Goal: Task Accomplishment & Management: Manage account settings

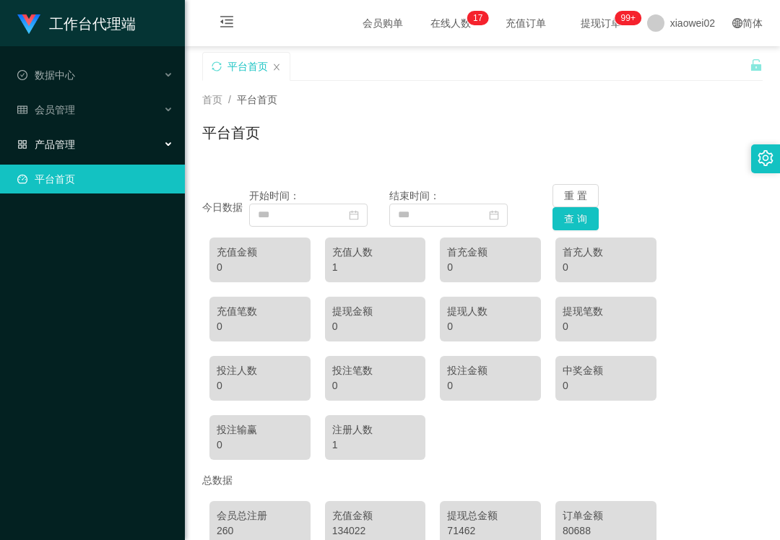
click at [102, 130] on div "产品管理" at bounding box center [92, 144] width 185 height 29
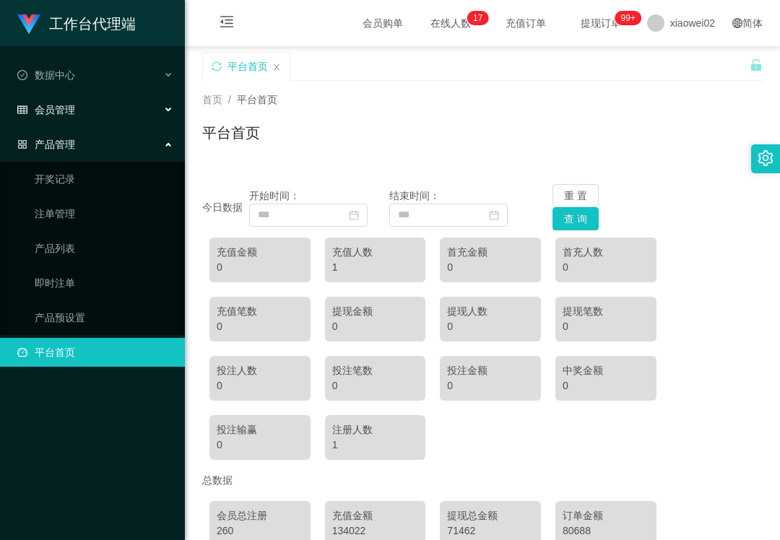
click at [100, 113] on div "会员管理" at bounding box center [92, 109] width 185 height 29
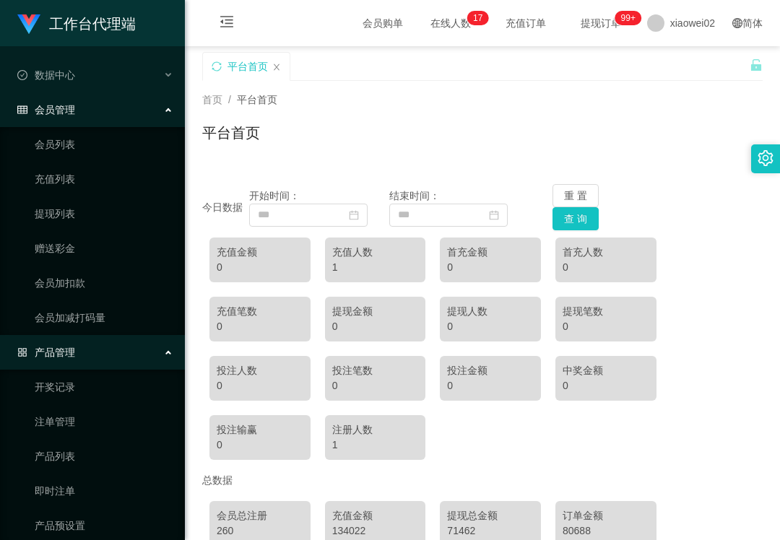
click at [103, 226] on ul "会员列表 充值列表 提现列表 赠送彩金 会员加扣款 会员加减打码量" at bounding box center [92, 231] width 185 height 208
click at [95, 249] on link "赠送彩金" at bounding box center [104, 248] width 139 height 29
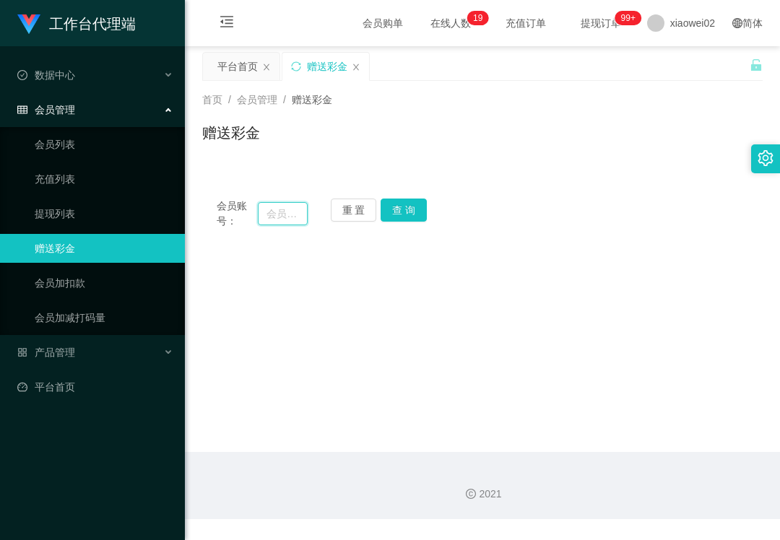
click at [277, 206] on input "text" at bounding box center [283, 213] width 50 height 23
paste input "Kim700309"
type input "Kim700309"
drag, startPoint x: 400, startPoint y: 208, endPoint x: 391, endPoint y: 223, distance: 17.5
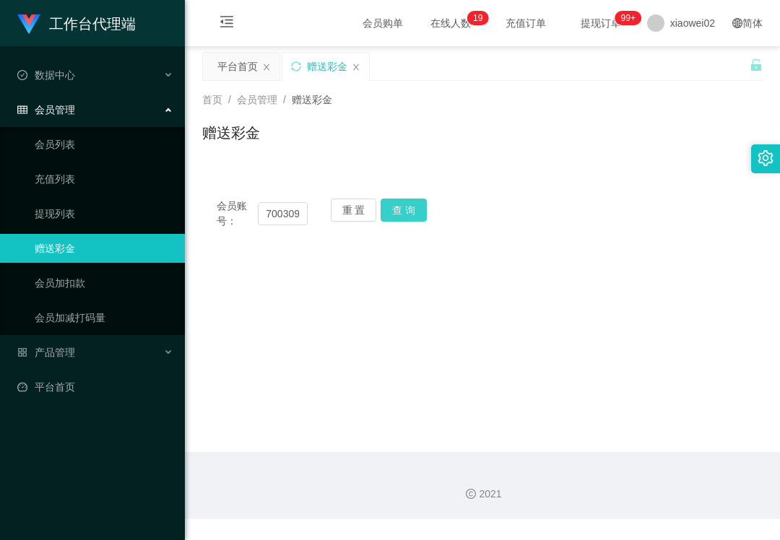
click at [400, 208] on button "查 询" at bounding box center [404, 210] width 46 height 23
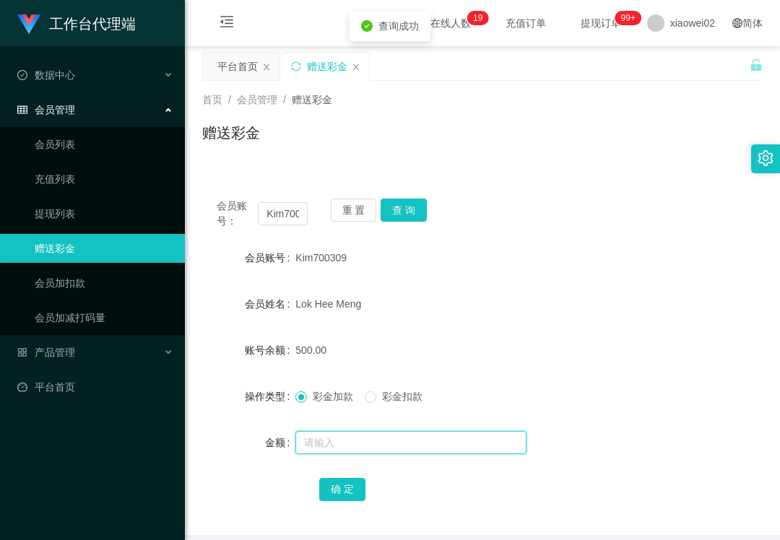
click at [348, 448] on input "text" at bounding box center [411, 442] width 231 height 23
drag, startPoint x: 350, startPoint y: 220, endPoint x: 315, endPoint y: 218, distance: 34.7
click at [350, 220] on button "重 置" at bounding box center [354, 210] width 46 height 23
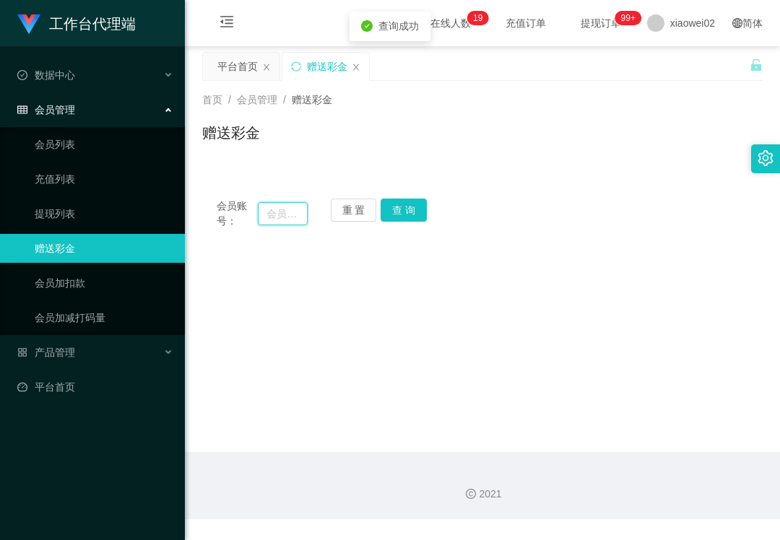
click at [301, 223] on input "text" at bounding box center [283, 213] width 50 height 23
paste input "Kim700309"
type input "Kim700309"
click at [416, 220] on button "查 询" at bounding box center [404, 210] width 46 height 23
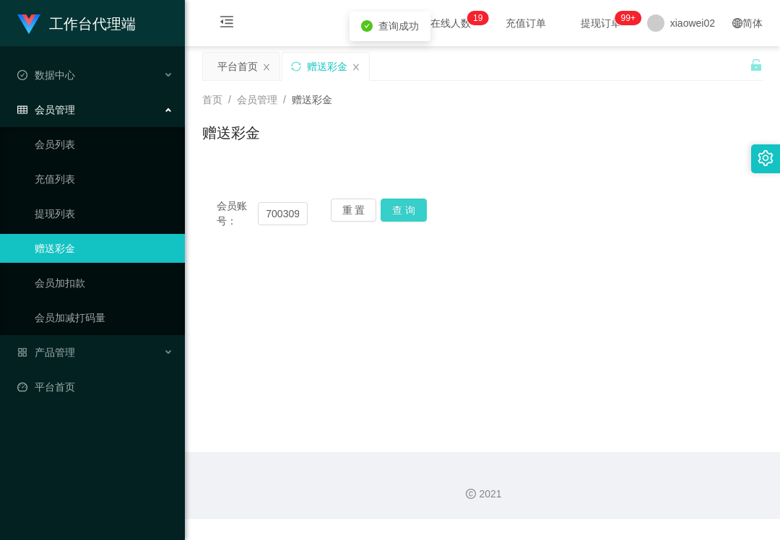
scroll to position [0, 0]
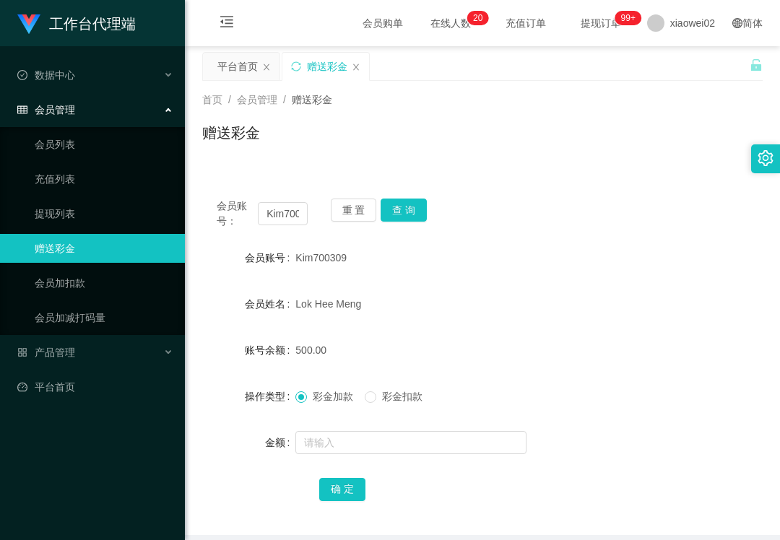
click at [6, 500] on div "工作台代理端 数据中心 会员管理 会员列表 充值列表 提现列表 赠送彩金 会员加扣款 会员加减打码量 产品管理 开奖记录 注单管理 产品列表 即时注单 产品预…" at bounding box center [92, 270] width 185 height 540
drag, startPoint x: 420, startPoint y: 149, endPoint x: 304, endPoint y: 72, distance: 138.7
click at [420, 145] on div "赠送彩金" at bounding box center [482, 138] width 561 height 33
click at [81, 151] on link "会员列表" at bounding box center [104, 144] width 139 height 29
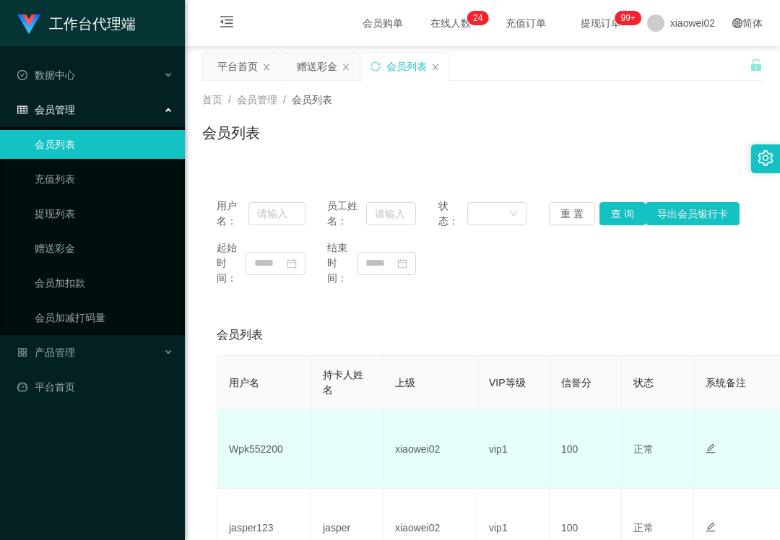
click at [256, 455] on td "Wpk552200" at bounding box center [264, 449] width 94 height 79
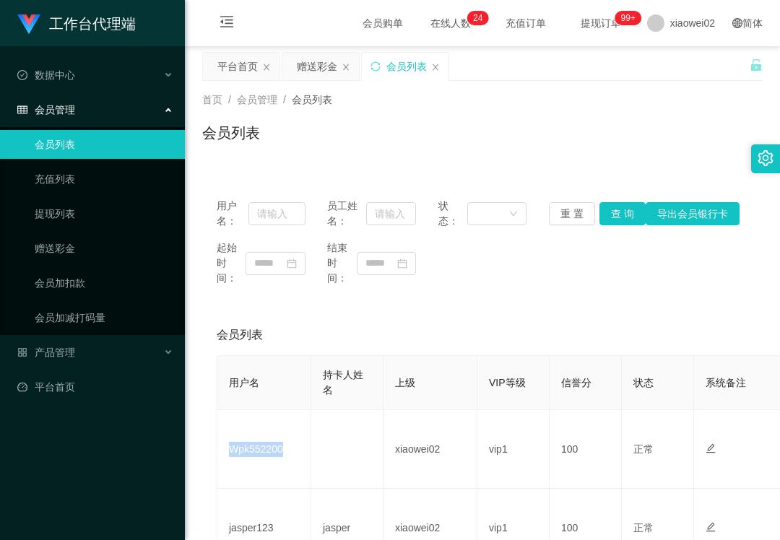
copy td "Wpk552200"
click at [149, 227] on ul "会员列表 充值列表 提现列表 赠送彩金 会员加扣款 会员加减打码量" at bounding box center [92, 231] width 185 height 208
drag, startPoint x: 104, startPoint y: 258, endPoint x: 129, endPoint y: 246, distance: 27.5
click at [105, 258] on link "赠送彩金" at bounding box center [104, 248] width 139 height 29
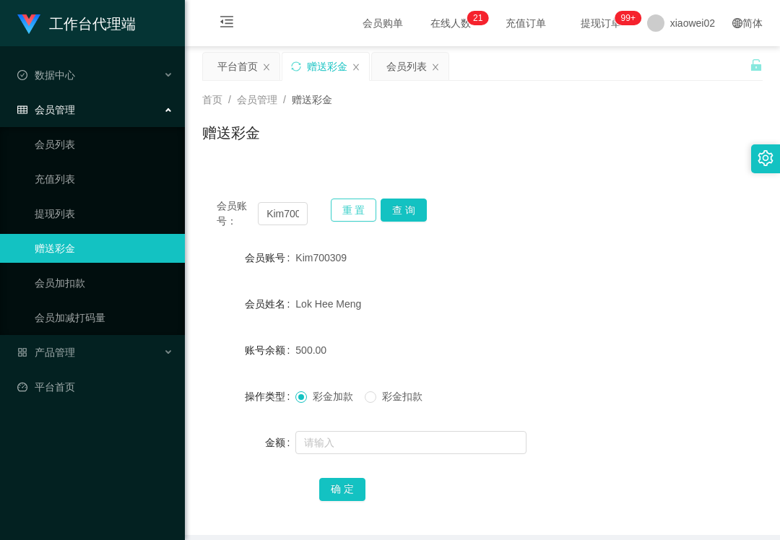
click at [348, 212] on button "重 置" at bounding box center [354, 210] width 46 height 23
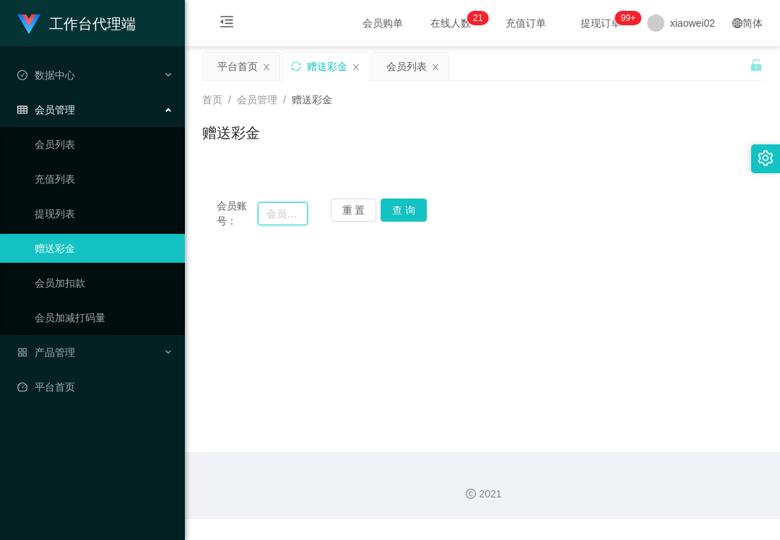
click at [267, 212] on input "text" at bounding box center [283, 213] width 50 height 23
paste input "xiaomei"
type input "xiaomei"
click at [414, 203] on button "查 询" at bounding box center [404, 210] width 46 height 23
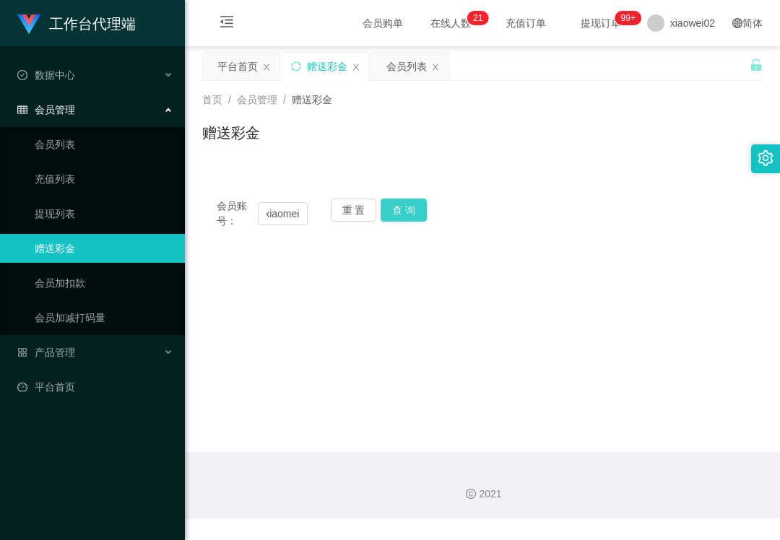
scroll to position [0, 0]
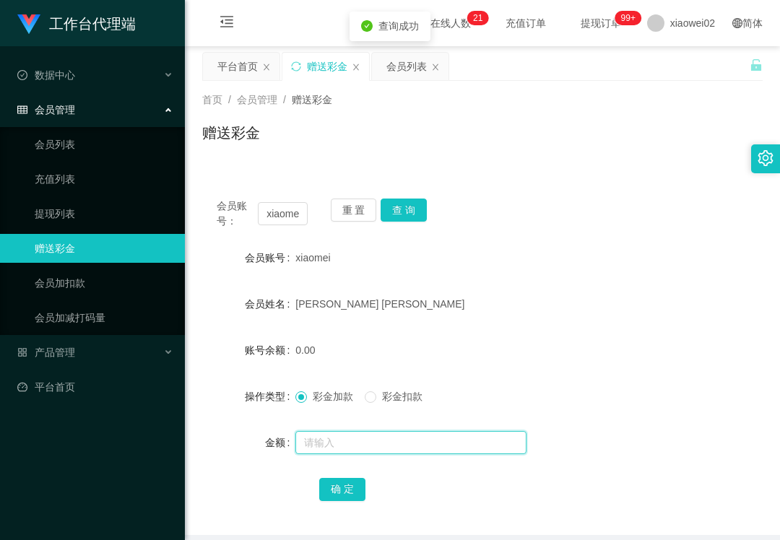
click at [336, 441] on input "text" at bounding box center [411, 442] width 231 height 23
type input "500"
click at [336, 489] on button "确 定" at bounding box center [342, 489] width 46 height 23
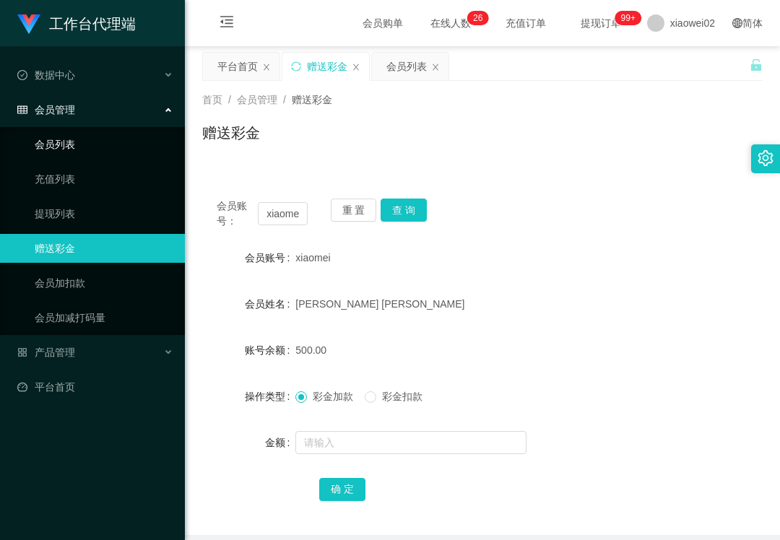
click at [98, 143] on link "会员列表" at bounding box center [104, 144] width 139 height 29
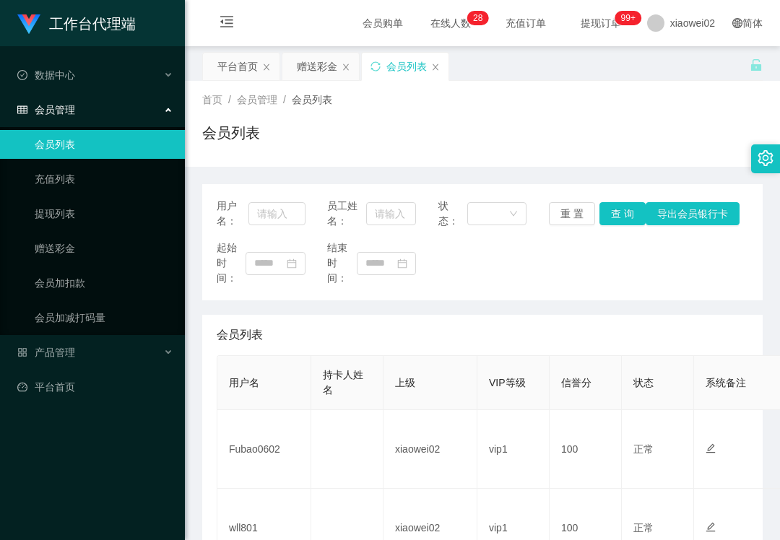
scroll to position [289, 0]
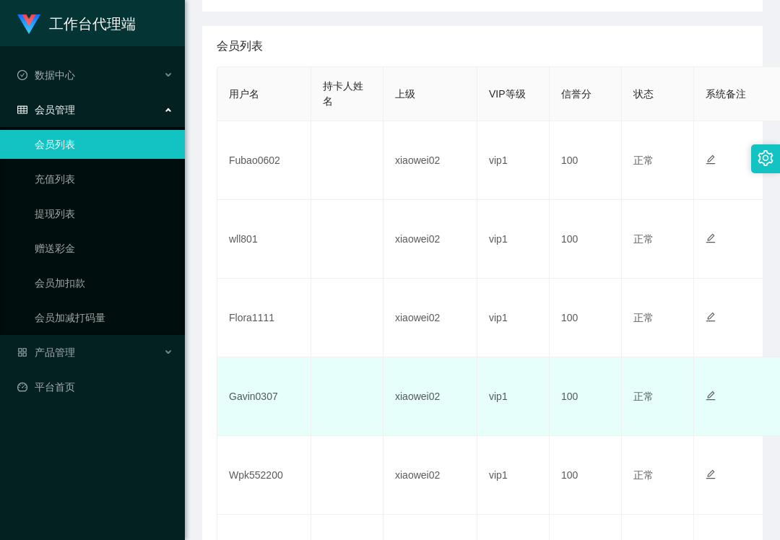
click at [256, 395] on td "Gavin0307" at bounding box center [264, 397] width 94 height 79
copy td "Gavin0307"
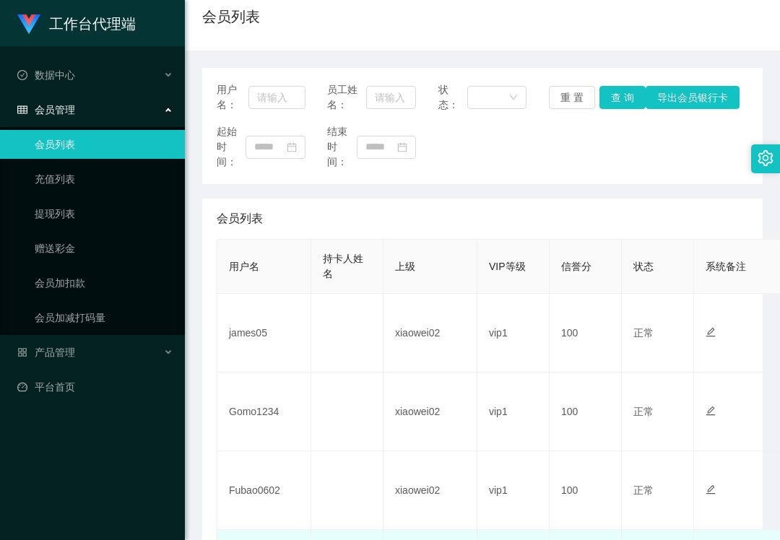
scroll to position [96, 0]
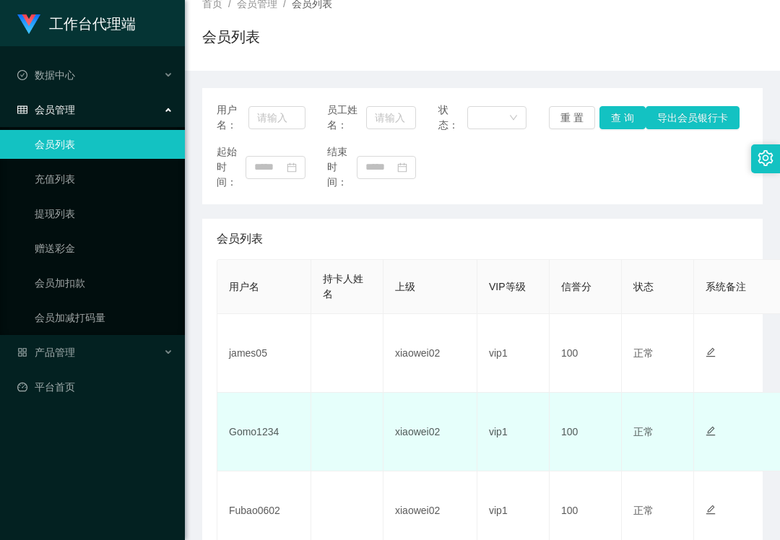
click at [249, 428] on td "Gomo1234" at bounding box center [264, 432] width 94 height 79
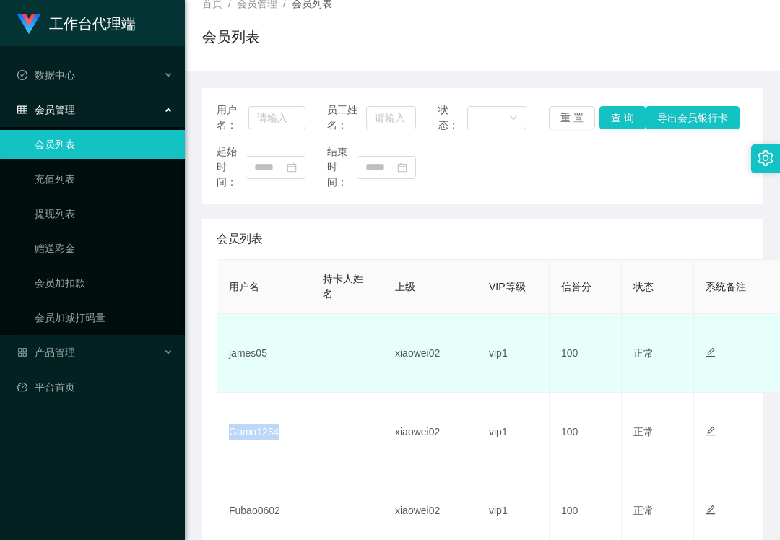
drag, startPoint x: 249, startPoint y: 428, endPoint x: 260, endPoint y: 389, distance: 41.2
click at [249, 428] on td "Gomo1234" at bounding box center [264, 432] width 94 height 79
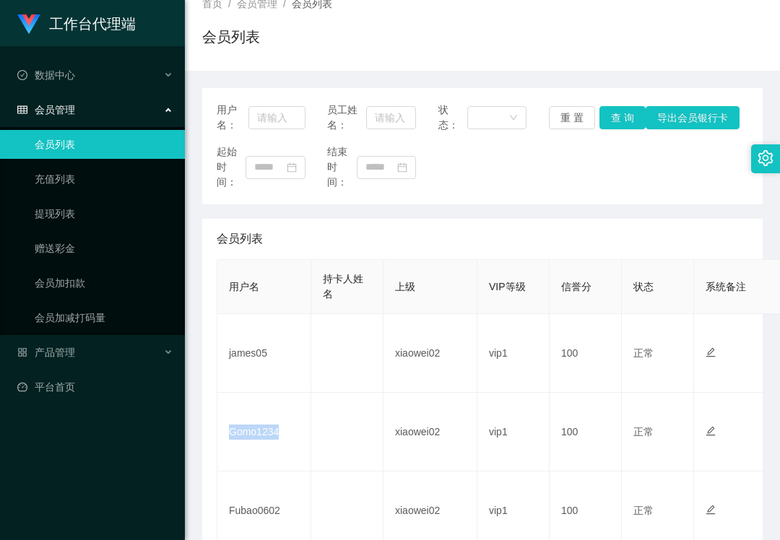
copy td "Gomo1234"
click at [87, 417] on div "工作台代理端 数据中心 会员管理 会员列表 充值列表 提现列表 赠送彩金 会员加扣款 会员加减打码量 产品管理 平台首页" at bounding box center [92, 270] width 185 height 540
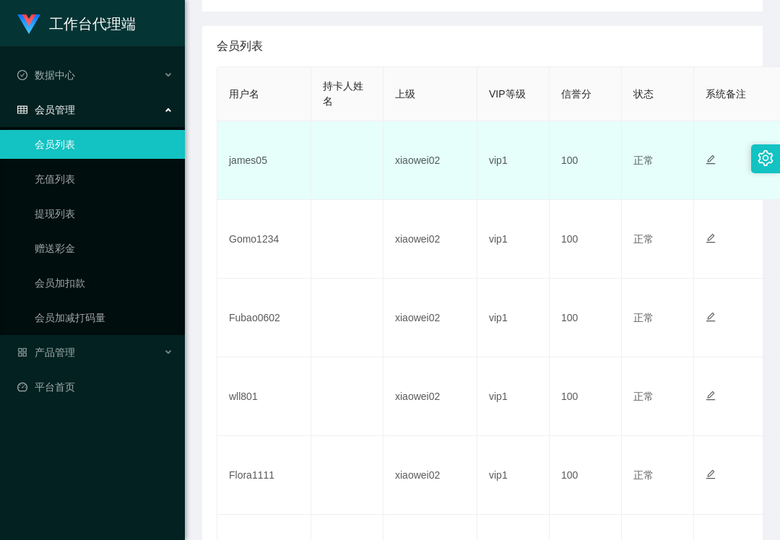
scroll to position [385, 0]
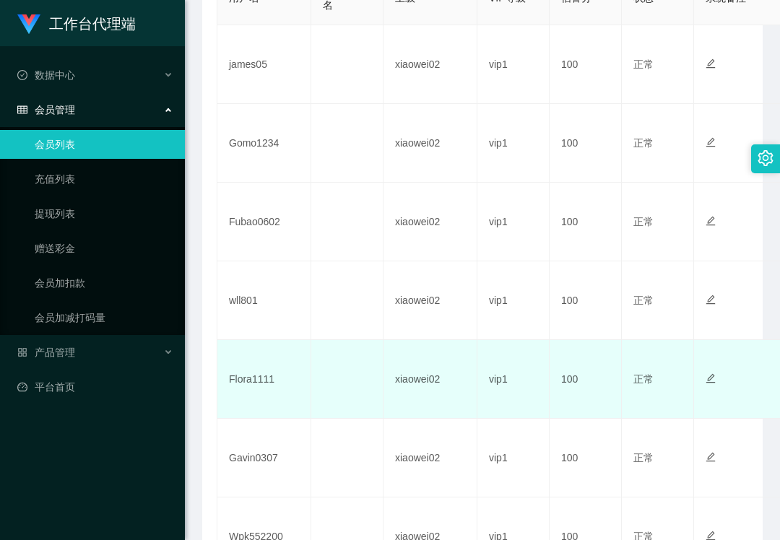
click at [256, 379] on td "Flora1111" at bounding box center [264, 379] width 94 height 79
copy td "Flora1111"
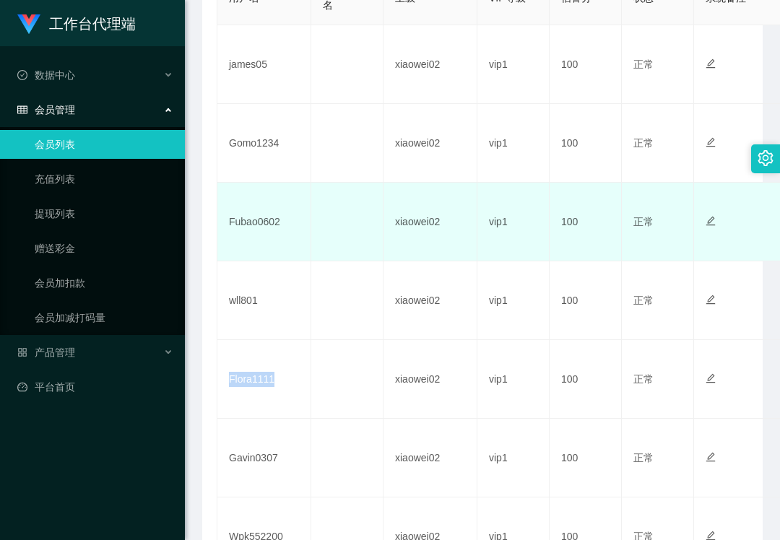
scroll to position [289, 0]
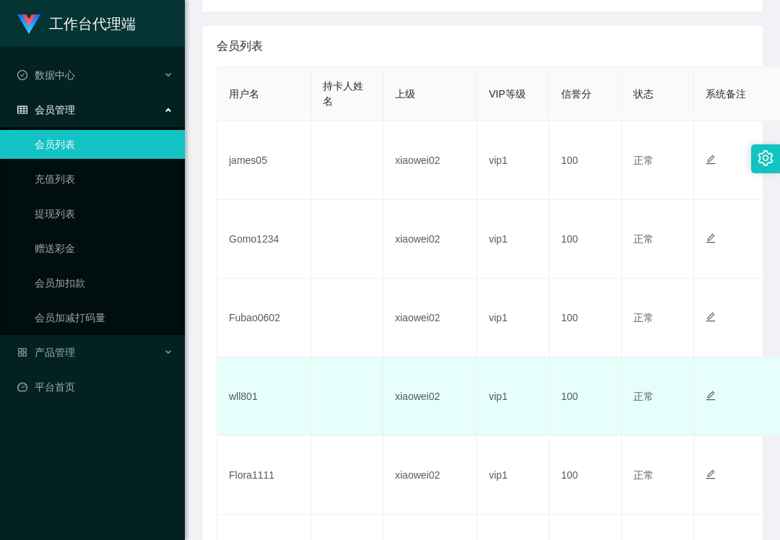
click at [235, 391] on td "wll801" at bounding box center [264, 397] width 94 height 79
click at [236, 391] on td "wll801" at bounding box center [264, 397] width 94 height 79
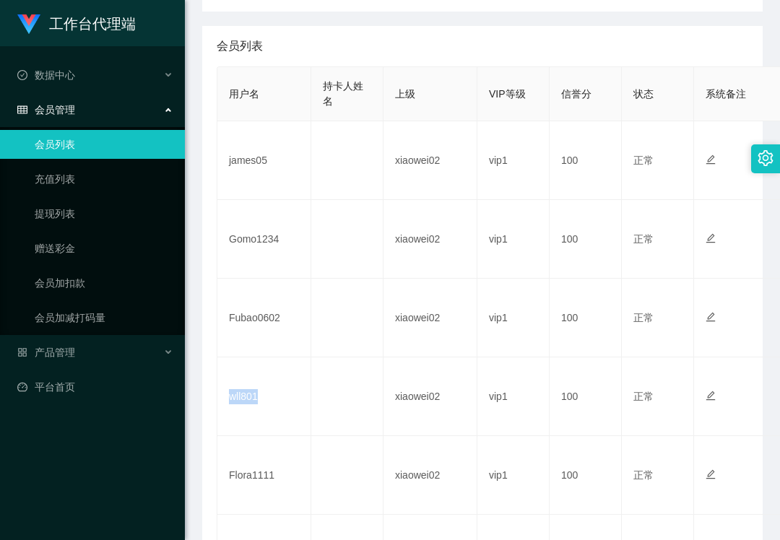
copy td "wll801"
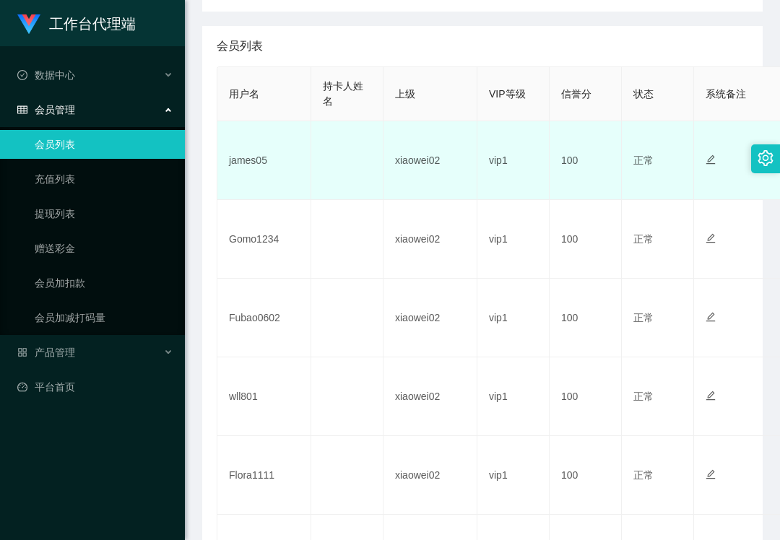
click at [246, 163] on td "james05" at bounding box center [264, 160] width 94 height 79
copy td "james05"
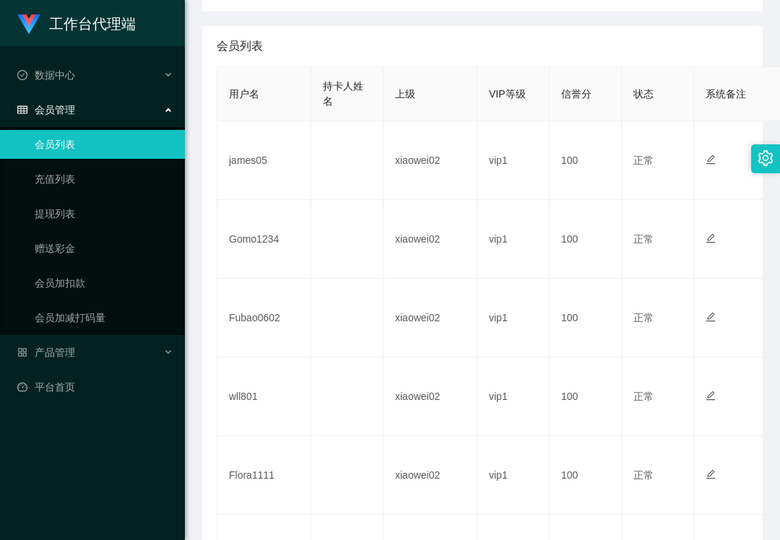
click at [301, 38] on div "会员列表" at bounding box center [483, 46] width 532 height 40
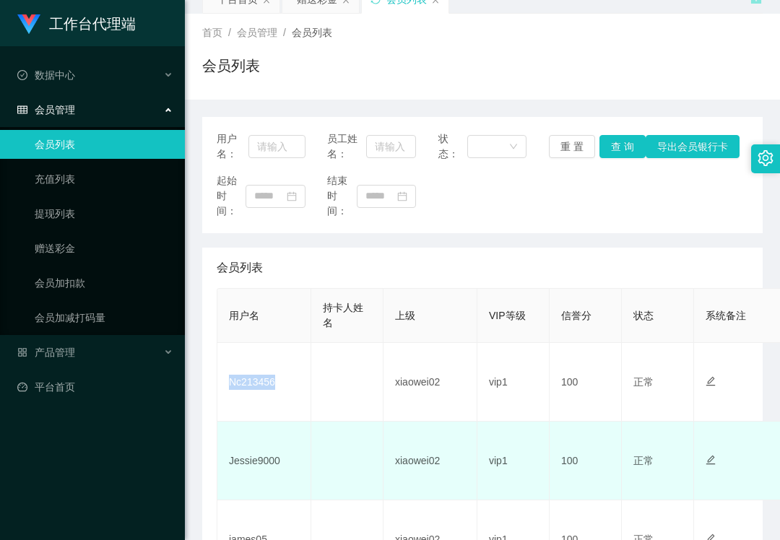
scroll to position [96, 0]
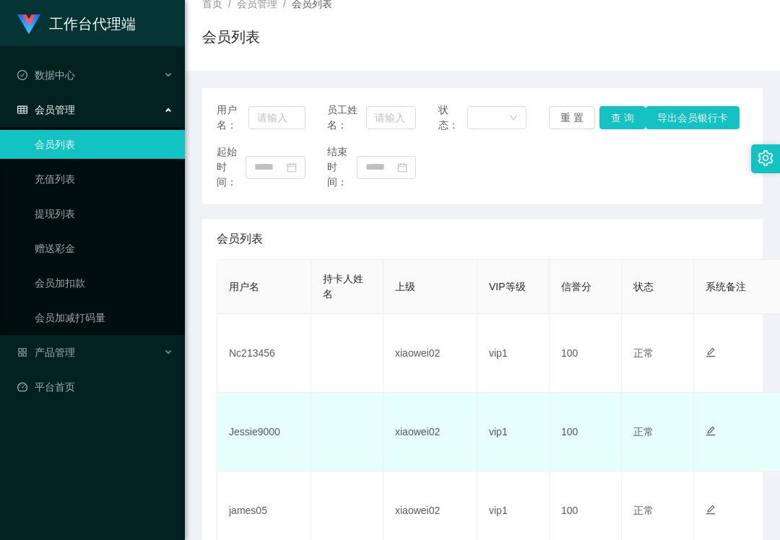
click at [256, 434] on td "Jessie9000" at bounding box center [264, 432] width 94 height 79
copy td "Jessie9000"
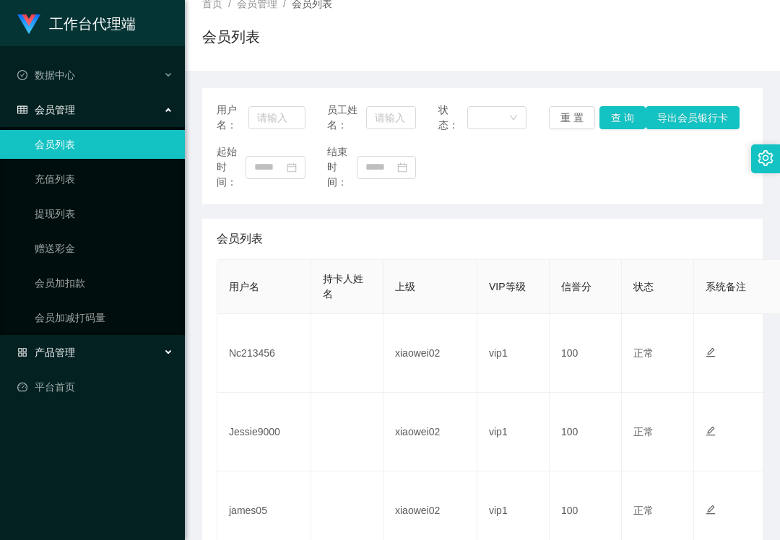
click at [78, 340] on div "产品管理" at bounding box center [92, 352] width 185 height 29
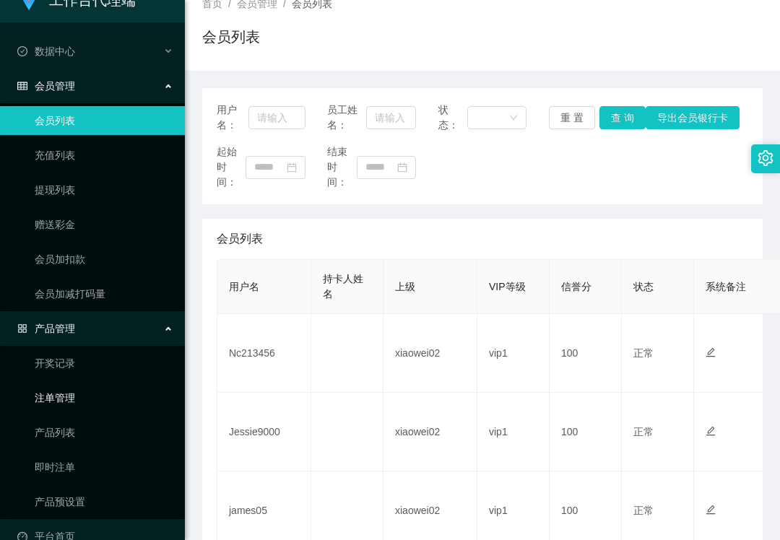
scroll to position [44, 0]
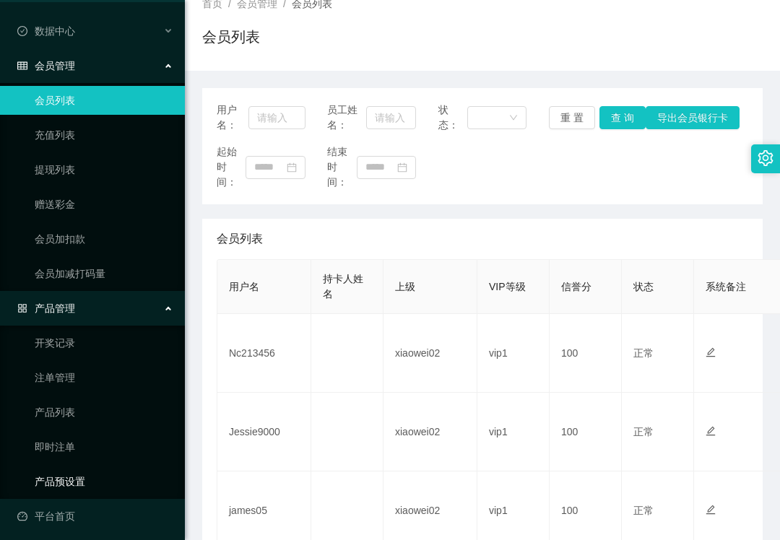
click at [79, 474] on link "产品预设置" at bounding box center [104, 481] width 139 height 29
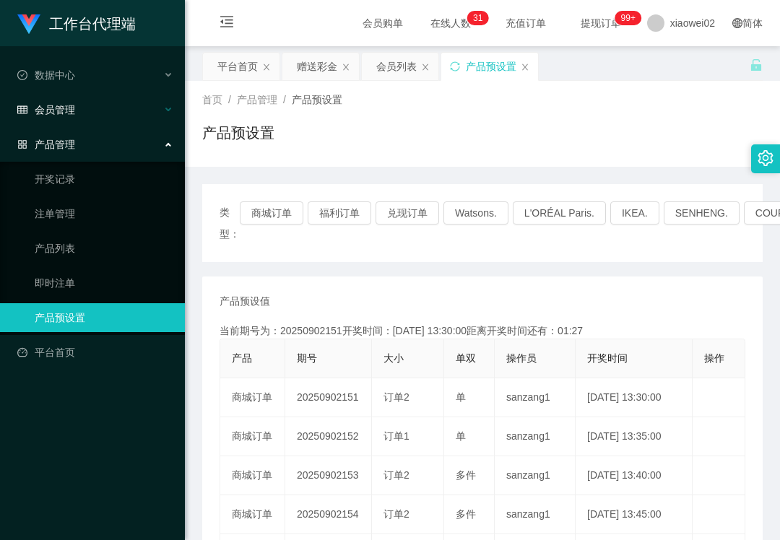
click at [107, 117] on div "会员管理" at bounding box center [92, 109] width 185 height 29
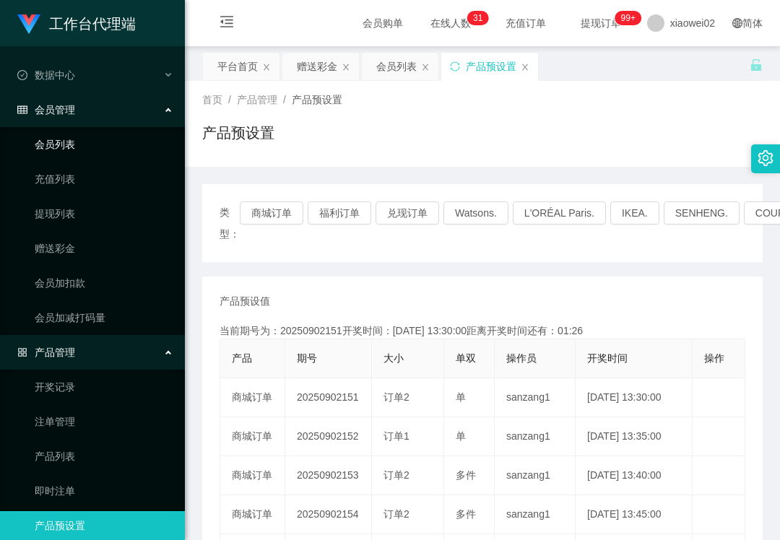
click at [94, 148] on link "会员列表" at bounding box center [104, 144] width 139 height 29
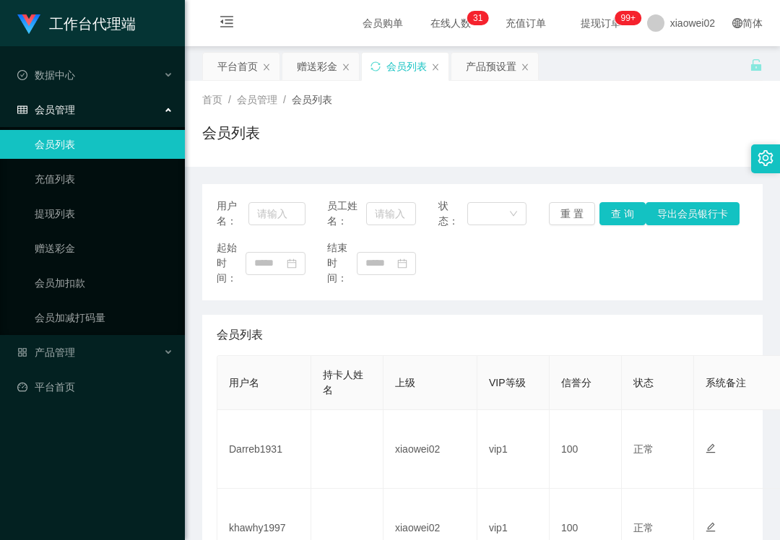
click at [260, 489] on td "khawhy1997" at bounding box center [264, 528] width 94 height 79
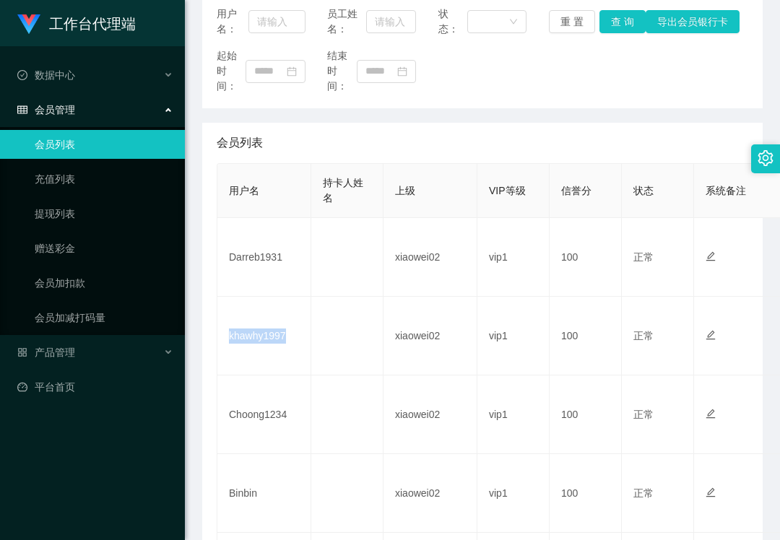
click at [260, 331] on td "khawhy1997" at bounding box center [264, 336] width 94 height 79
copy td "khawhy1997"
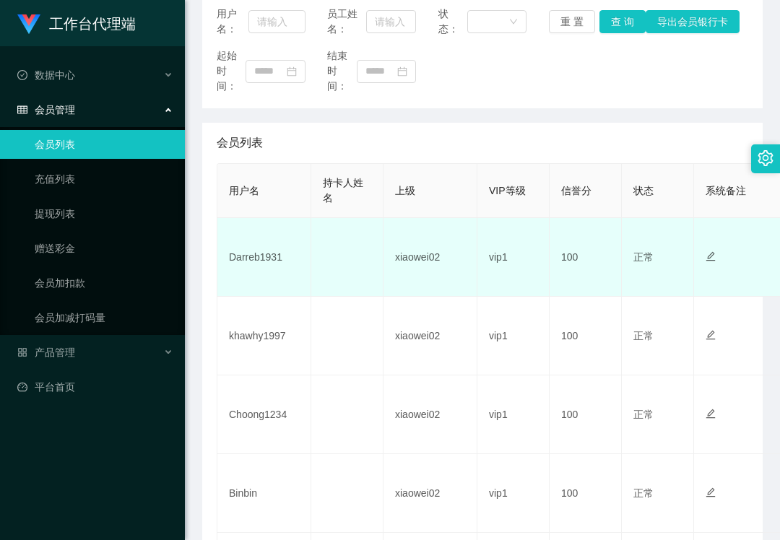
click at [250, 262] on td "Darreb1931" at bounding box center [264, 257] width 94 height 79
copy td "Darreb1931"
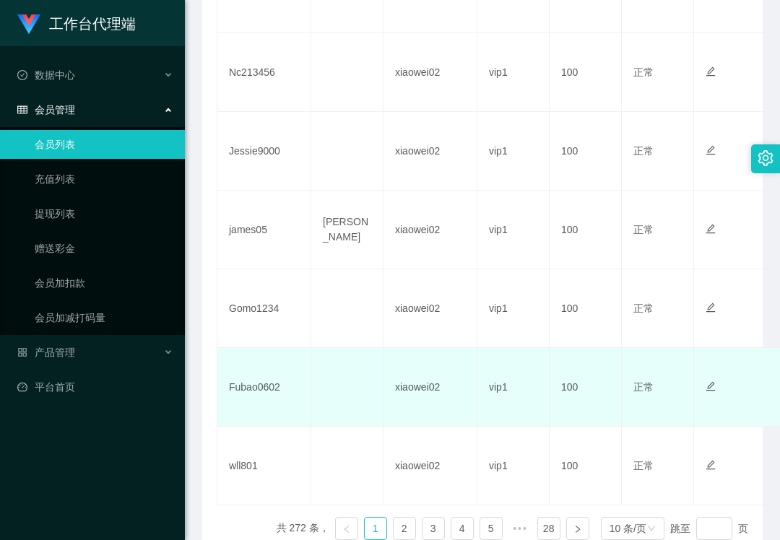
scroll to position [770, 0]
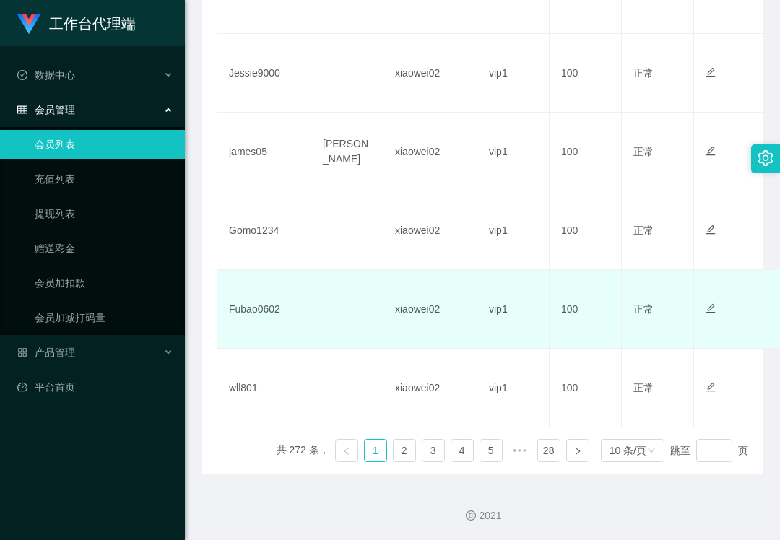
click at [260, 310] on td "Fubao0602" at bounding box center [264, 309] width 94 height 79
copy td "Fubao0602"
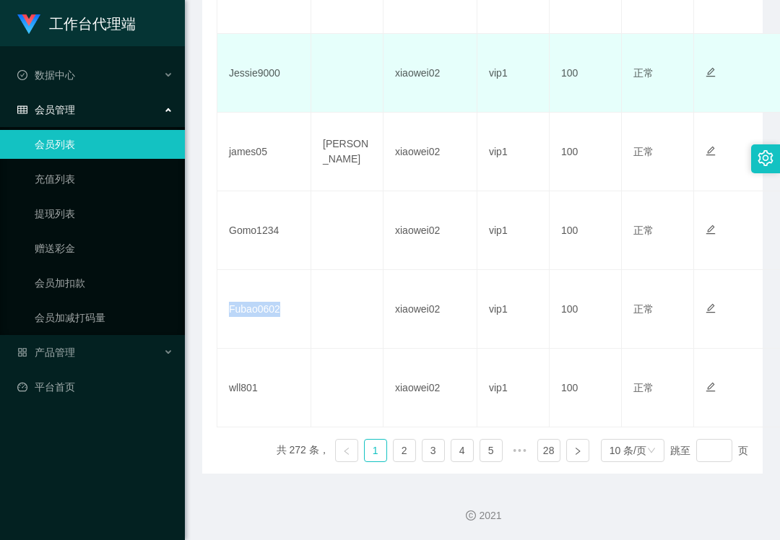
click at [303, 108] on td "Jessie9000" at bounding box center [264, 73] width 94 height 79
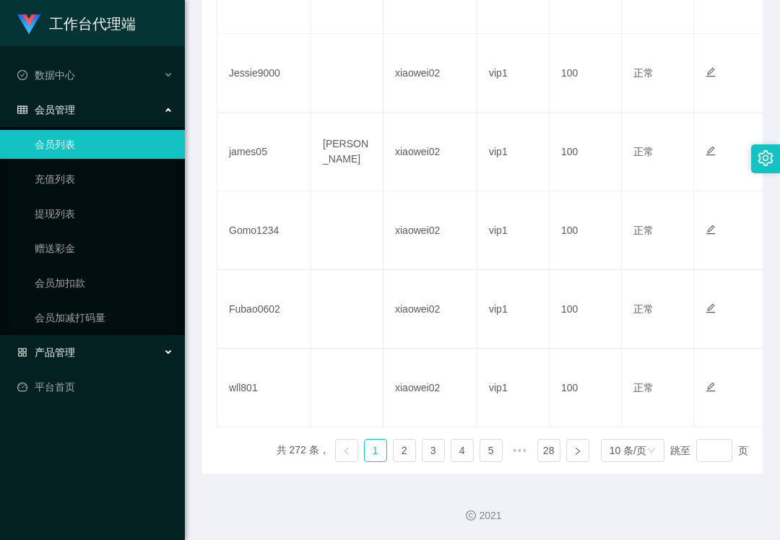
click at [88, 361] on div "产品管理" at bounding box center [92, 352] width 185 height 29
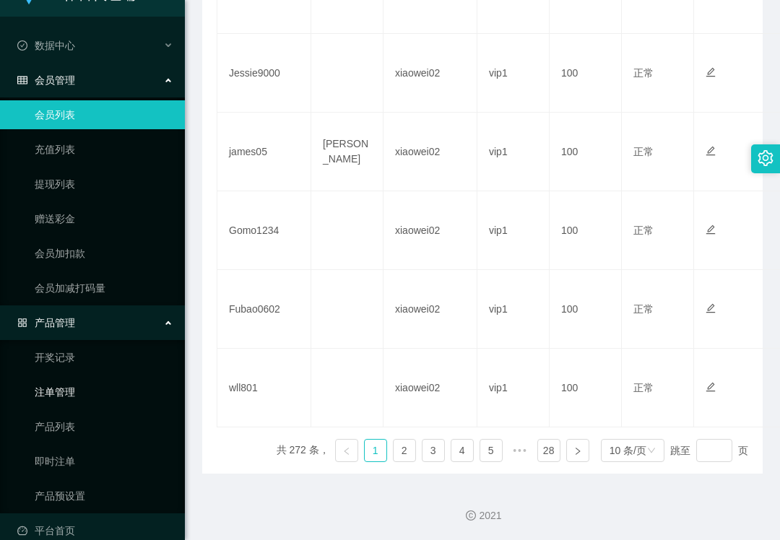
scroll to position [46, 0]
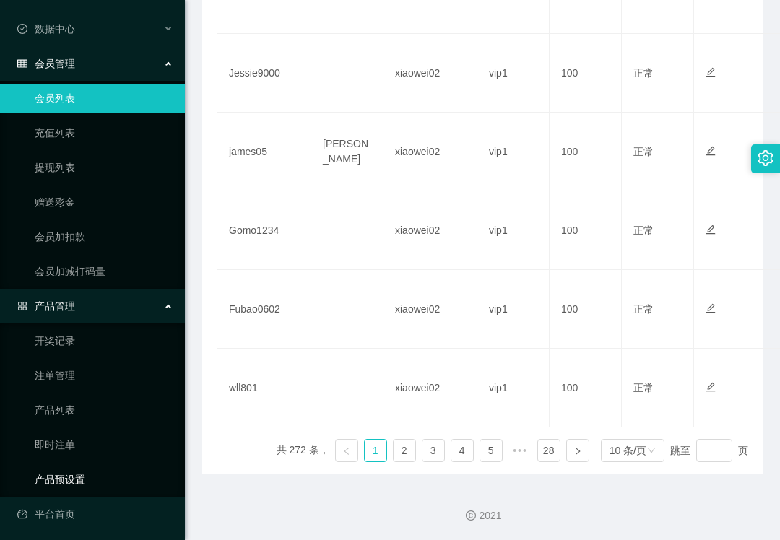
click at [77, 478] on link "产品预设置" at bounding box center [104, 479] width 139 height 29
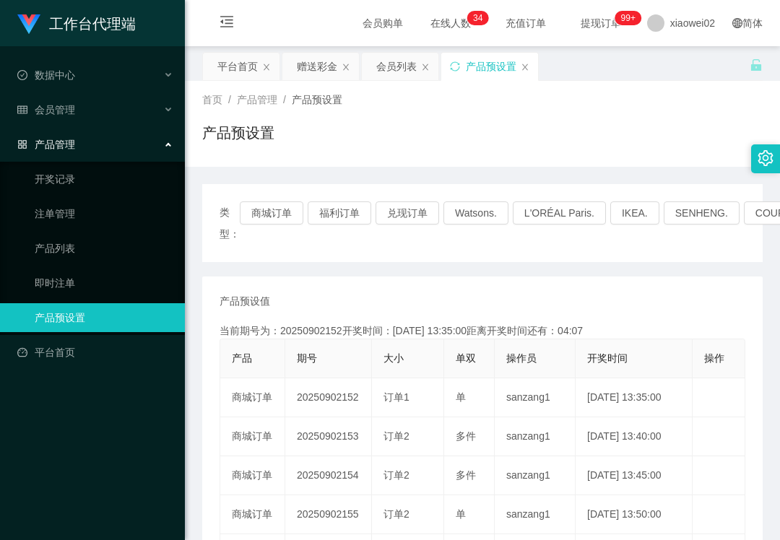
drag, startPoint x: 45, startPoint y: 431, endPoint x: 70, endPoint y: 361, distance: 74.5
click at [47, 431] on div "工作台代理端 数据中心 会员管理 产品管理 开奖记录 注单管理 产品列表 即时注单 产品预设置 平台首页" at bounding box center [92, 270] width 185 height 540
click at [67, 113] on div "会员管理" at bounding box center [92, 109] width 185 height 29
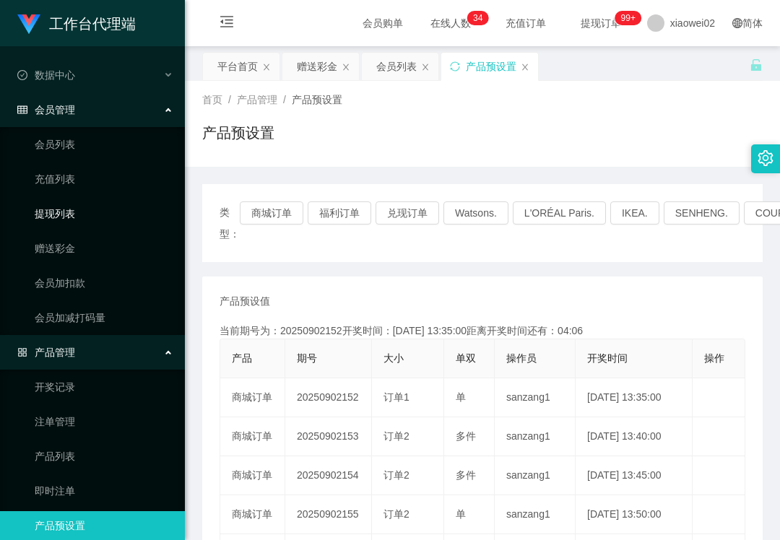
click at [85, 210] on link "提现列表" at bounding box center [104, 213] width 139 height 29
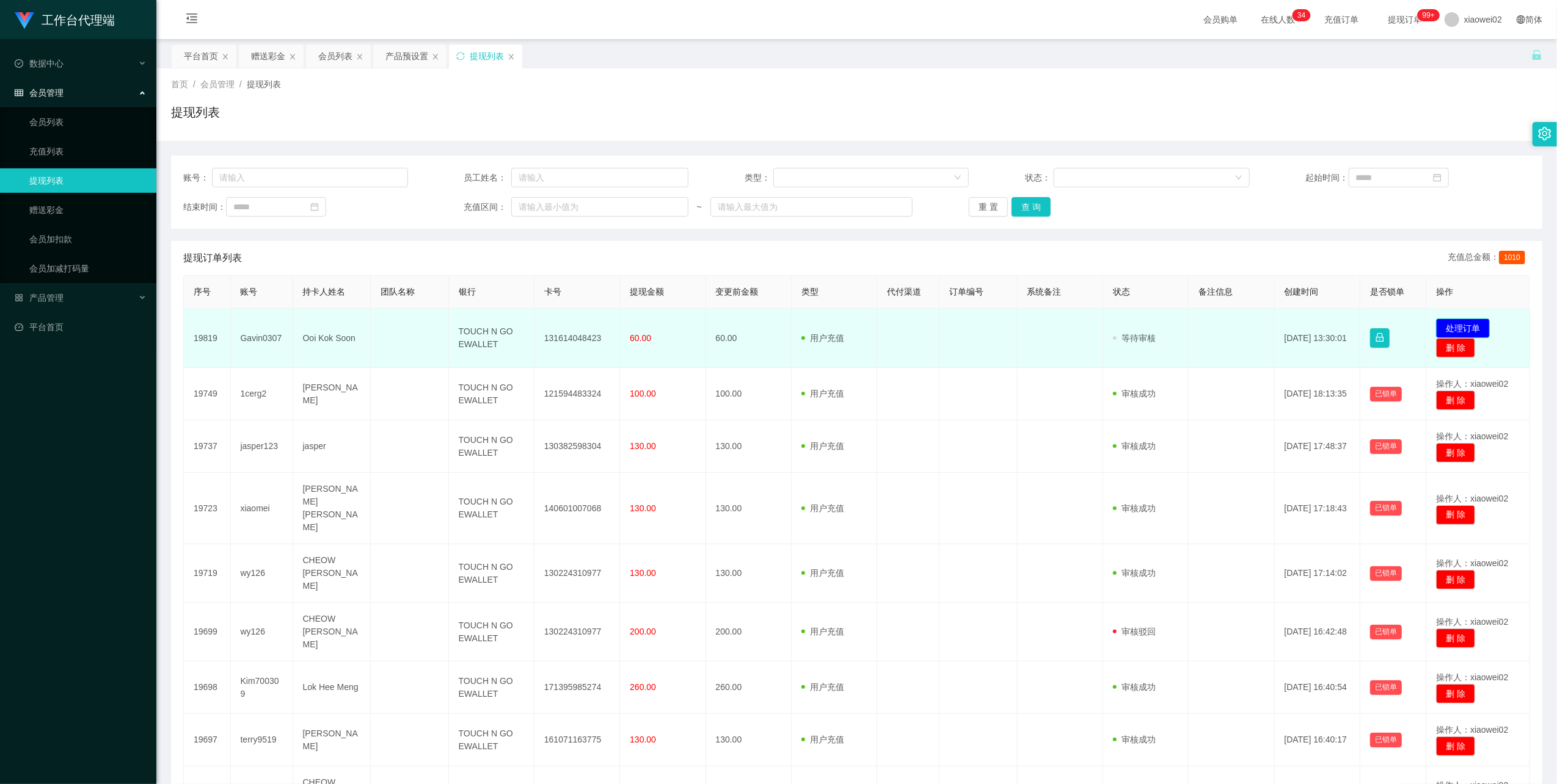
click at [1446, 323] on button "处理订单" at bounding box center [1463, 328] width 54 height 19
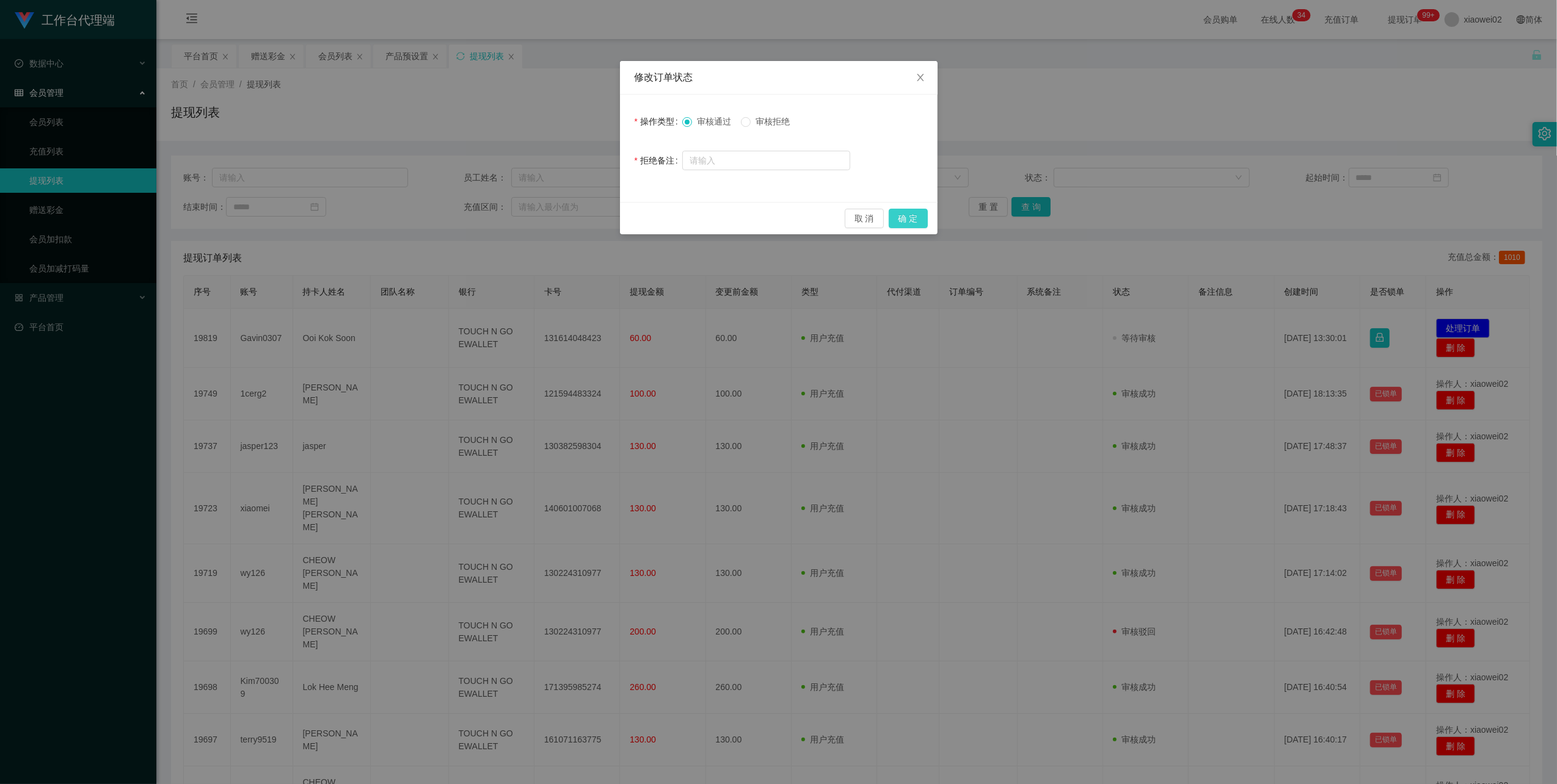
click at [902, 225] on button "确 定" at bounding box center [908, 218] width 39 height 19
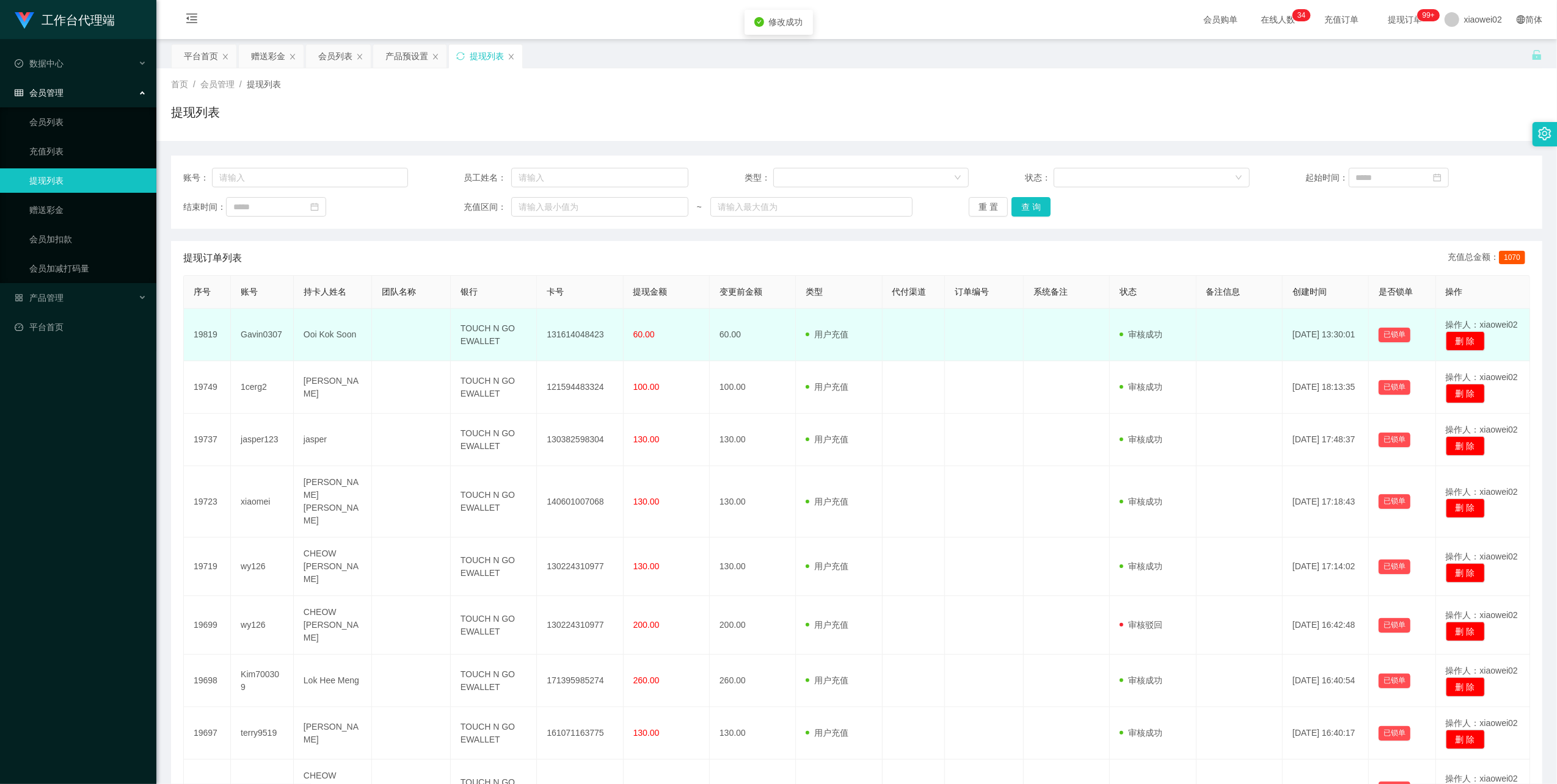
click at [557, 340] on td "131614048423" at bounding box center [580, 335] width 86 height 52
click at [562, 335] on td "131614048423" at bounding box center [580, 335] width 86 height 52
click at [571, 331] on td "131614048423" at bounding box center [580, 335] width 86 height 52
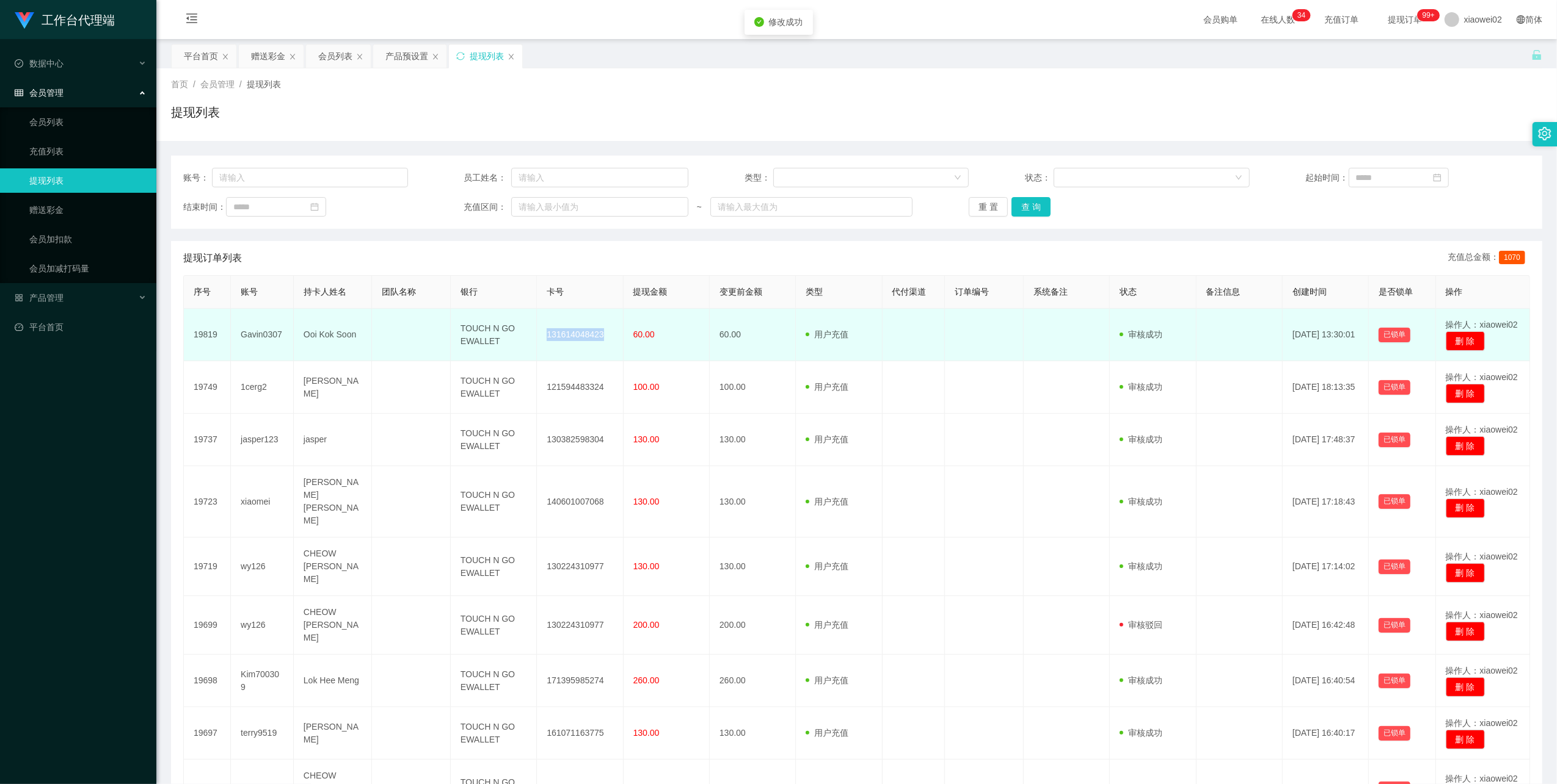
copy td "131614048423"
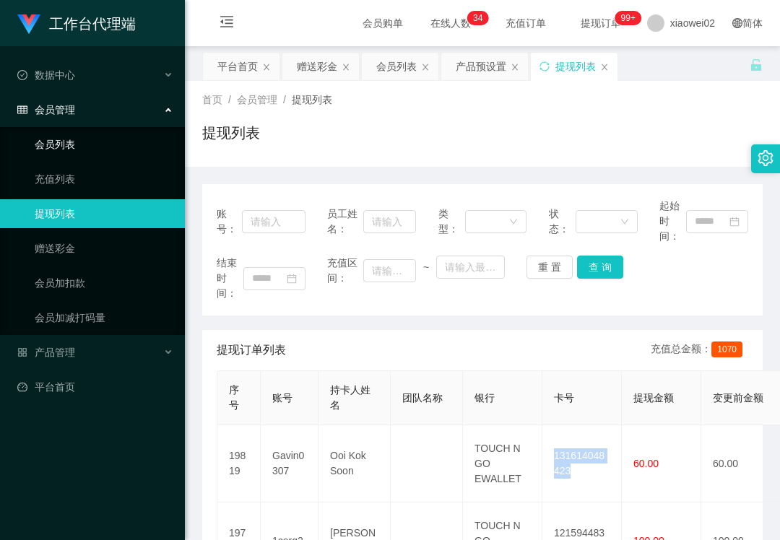
drag, startPoint x: 81, startPoint y: 140, endPoint x: 43, endPoint y: 4, distance: 140.9
click at [79, 139] on link "会员列表" at bounding box center [104, 144] width 139 height 29
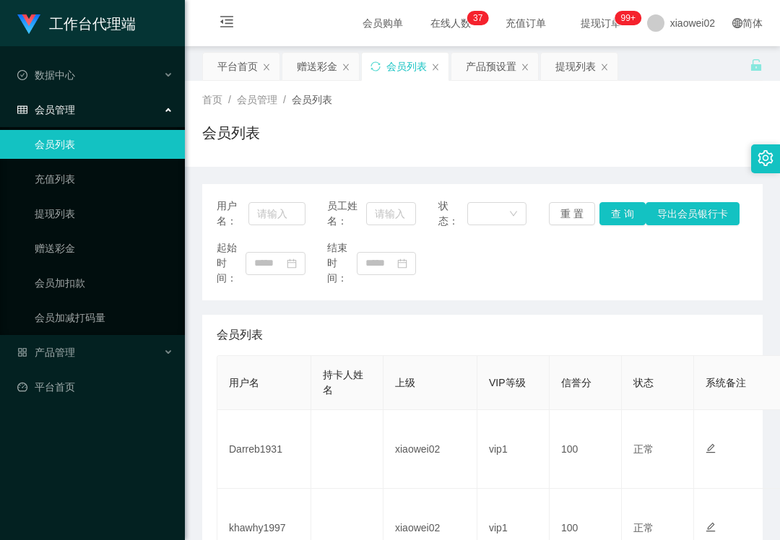
scroll to position [289, 0]
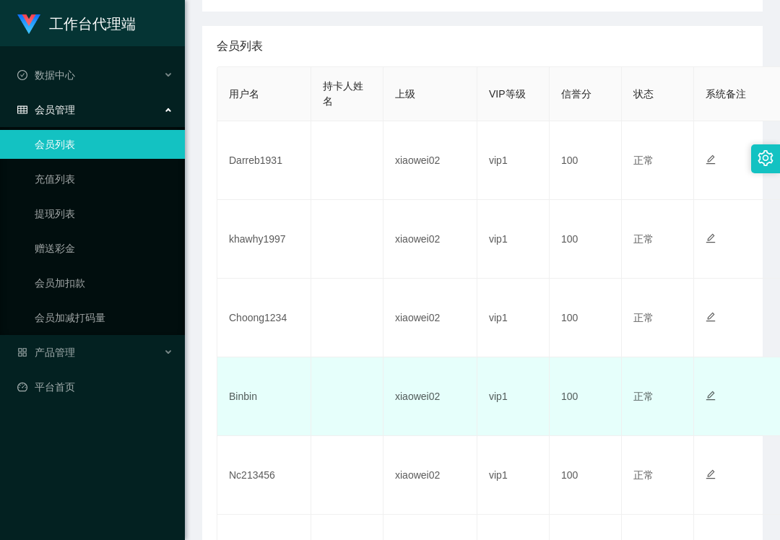
click at [249, 403] on td "Binbin" at bounding box center [264, 397] width 94 height 79
click at [249, 389] on td "Binbin" at bounding box center [264, 397] width 94 height 79
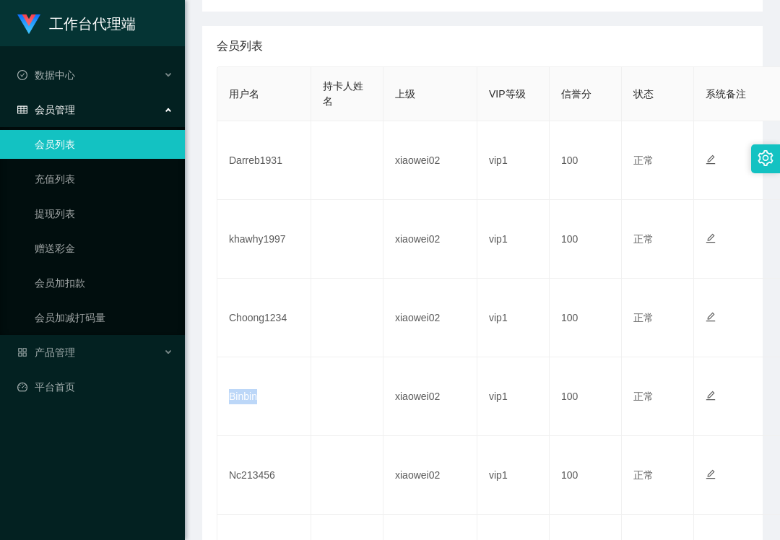
copy td "Binbin"
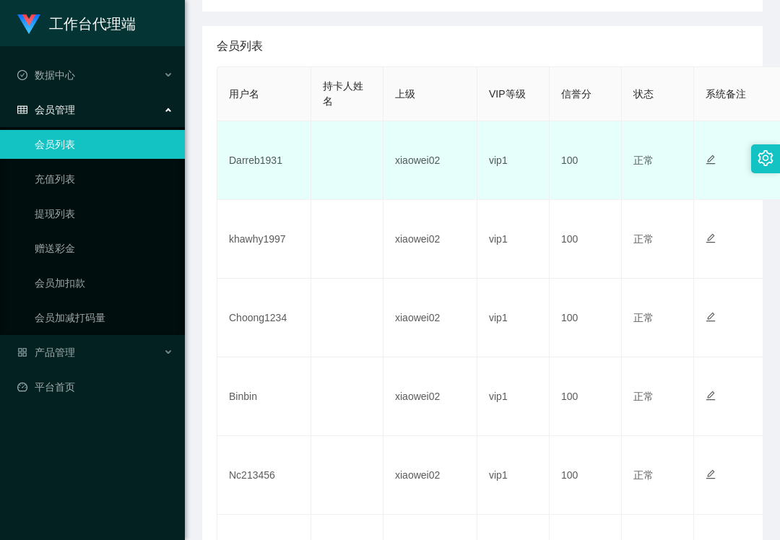
click at [286, 168] on td "Darreb1931" at bounding box center [264, 160] width 94 height 79
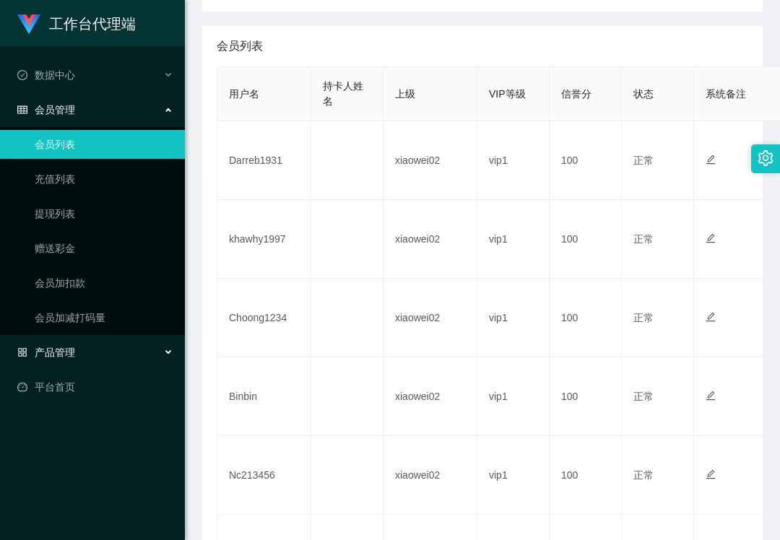
click at [147, 358] on div "产品管理" at bounding box center [92, 352] width 185 height 29
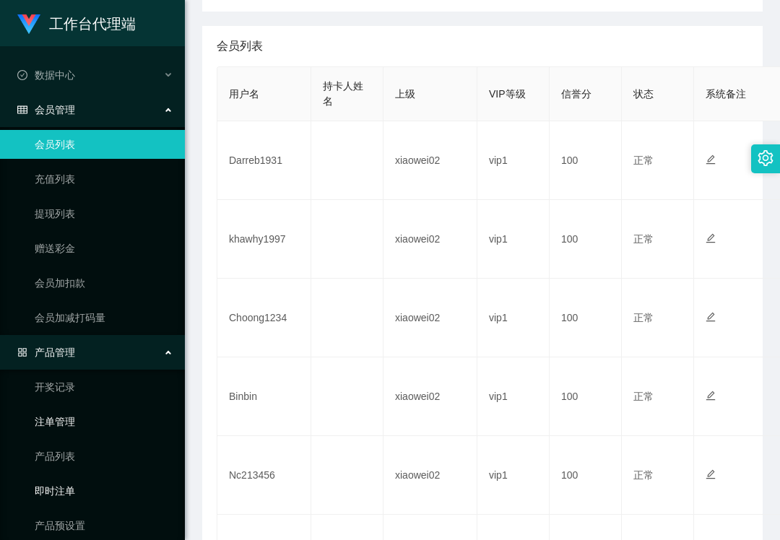
scroll to position [46, 0]
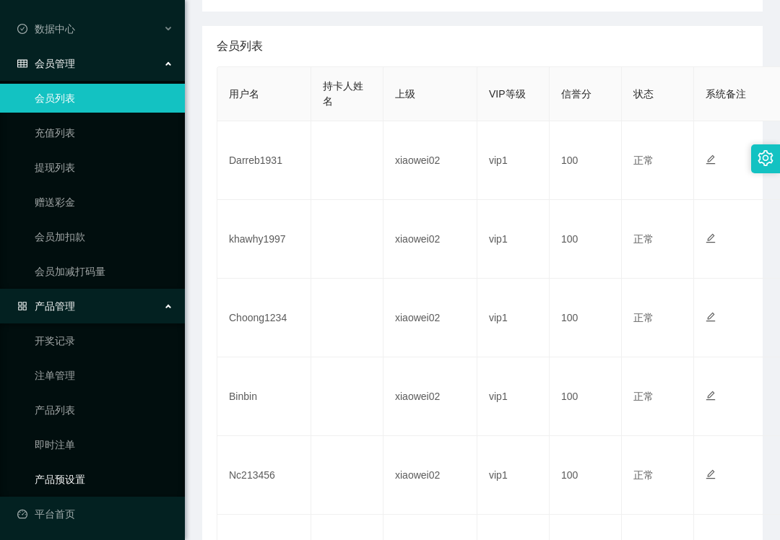
click at [95, 473] on link "产品预设置" at bounding box center [104, 479] width 139 height 29
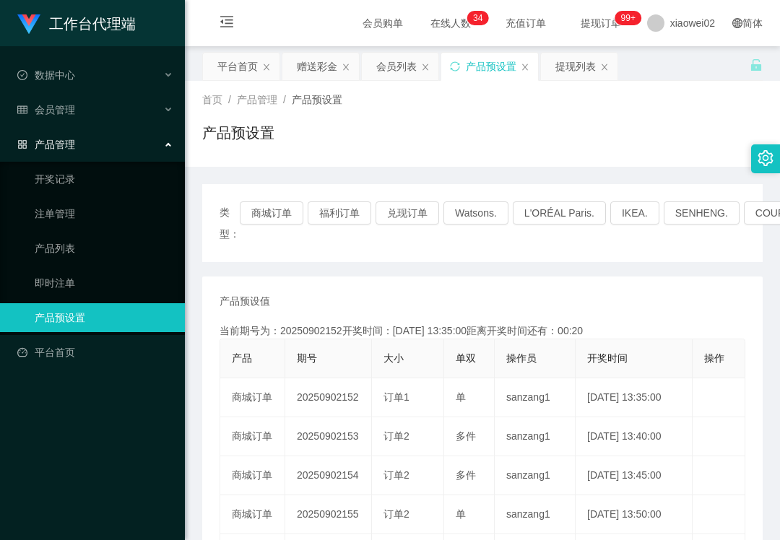
click at [59, 460] on div "工作台代理端 数据中心 会员管理 产品管理 开奖记录 注单管理 产品列表 即时注单 产品预设置 平台首页" at bounding box center [92, 270] width 185 height 540
click at [79, 102] on div "会员管理" at bounding box center [92, 109] width 185 height 29
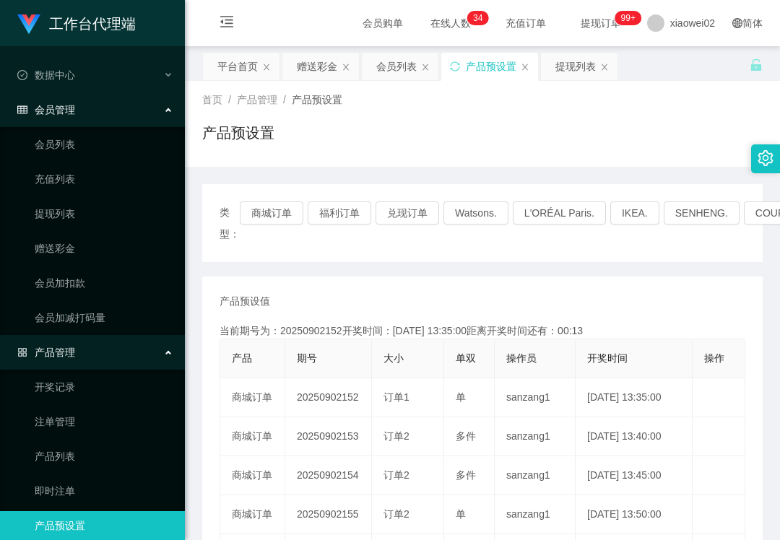
click at [41, 199] on link "提现列表" at bounding box center [104, 213] width 139 height 29
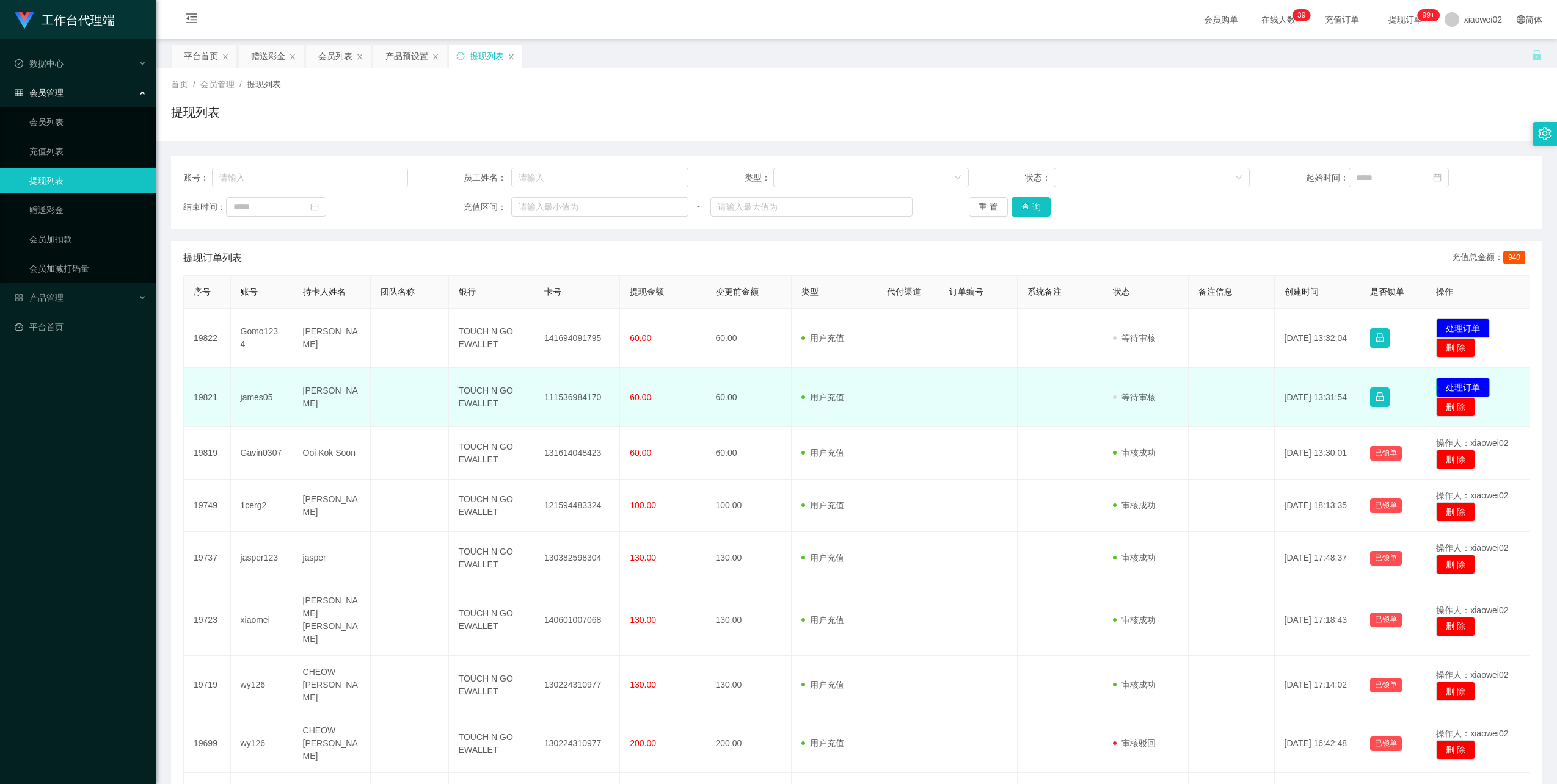
click at [1440, 384] on button "处理订单" at bounding box center [1463, 387] width 54 height 19
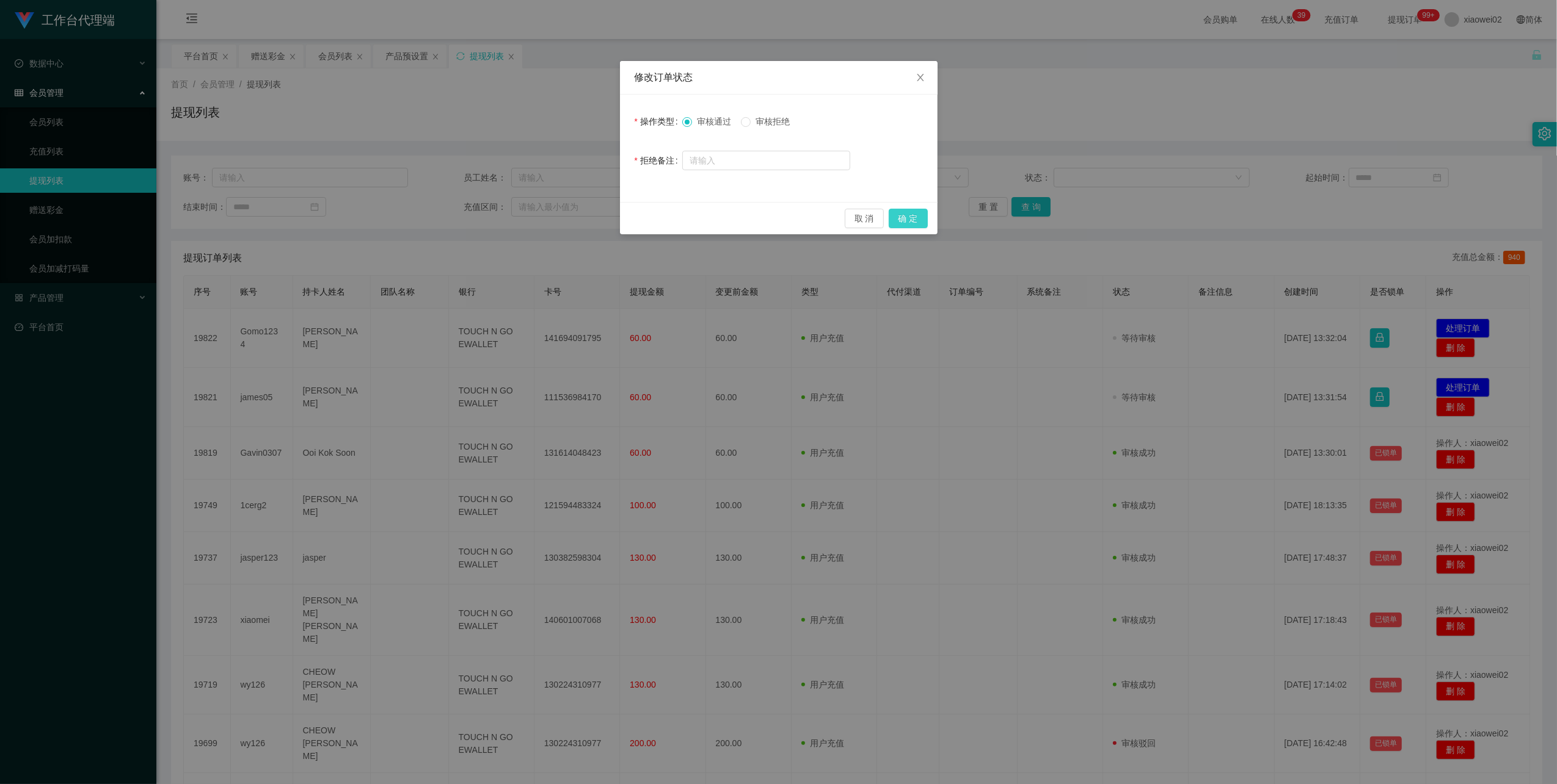
drag, startPoint x: 906, startPoint y: 222, endPoint x: 1261, endPoint y: 271, distance: 358.4
click at [907, 222] on button "确 定" at bounding box center [908, 218] width 39 height 19
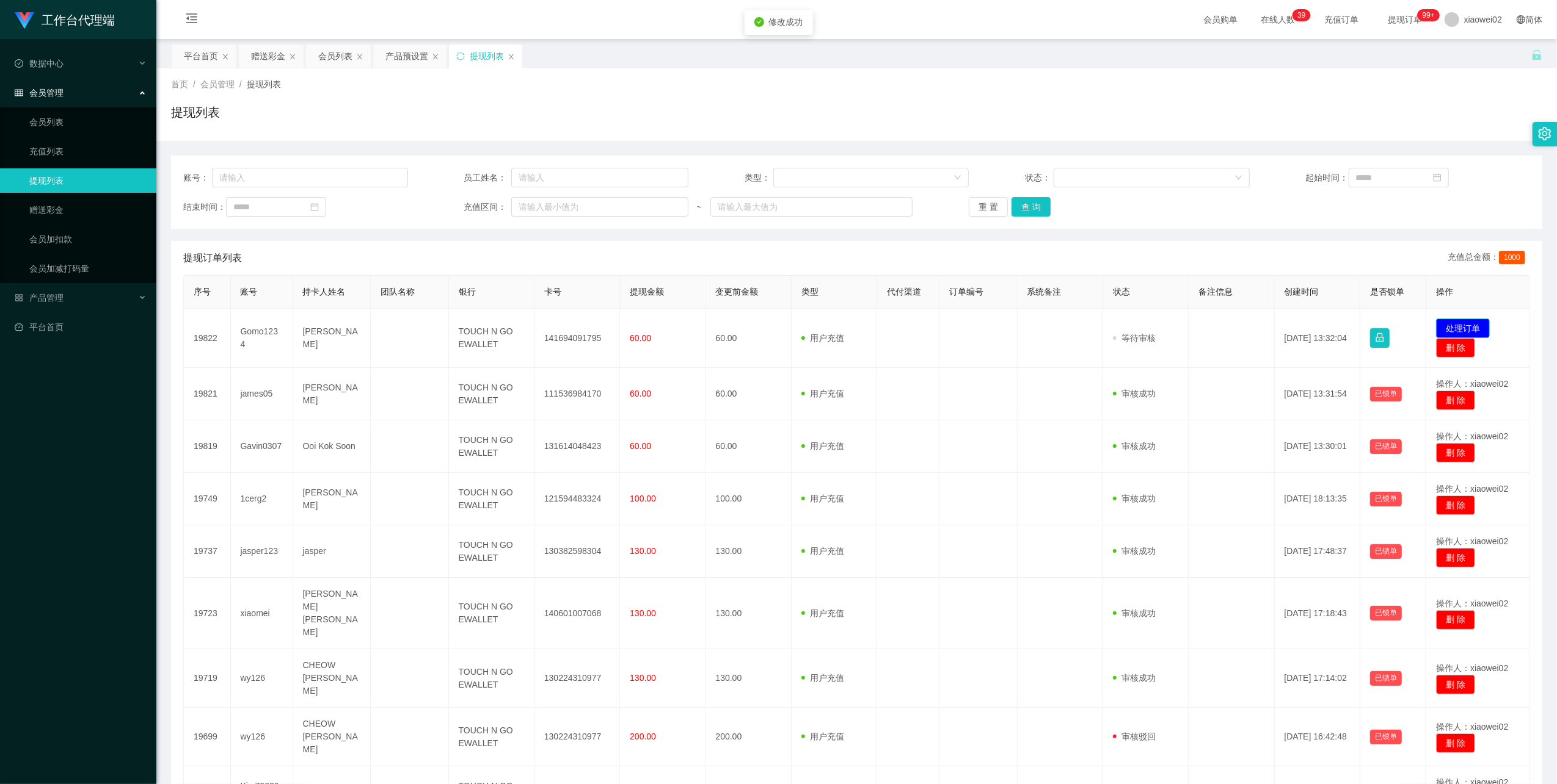
drag, startPoint x: 1458, startPoint y: 329, endPoint x: 1232, endPoint y: 264, distance: 235.2
click at [1457, 327] on button "处理订单" at bounding box center [1463, 328] width 54 height 19
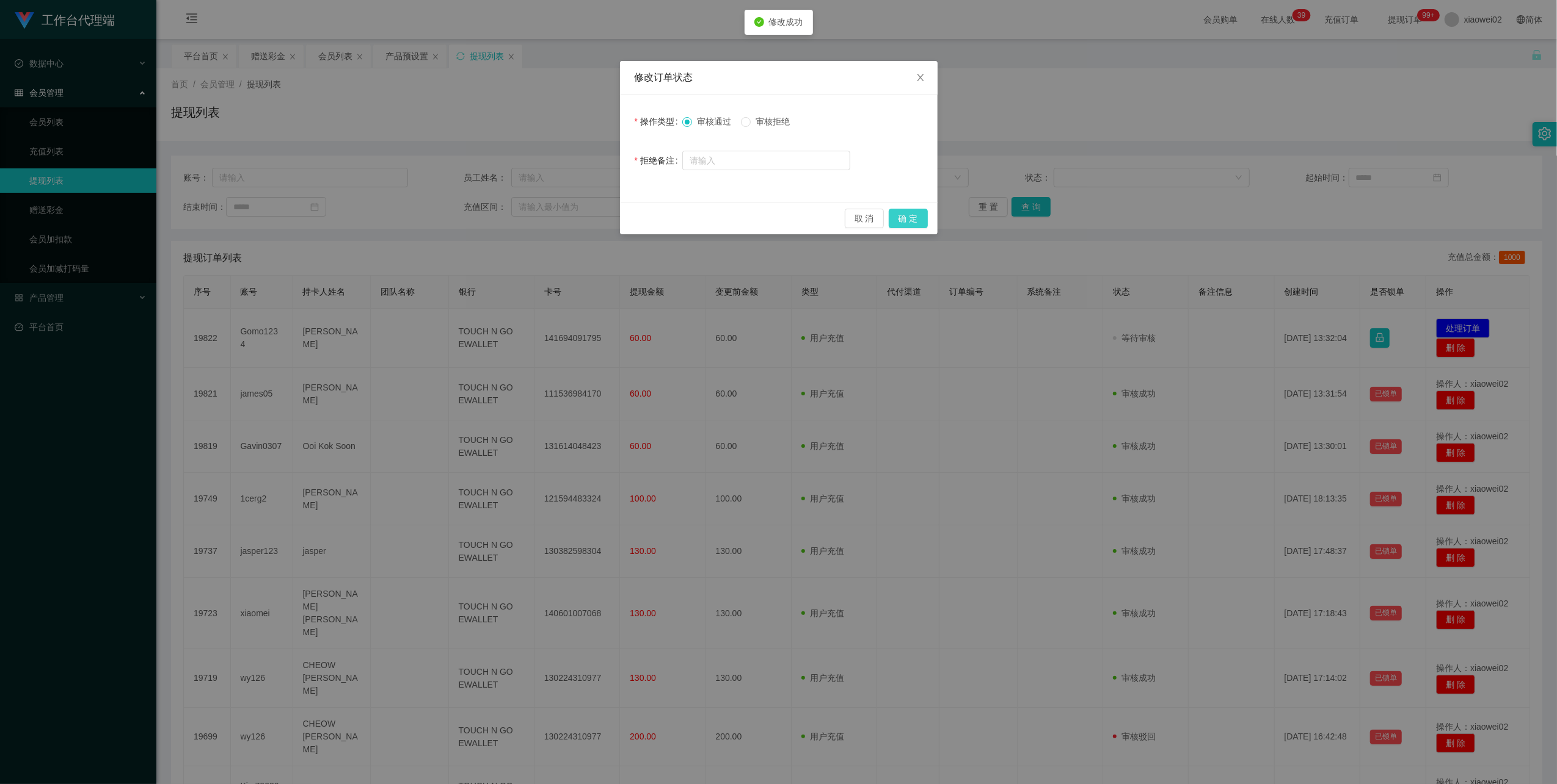
click at [912, 217] on button "确 定" at bounding box center [908, 218] width 39 height 19
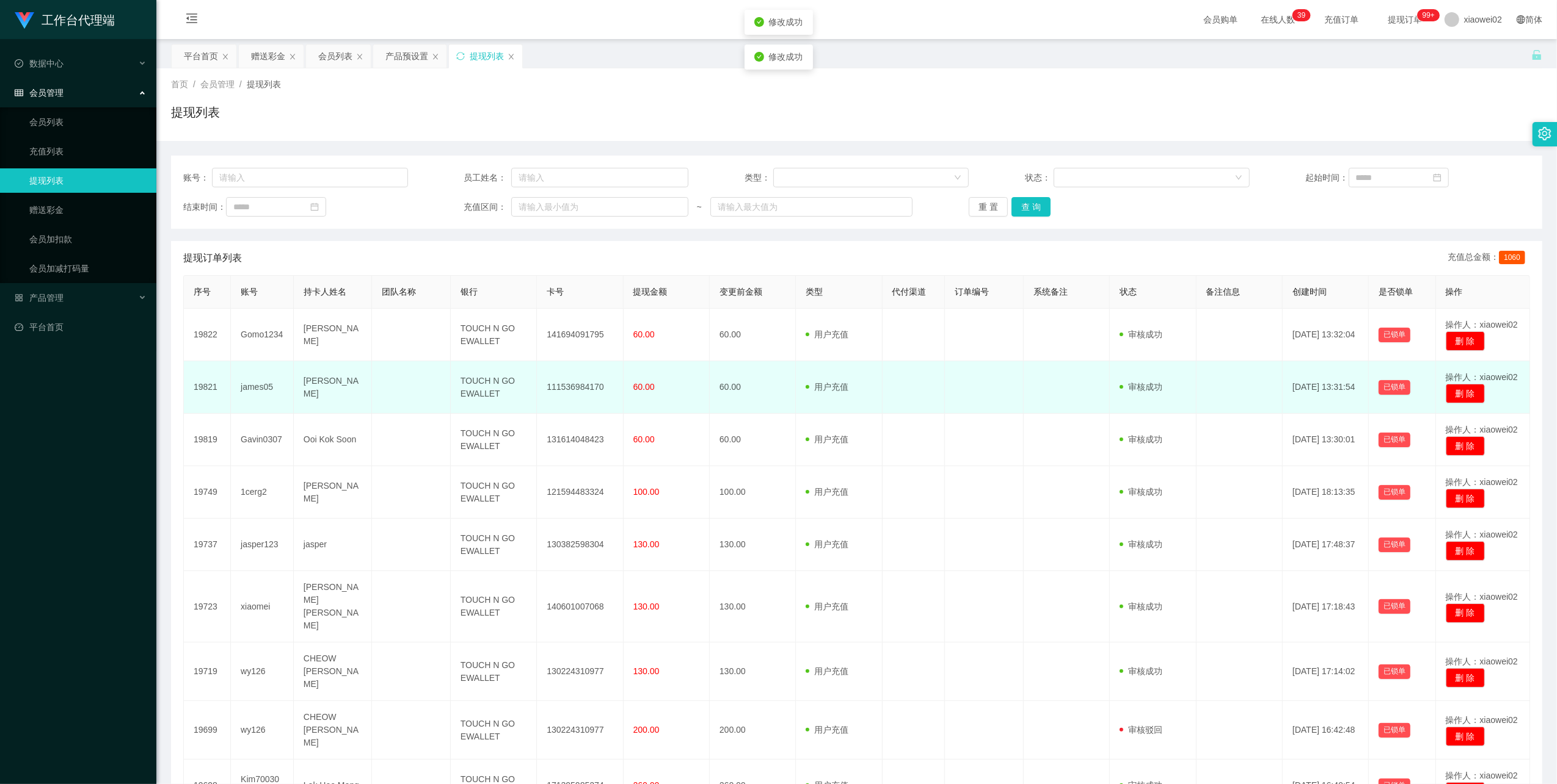
click at [565, 391] on td "111536984170" at bounding box center [580, 388] width 86 height 52
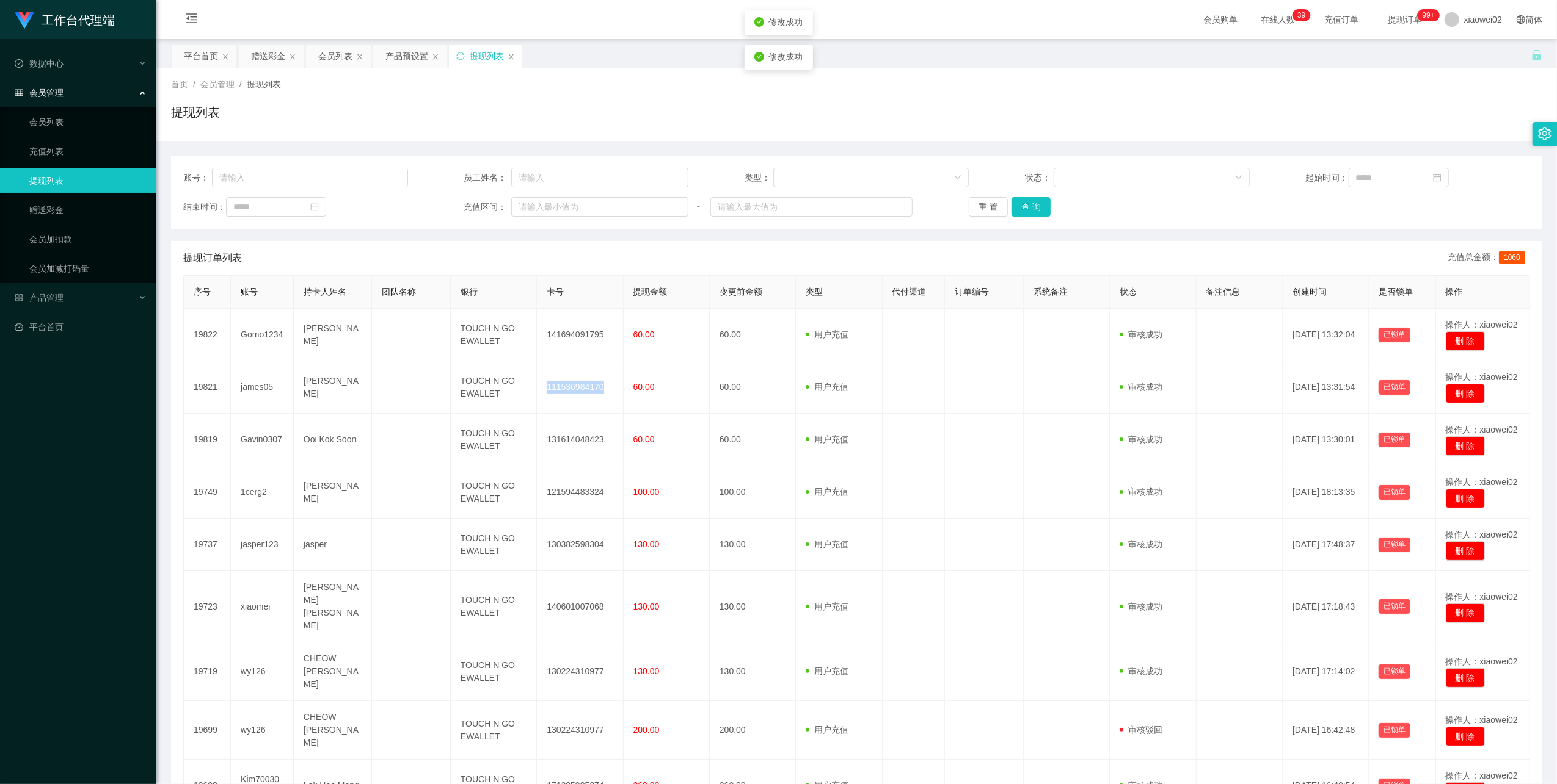
drag, startPoint x: 565, startPoint y: 391, endPoint x: 806, endPoint y: 287, distance: 262.5
click at [571, 389] on td "111536984170" at bounding box center [580, 388] width 86 height 52
copy td "111536984170"
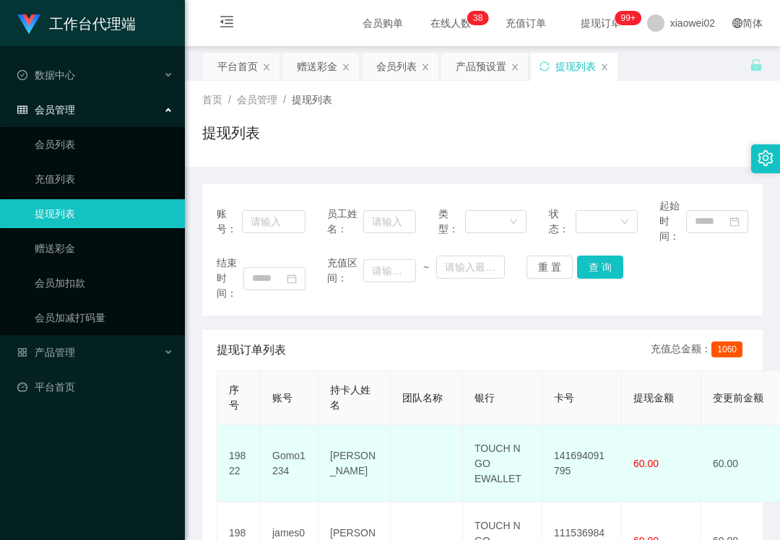
click at [587, 454] on td "141694091795" at bounding box center [582, 464] width 79 height 77
click at [587, 455] on td "141694091795" at bounding box center [582, 464] width 79 height 77
copy td "141694091795"
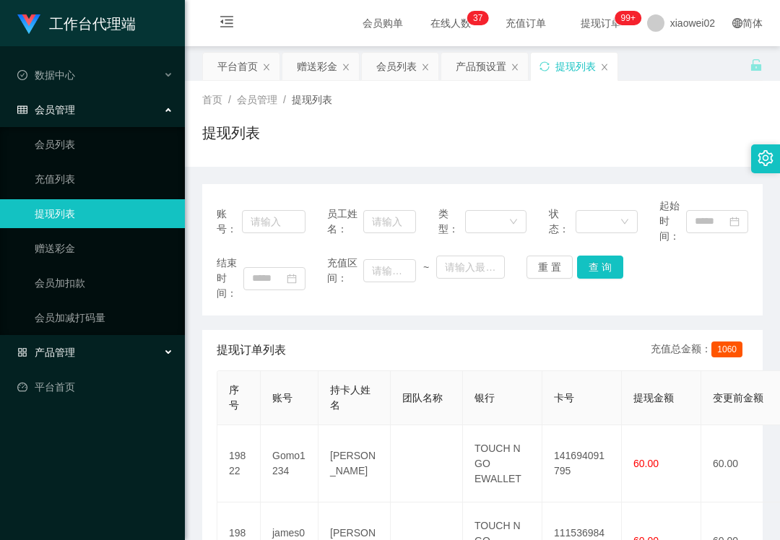
click at [82, 359] on div "产品管理" at bounding box center [92, 352] width 185 height 29
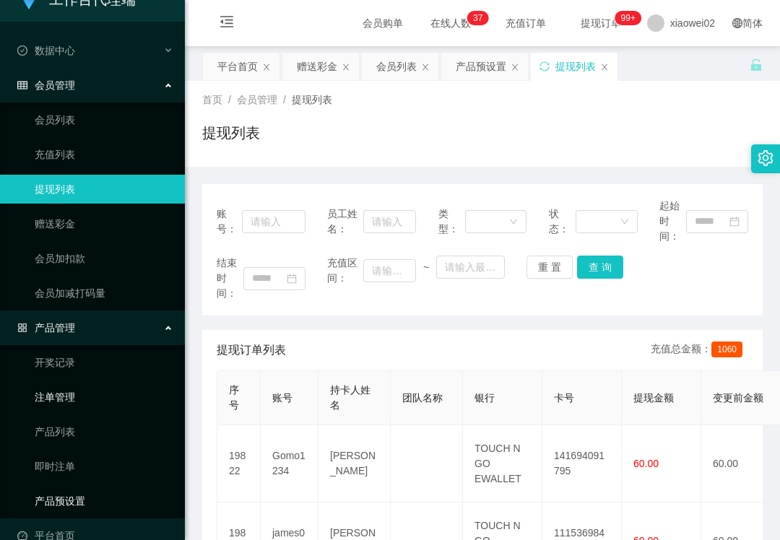
scroll to position [46, 0]
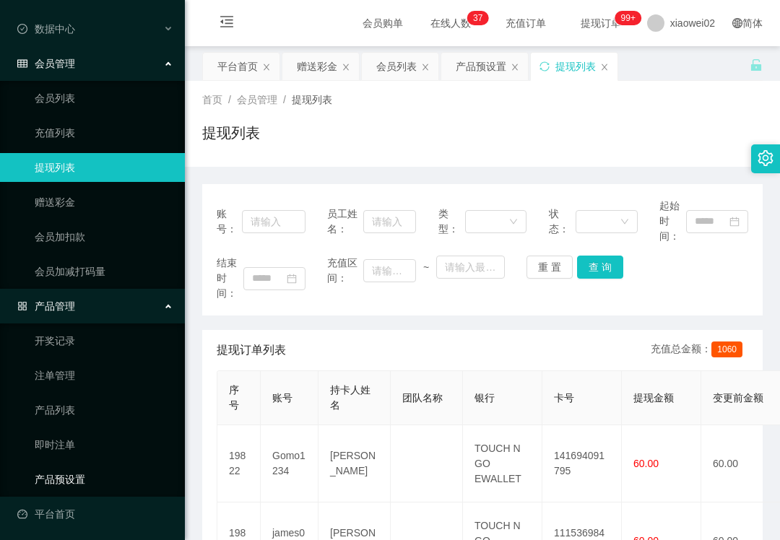
click at [88, 473] on link "产品预设置" at bounding box center [104, 479] width 139 height 29
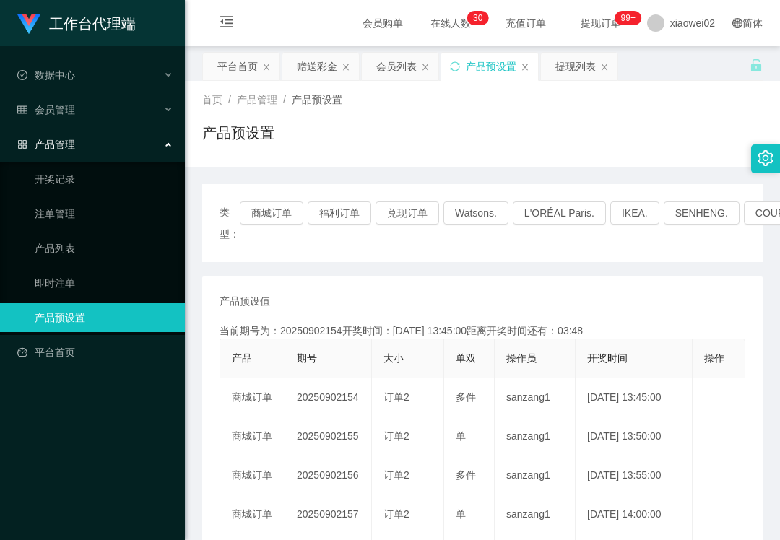
click at [48, 162] on ul "开奖记录 注单管理 产品列表 即时注单 产品预设置" at bounding box center [92, 248] width 185 height 173
click at [61, 108] on span "会员管理" at bounding box center [46, 110] width 58 height 12
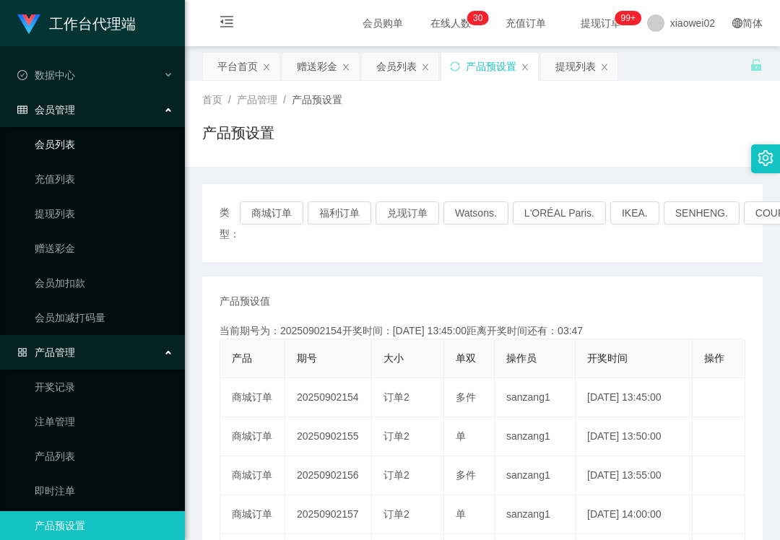
click at [69, 134] on link "会员列表" at bounding box center [104, 144] width 139 height 29
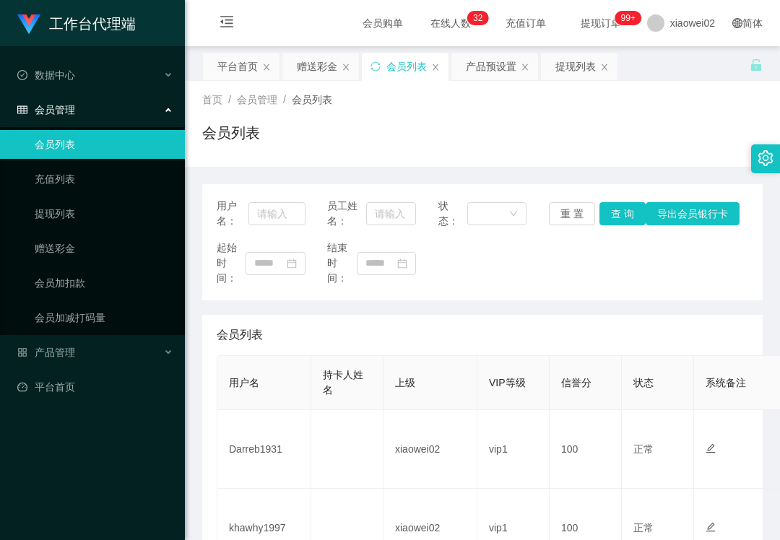
scroll to position [192, 0]
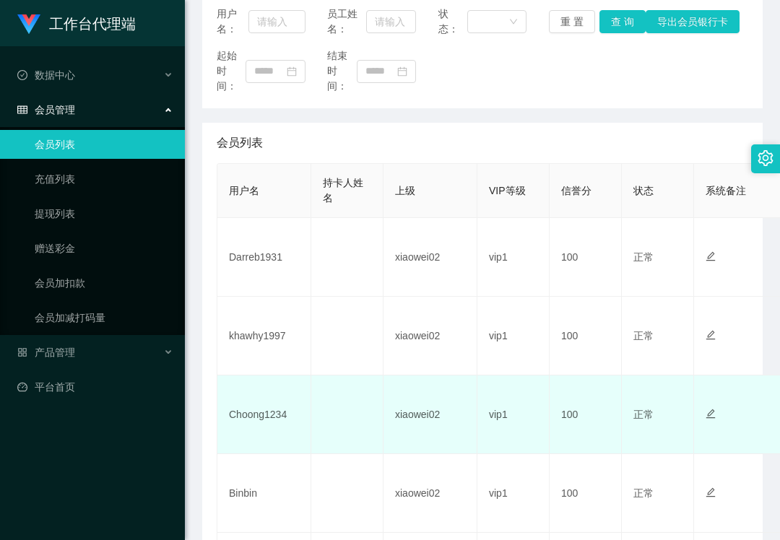
drag, startPoint x: 0, startPoint y: 0, endPoint x: 269, endPoint y: 411, distance: 491.2
click at [269, 411] on td "Choong1234" at bounding box center [264, 415] width 94 height 79
copy td "Choong1234"
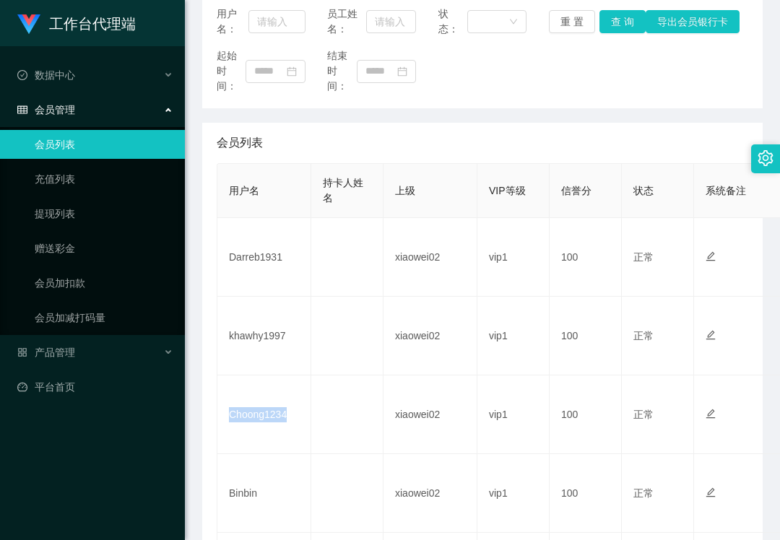
drag, startPoint x: 116, startPoint y: 496, endPoint x: 120, endPoint y: 488, distance: 8.4
click at [116, 496] on div "工作台代理端 数据中心 会员管理 会员列表 充值列表 提现列表 赠送彩金 会员加扣款 会员加减打码量 产品管理 平台首页" at bounding box center [92, 270] width 185 height 540
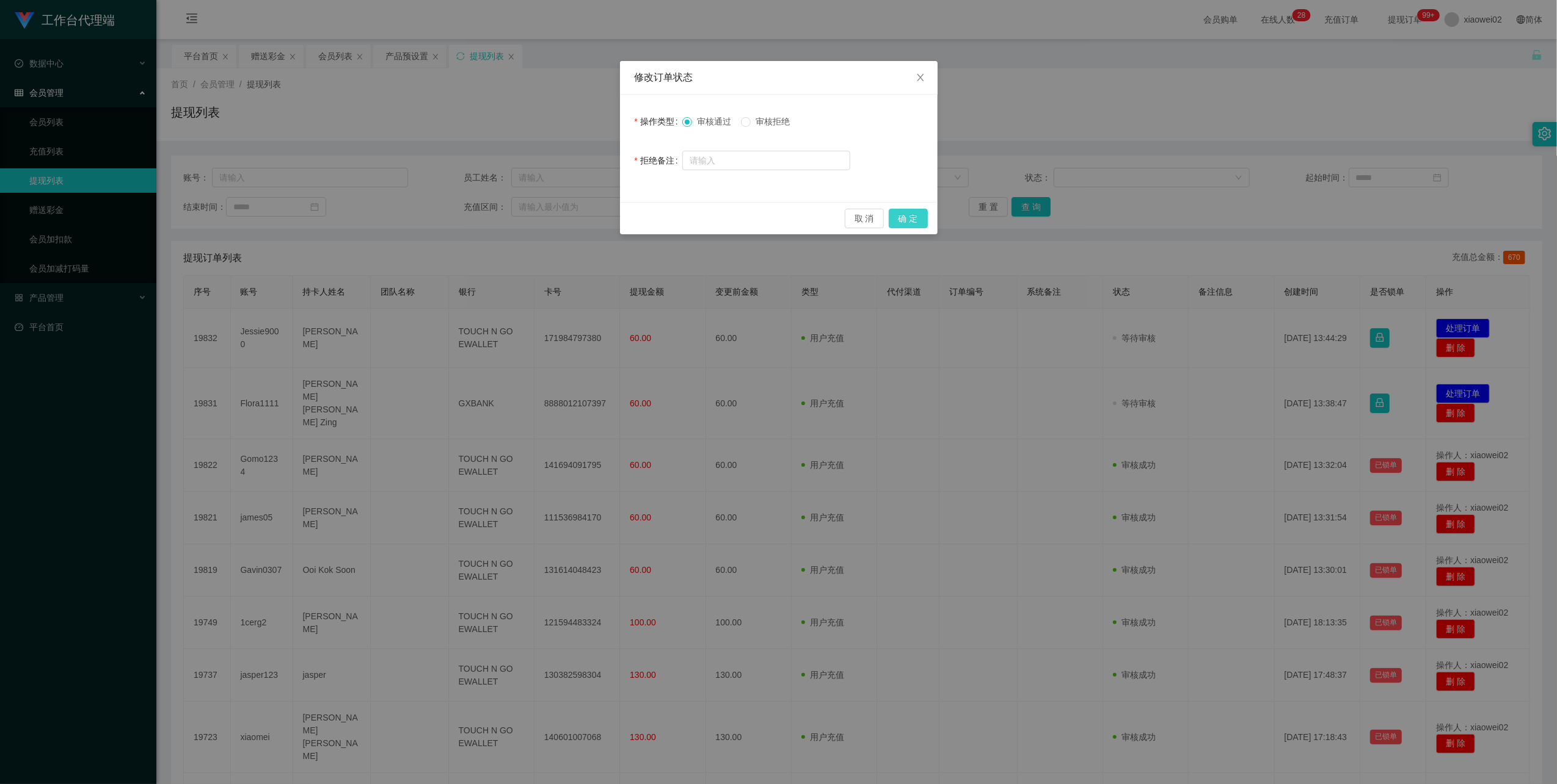
click at [905, 217] on button "确 定" at bounding box center [908, 218] width 39 height 19
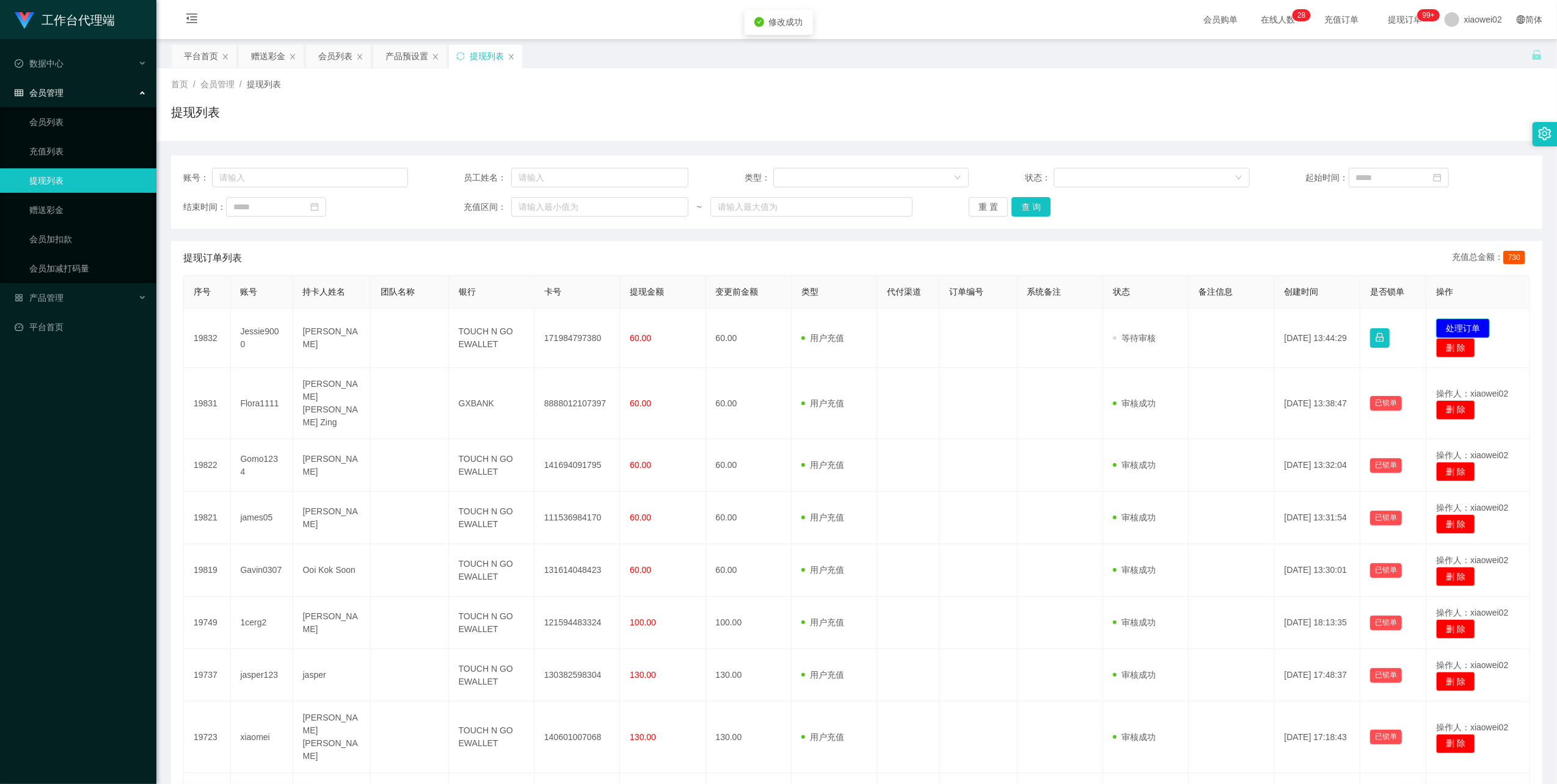
drag, startPoint x: 1473, startPoint y: 327, endPoint x: 1440, endPoint y: 320, distance: 33.7
click at [1473, 327] on button "处理订单" at bounding box center [1463, 328] width 54 height 19
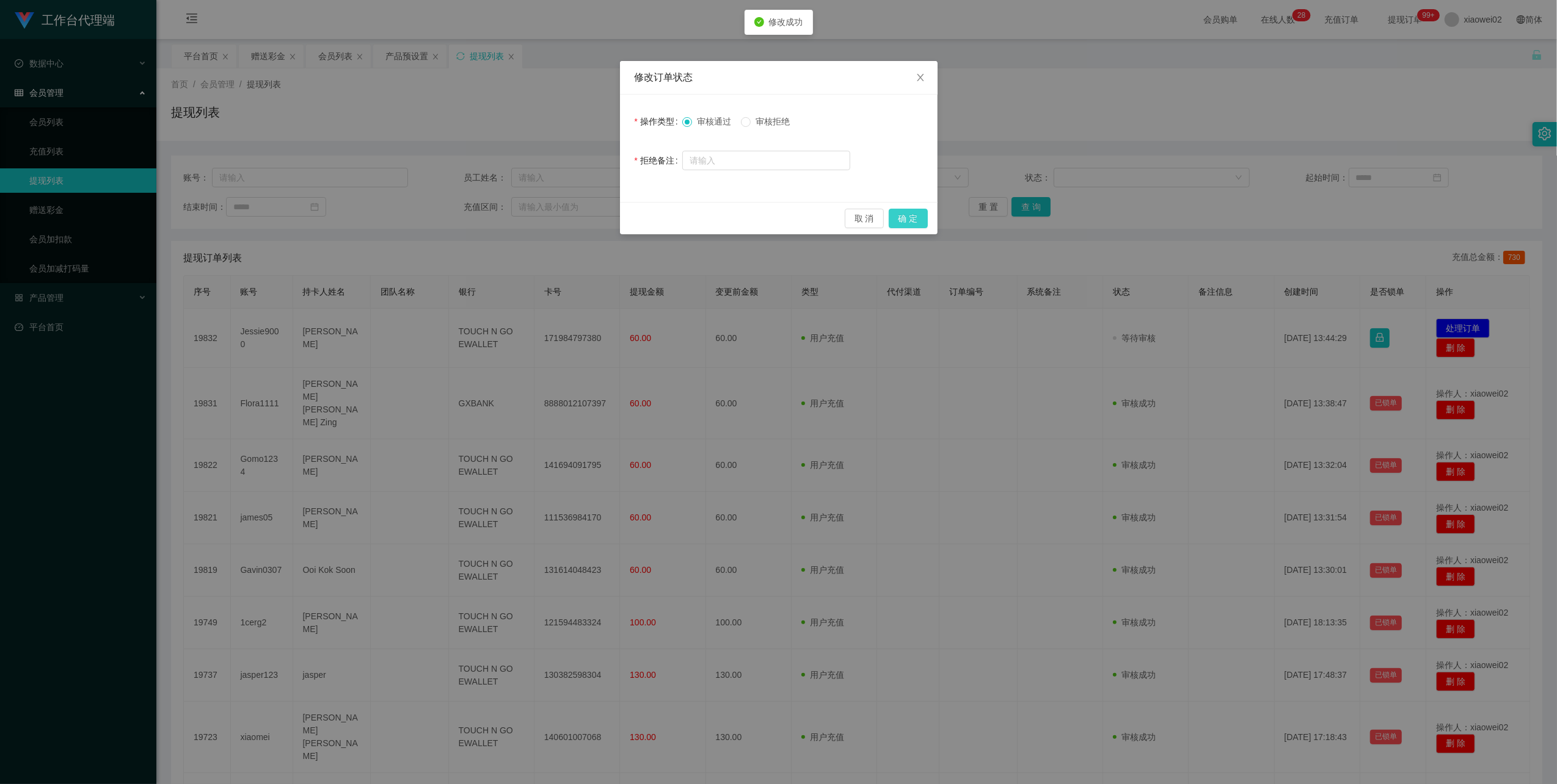
click at [919, 211] on button "确 定" at bounding box center [908, 218] width 39 height 19
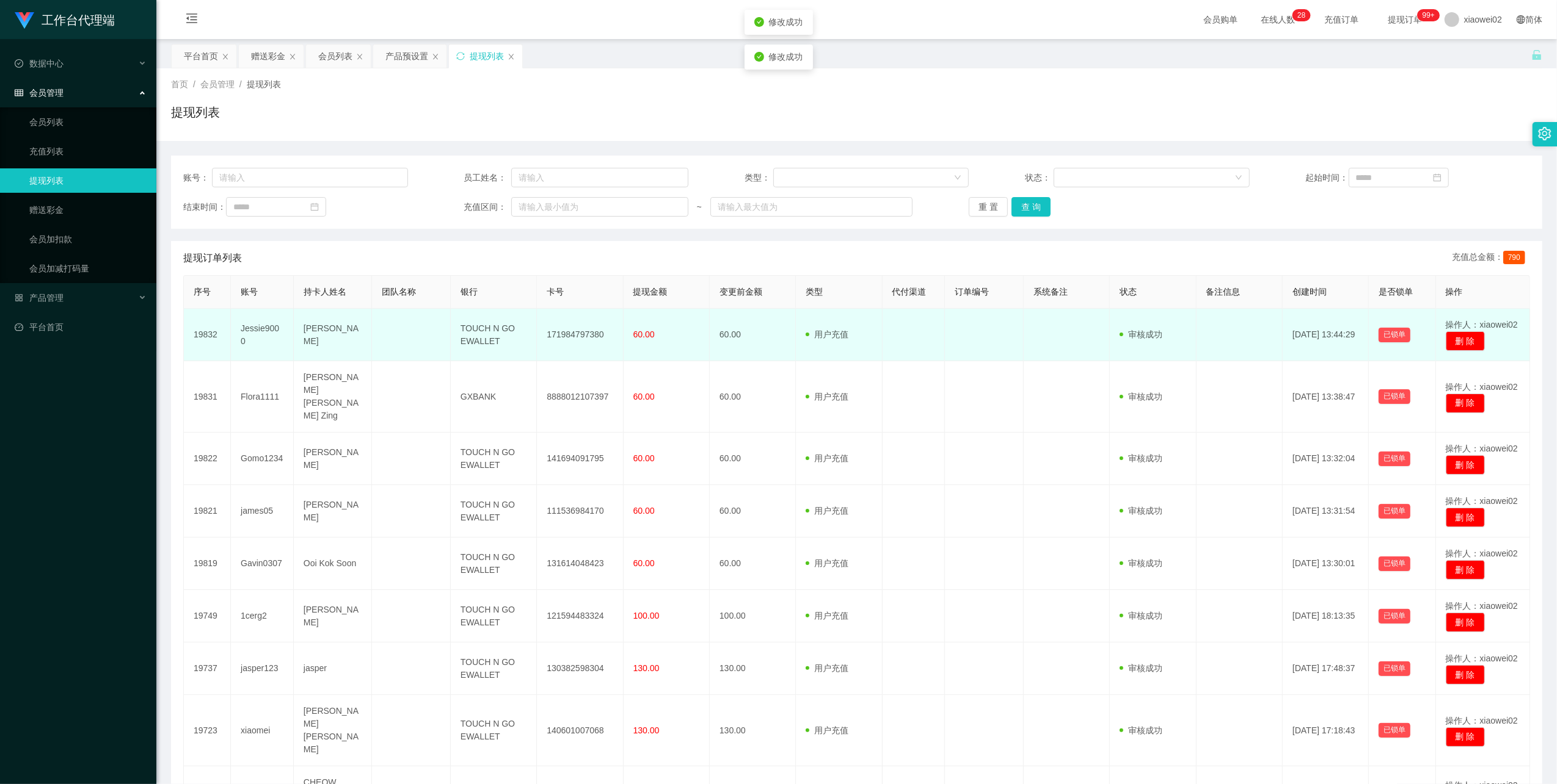
click at [546, 335] on td "171984797380" at bounding box center [580, 335] width 86 height 52
drag, startPoint x: 546, startPoint y: 335, endPoint x: 560, endPoint y: 330, distance: 14.9
click at [546, 335] on td "171984797380" at bounding box center [580, 335] width 86 height 52
copy td "171984797380"
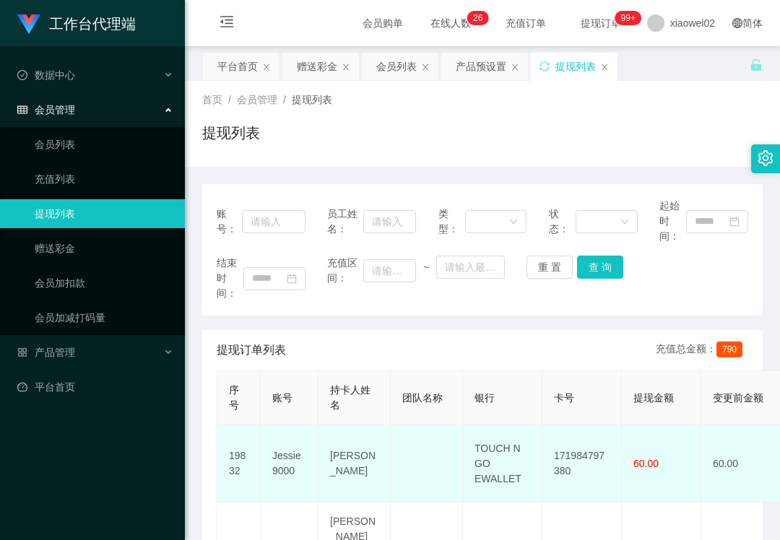
click at [495, 452] on td "TOUCH N GO EWALLET" at bounding box center [502, 464] width 79 height 77
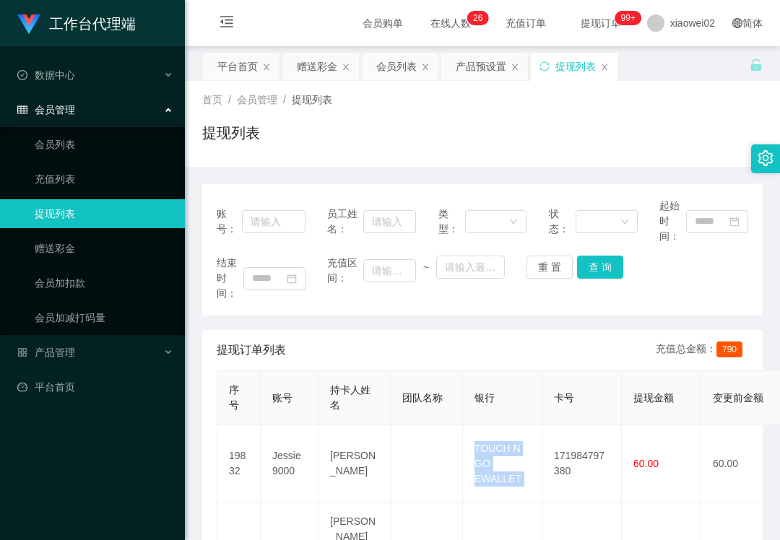
copy td "TOUCH N GO EWALLET"
click at [0, 540] on html "工作台代理端 数据中心 会员管理 会员列表 充值列表 提现列表 赠送彩金 会员加扣款 会员加减打码量 产品管理 平台首页 保存配置 重置配置 整体风格设置 主…" at bounding box center [390, 270] width 780 height 540
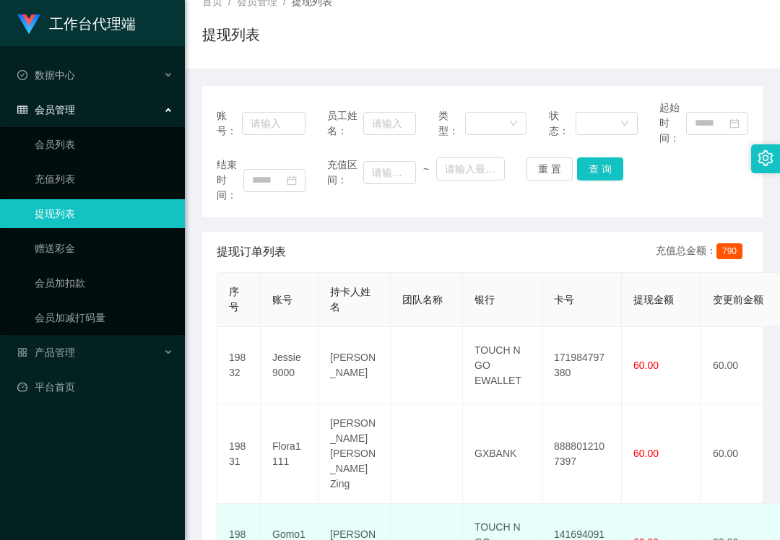
scroll to position [192, 0]
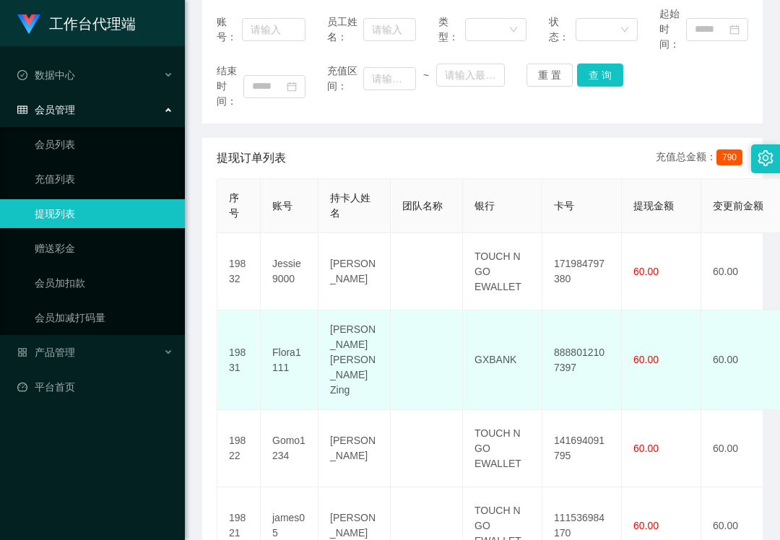
click at [579, 353] on td "8888012107397" at bounding box center [582, 361] width 79 height 100
click at [584, 341] on td "8888012107397" at bounding box center [582, 361] width 79 height 100
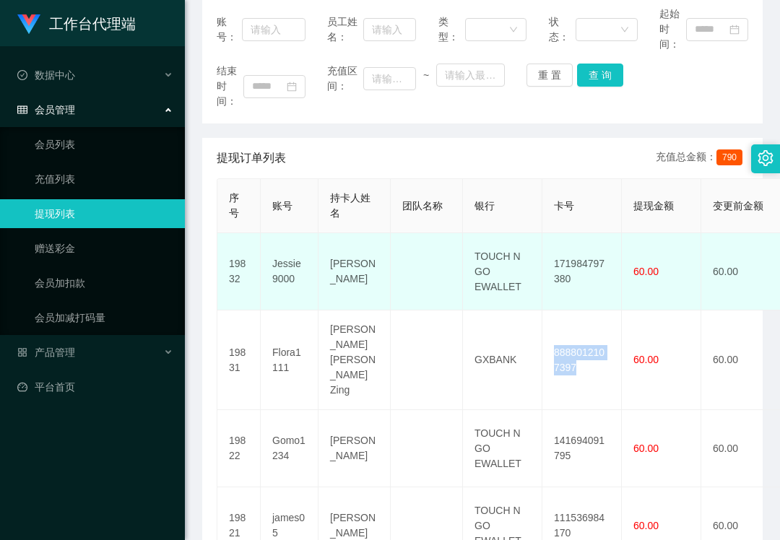
copy td "8888012107397"
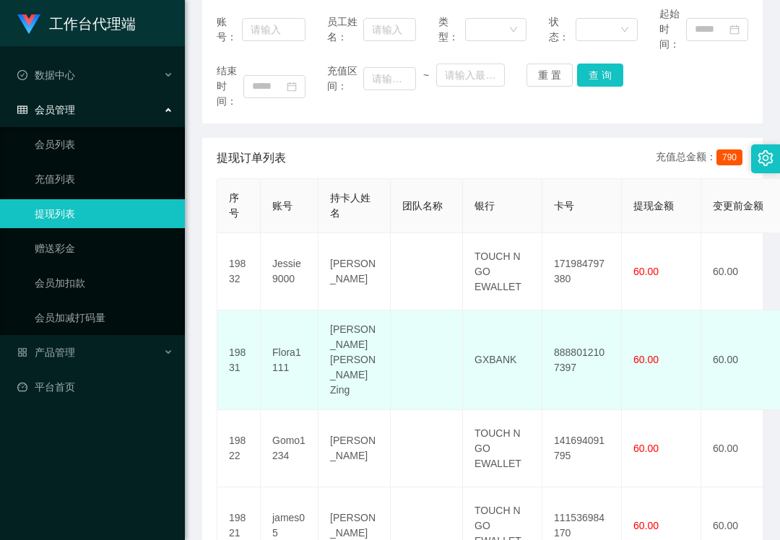
click at [501, 342] on td "GXBANK" at bounding box center [502, 361] width 79 height 100
drag, startPoint x: 501, startPoint y: 342, endPoint x: 478, endPoint y: 365, distance: 32.2
click at [501, 342] on td "GXBANK" at bounding box center [502, 361] width 79 height 100
copy td "GXBANK"
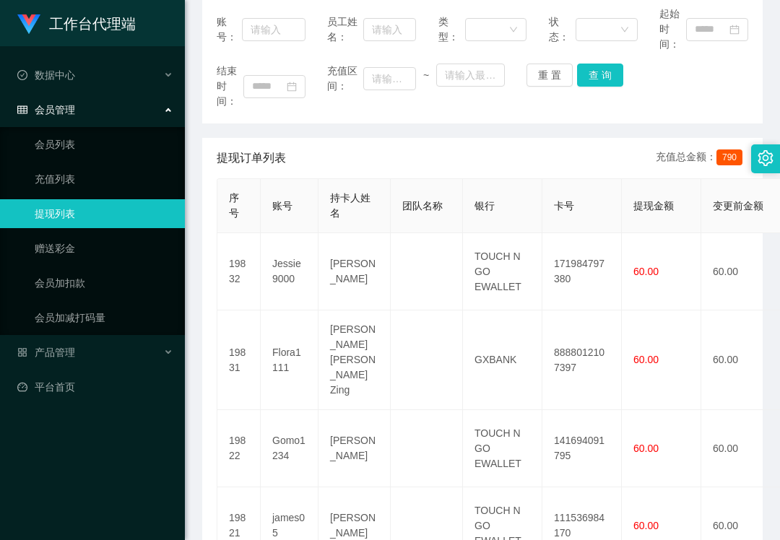
click at [385, 184] on th "持卡人姓名" at bounding box center [355, 206] width 72 height 54
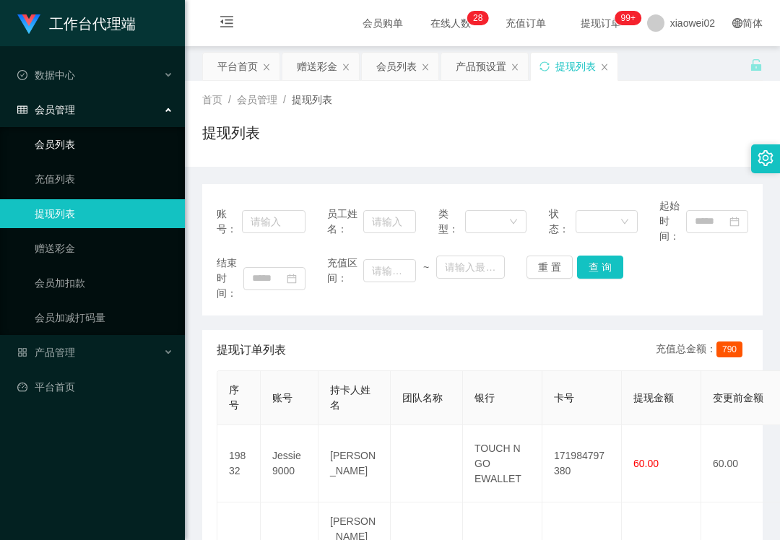
drag, startPoint x: 49, startPoint y: 139, endPoint x: 49, endPoint y: 21, distance: 117.8
click at [49, 137] on link "会员列表" at bounding box center [104, 144] width 139 height 29
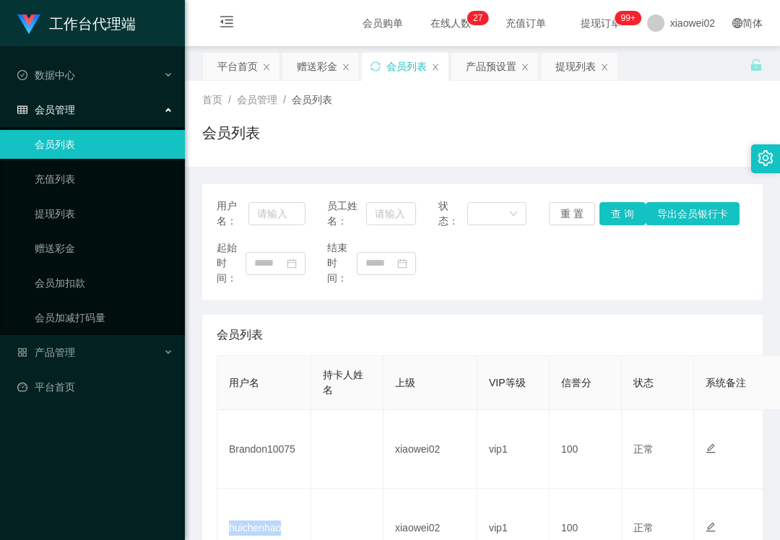
scroll to position [192, 0]
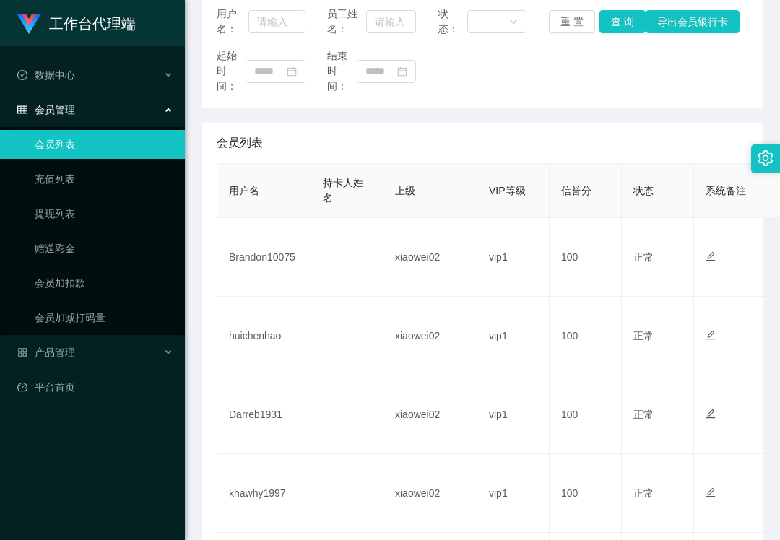
drag, startPoint x: 535, startPoint y: 96, endPoint x: 391, endPoint y: 85, distance: 144.2
click at [529, 96] on div "用户名： 员工姓名： 状态： 重 置 查 询 导出会员银行卡 起始时间： 结束时间：" at bounding box center [482, 50] width 561 height 116
click at [75, 342] on div "产品管理" at bounding box center [92, 352] width 185 height 29
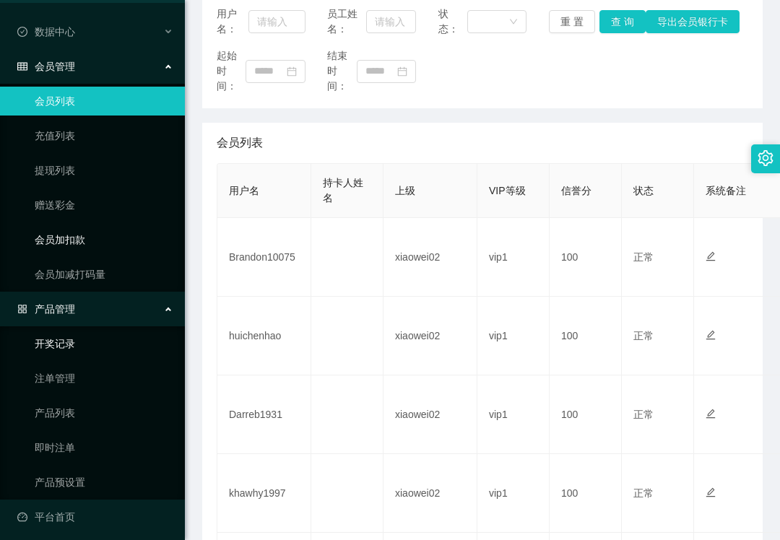
scroll to position [46, 0]
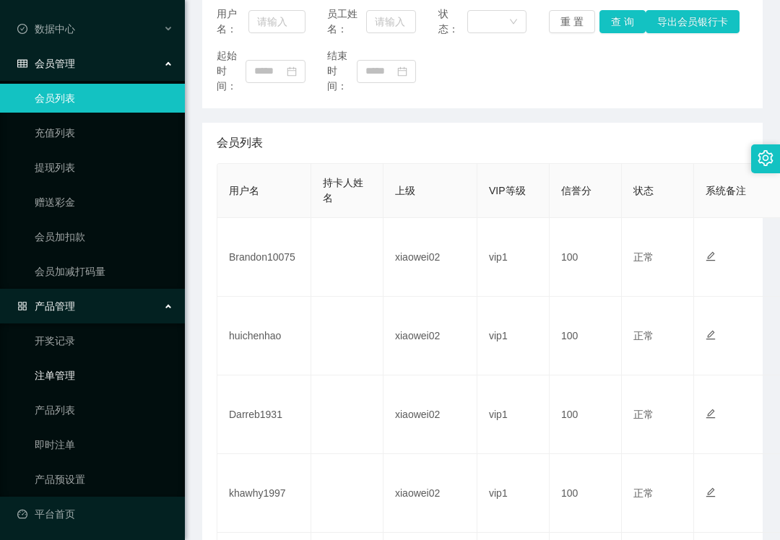
drag, startPoint x: 82, startPoint y: 361, endPoint x: 82, endPoint y: 319, distance: 41.9
click at [82, 361] on link "注单管理" at bounding box center [104, 375] width 139 height 29
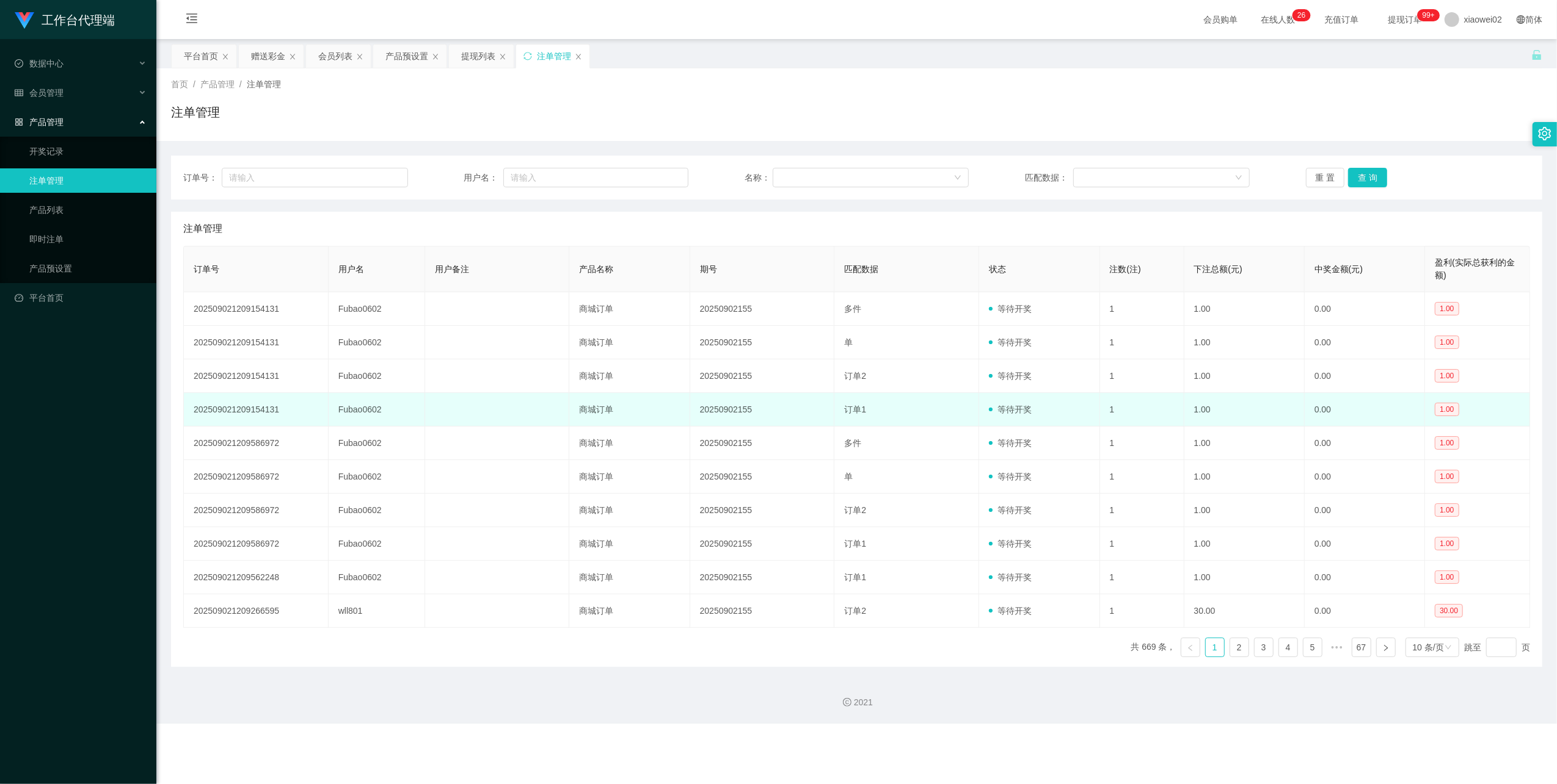
click at [369, 416] on td "Fubao0602" at bounding box center [377, 410] width 96 height 34
copy td "Fubao0602"
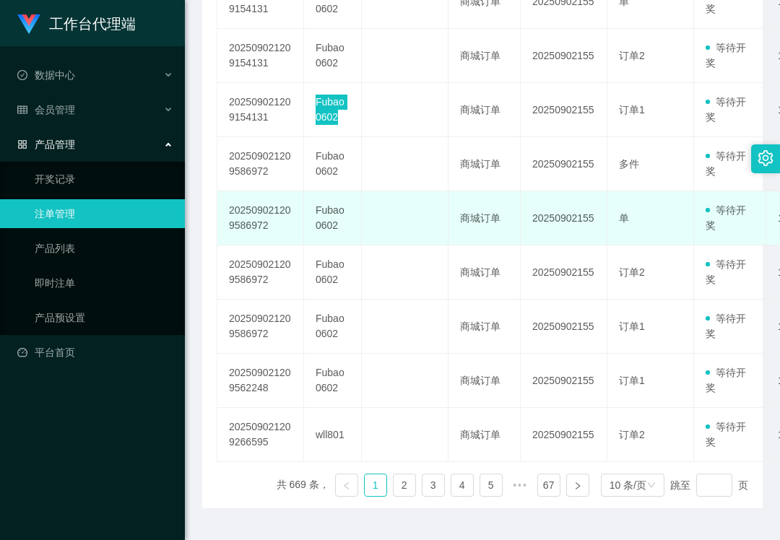
scroll to position [501, 0]
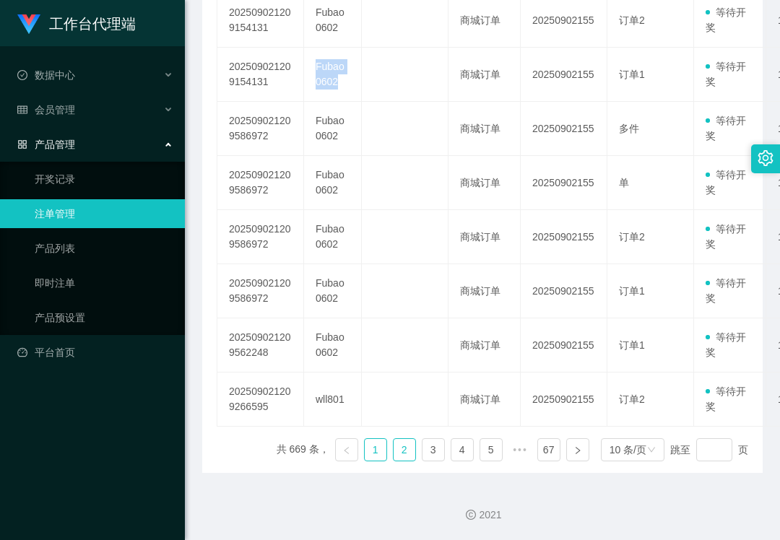
click at [400, 455] on link "2" at bounding box center [405, 450] width 22 height 22
drag, startPoint x: 362, startPoint y: 455, endPoint x: 183, endPoint y: 390, distance: 190.6
click at [365, 455] on link "1" at bounding box center [376, 450] width 22 height 22
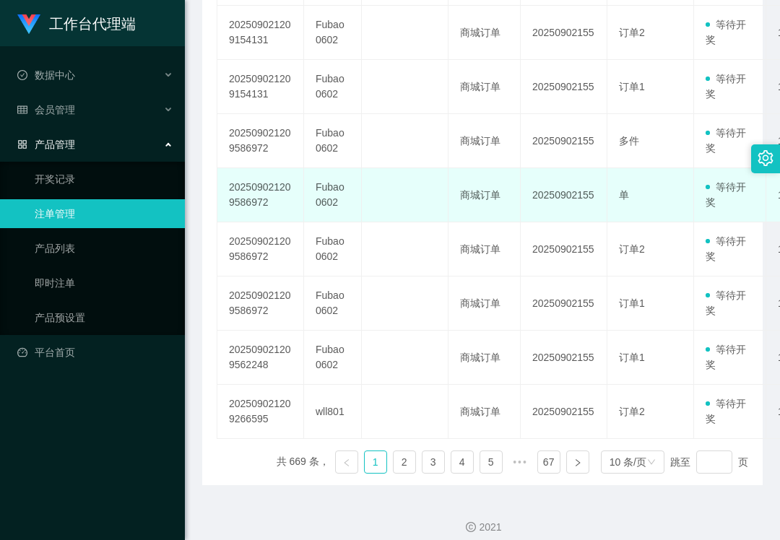
click at [319, 172] on td "Fubao0602" at bounding box center [333, 195] width 58 height 54
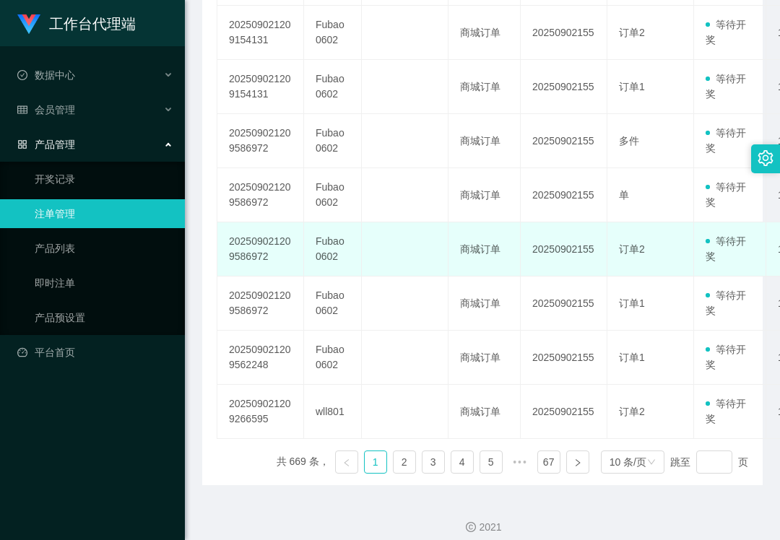
drag, startPoint x: 414, startPoint y: 229, endPoint x: 391, endPoint y: 226, distance: 23.3
click at [414, 229] on td at bounding box center [405, 250] width 87 height 54
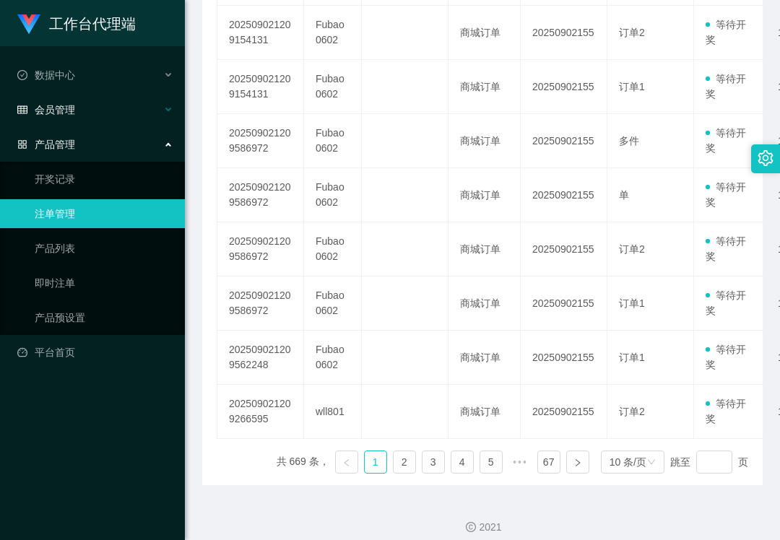
click at [79, 116] on div "会员管理" at bounding box center [92, 109] width 185 height 29
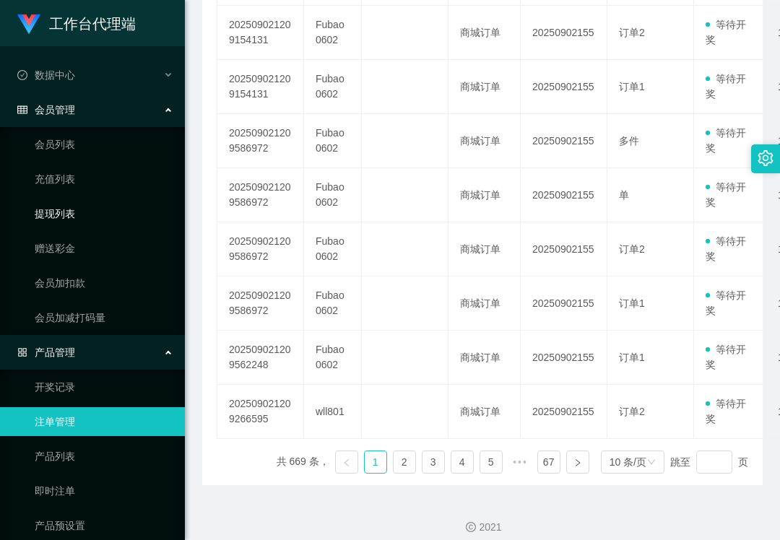
drag, startPoint x: 79, startPoint y: 208, endPoint x: 62, endPoint y: 101, distance: 108.2
click at [78, 208] on link "提现列表" at bounding box center [104, 213] width 139 height 29
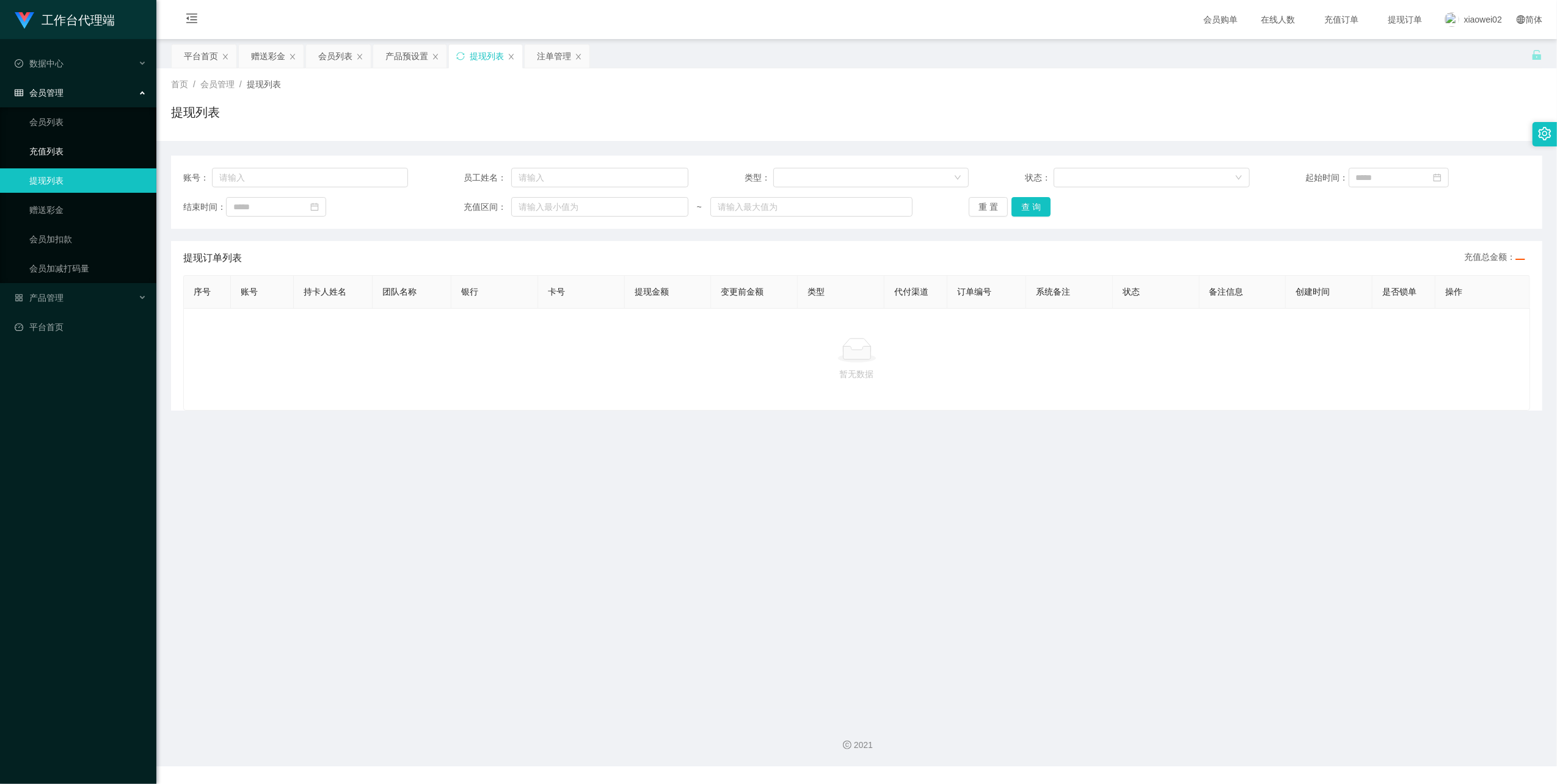
click at [123, 145] on link "充值列表" at bounding box center [88, 151] width 117 height 24
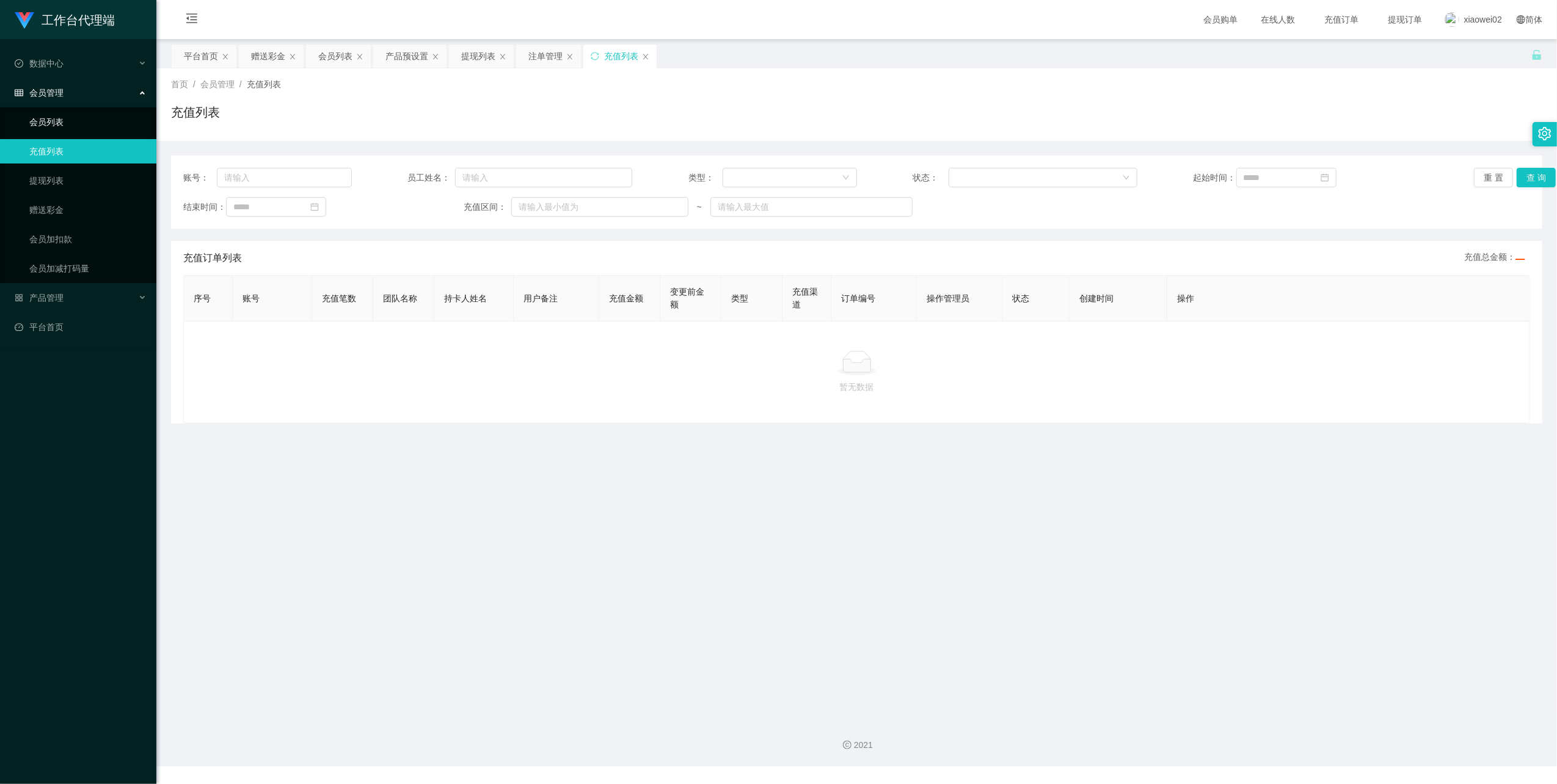
click at [107, 121] on link "会员列表" at bounding box center [88, 122] width 117 height 24
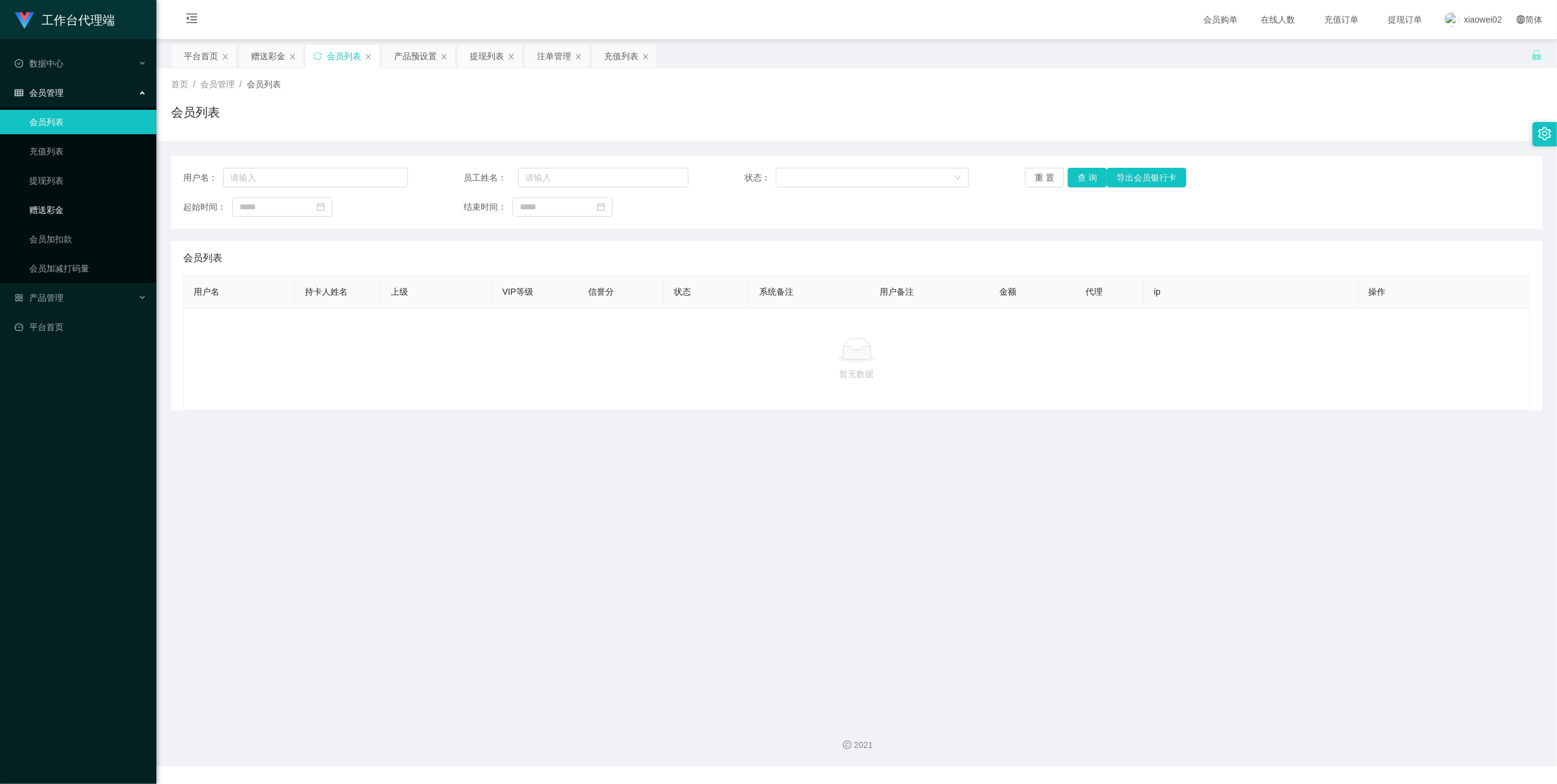
click at [94, 208] on link "赠送彩金" at bounding box center [88, 210] width 117 height 24
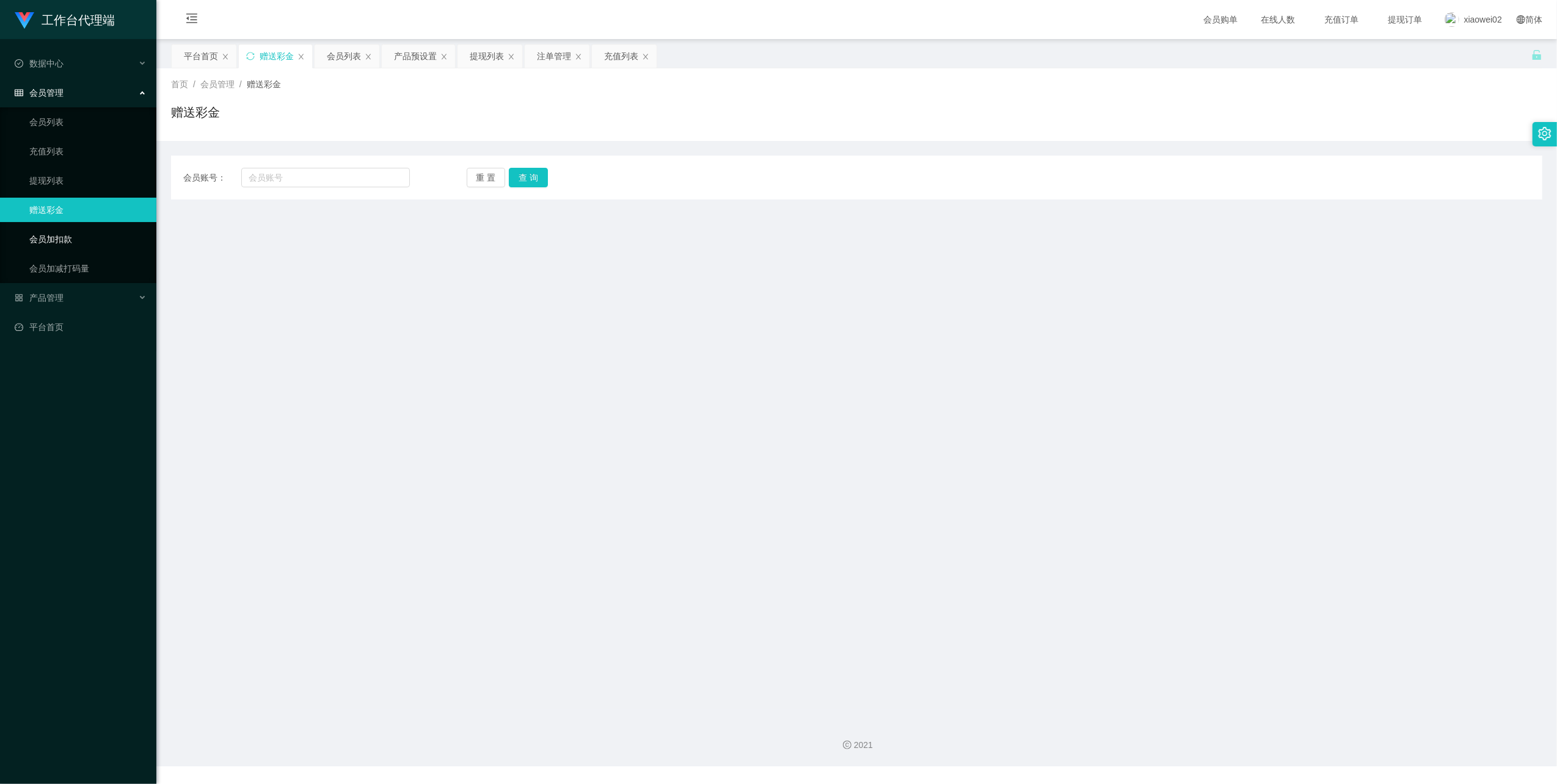
click at [82, 232] on link "会员加扣款" at bounding box center [88, 239] width 117 height 24
click at [80, 221] on ul "会员列表 充值列表 提现列表 赠送彩金 会员加扣款 会员加减打码量" at bounding box center [78, 195] width 156 height 176
click at [79, 230] on link "会员加扣款" at bounding box center [88, 239] width 117 height 24
click at [96, 174] on link "提现列表" at bounding box center [88, 180] width 117 height 24
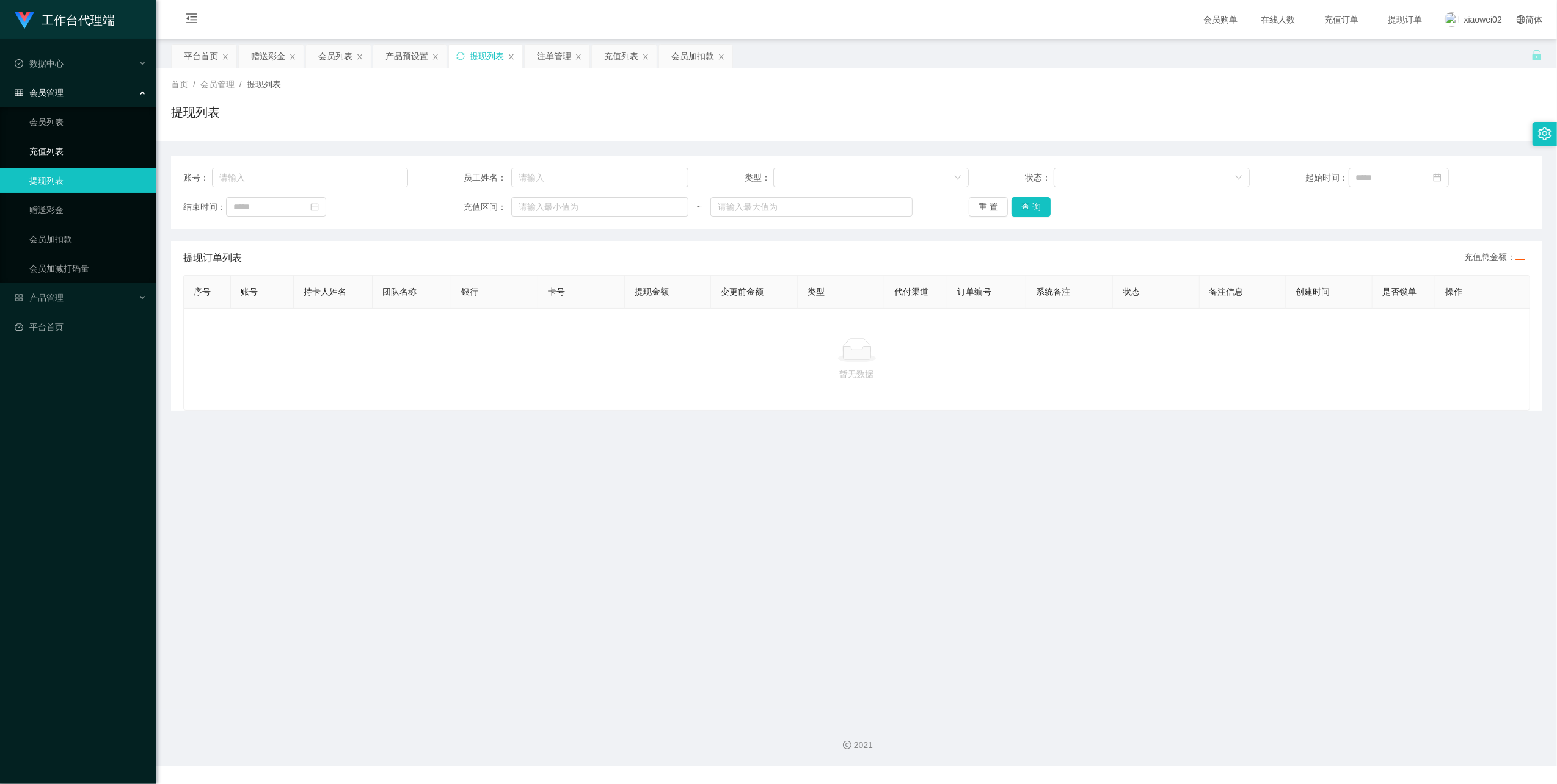
click at [98, 145] on link "充值列表" at bounding box center [88, 151] width 117 height 24
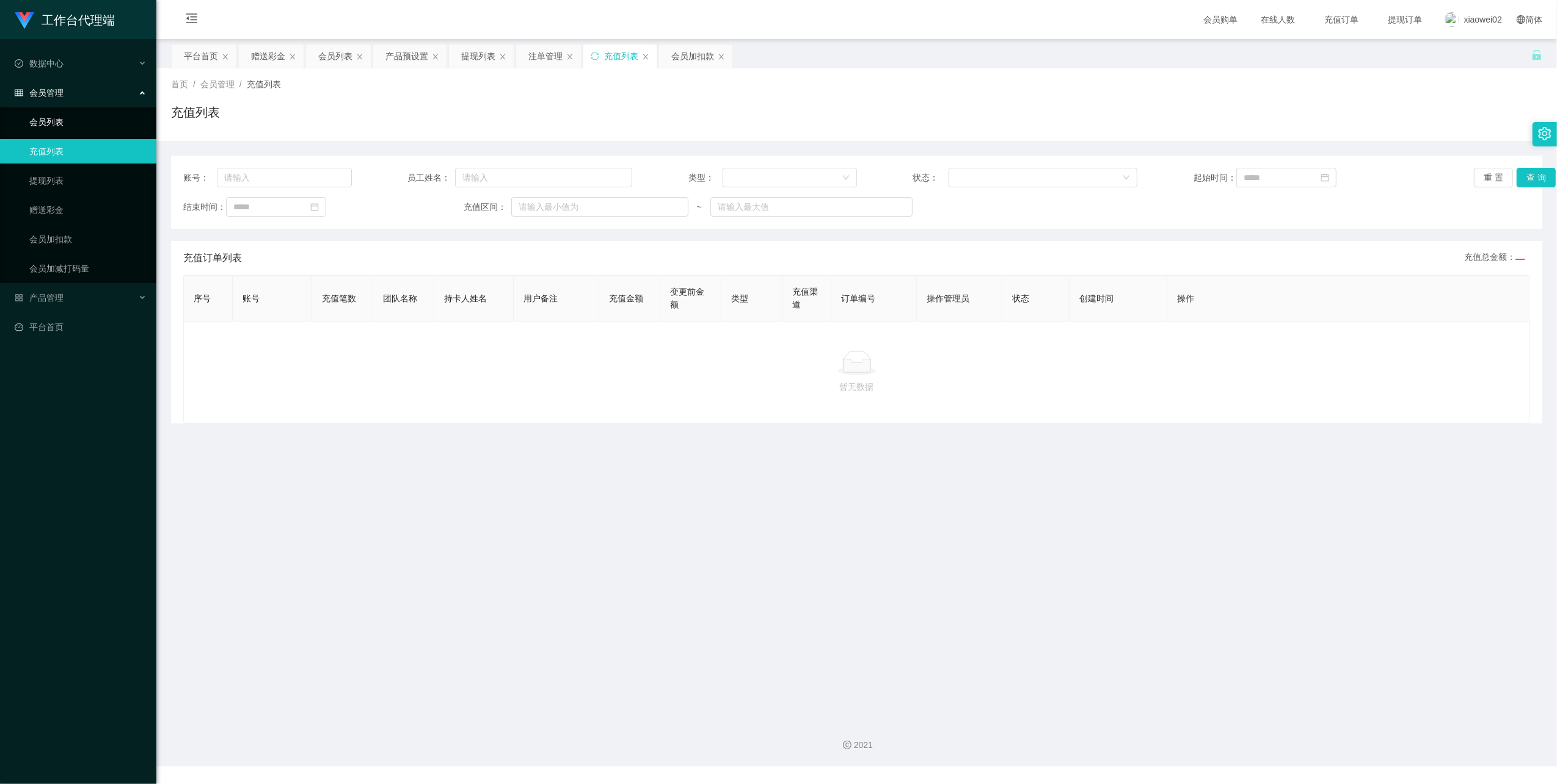
click at [101, 120] on link "会员列表" at bounding box center [88, 122] width 117 height 24
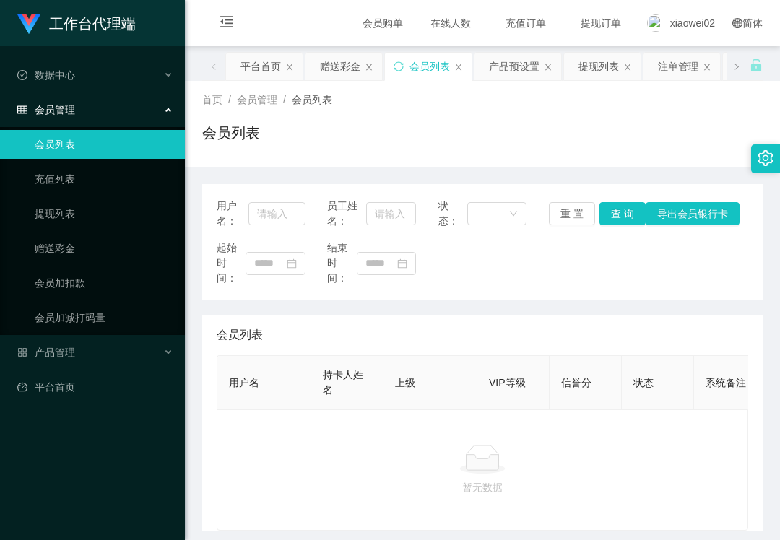
click at [356, 156] on div "首页 / 会员管理 / 会员列表 / 会员列表" at bounding box center [482, 124] width 595 height 86
click at [124, 205] on link "提现列表" at bounding box center [104, 213] width 139 height 29
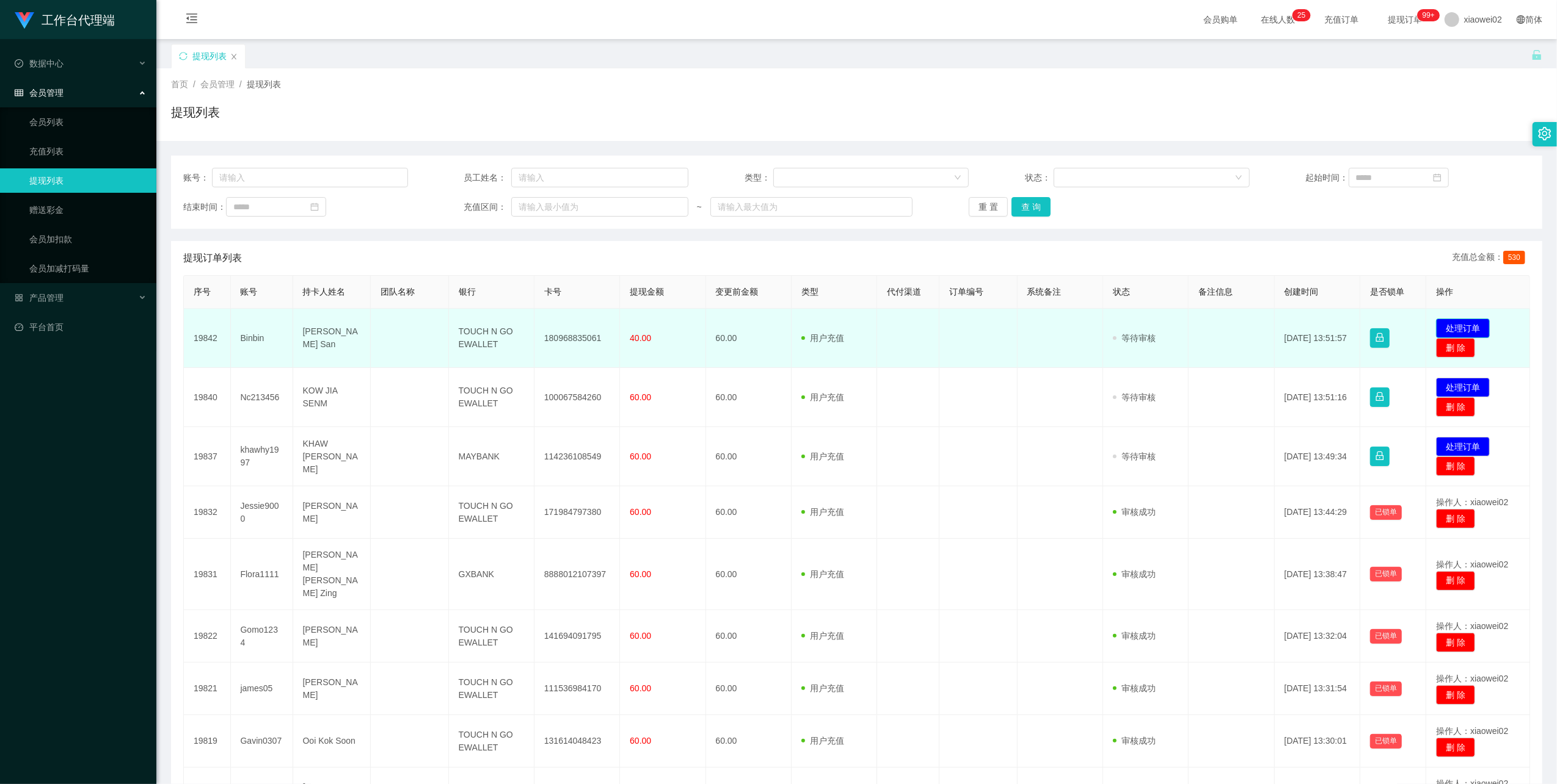
click at [659, 323] on button "处理订单" at bounding box center [1463, 328] width 54 height 19
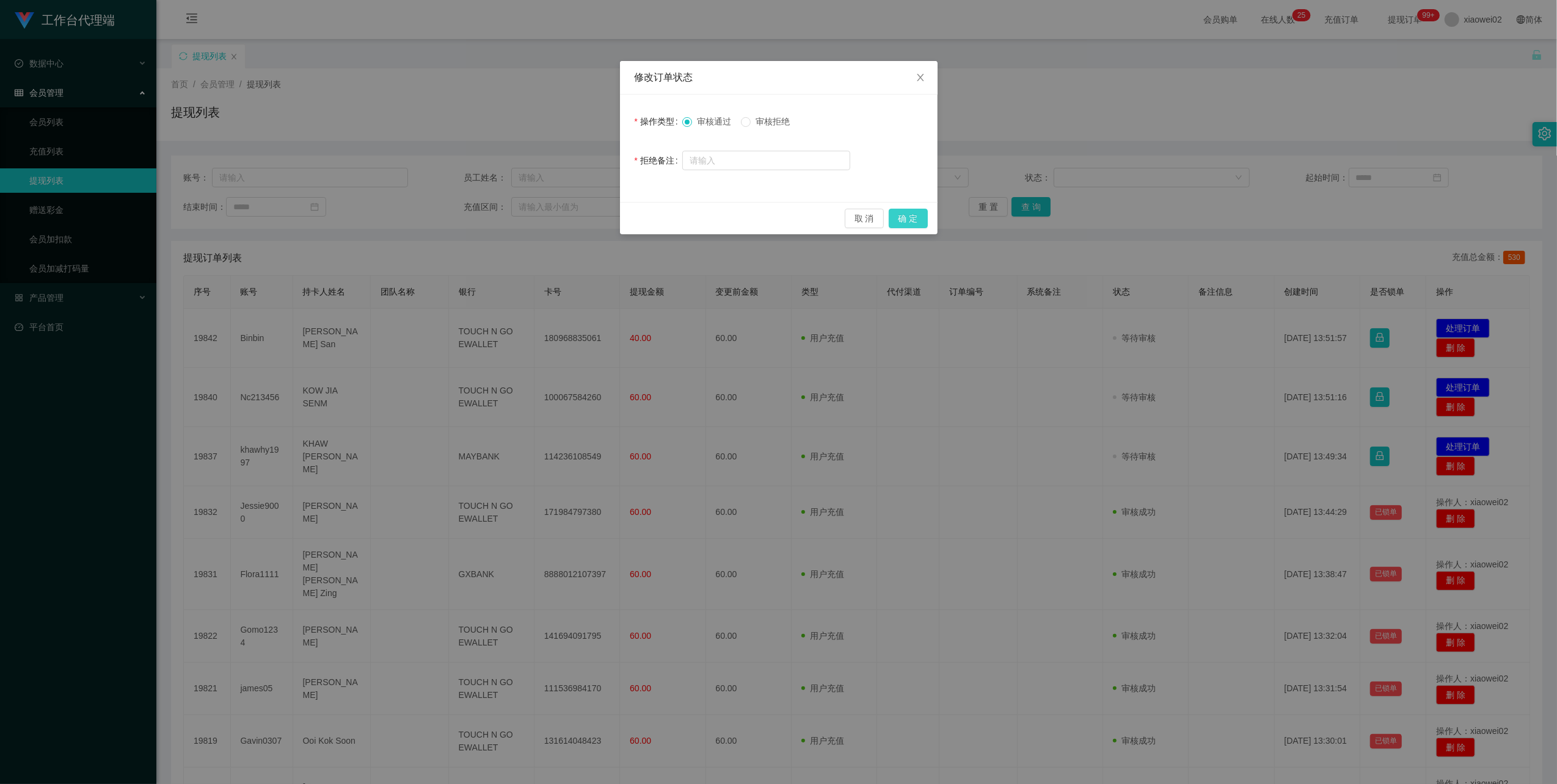
click at [659, 213] on button "确 定" at bounding box center [908, 218] width 39 height 19
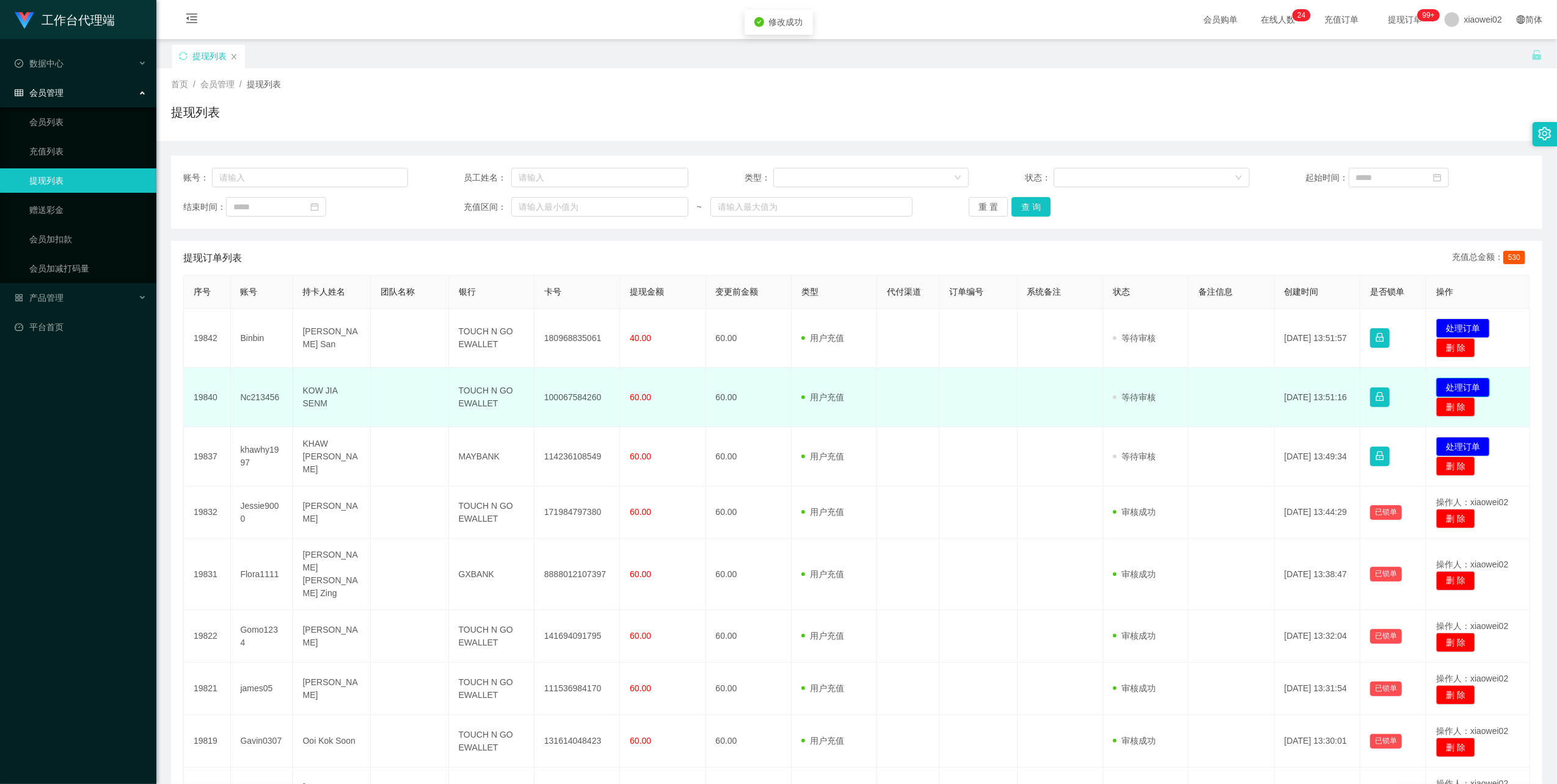
click at [659, 384] on button "处理订单" at bounding box center [1463, 387] width 54 height 19
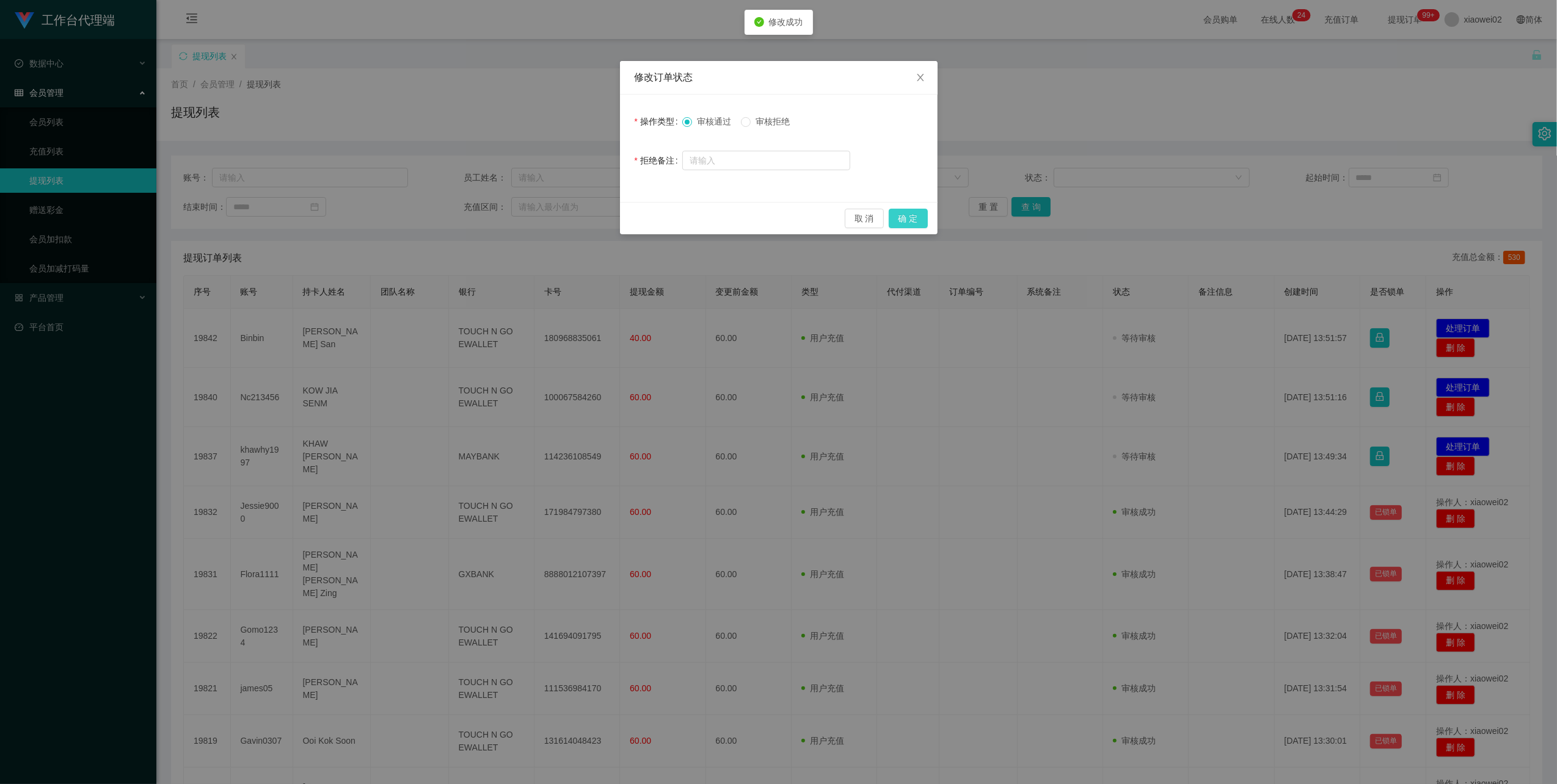
drag, startPoint x: 910, startPoint y: 213, endPoint x: 923, endPoint y: 213, distance: 13.0
click at [659, 215] on button "确 定" at bounding box center [908, 218] width 39 height 19
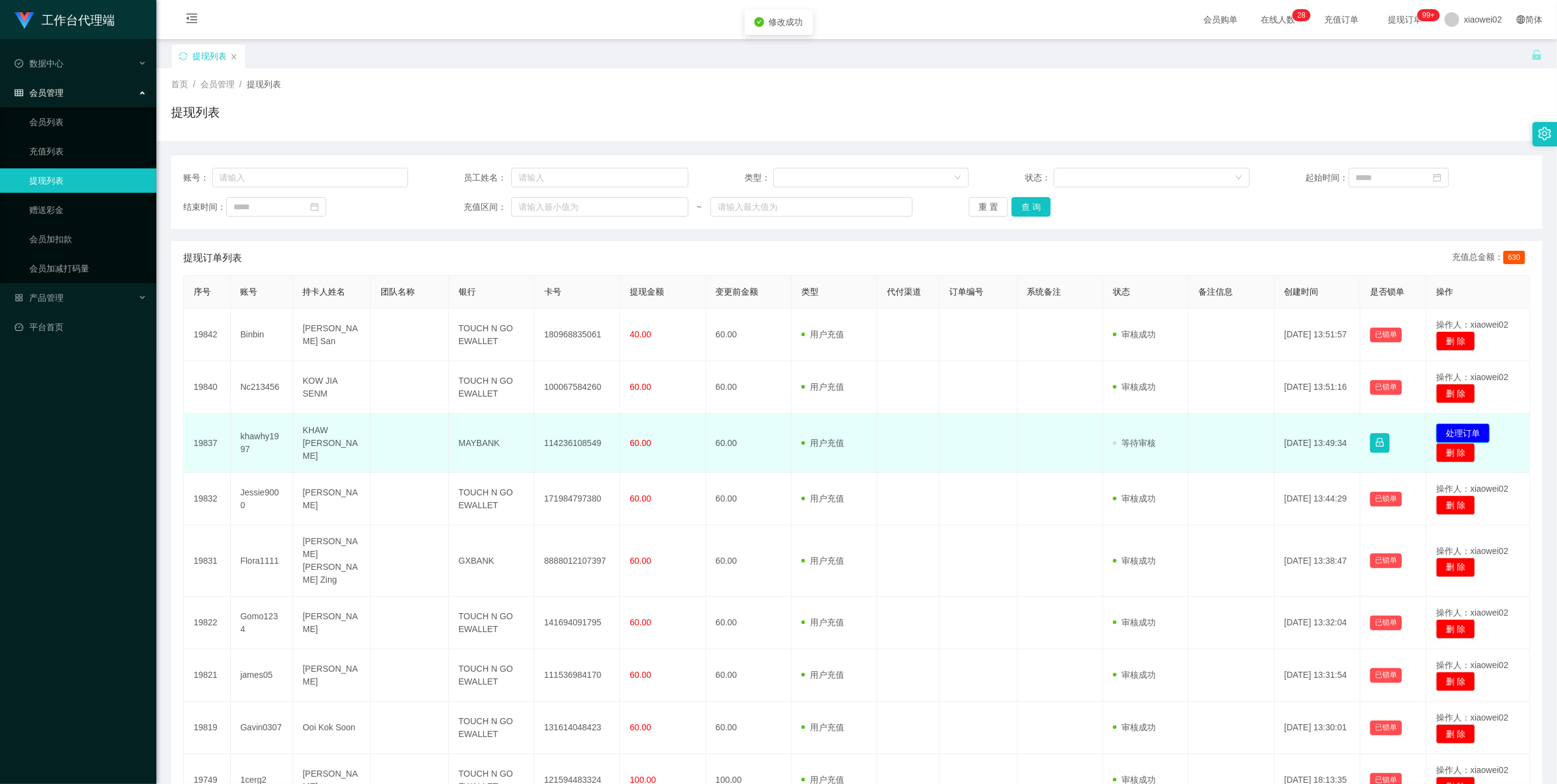
click at [659, 434] on button "处理订单" at bounding box center [1463, 433] width 54 height 19
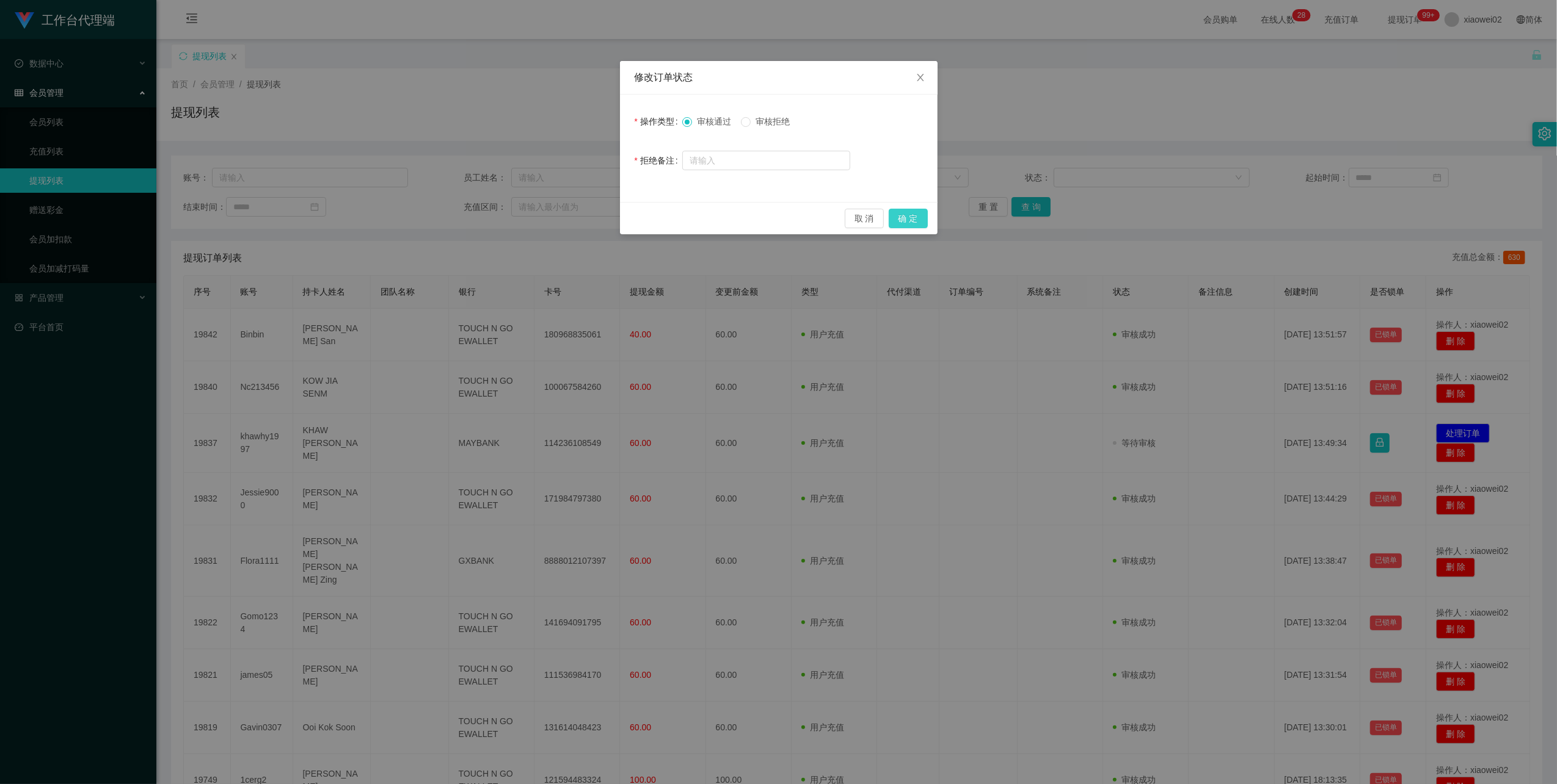
click at [659, 217] on button "确 定" at bounding box center [908, 218] width 39 height 19
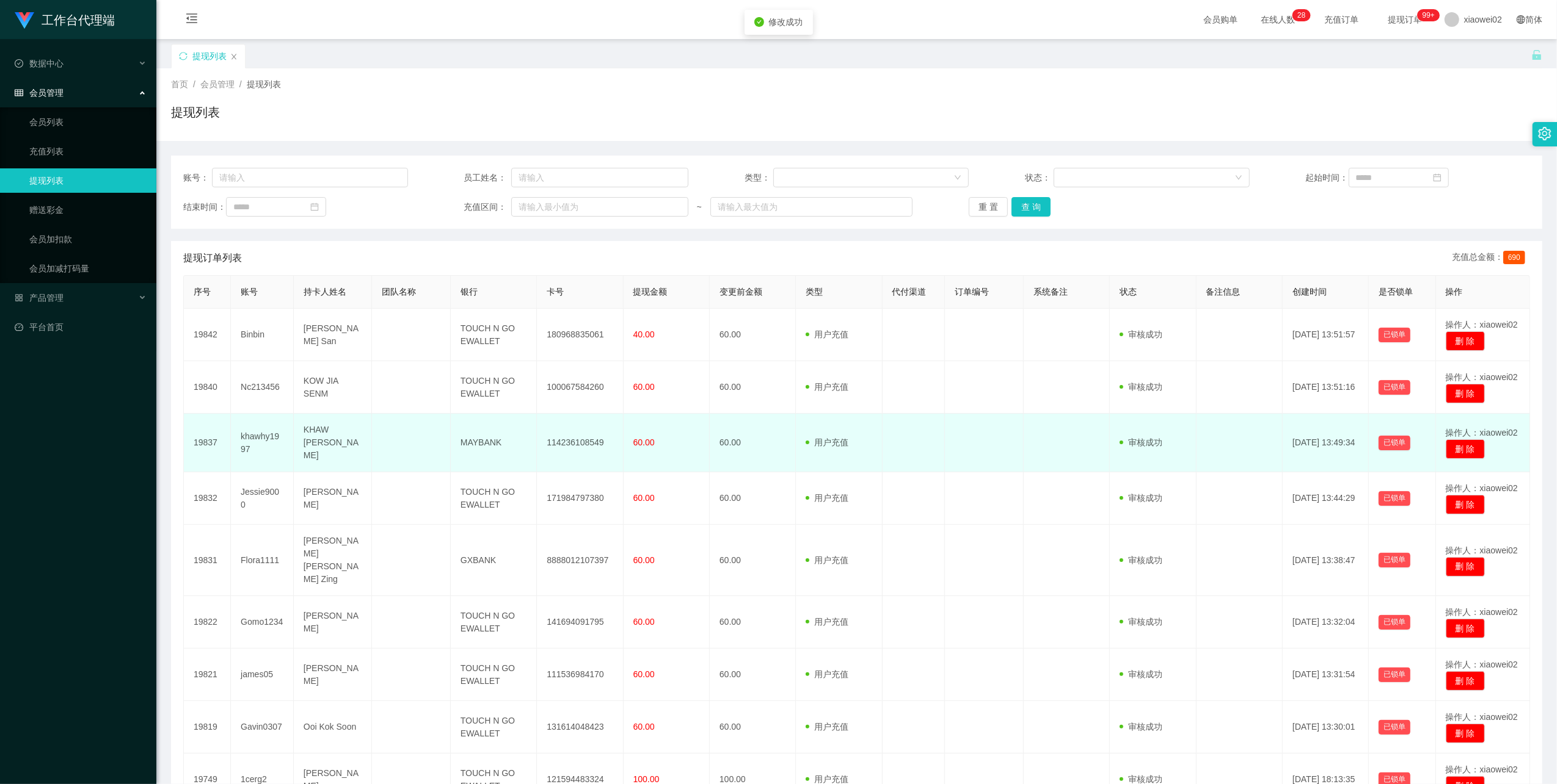
click at [560, 447] on td "114236108549" at bounding box center [580, 443] width 86 height 58
click at [567, 442] on td "114236108549" at bounding box center [580, 443] width 86 height 58
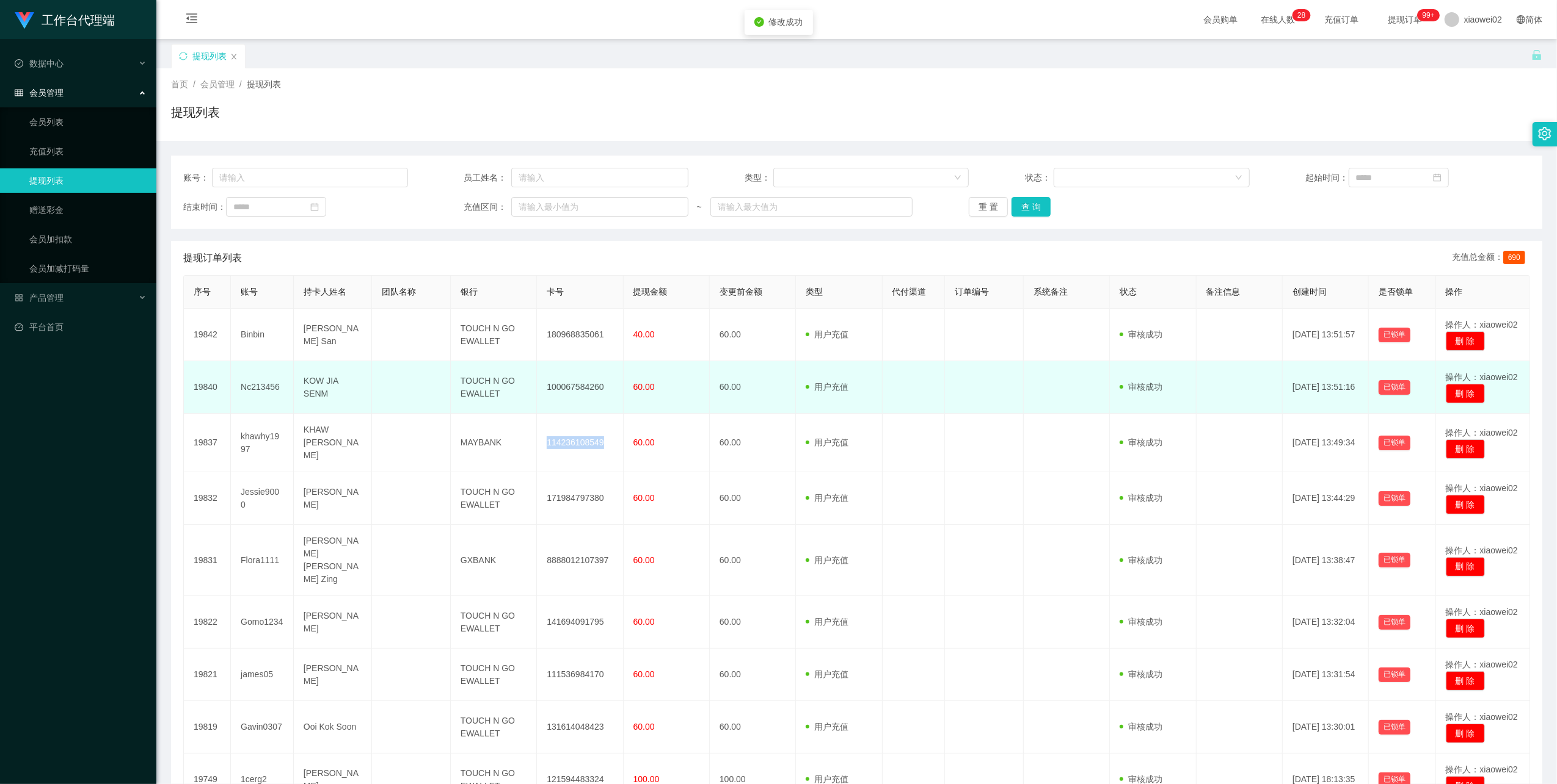
copy td "114236108549"
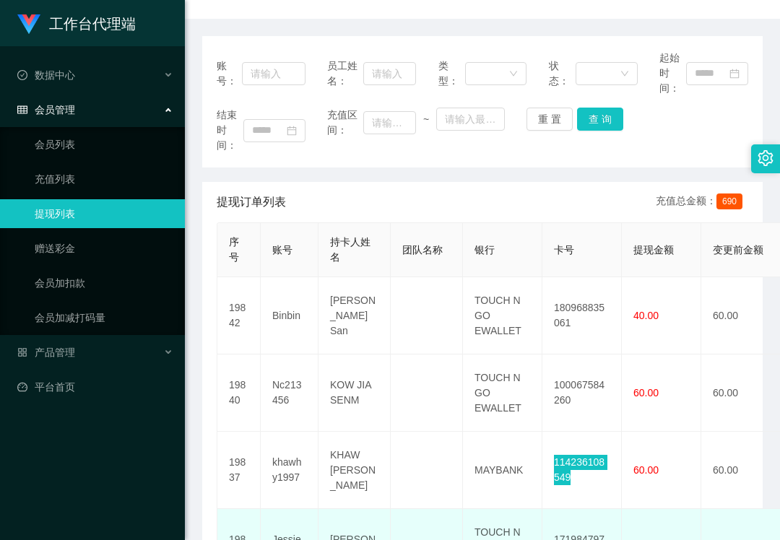
scroll to position [289, 0]
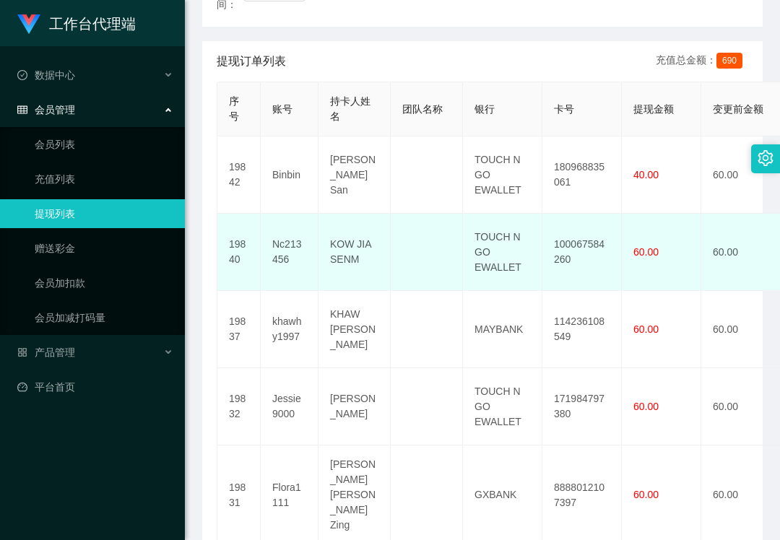
click at [576, 249] on td "100067584260" at bounding box center [582, 252] width 79 height 77
copy td "100067584260"
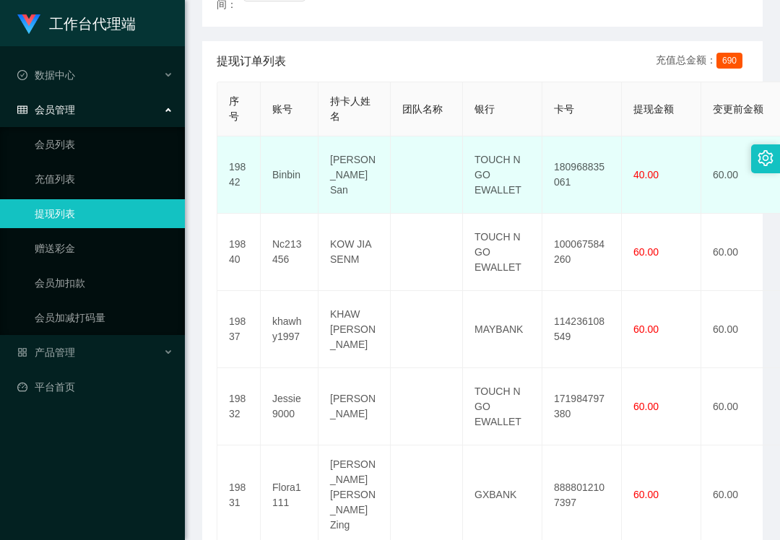
click at [576, 162] on td "180968835061" at bounding box center [582, 175] width 79 height 77
click at [576, 160] on td "180968835061" at bounding box center [582, 175] width 79 height 77
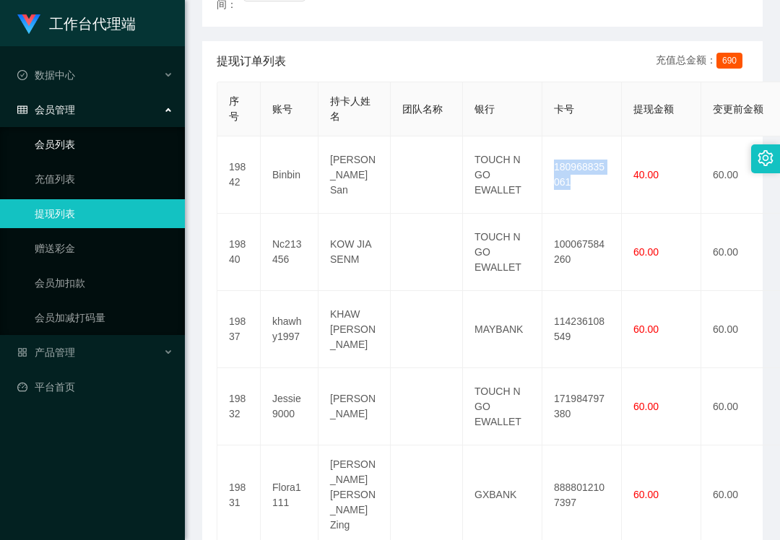
copy td "180968835061"
click at [72, 140] on link "会员列表" at bounding box center [104, 144] width 139 height 29
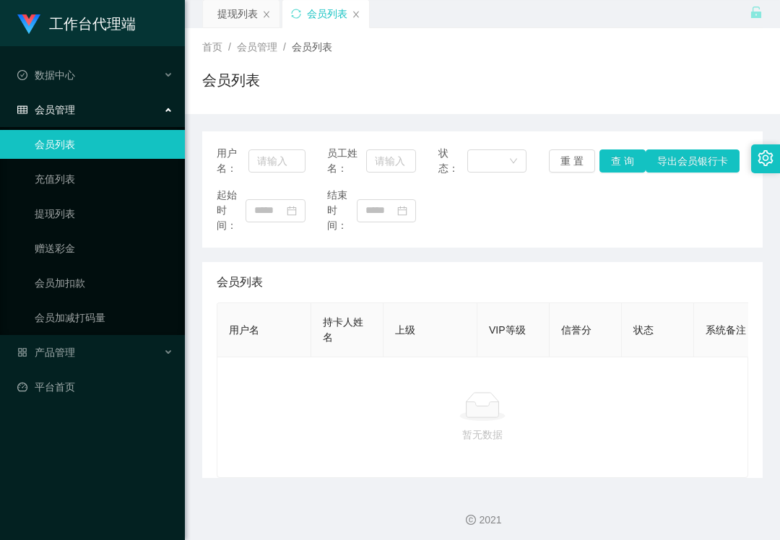
scroll to position [73, 0]
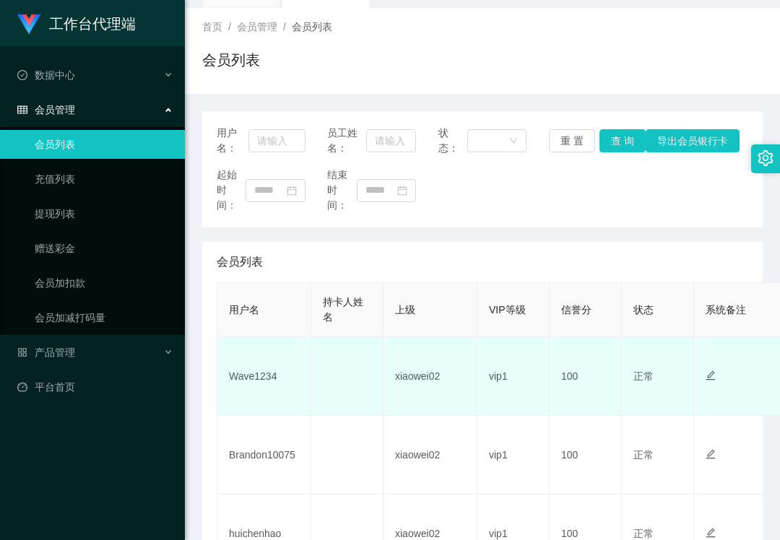
click at [246, 373] on td "Wave1234" at bounding box center [264, 376] width 94 height 79
copy td "Wave1234"
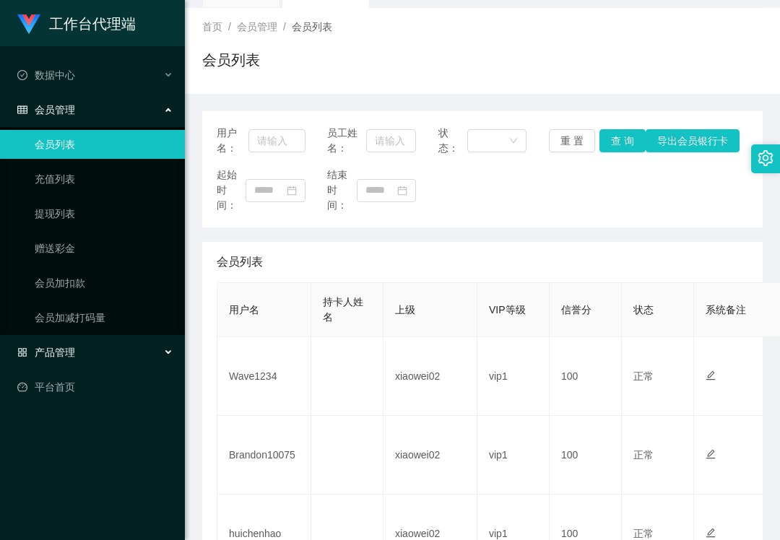
click at [126, 350] on div "产品管理" at bounding box center [92, 352] width 185 height 29
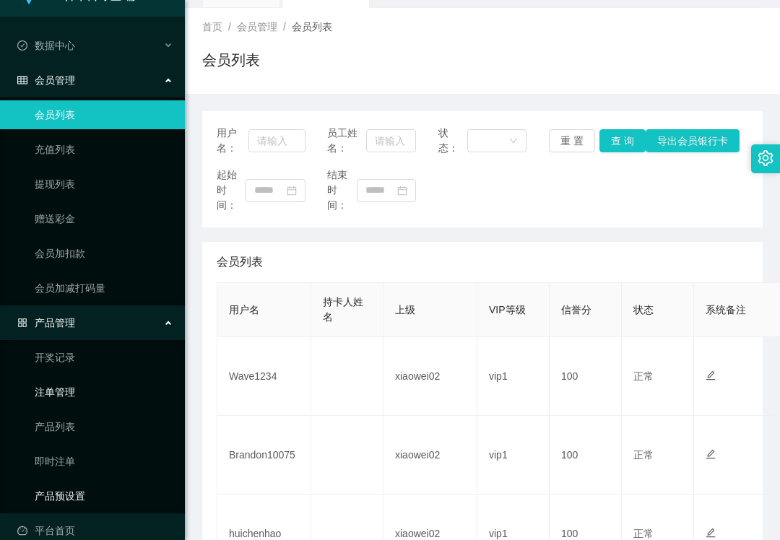
scroll to position [46, 0]
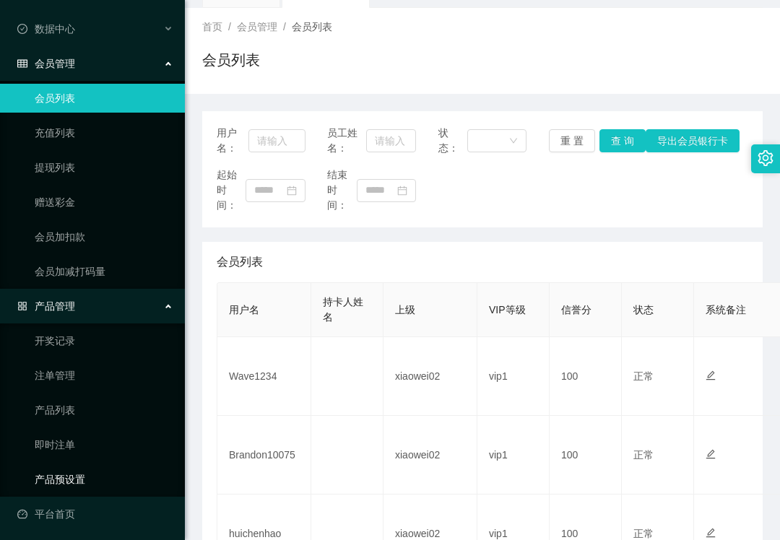
click at [82, 473] on link "产品预设置" at bounding box center [104, 479] width 139 height 29
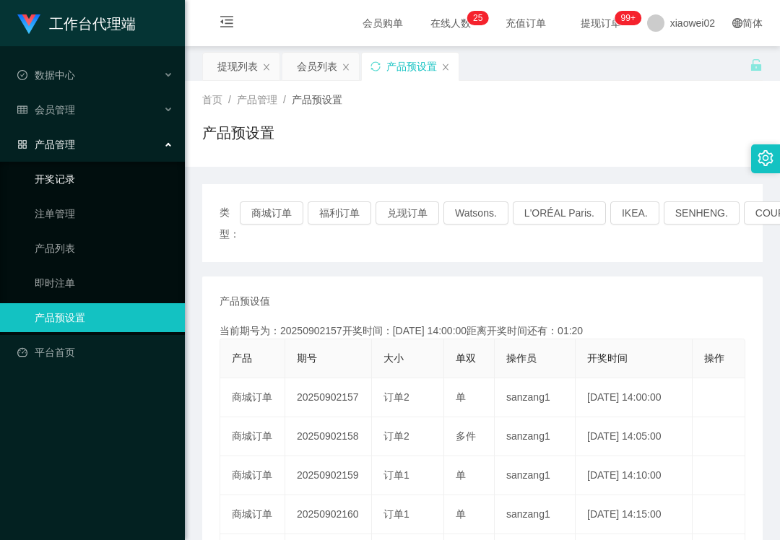
drag, startPoint x: 302, startPoint y: 286, endPoint x: 149, endPoint y: 177, distance: 188.1
click at [95, 107] on div "会员管理" at bounding box center [92, 109] width 185 height 29
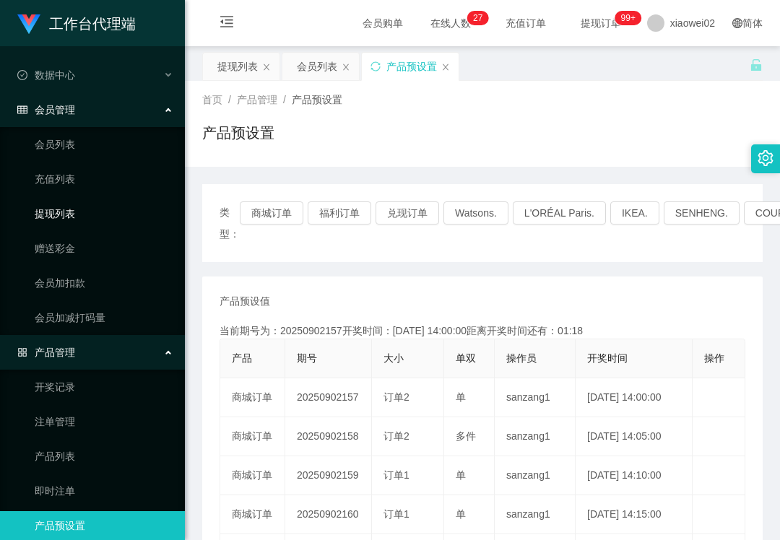
click at [88, 199] on link "提现列表" at bounding box center [104, 213] width 139 height 29
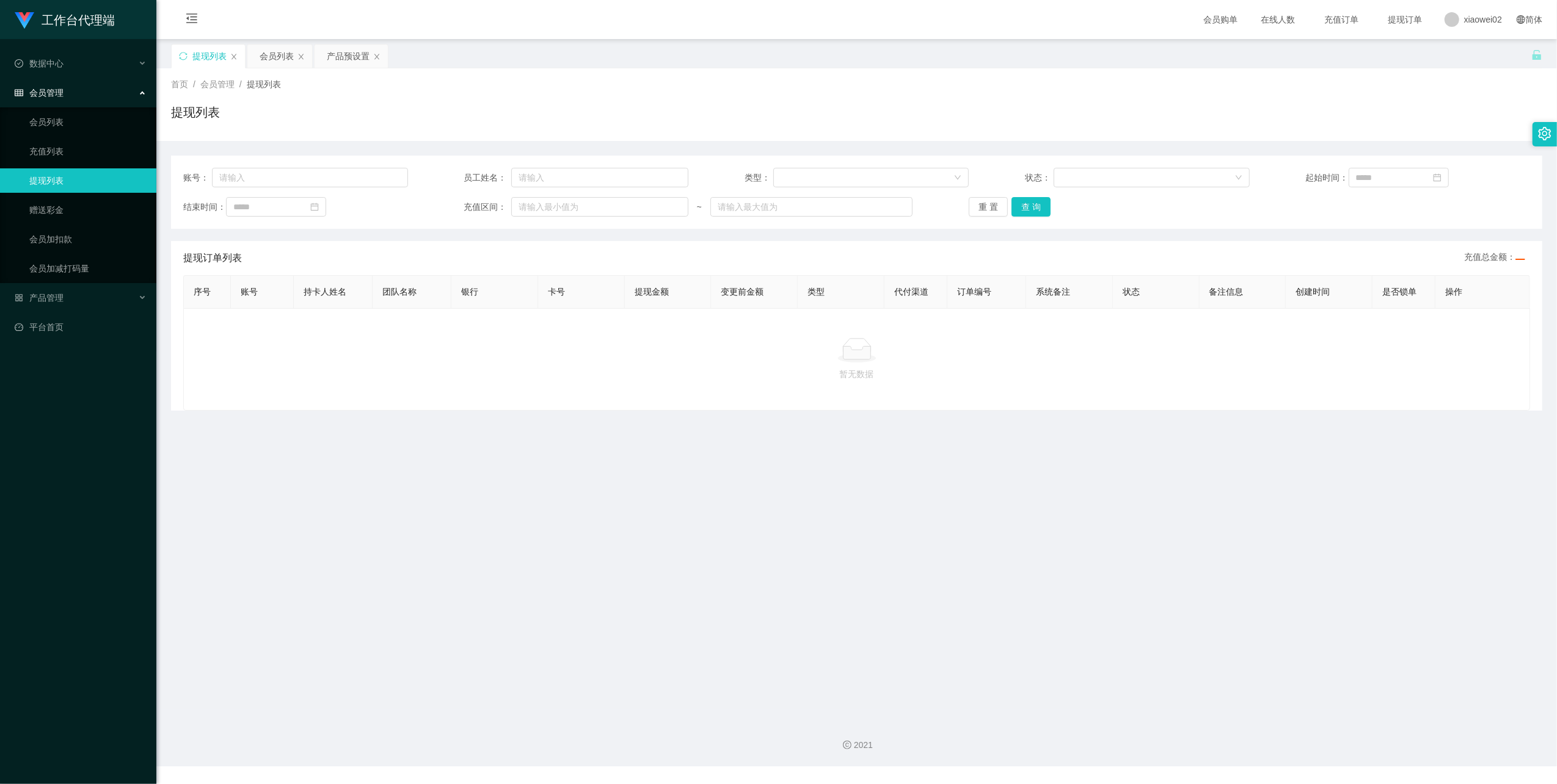
click at [72, 186] on link "提现列表" at bounding box center [88, 180] width 117 height 24
click at [65, 203] on link "赠送彩金" at bounding box center [88, 210] width 117 height 24
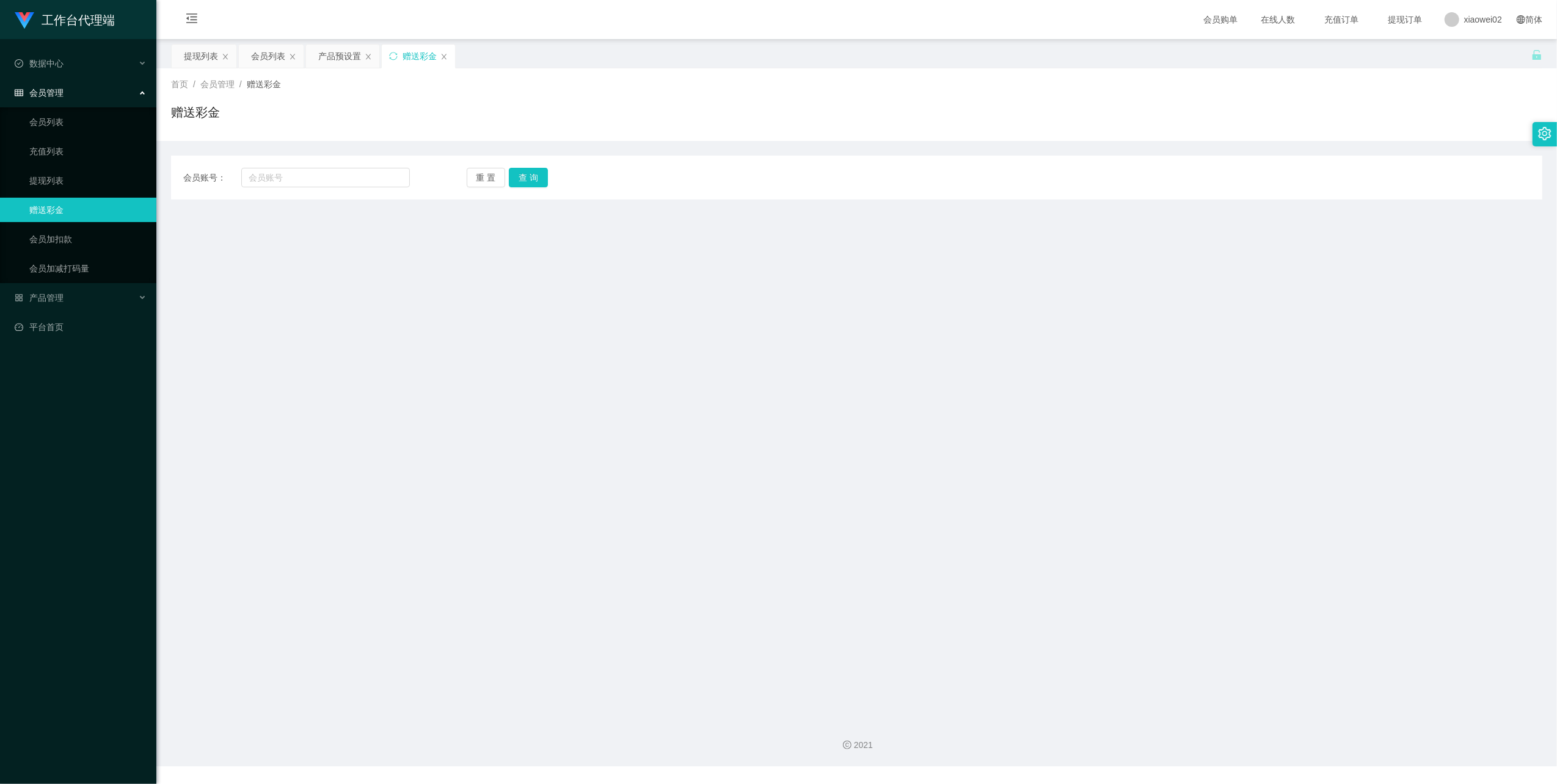
click at [89, 165] on ul "会员列表 充值列表 提现列表 赠送彩金 会员加扣款 会员加减打码量" at bounding box center [78, 195] width 156 height 176
click at [87, 175] on link "提现列表" at bounding box center [88, 180] width 117 height 24
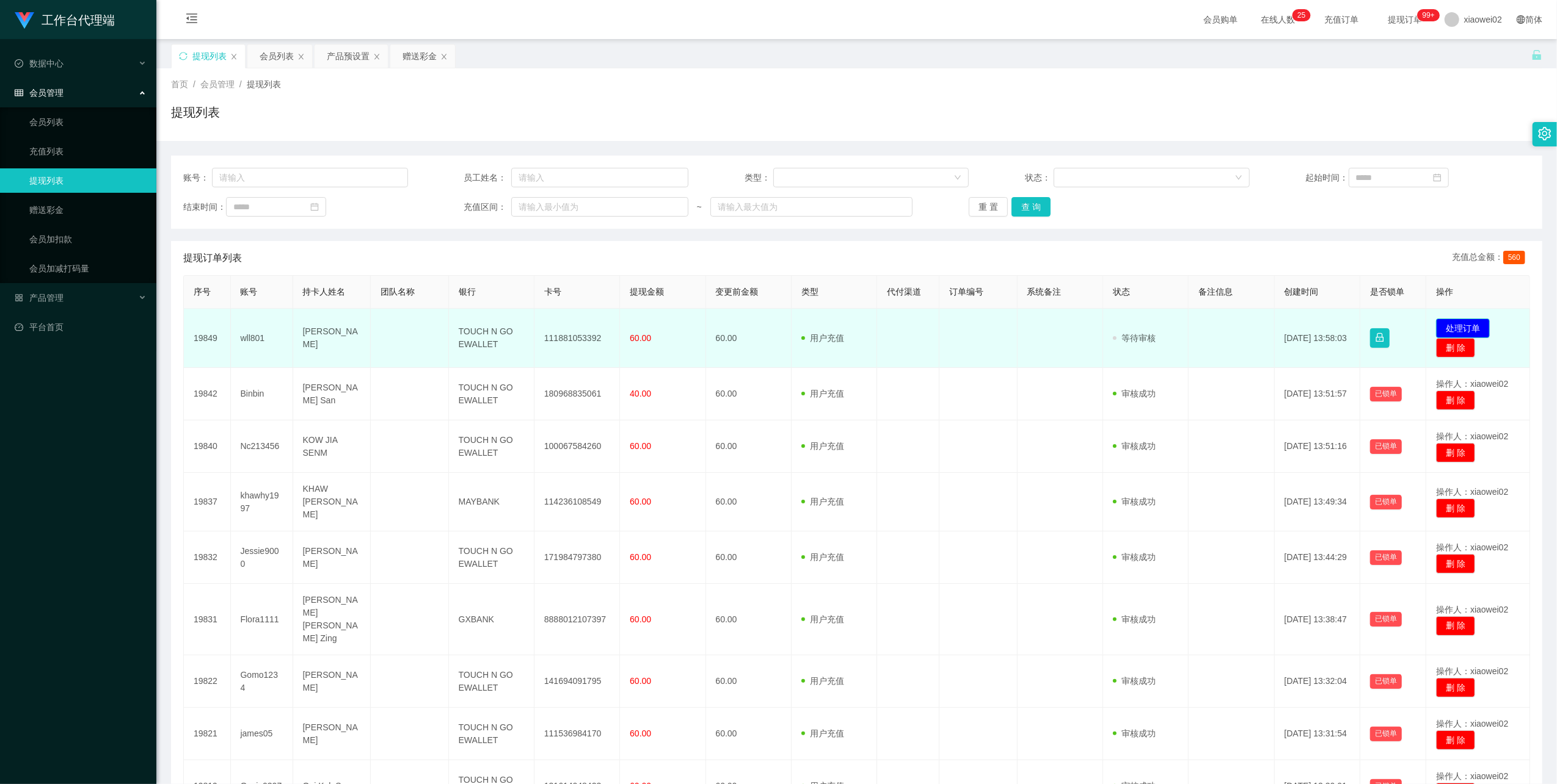
click at [1469, 324] on button "处理订单" at bounding box center [1463, 328] width 54 height 19
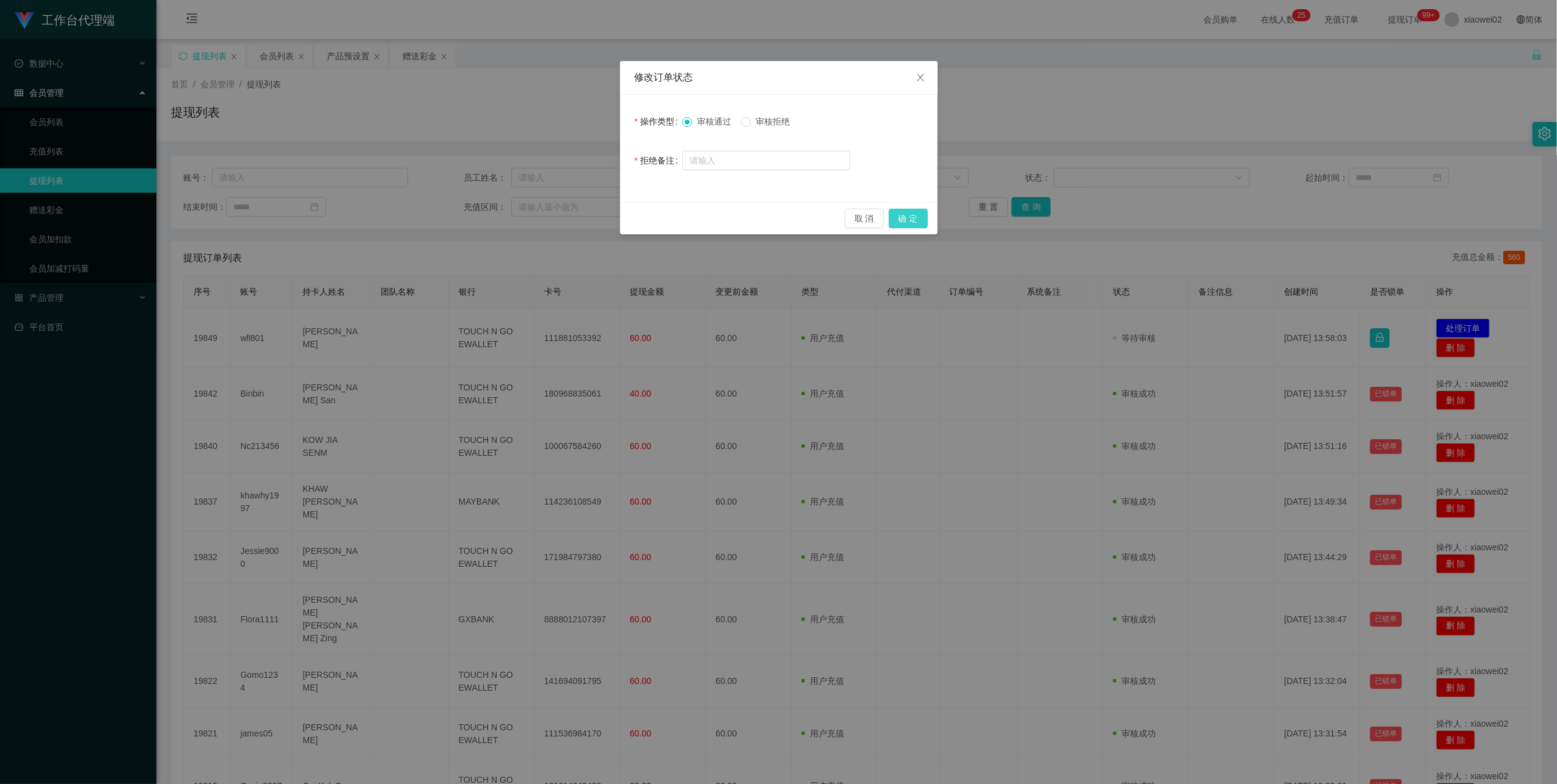
click at [916, 223] on button "确 定" at bounding box center [908, 218] width 39 height 19
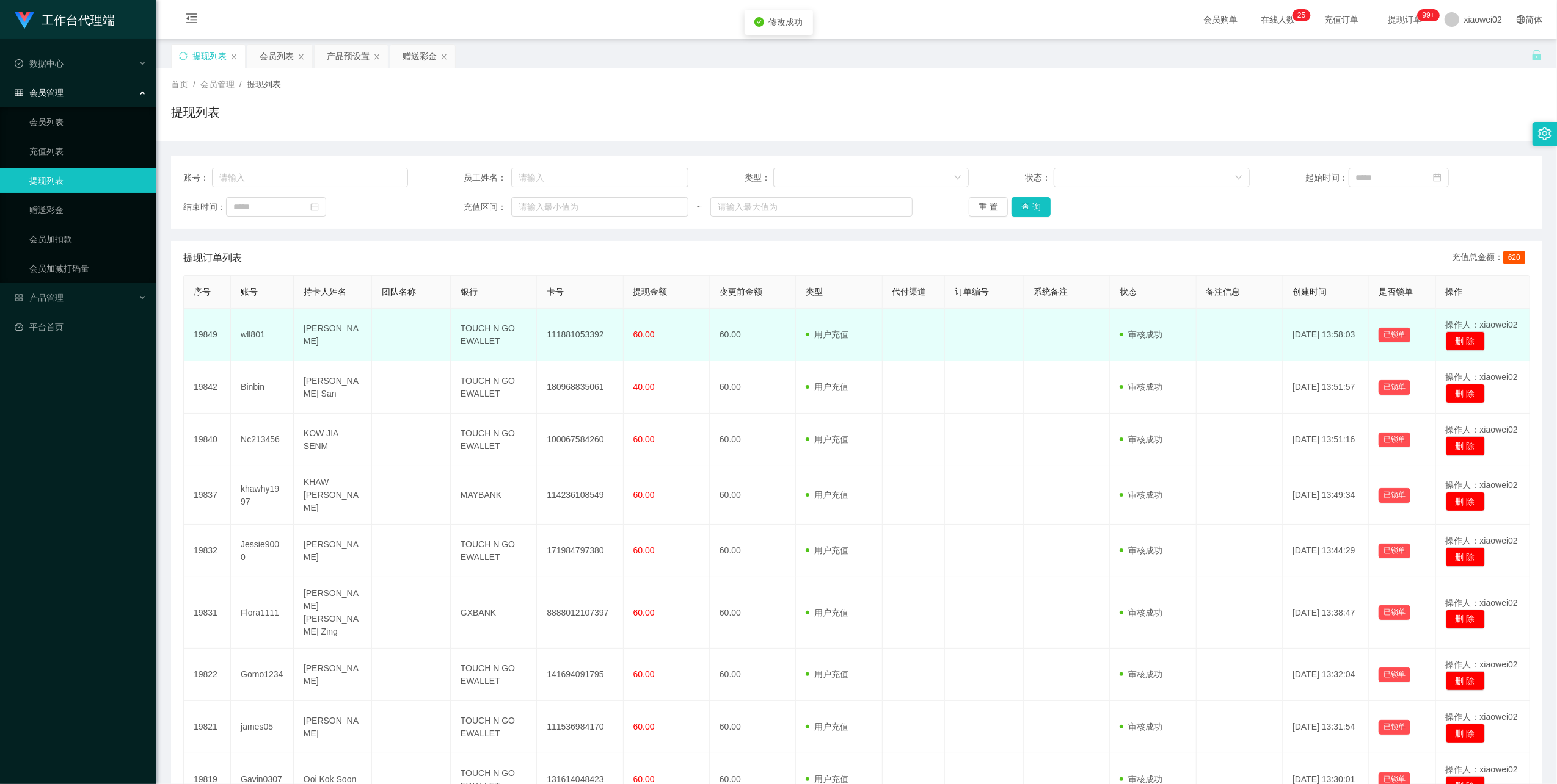
click at [578, 335] on td "111881053392" at bounding box center [580, 335] width 86 height 52
copy td "111881053392"
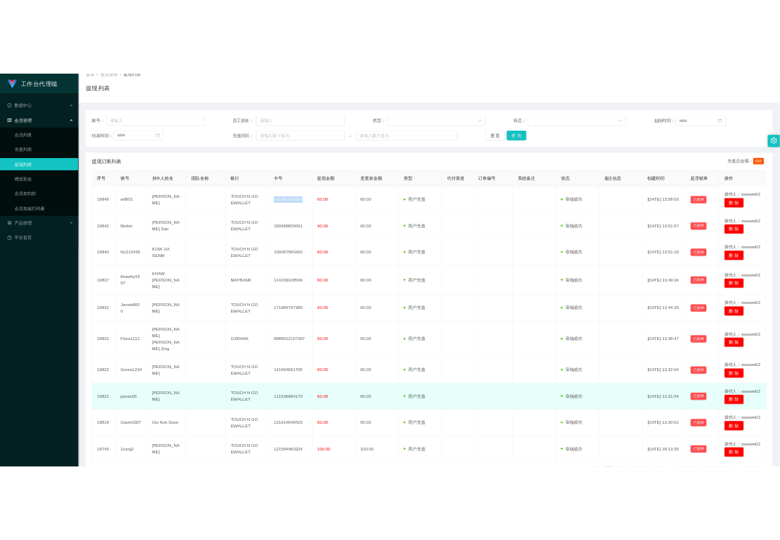
scroll to position [175, 0]
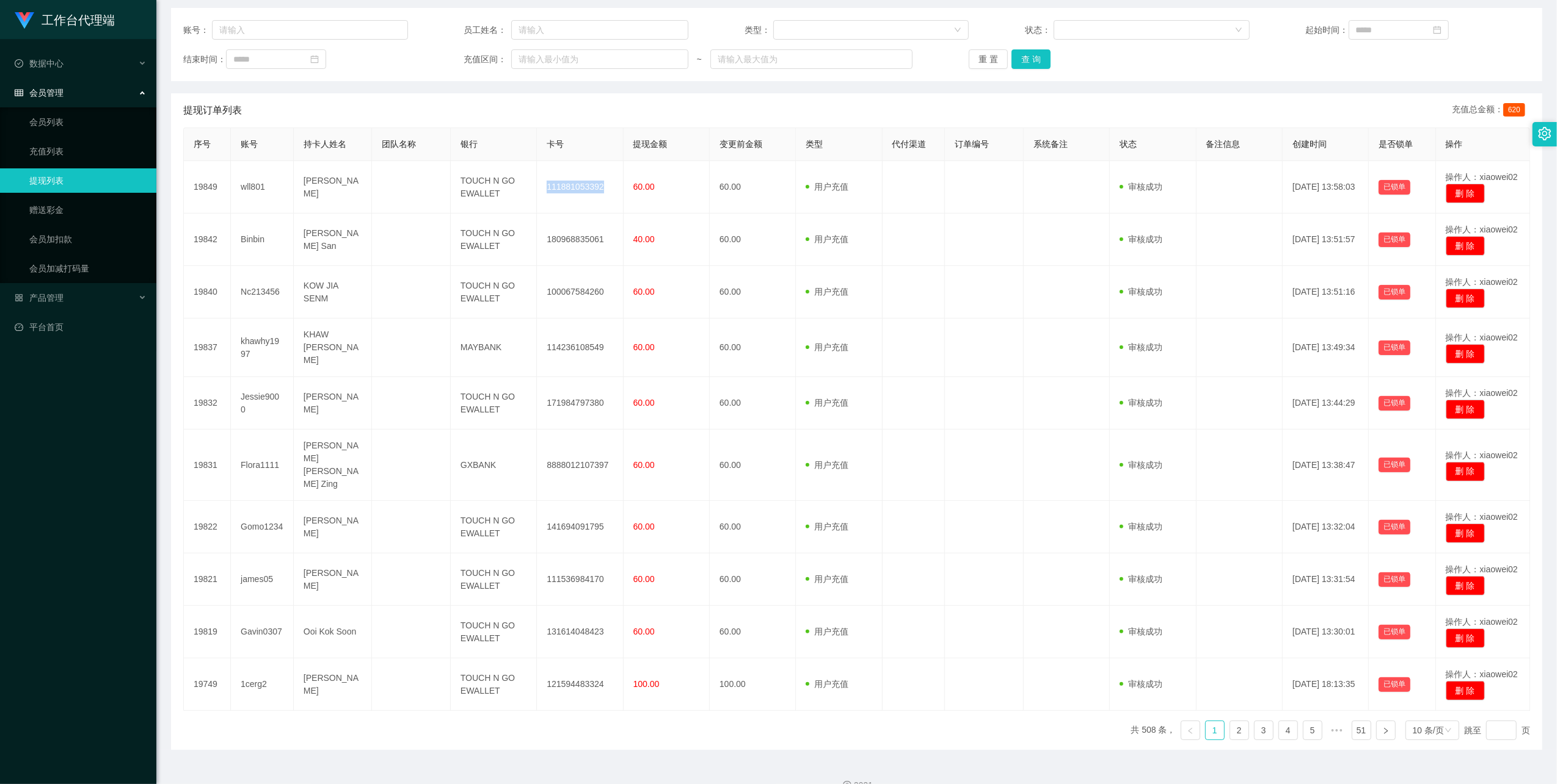
copy td "111881053392"
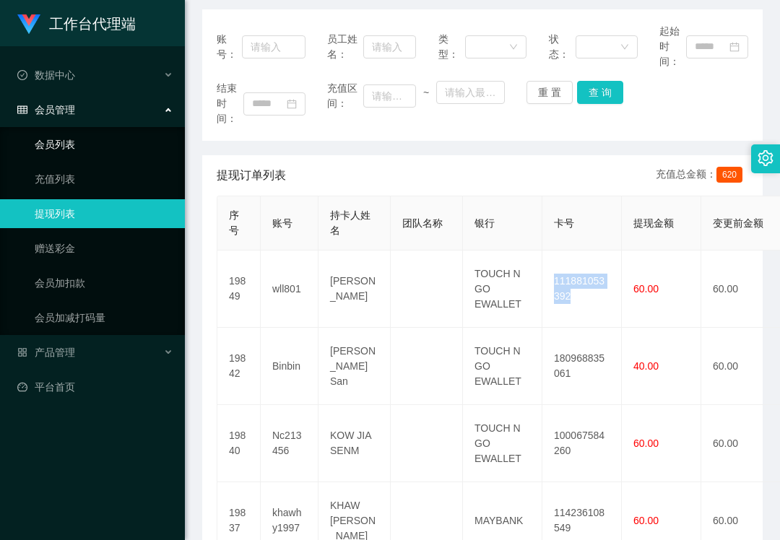
click at [65, 145] on link "会员列表" at bounding box center [104, 144] width 139 height 29
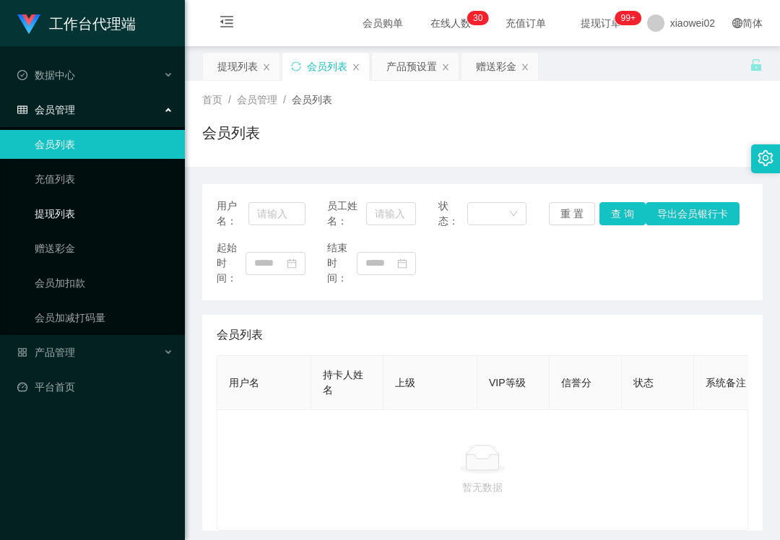
click at [113, 202] on link "提现列表" at bounding box center [104, 213] width 139 height 29
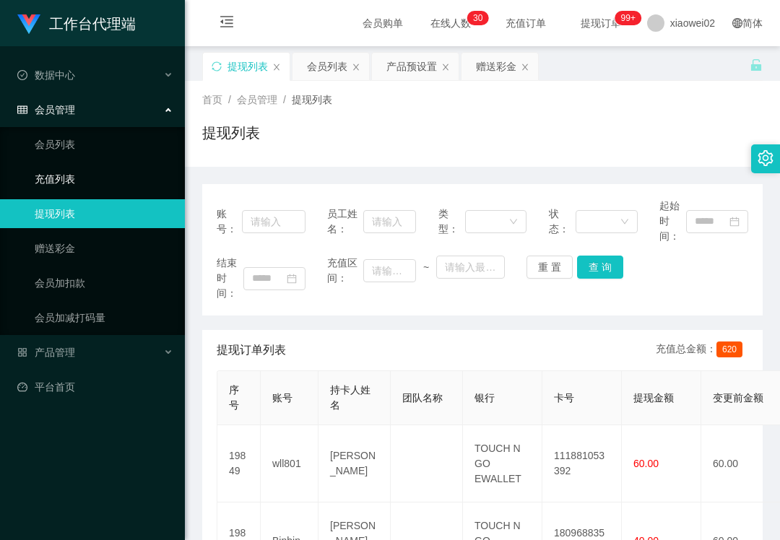
click at [124, 173] on link "充值列表" at bounding box center [104, 179] width 139 height 29
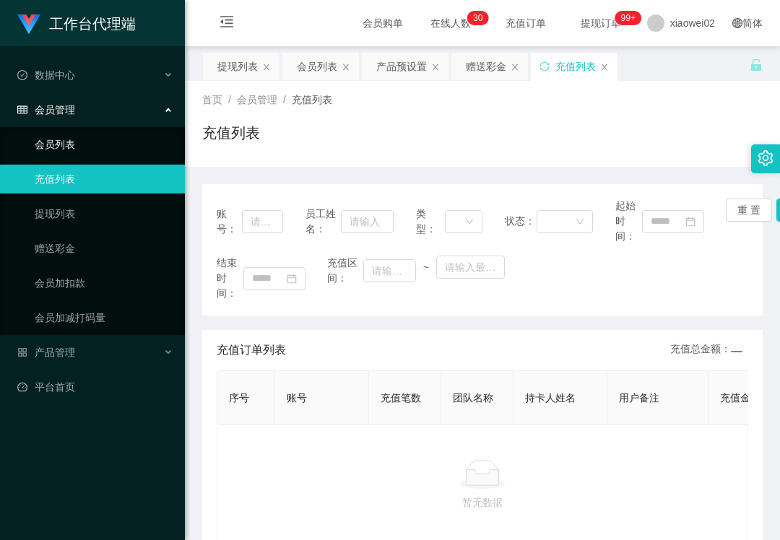
click at [118, 142] on link "会员列表" at bounding box center [104, 144] width 139 height 29
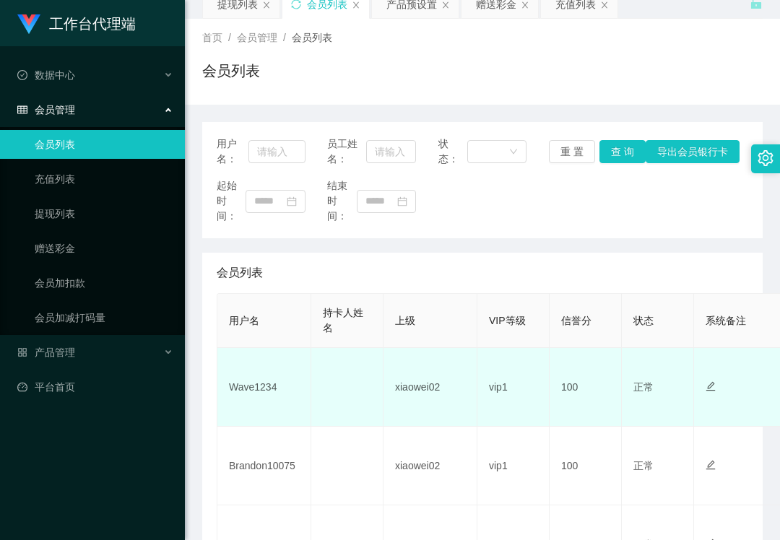
scroll to position [96, 0]
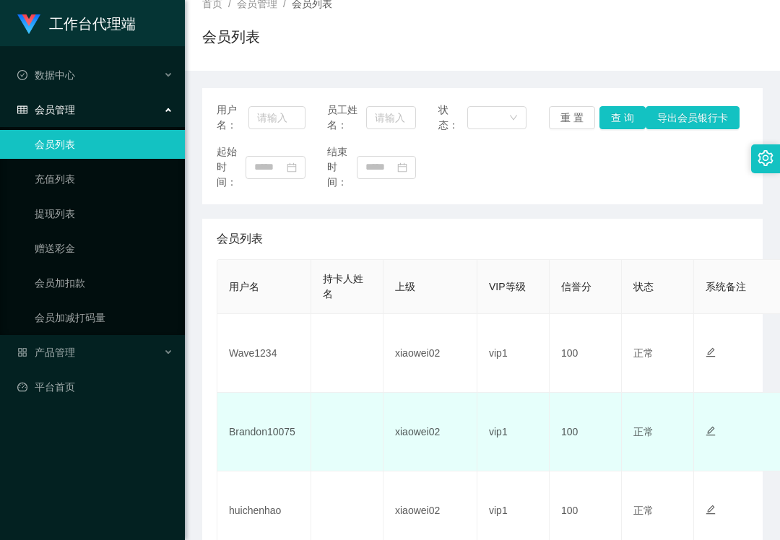
click at [263, 425] on td "Brandon10075" at bounding box center [264, 432] width 94 height 79
copy td "Brandon10075"
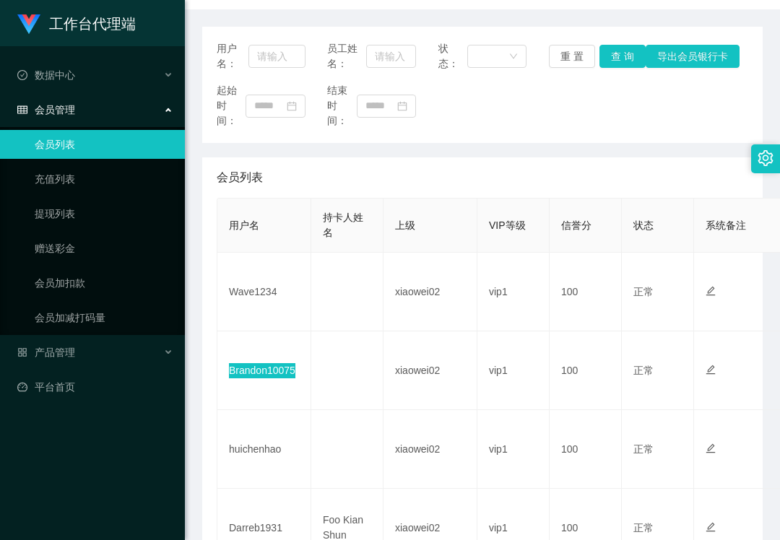
scroll to position [192, 0]
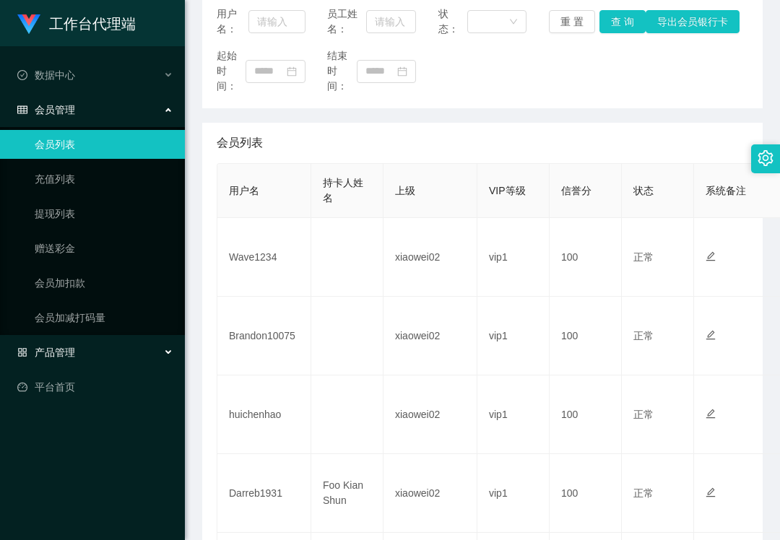
click at [85, 357] on div "产品管理" at bounding box center [92, 352] width 185 height 29
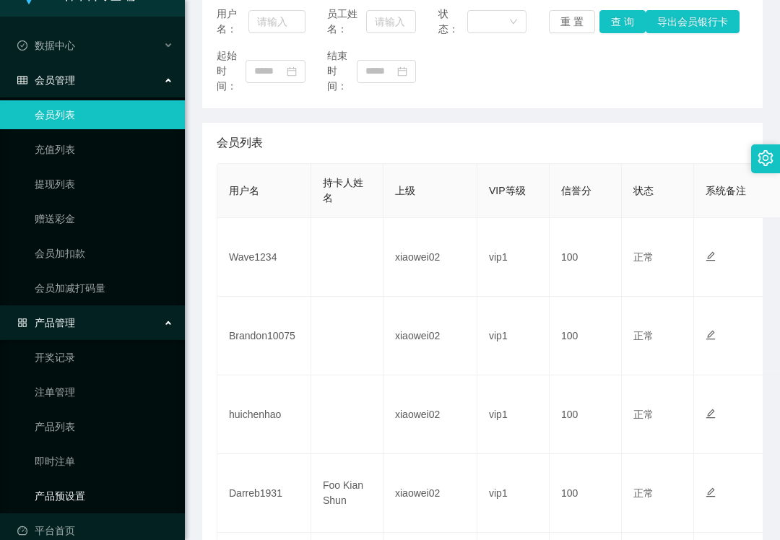
scroll to position [46, 0]
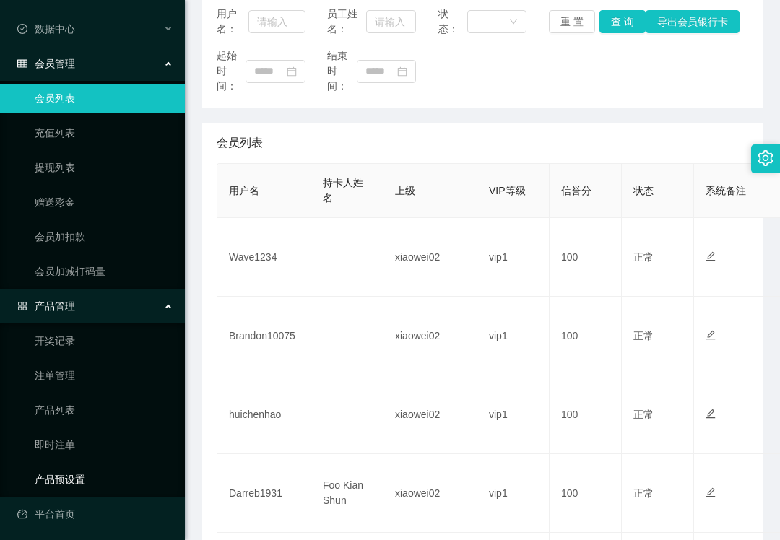
drag, startPoint x: 65, startPoint y: 470, endPoint x: 64, endPoint y: 393, distance: 76.6
click at [65, 469] on link "产品预设置" at bounding box center [104, 479] width 139 height 29
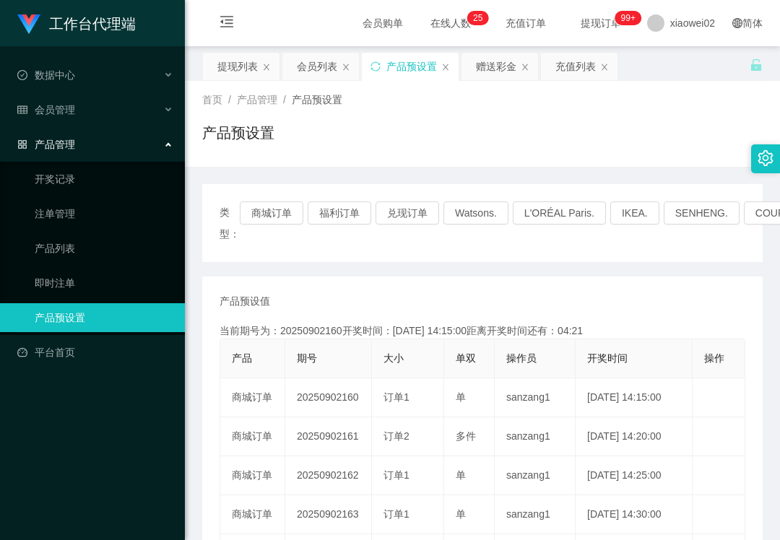
click at [538, 137] on div "产品预设置" at bounding box center [482, 138] width 561 height 33
click at [45, 454] on div "工作台代理端 数据中心 会员管理 产品管理 开奖记录 注单管理 产品列表 即时注单 产品预设置 平台首页" at bounding box center [92, 270] width 185 height 540
click at [92, 116] on div "会员管理" at bounding box center [92, 109] width 185 height 29
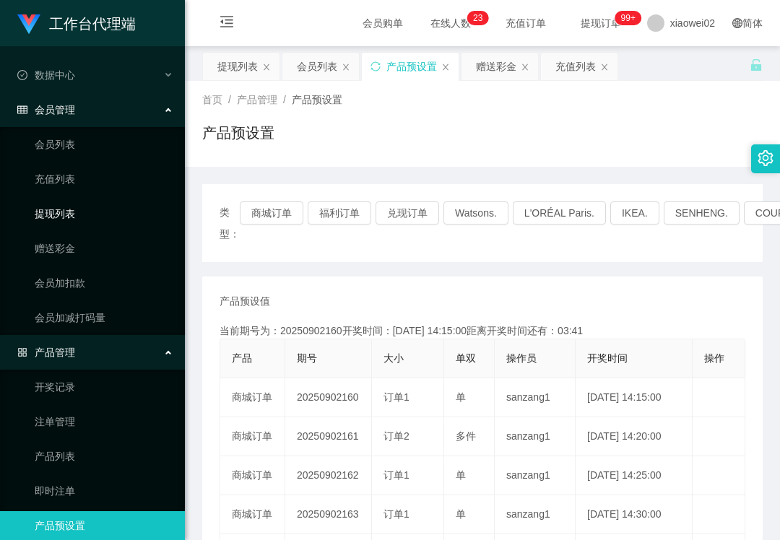
click at [82, 220] on link "提现列表" at bounding box center [104, 213] width 139 height 29
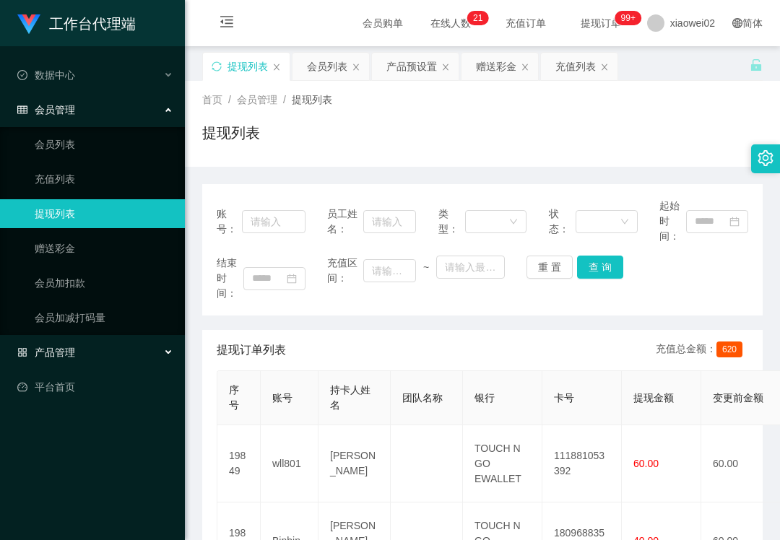
click at [66, 347] on span "产品管理" at bounding box center [46, 353] width 58 height 12
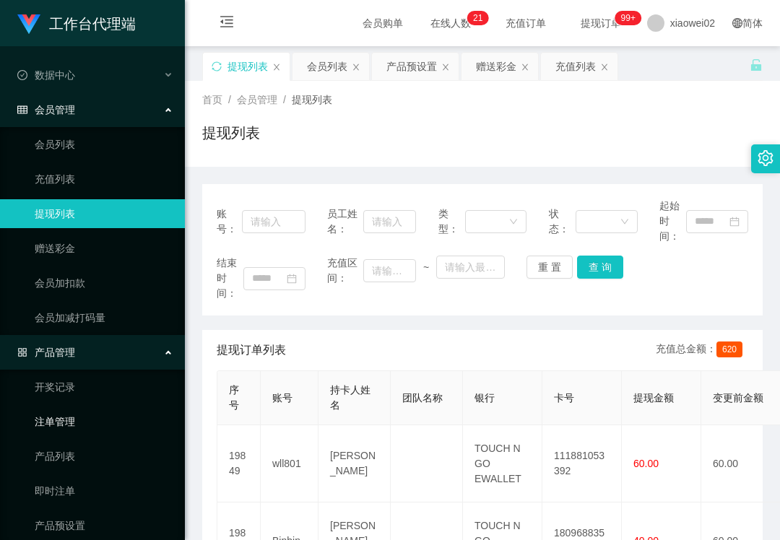
click at [75, 419] on link "注单管理" at bounding box center [104, 422] width 139 height 29
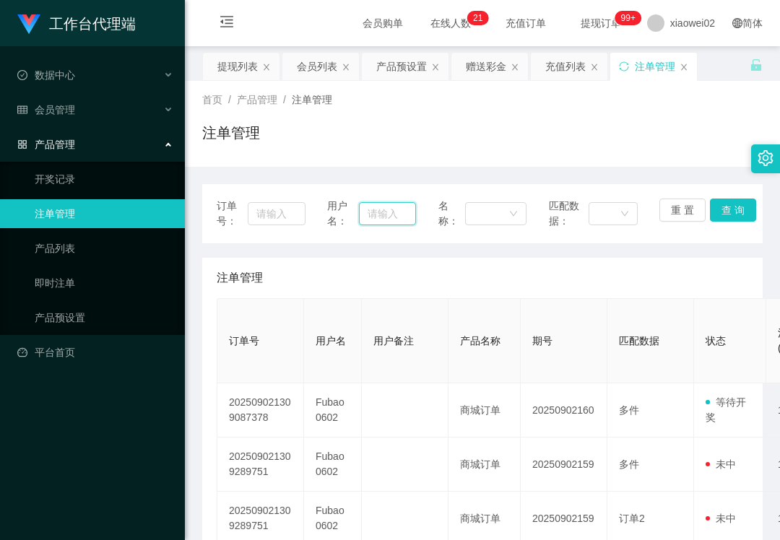
click at [376, 212] on input "text" at bounding box center [387, 213] width 56 height 23
paste input "Wave1234"
drag, startPoint x: 710, startPoint y: 215, endPoint x: 715, endPoint y: 198, distance: 18.3
click at [710, 215] on button "查 询" at bounding box center [733, 210] width 46 height 23
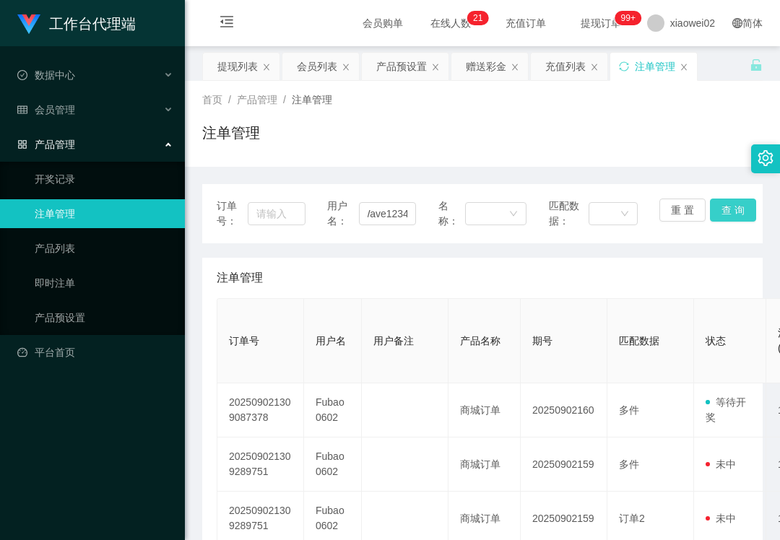
scroll to position [0, 0]
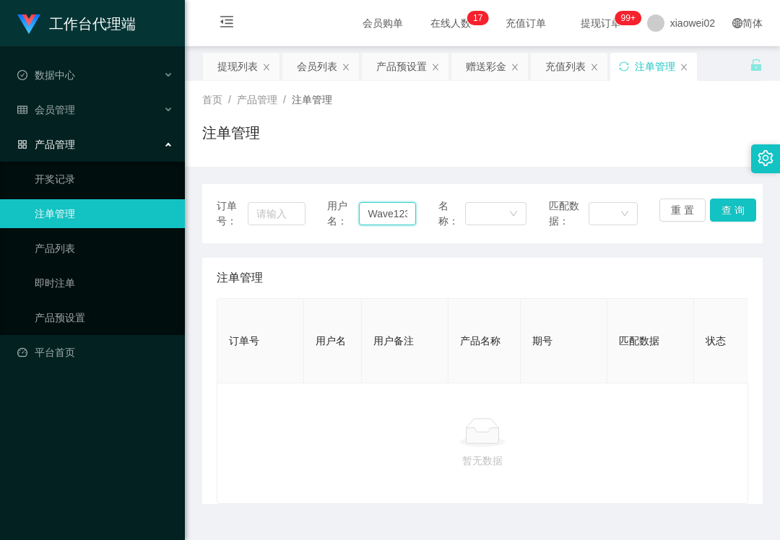
click at [373, 218] on input "Wave1234" at bounding box center [387, 213] width 56 height 23
click at [374, 218] on input "Wave1234" at bounding box center [387, 213] width 56 height 23
paste input "Brandon10075"
type input "Brandon10075"
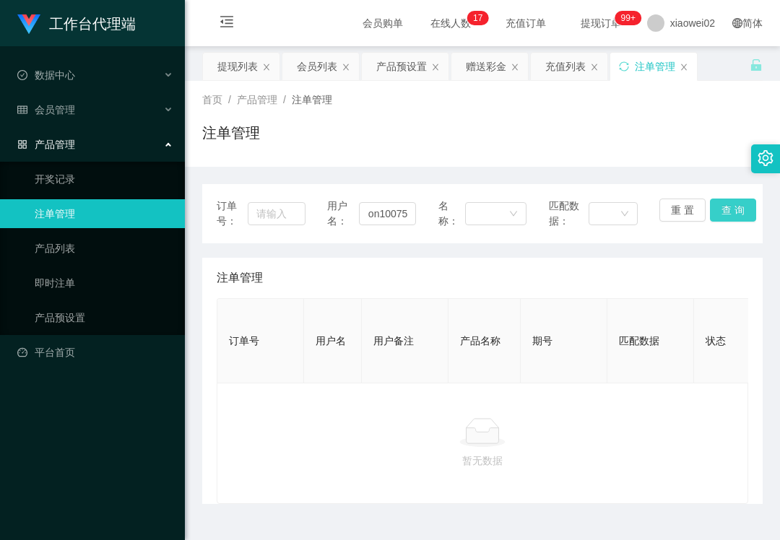
click at [717, 217] on button "查 询" at bounding box center [733, 210] width 46 height 23
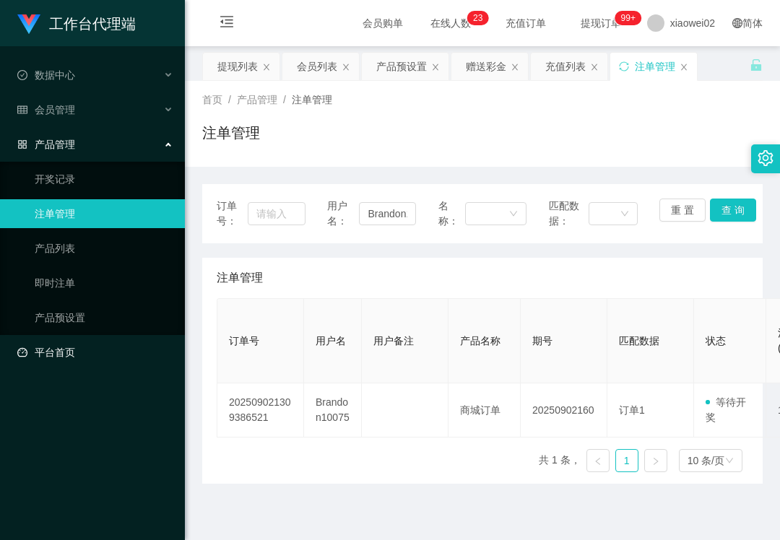
drag, startPoint x: 121, startPoint y: 411, endPoint x: 160, endPoint y: 351, distance: 71.2
click at [129, 405] on div "工作台代理端 数据中心 会员管理 会员列表 充值列表 提现列表 赠送彩金 会员加扣款 会员加减打码量 产品管理 开奖记录 注单管理 产品列表 即时注单 产品预…" at bounding box center [92, 270] width 185 height 540
click at [78, 111] on div "会员管理" at bounding box center [92, 109] width 185 height 29
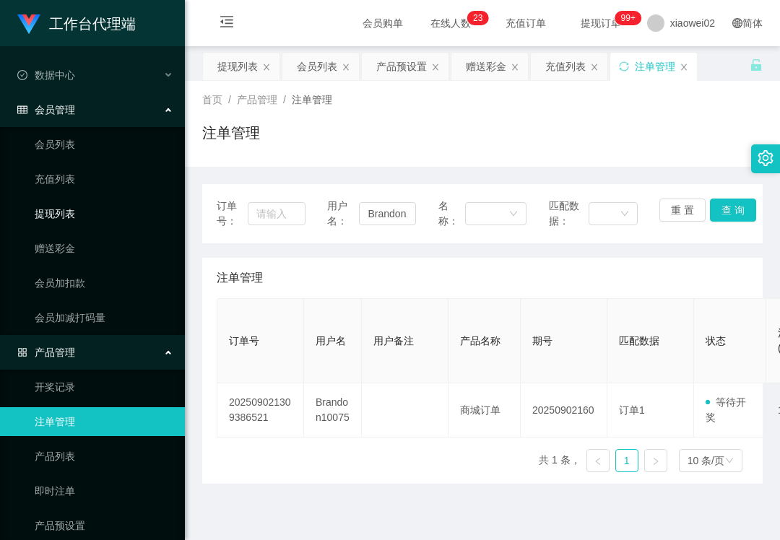
click at [72, 202] on link "提现列表" at bounding box center [104, 213] width 139 height 29
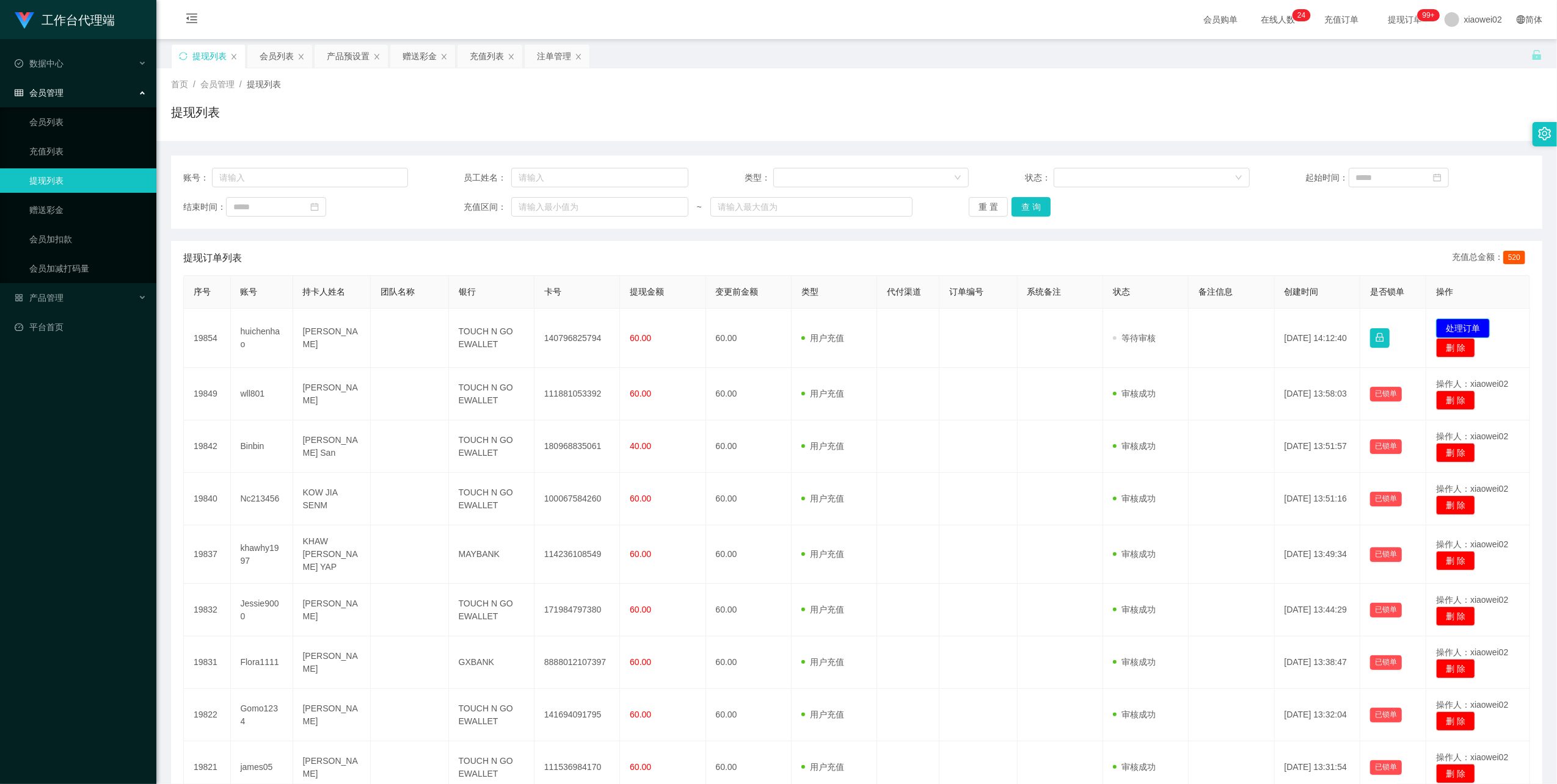
click at [1436, 327] on button "处理订单" at bounding box center [1463, 328] width 54 height 19
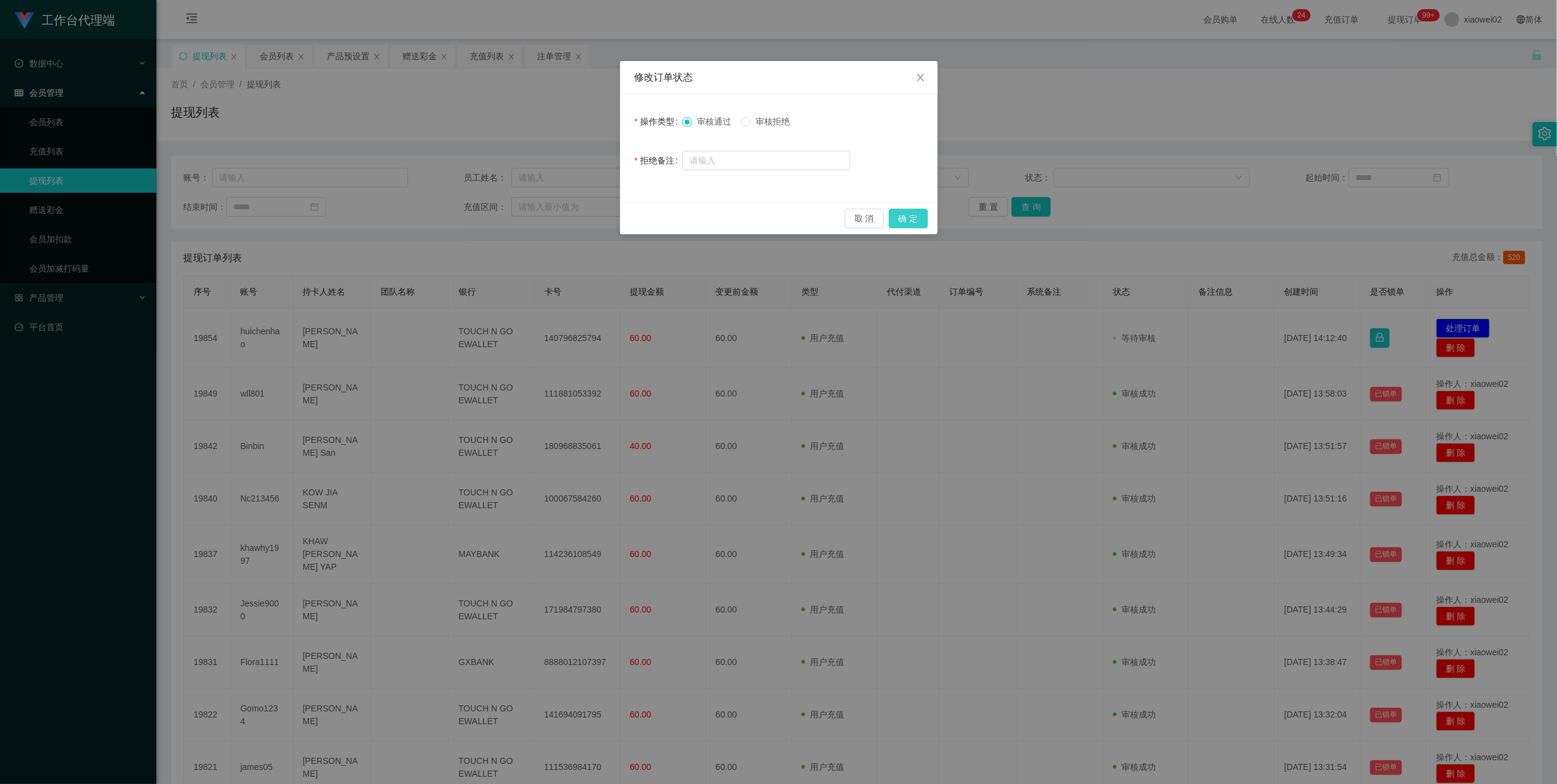
click at [911, 209] on button "确 定" at bounding box center [908, 218] width 39 height 19
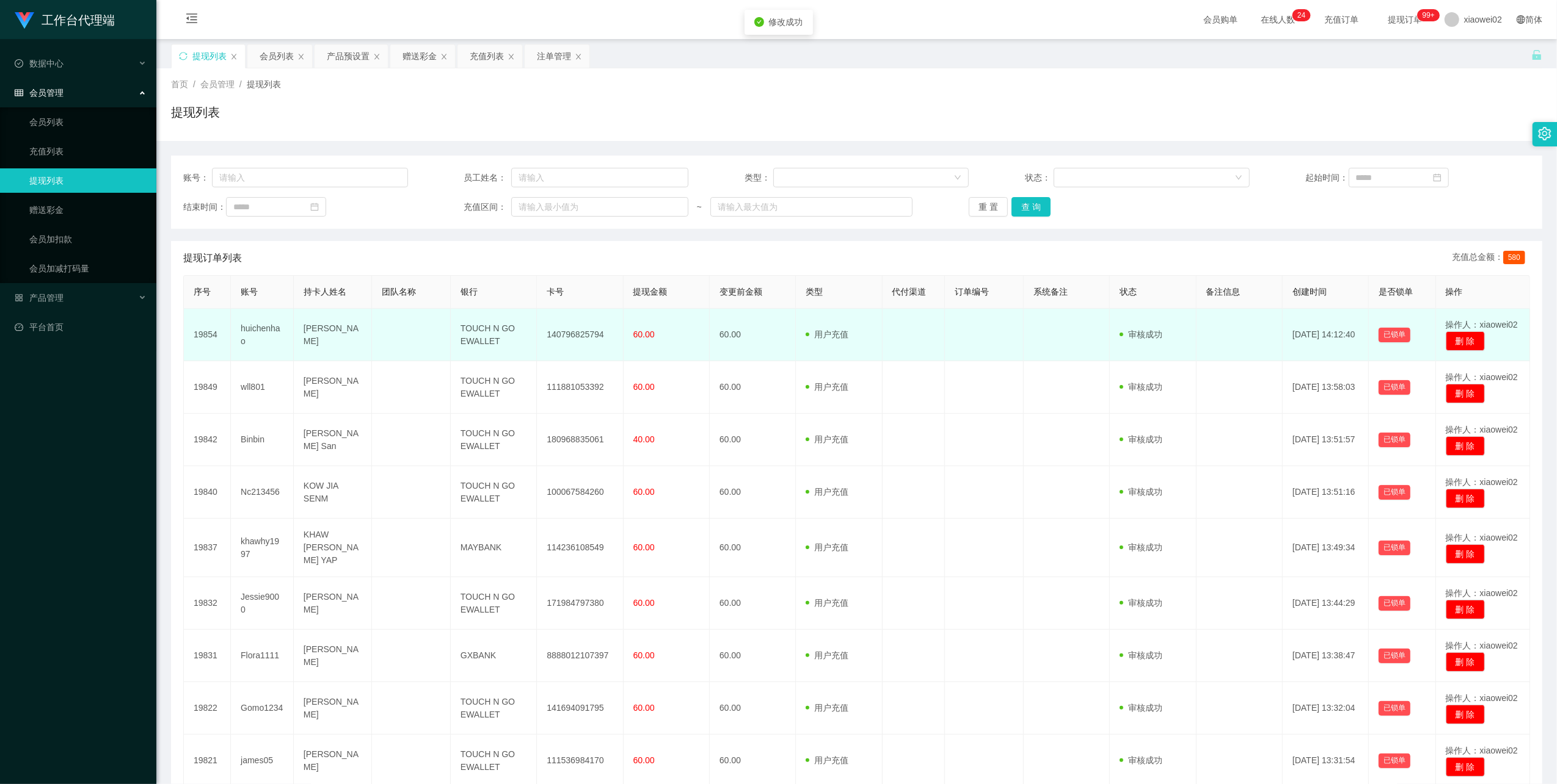
click at [567, 335] on td "140796825794" at bounding box center [580, 335] width 86 height 52
drag, startPoint x: 567, startPoint y: 335, endPoint x: 646, endPoint y: 296, distance: 88.1
click at [567, 334] on td "140796825794" at bounding box center [580, 335] width 86 height 52
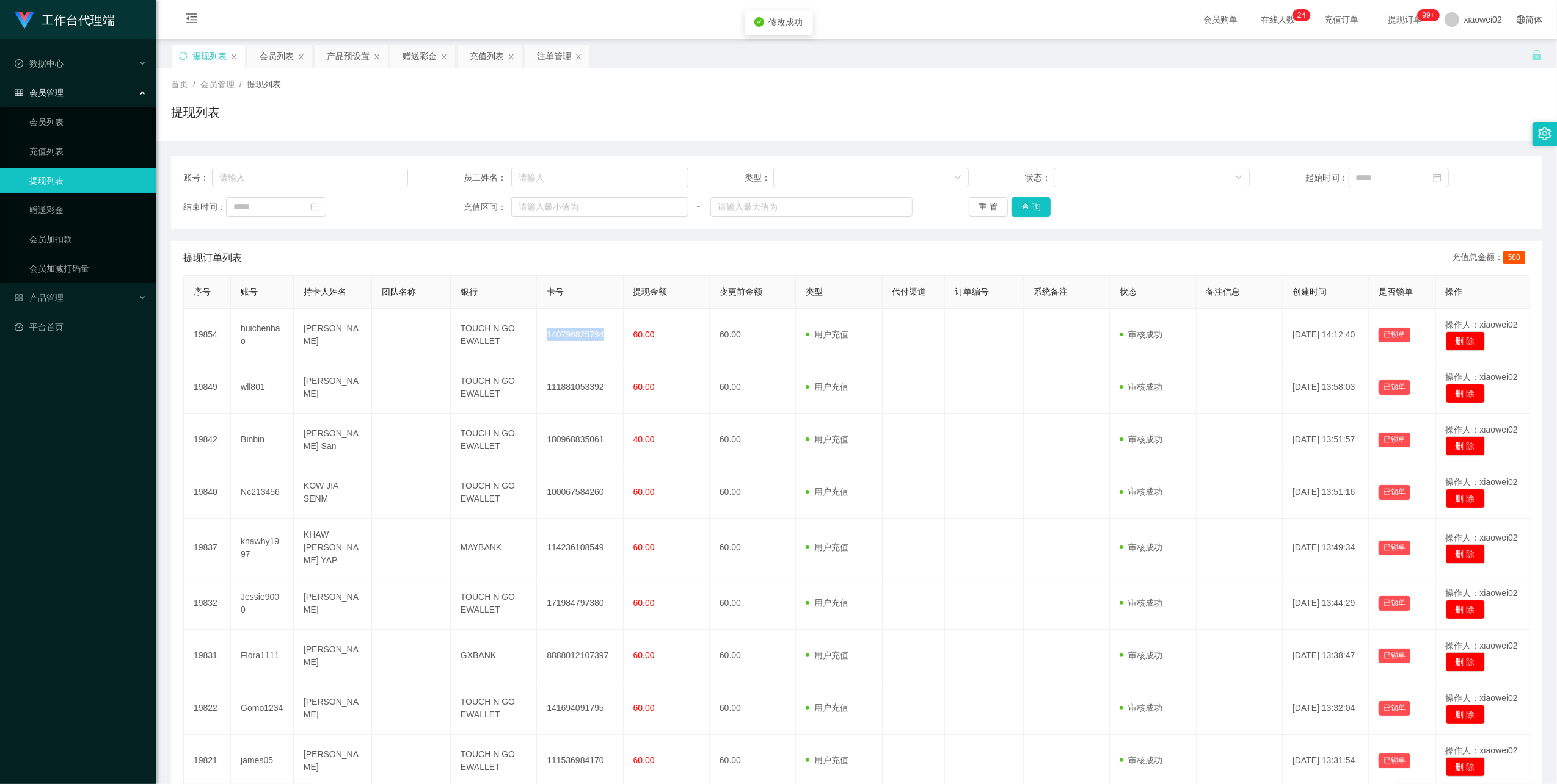
copy td "140796825794"
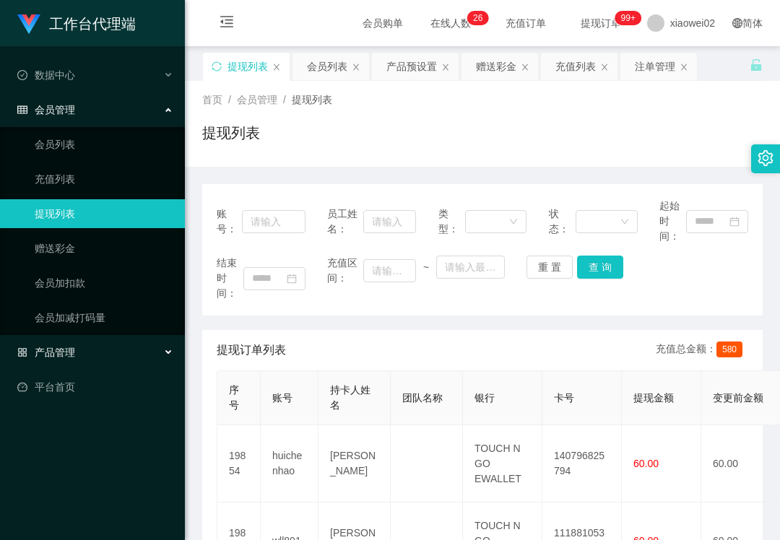
drag, startPoint x: 81, startPoint y: 353, endPoint x: 113, endPoint y: 360, distance: 32.5
click at [81, 353] on div "产品管理" at bounding box center [92, 352] width 185 height 29
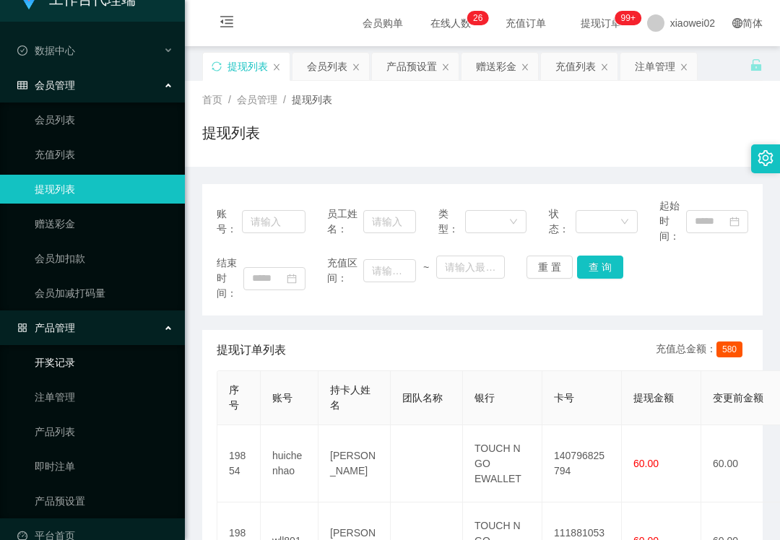
scroll to position [44, 0]
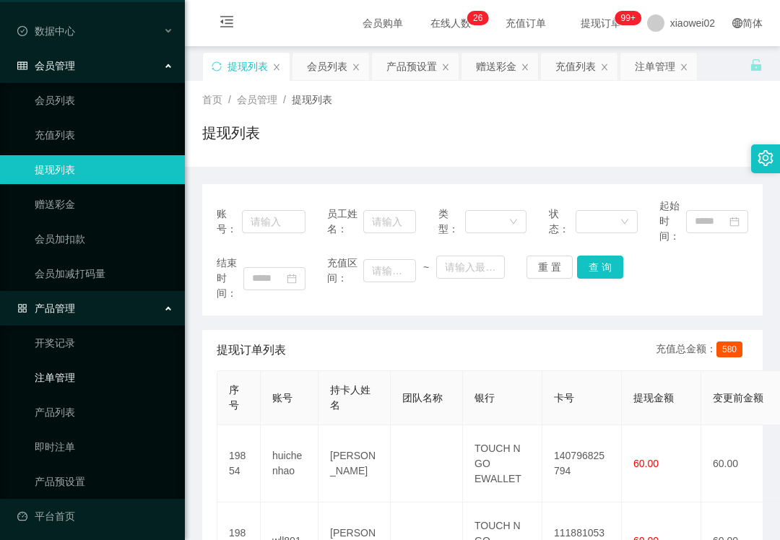
click at [105, 377] on link "注单管理" at bounding box center [104, 377] width 139 height 29
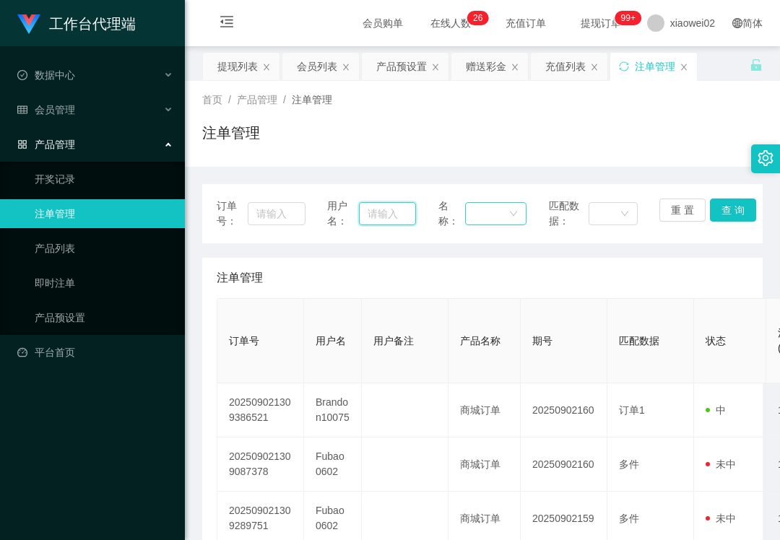
drag, startPoint x: 379, startPoint y: 217, endPoint x: 463, endPoint y: 218, distance: 83.8
click at [382, 217] on input "text" at bounding box center [387, 213] width 56 height 23
paste input "Wave1234"
type input "Wave1234"
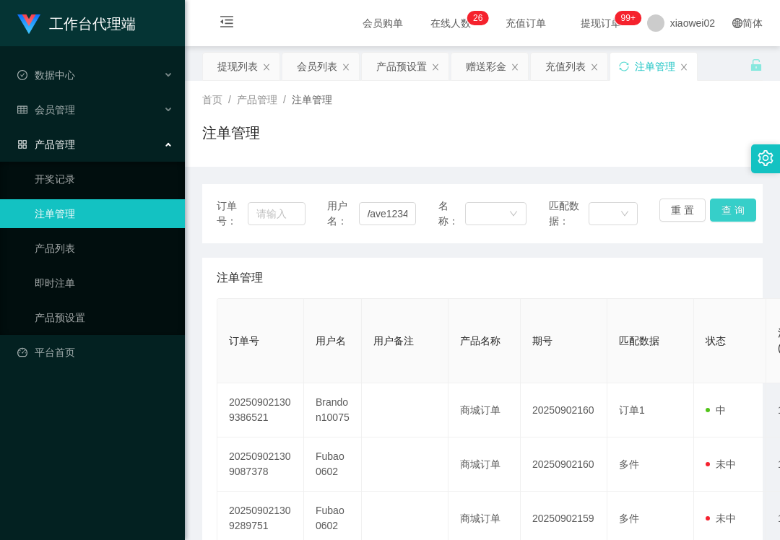
drag, startPoint x: 728, startPoint y: 204, endPoint x: 738, endPoint y: 194, distance: 13.3
click at [728, 204] on button "查 询" at bounding box center [733, 210] width 46 height 23
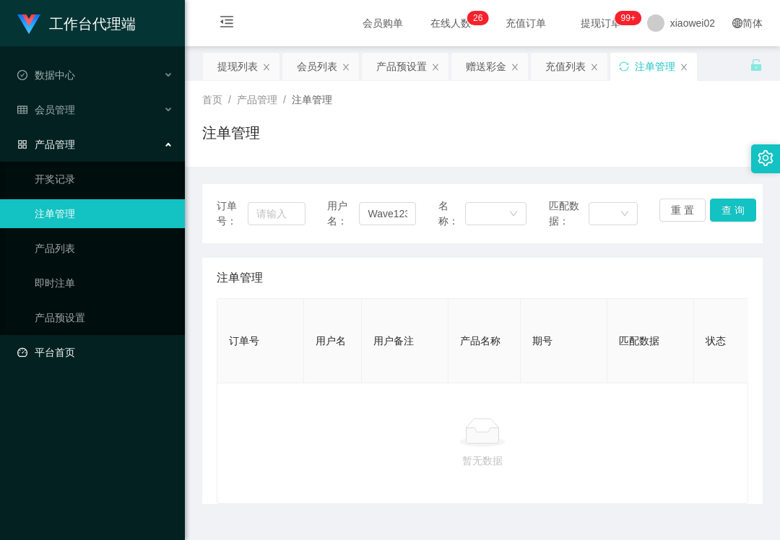
drag, startPoint x: 158, startPoint y: 367, endPoint x: 133, endPoint y: 354, distance: 27.8
click at [158, 367] on ul "数据中心 会员管理 会员列表 充值列表 提现列表 赠送彩金 会员加扣款 会员加减打码量 产品管理 开奖记录 注单管理 产品列表 即时注单 产品预设置 平台首页" at bounding box center [92, 213] width 185 height 335
click at [101, 314] on link "产品预设置" at bounding box center [104, 317] width 139 height 29
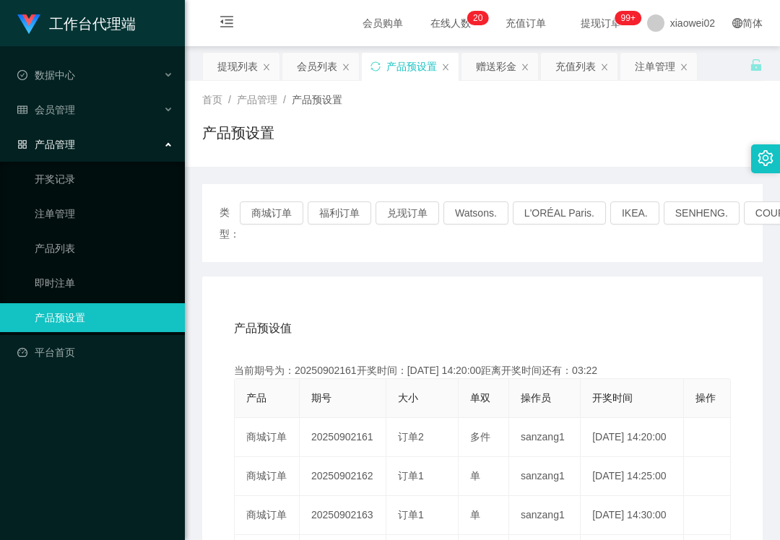
click at [137, 162] on ul "开奖记录 注单管理 产品列表 即时注单 产品预设置" at bounding box center [92, 248] width 185 height 173
click at [87, 199] on link "注单管理" at bounding box center [104, 213] width 139 height 29
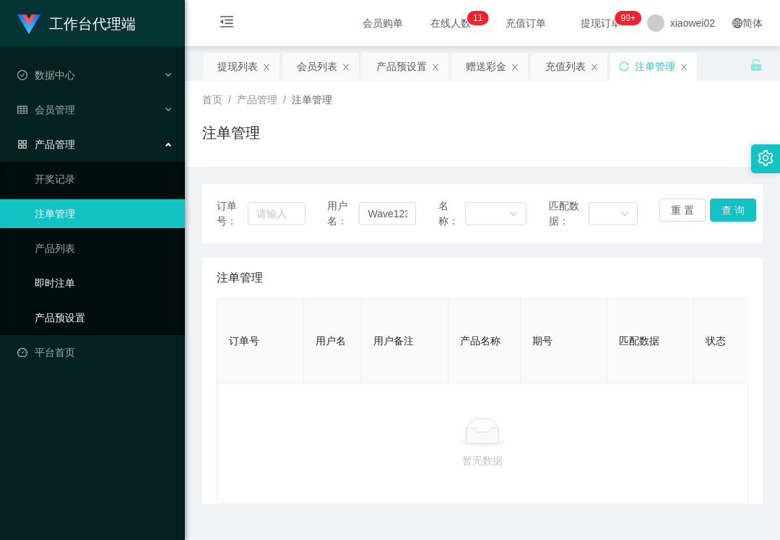
drag, startPoint x: 72, startPoint y: 305, endPoint x: 72, endPoint y: 316, distance: 10.8
click at [72, 307] on link "产品预设置" at bounding box center [104, 317] width 139 height 29
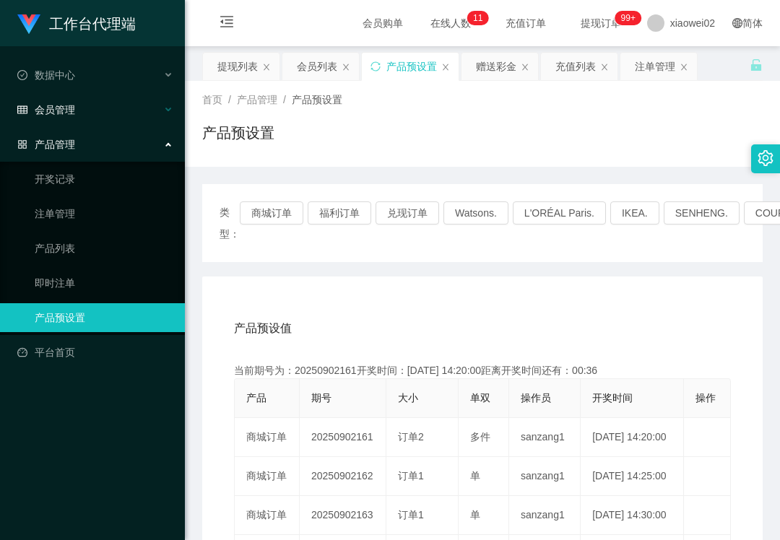
click at [111, 120] on div "会员管理" at bounding box center [92, 109] width 185 height 29
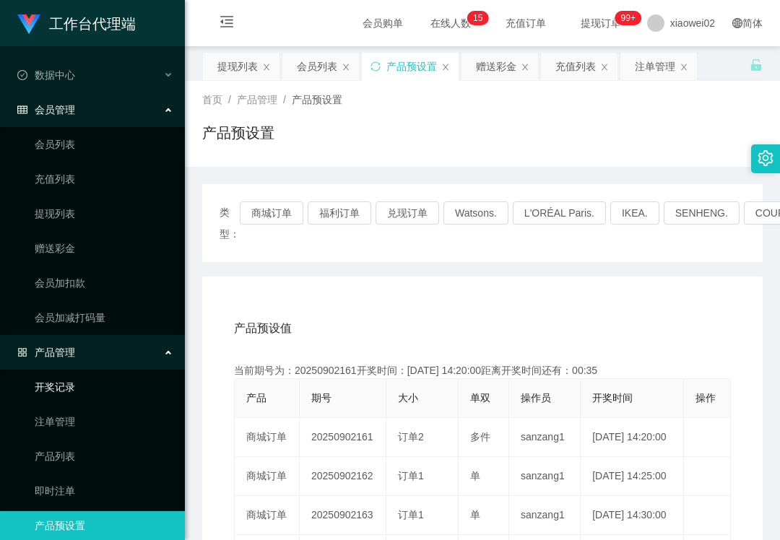
drag, startPoint x: 73, startPoint y: 384, endPoint x: 74, endPoint y: 364, distance: 20.2
click at [73, 384] on link "开奖记录" at bounding box center [104, 387] width 139 height 29
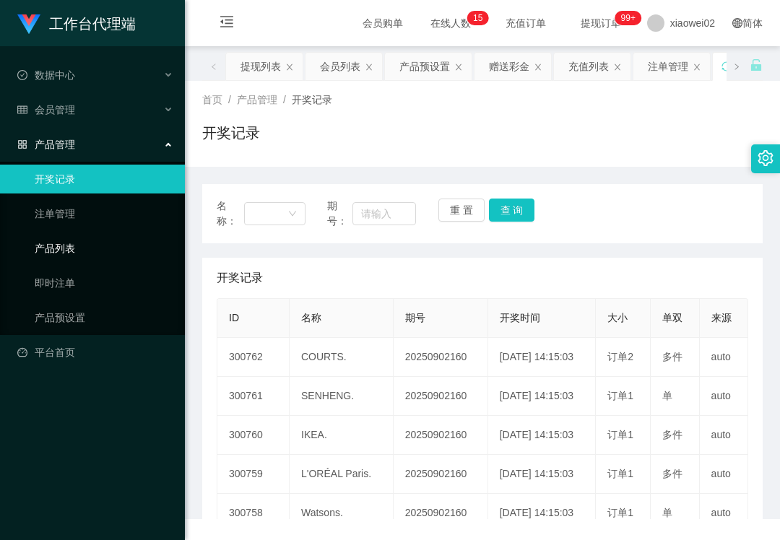
click at [64, 246] on link "产品列表" at bounding box center [104, 248] width 139 height 29
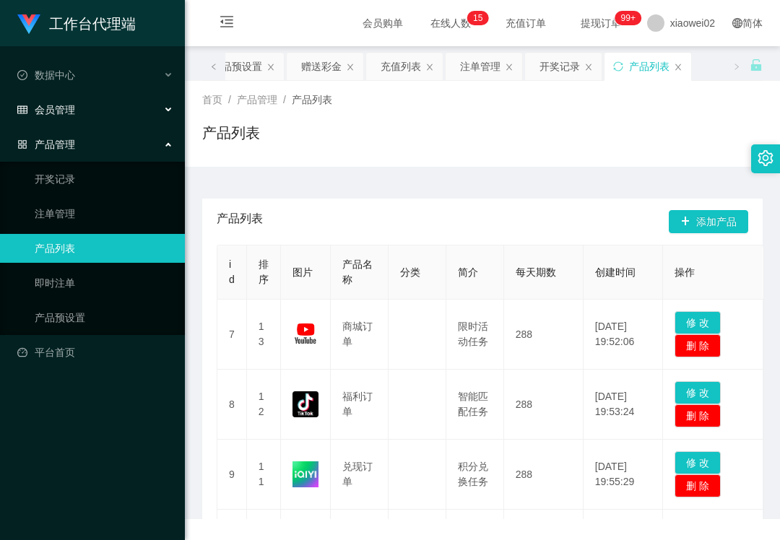
click at [85, 96] on div "会员管理" at bounding box center [92, 109] width 185 height 29
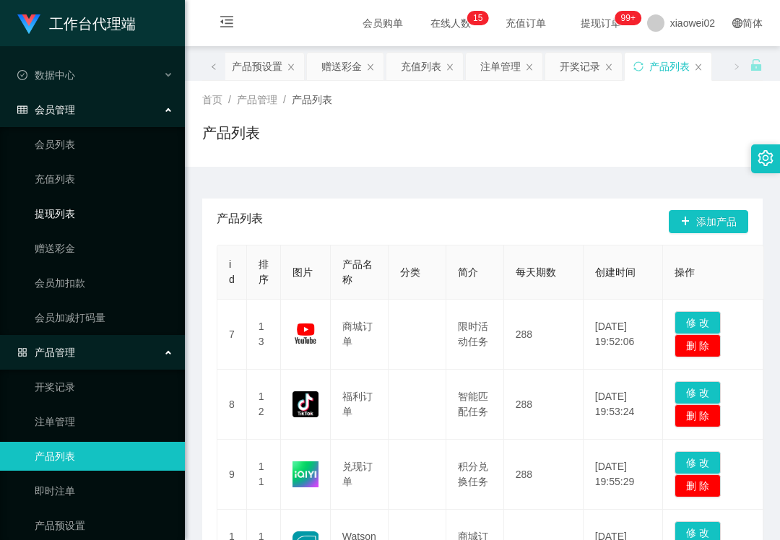
click at [67, 220] on link "提现列表" at bounding box center [104, 213] width 139 height 29
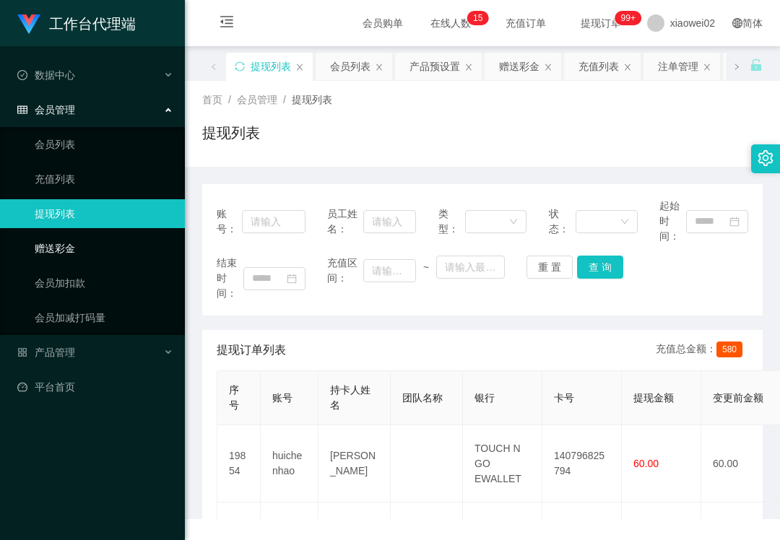
click at [66, 234] on link "赠送彩金" at bounding box center [104, 248] width 139 height 29
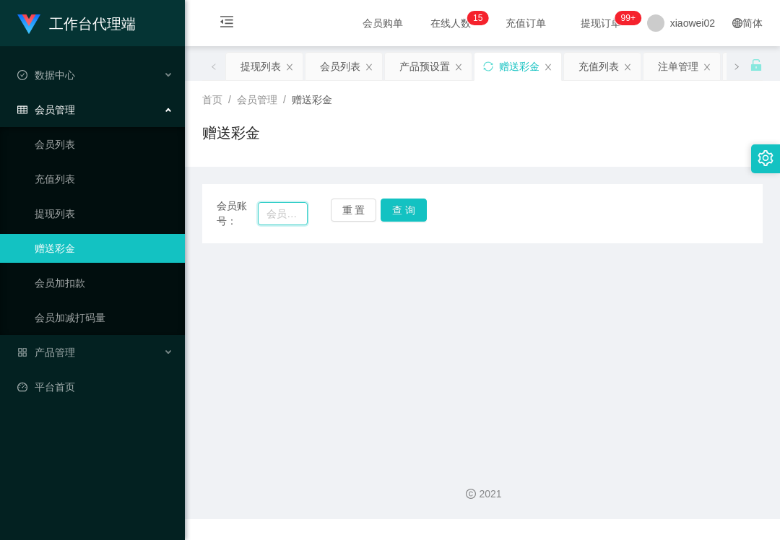
click at [290, 214] on input "text" at bounding box center [283, 213] width 50 height 23
paste input "Brandon10075"
type input "Brandon10075"
click at [406, 208] on button "查 询" at bounding box center [404, 210] width 46 height 23
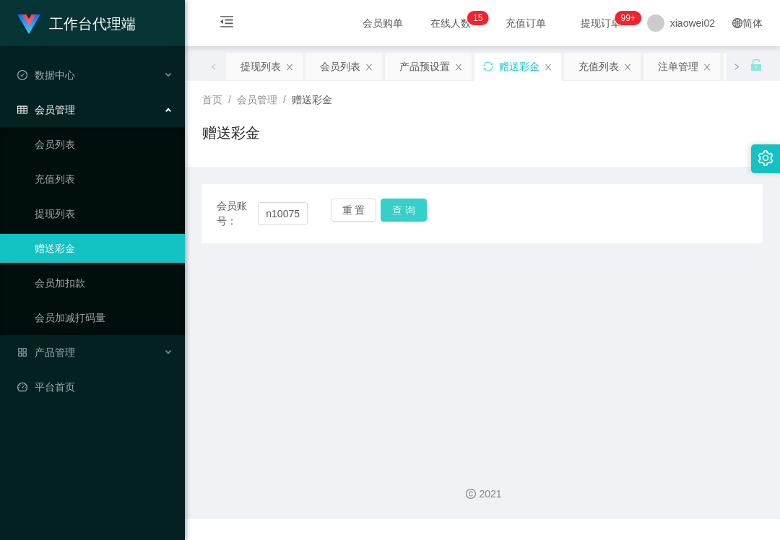
scroll to position [0, 0]
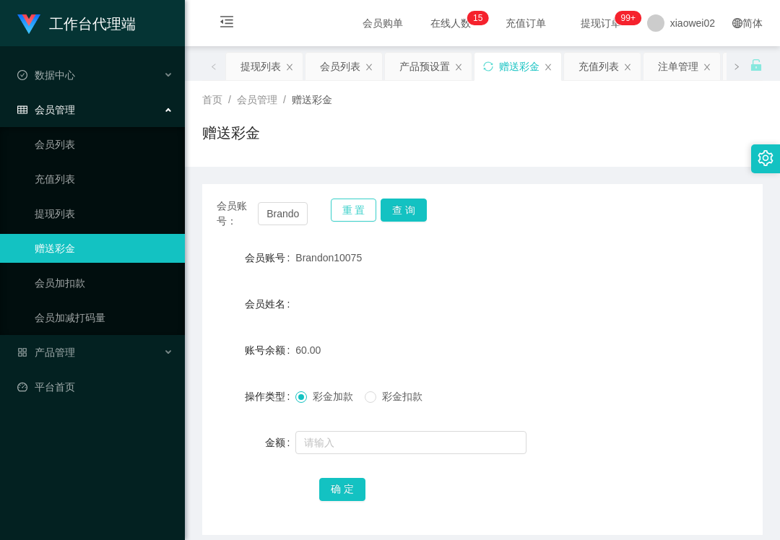
click at [340, 200] on button "重 置" at bounding box center [354, 210] width 46 height 23
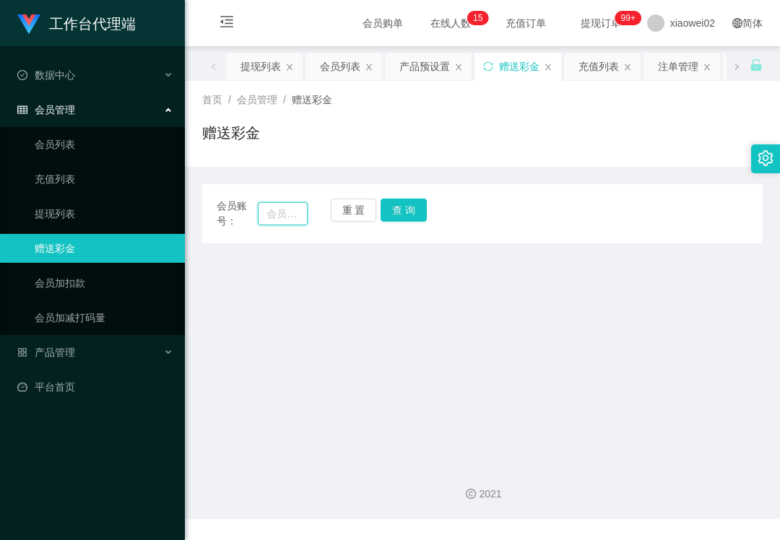
click at [281, 217] on input "text" at bounding box center [283, 213] width 50 height 23
paste input "Choong1234"
type input "Choong1234"
click at [393, 207] on button "查 询" at bounding box center [404, 210] width 46 height 23
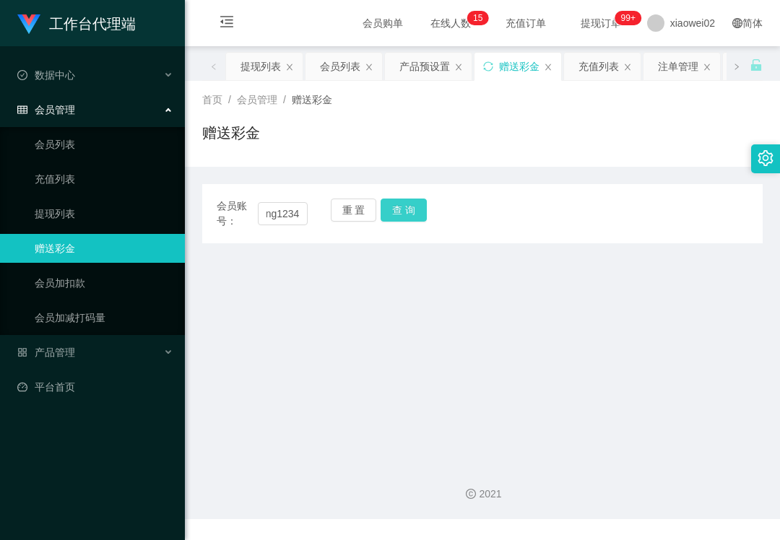
scroll to position [0, 0]
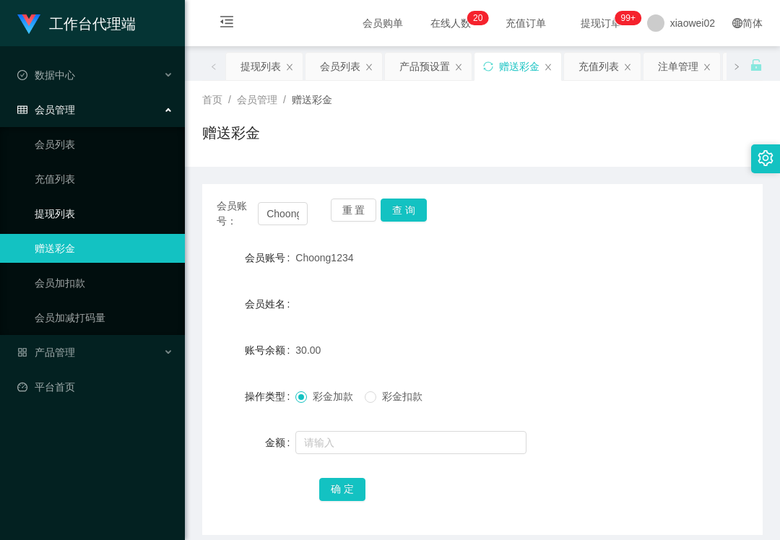
click at [71, 215] on link "提现列表" at bounding box center [104, 213] width 139 height 29
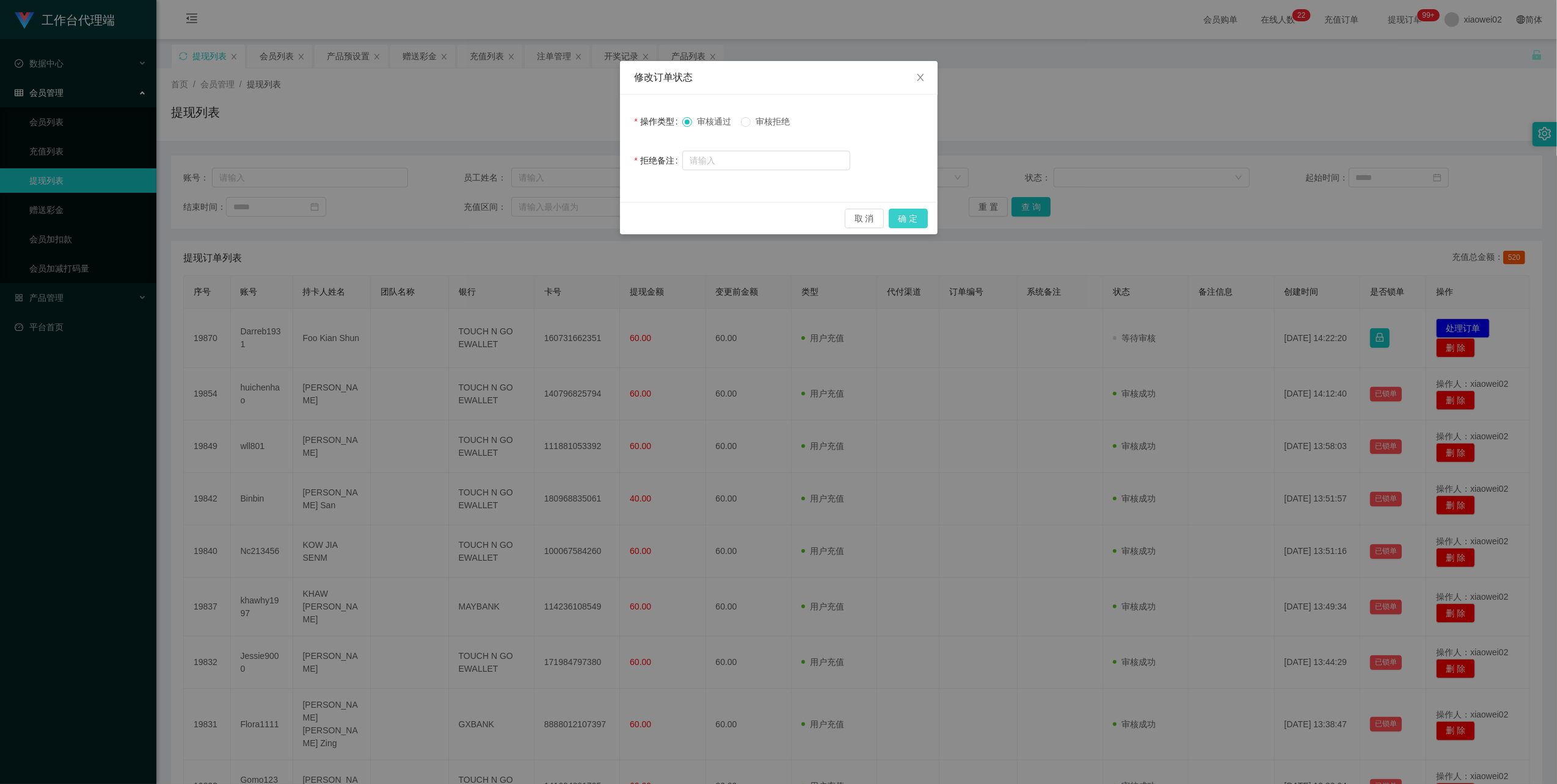
drag, startPoint x: 909, startPoint y: 211, endPoint x: 951, endPoint y: 177, distance: 54.0
click at [910, 211] on button "确 定" at bounding box center [908, 218] width 39 height 19
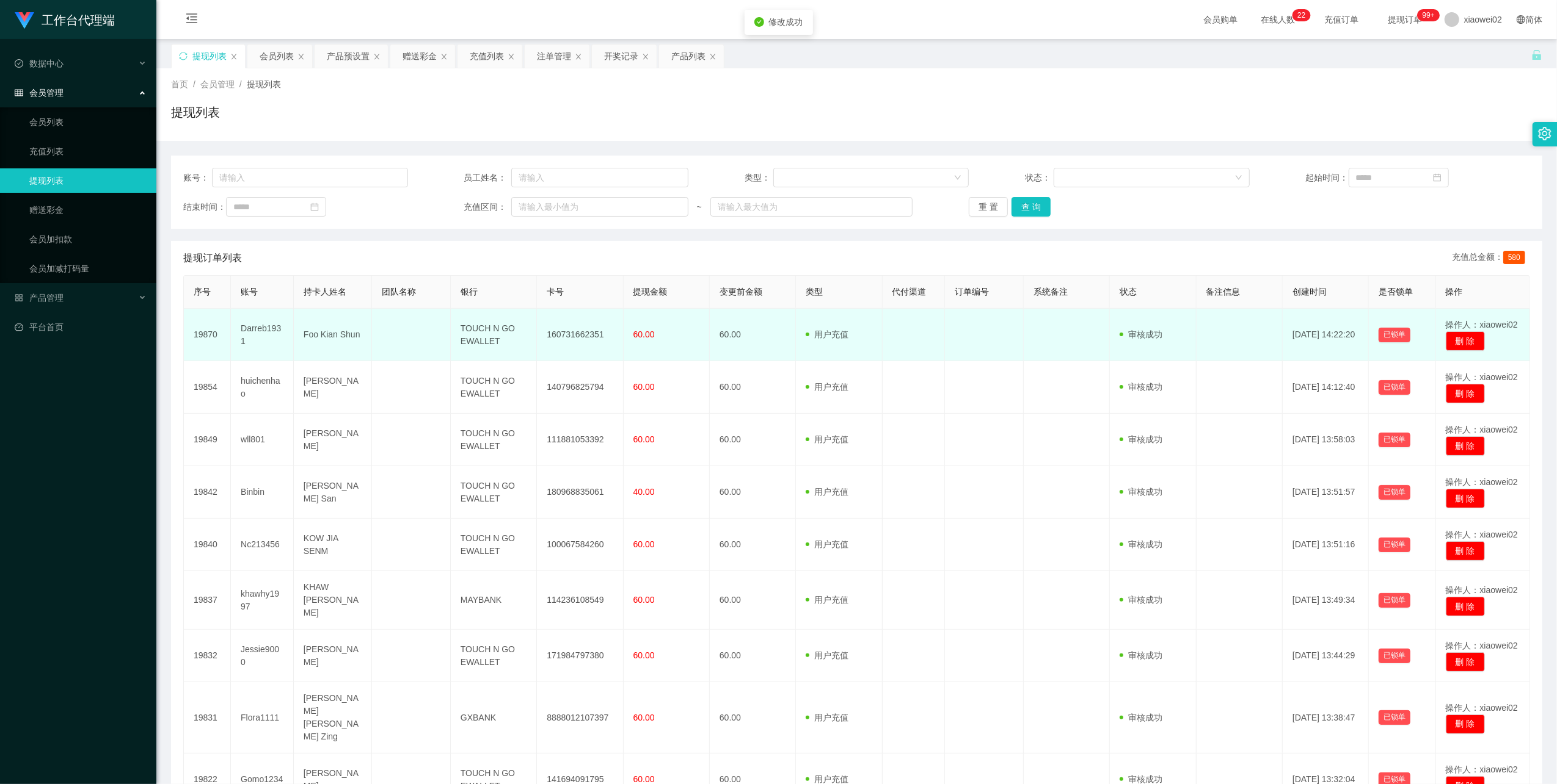
click at [580, 337] on td "160731662351" at bounding box center [580, 335] width 86 height 52
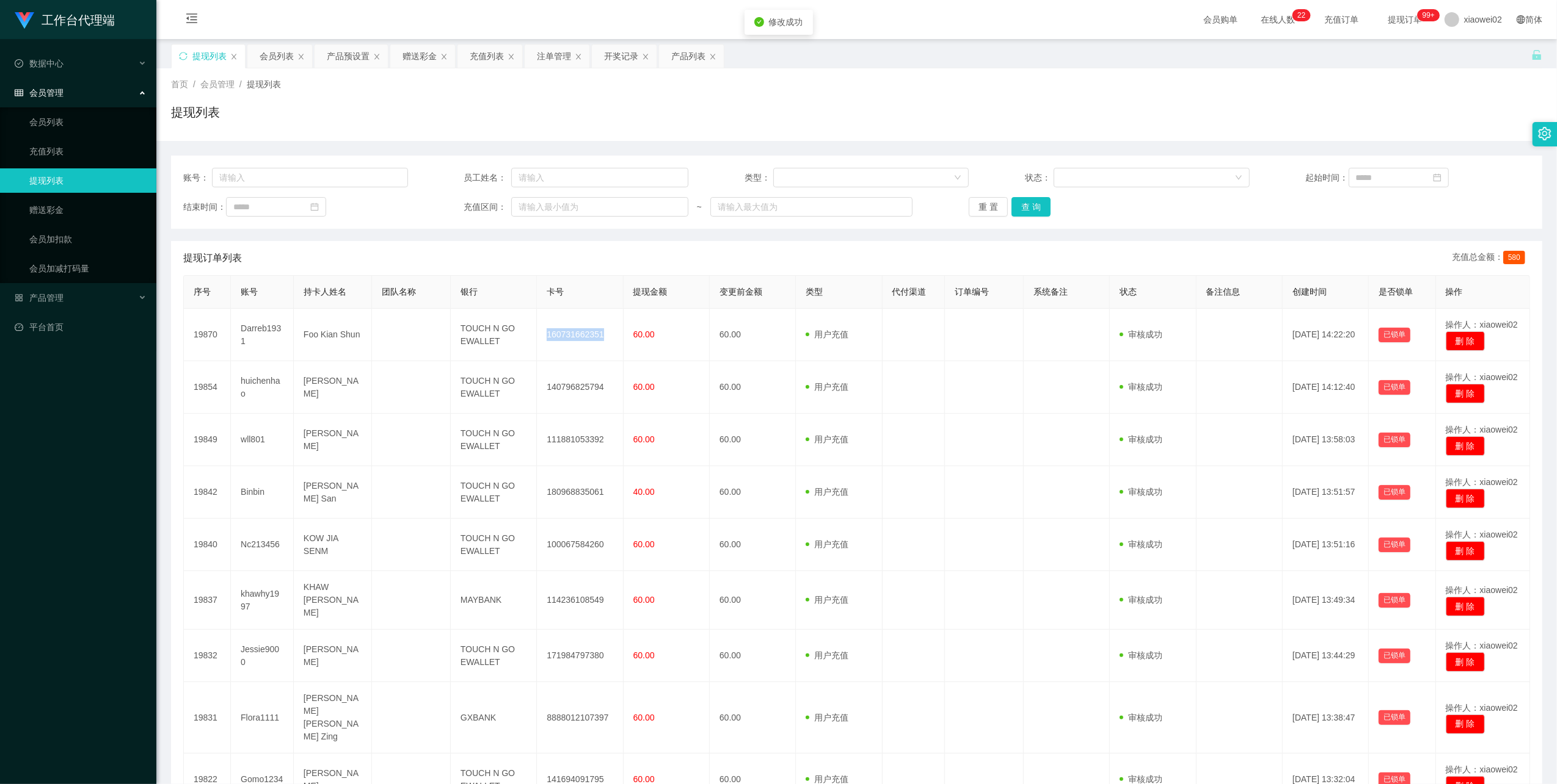
copy td "160731662351"
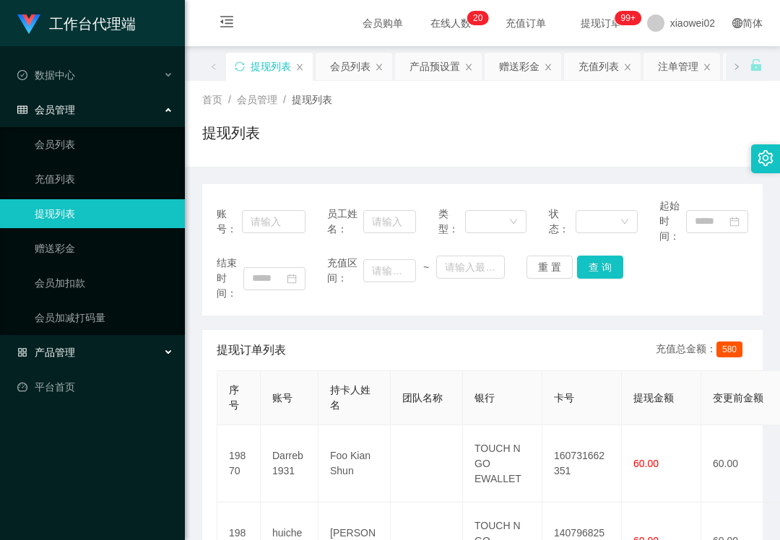
click at [68, 339] on div "产品管理" at bounding box center [92, 352] width 185 height 29
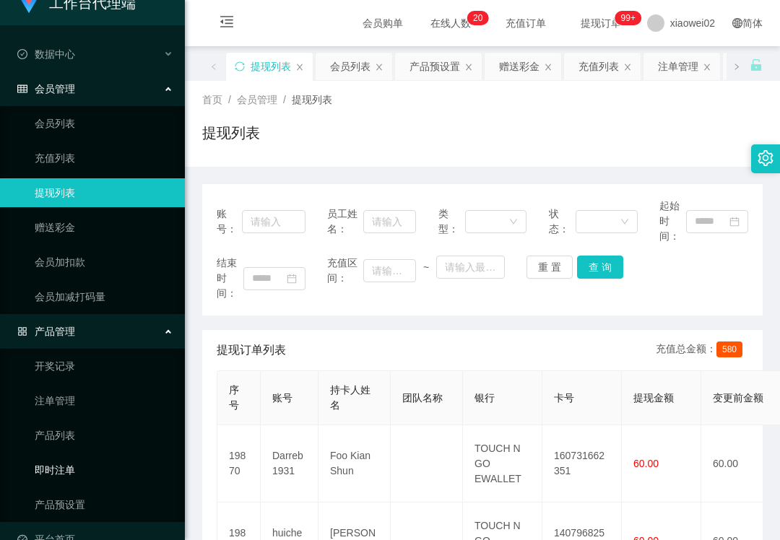
scroll to position [46, 0]
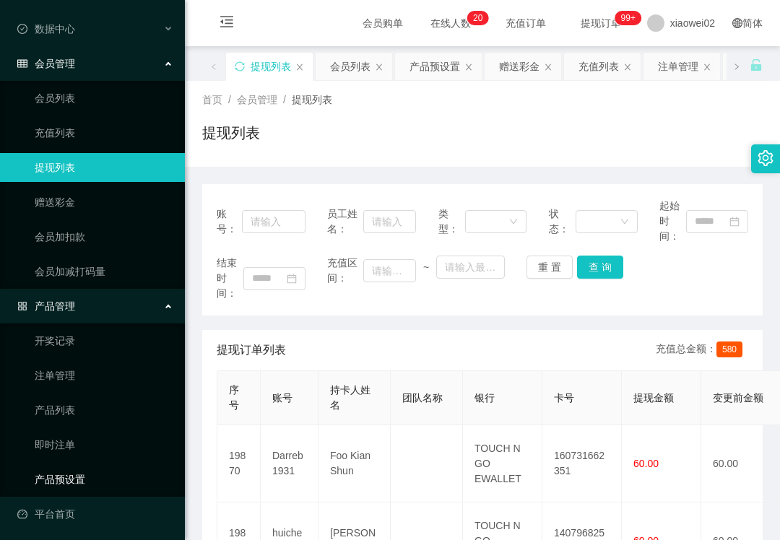
click at [75, 468] on link "产品预设置" at bounding box center [104, 479] width 139 height 29
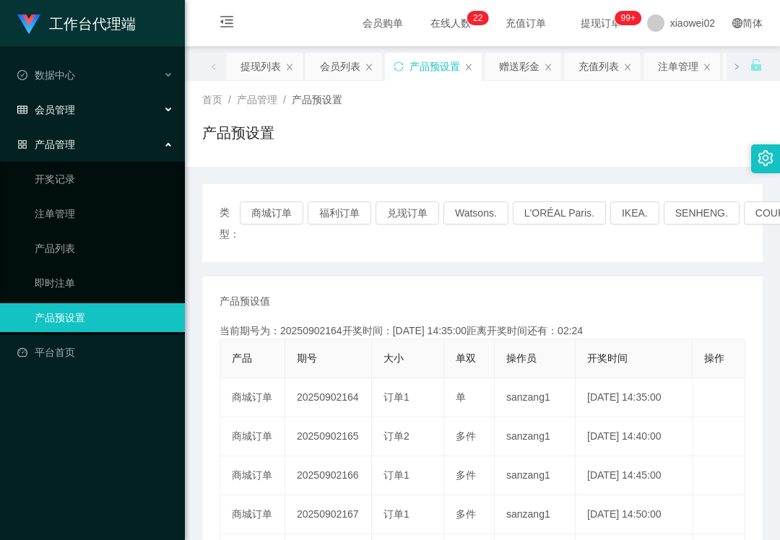
click at [71, 104] on span "会员管理" at bounding box center [46, 110] width 58 height 12
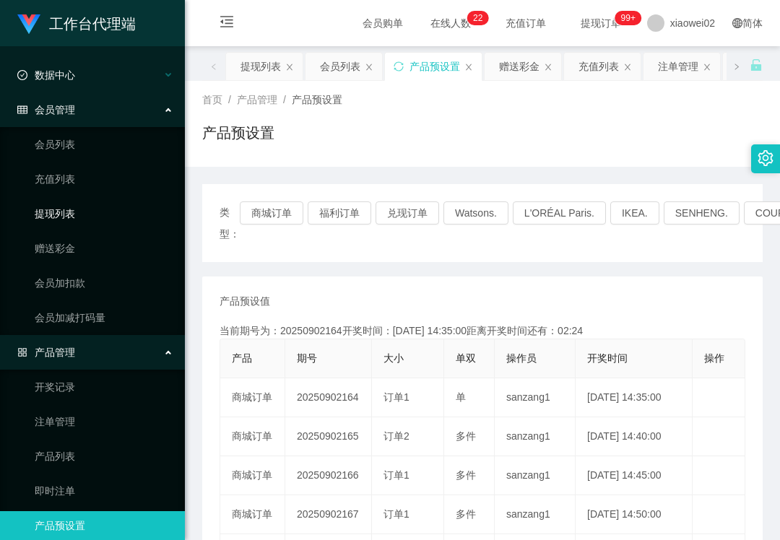
drag, startPoint x: 90, startPoint y: 206, endPoint x: 73, endPoint y: 76, distance: 131.1
click at [90, 206] on link "提现列表" at bounding box center [104, 213] width 139 height 29
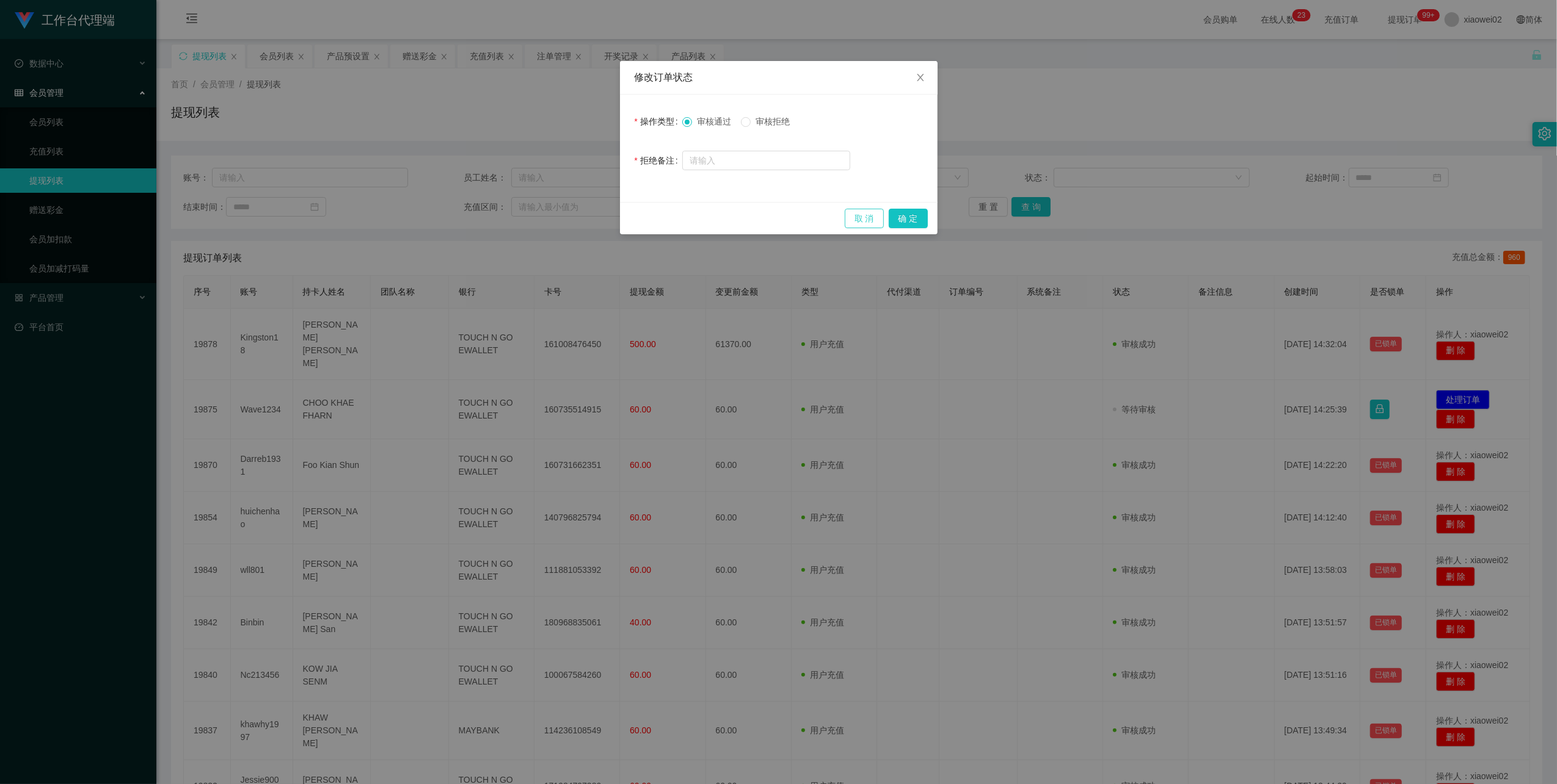
click at [844, 219] on button "取 消" at bounding box center [864, 218] width 39 height 19
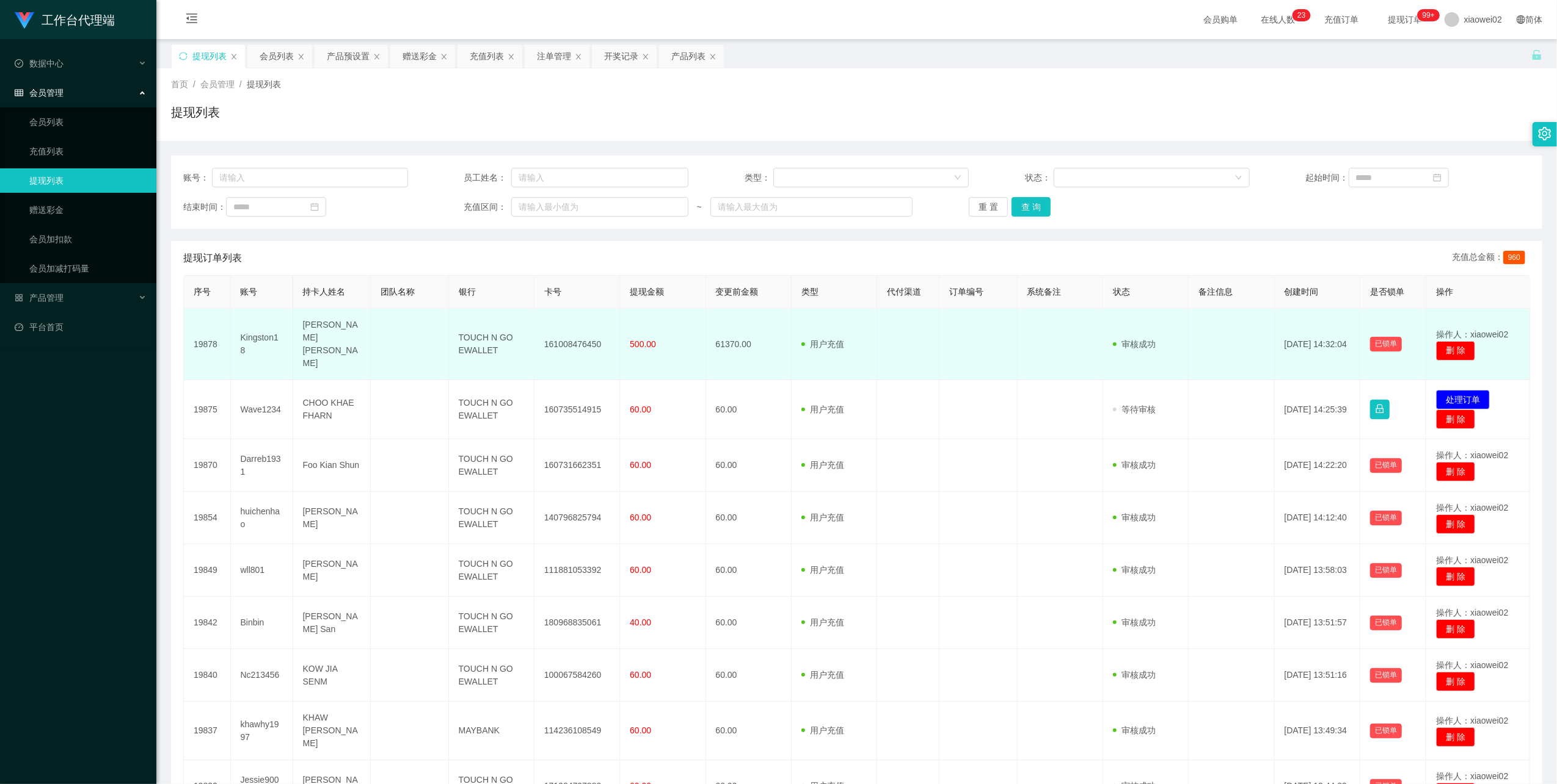
click at [568, 337] on td "161008476450" at bounding box center [576, 345] width 85 height 72
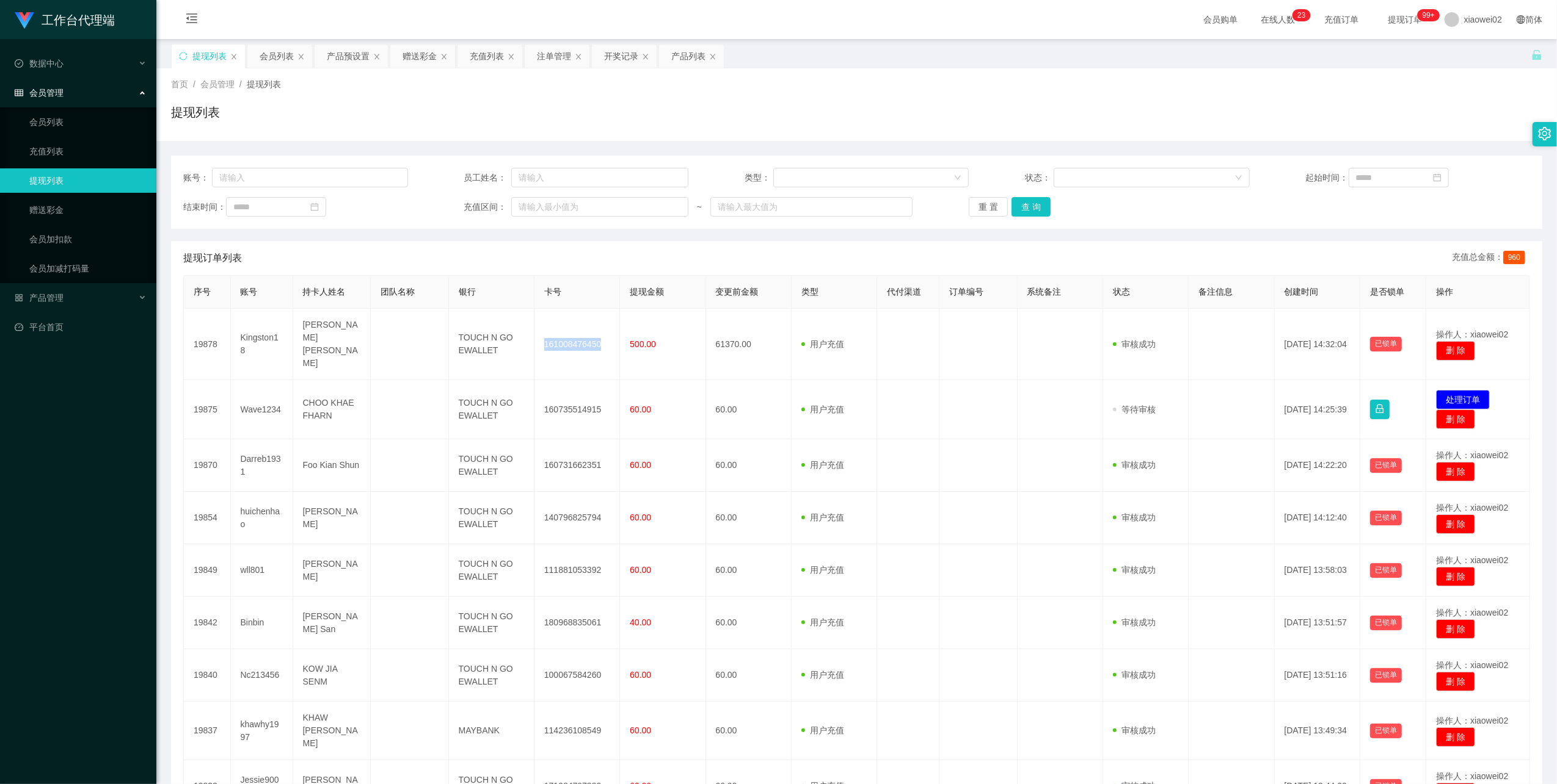
drag, startPoint x: 568, startPoint y: 337, endPoint x: 685, endPoint y: 287, distance: 127.2
click at [568, 337] on td "161008476450" at bounding box center [576, 345] width 85 height 72
copy td "161008476450"
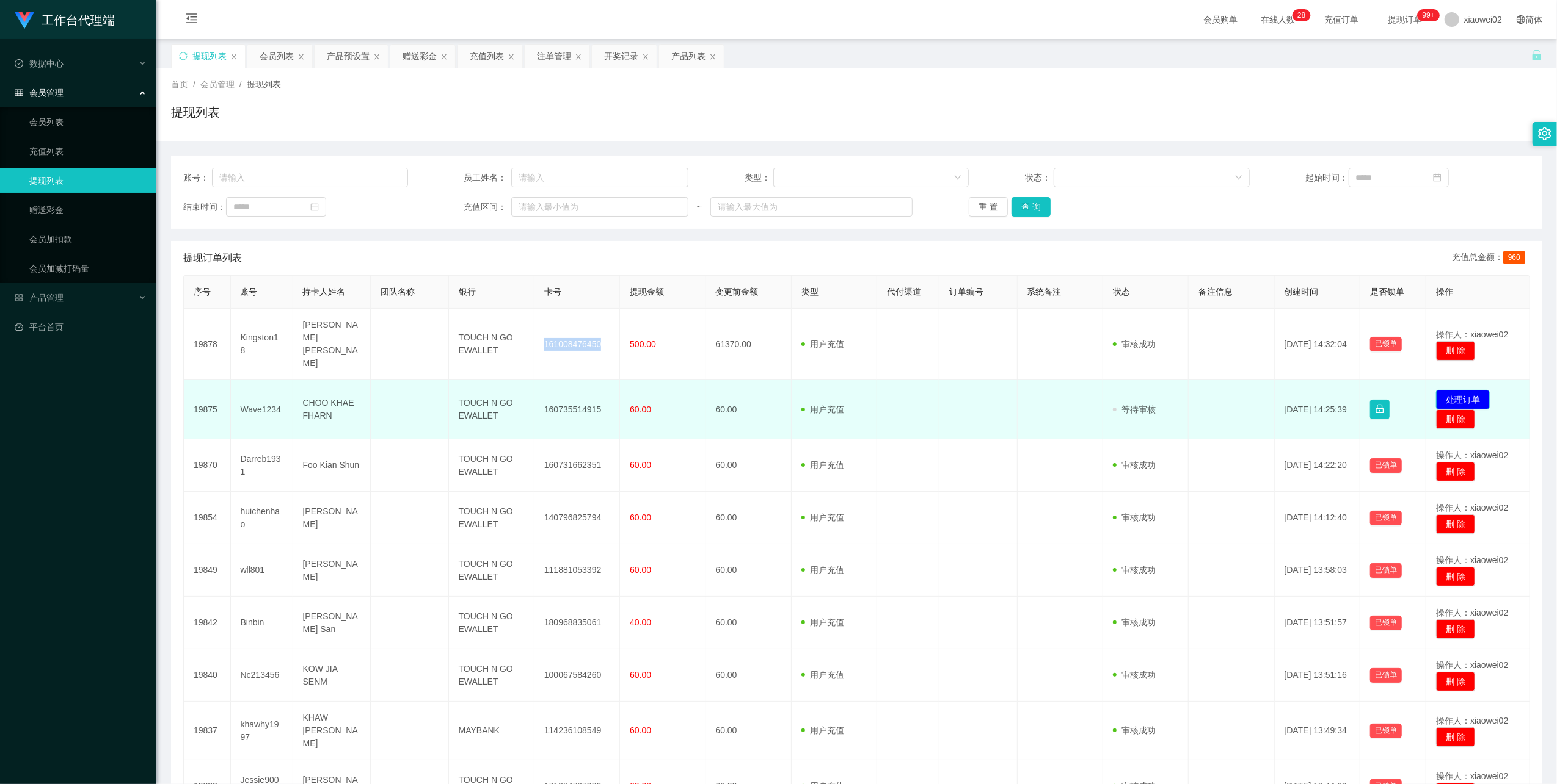
click at [1440, 390] on button "处理订单" at bounding box center [1463, 400] width 54 height 19
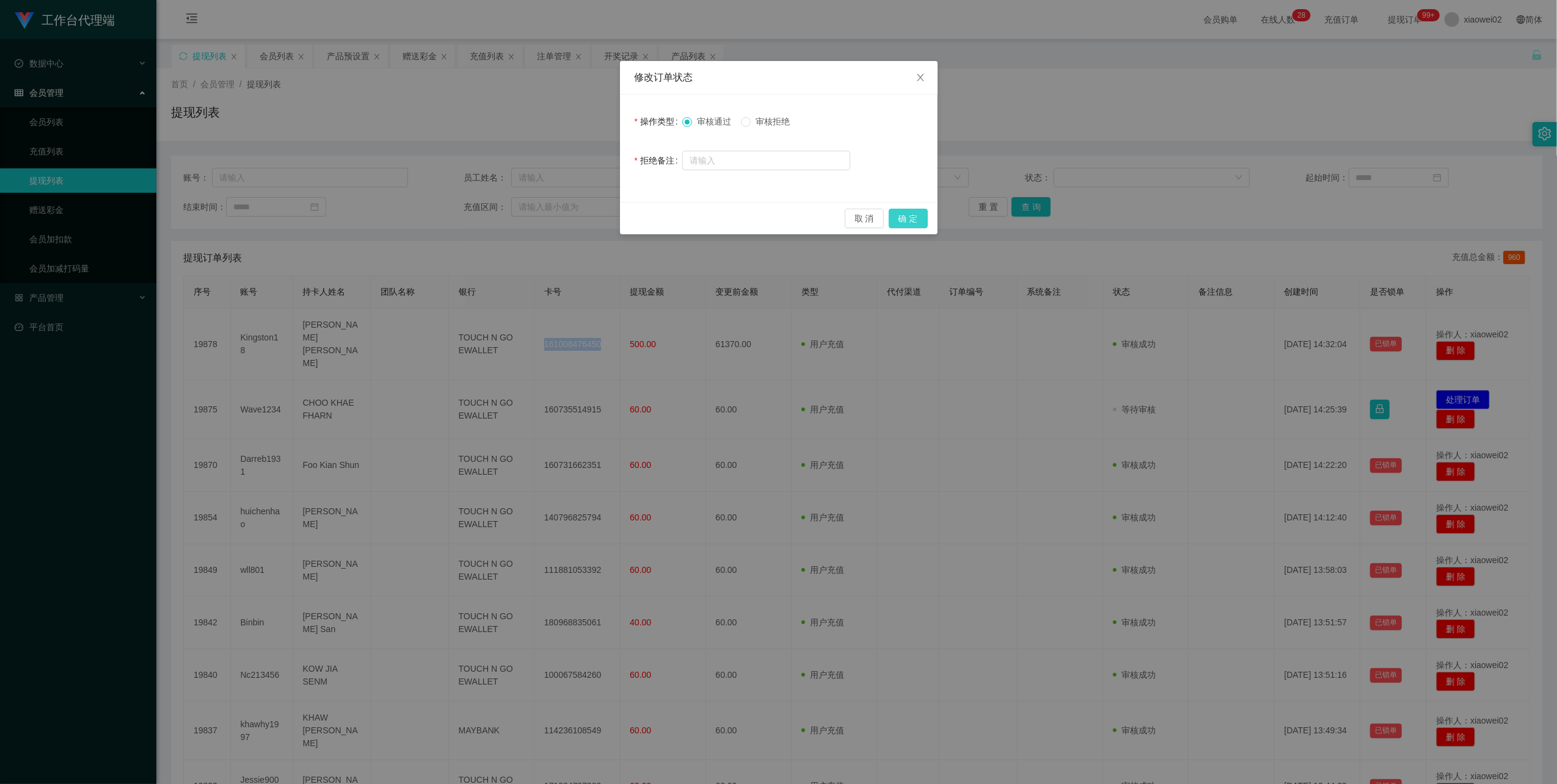
click at [911, 222] on button "确 定" at bounding box center [908, 218] width 39 height 19
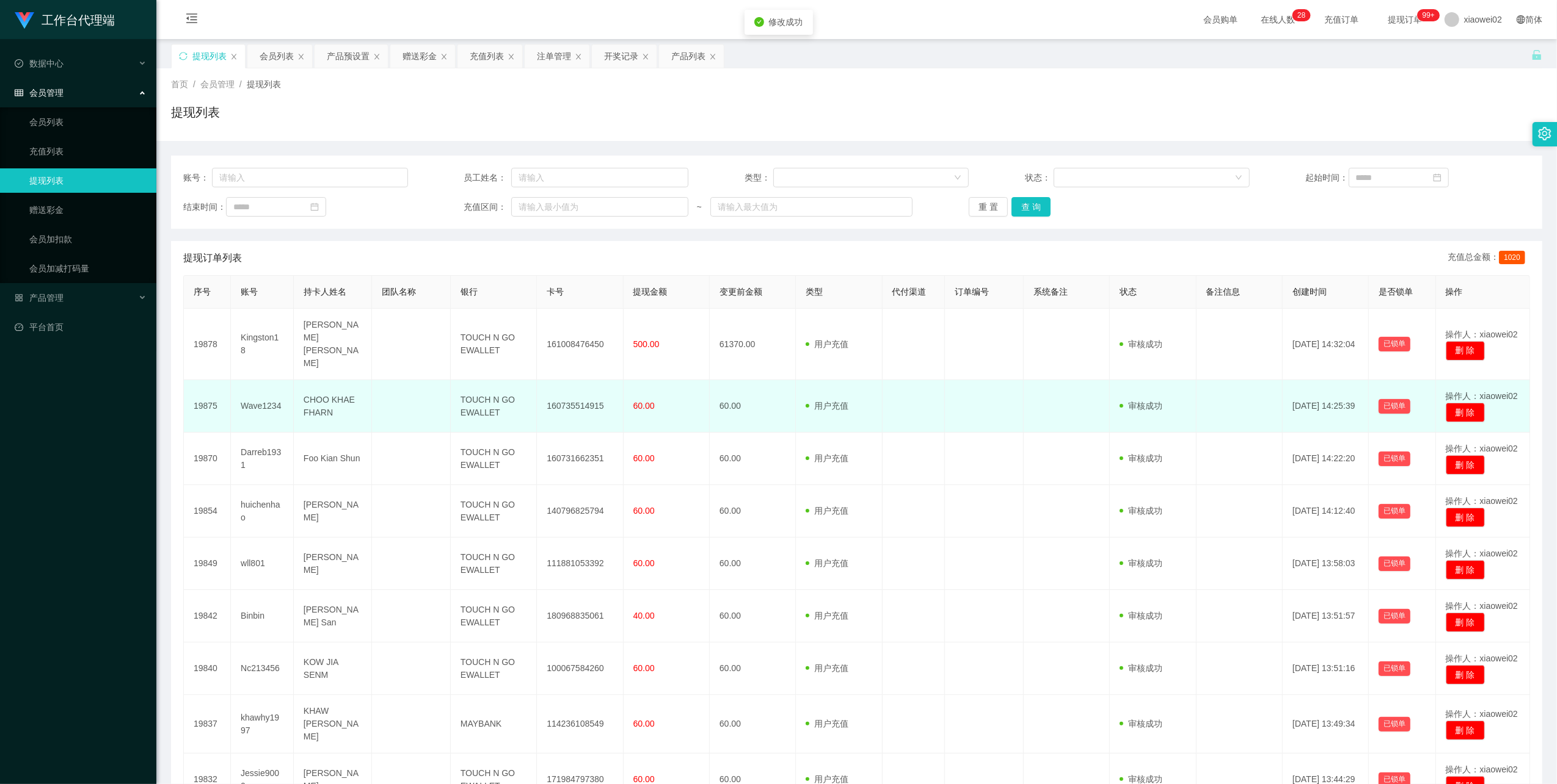
click at [596, 392] on td "160735514915" at bounding box center [580, 406] width 86 height 52
click at [594, 392] on td "160735514915" at bounding box center [580, 406] width 86 height 52
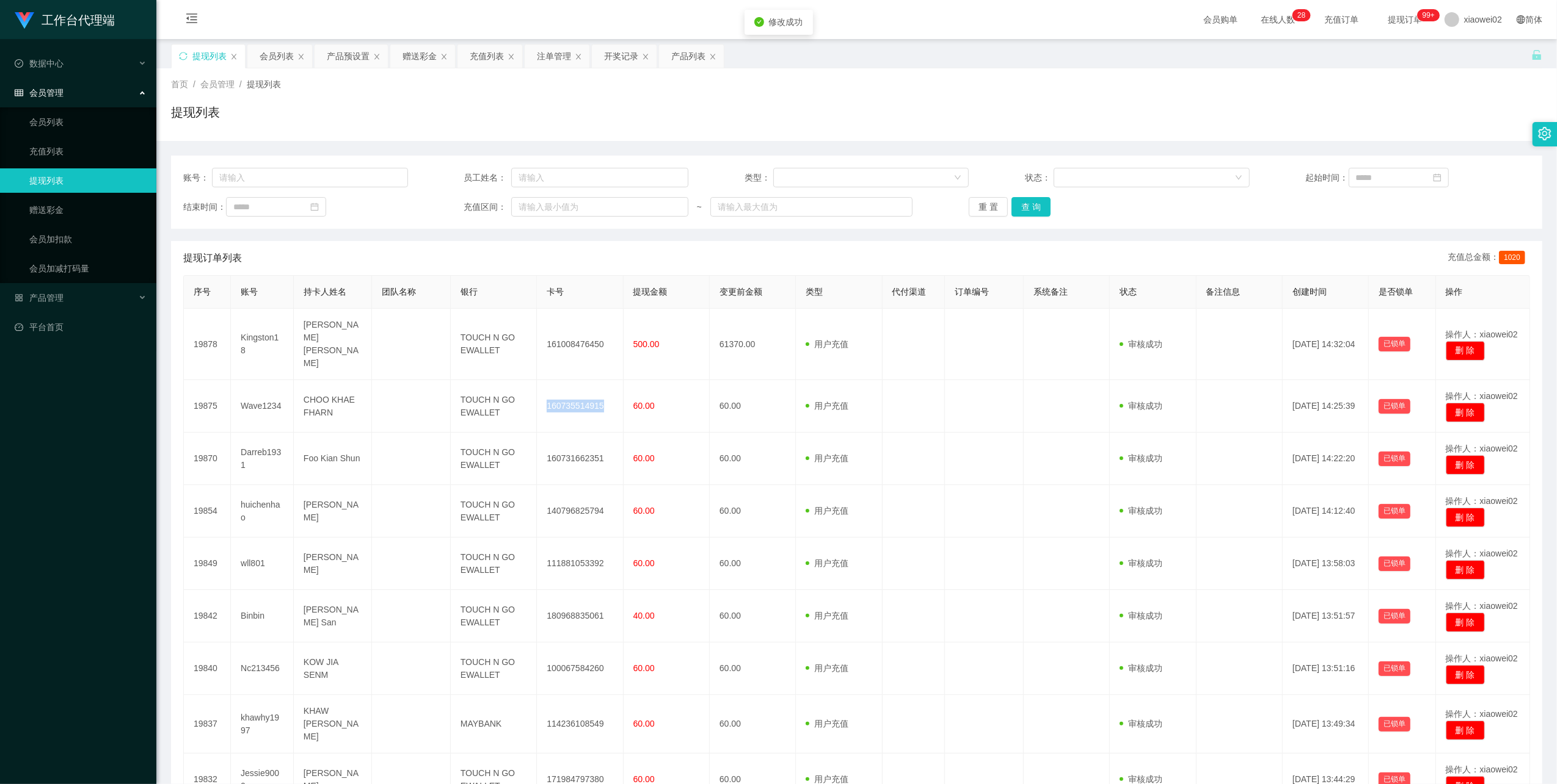
copy td "160735514915"
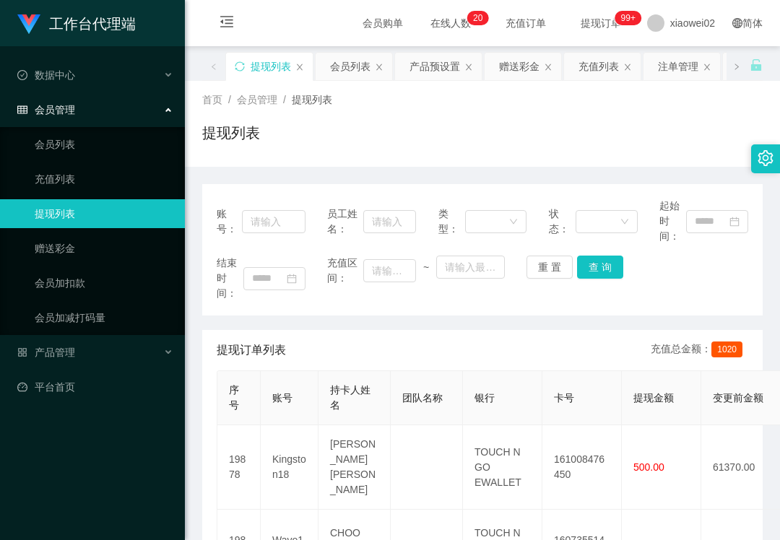
click at [299, 111] on div "首页 / 会员管理 / 提现列表 / 提现列表" at bounding box center [482, 123] width 561 height 63
click at [72, 258] on link "赠送彩金" at bounding box center [104, 248] width 139 height 29
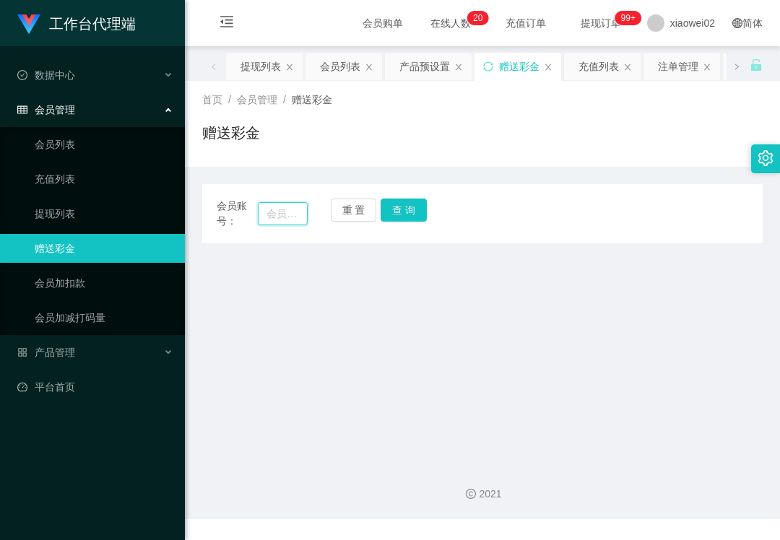
click at [290, 211] on input "text" at bounding box center [283, 213] width 50 height 23
paste input "Fubao0602"
type input "Fubao0602"
click at [402, 211] on button "查 询" at bounding box center [404, 210] width 46 height 23
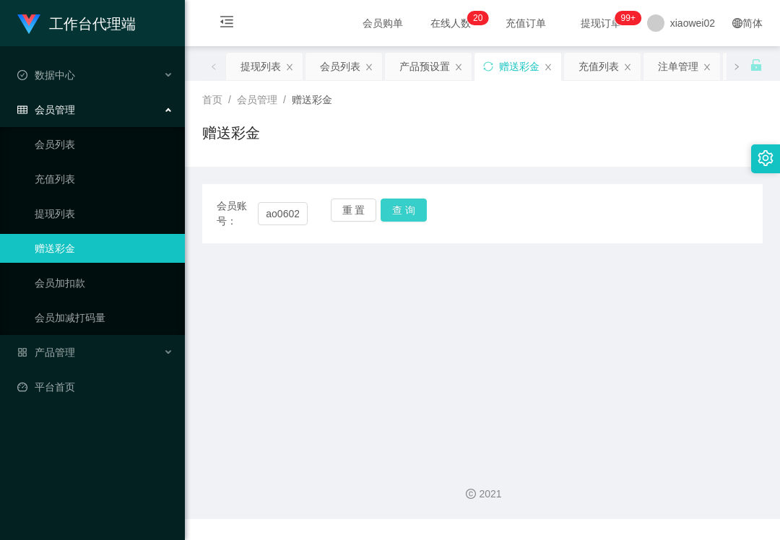
scroll to position [0, 0]
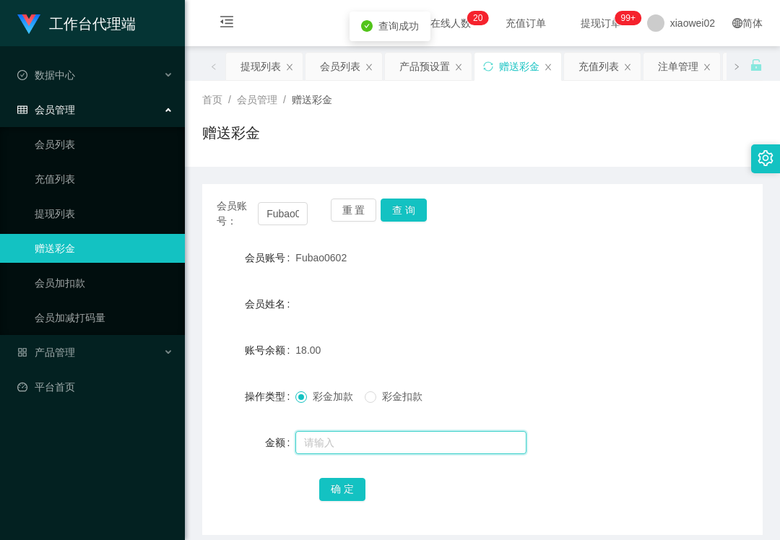
click at [386, 447] on input "text" at bounding box center [411, 442] width 231 height 23
type input "12"
click at [347, 489] on button "确 定" at bounding box center [342, 489] width 46 height 23
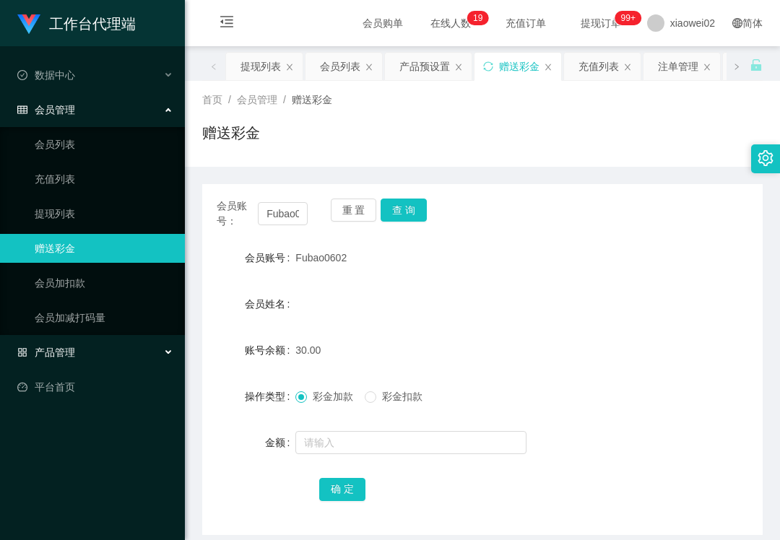
click at [66, 362] on div "产品管理" at bounding box center [92, 352] width 185 height 29
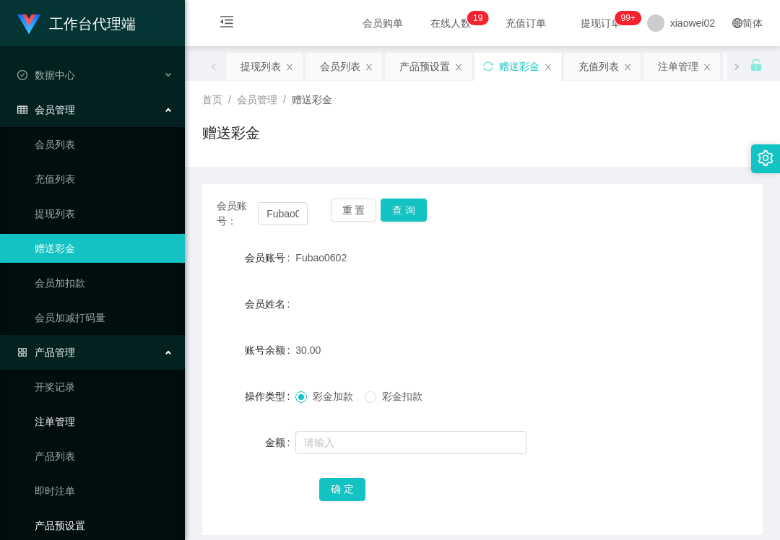
scroll to position [46, 0]
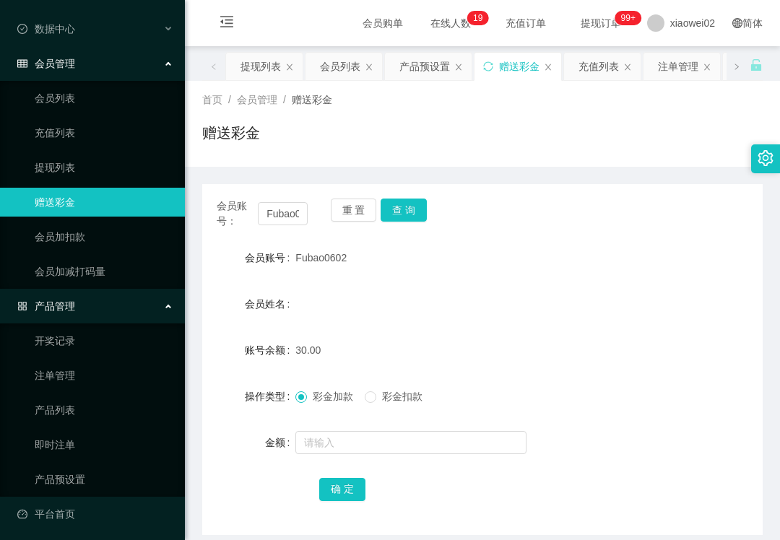
click at [74, 491] on ul "开奖记录 注单管理 产品列表 即时注单 产品预设置" at bounding box center [92, 410] width 185 height 173
drag, startPoint x: 85, startPoint y: 477, endPoint x: 102, endPoint y: 334, distance: 144.1
click at [87, 475] on link "产品预设置" at bounding box center [104, 479] width 139 height 29
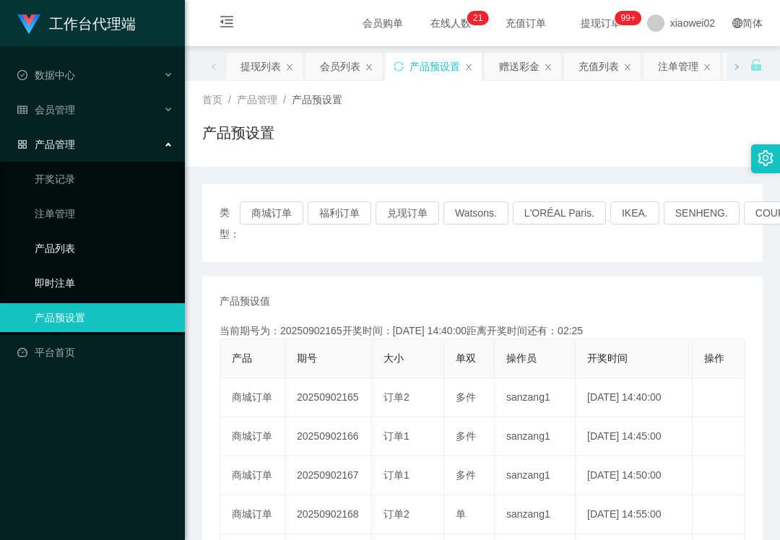
click at [130, 249] on link "产品列表" at bounding box center [104, 248] width 139 height 29
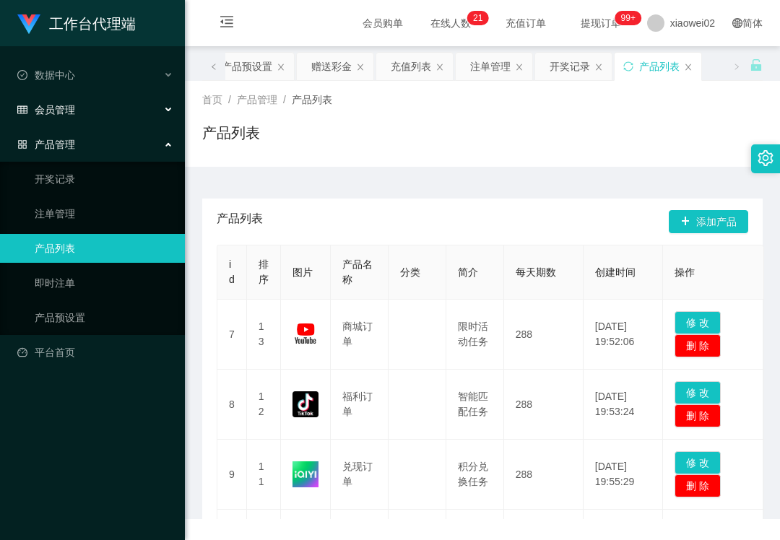
click at [66, 98] on div "会员管理" at bounding box center [92, 109] width 185 height 29
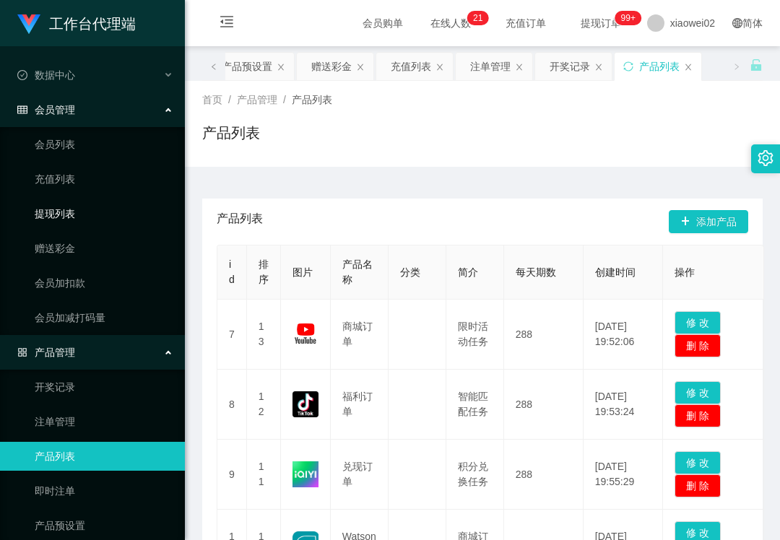
click at [82, 215] on link "提现列表" at bounding box center [104, 213] width 139 height 29
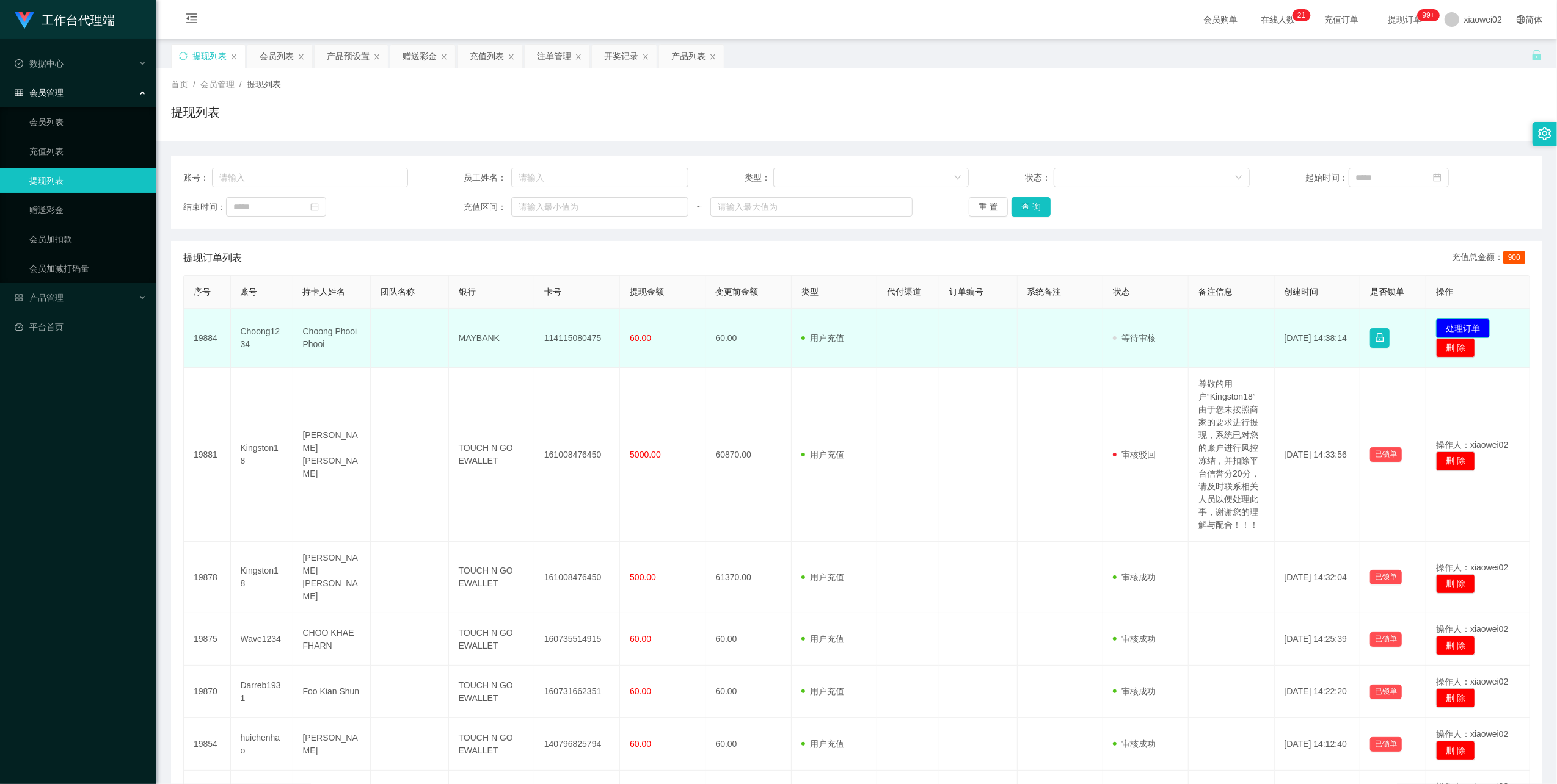
click at [1454, 323] on button "处理订单" at bounding box center [1463, 328] width 54 height 19
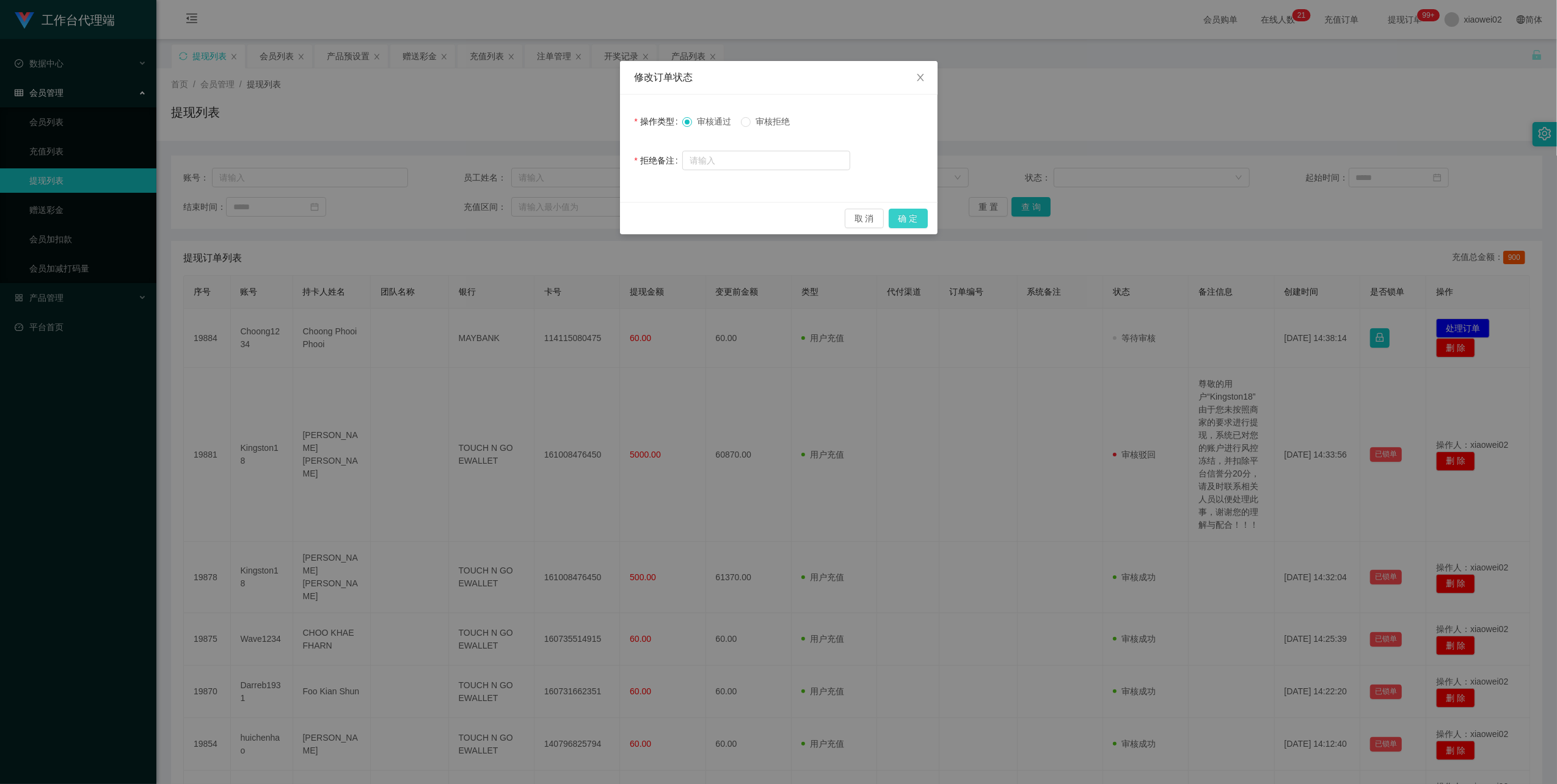
click at [906, 225] on button "确 定" at bounding box center [908, 218] width 39 height 19
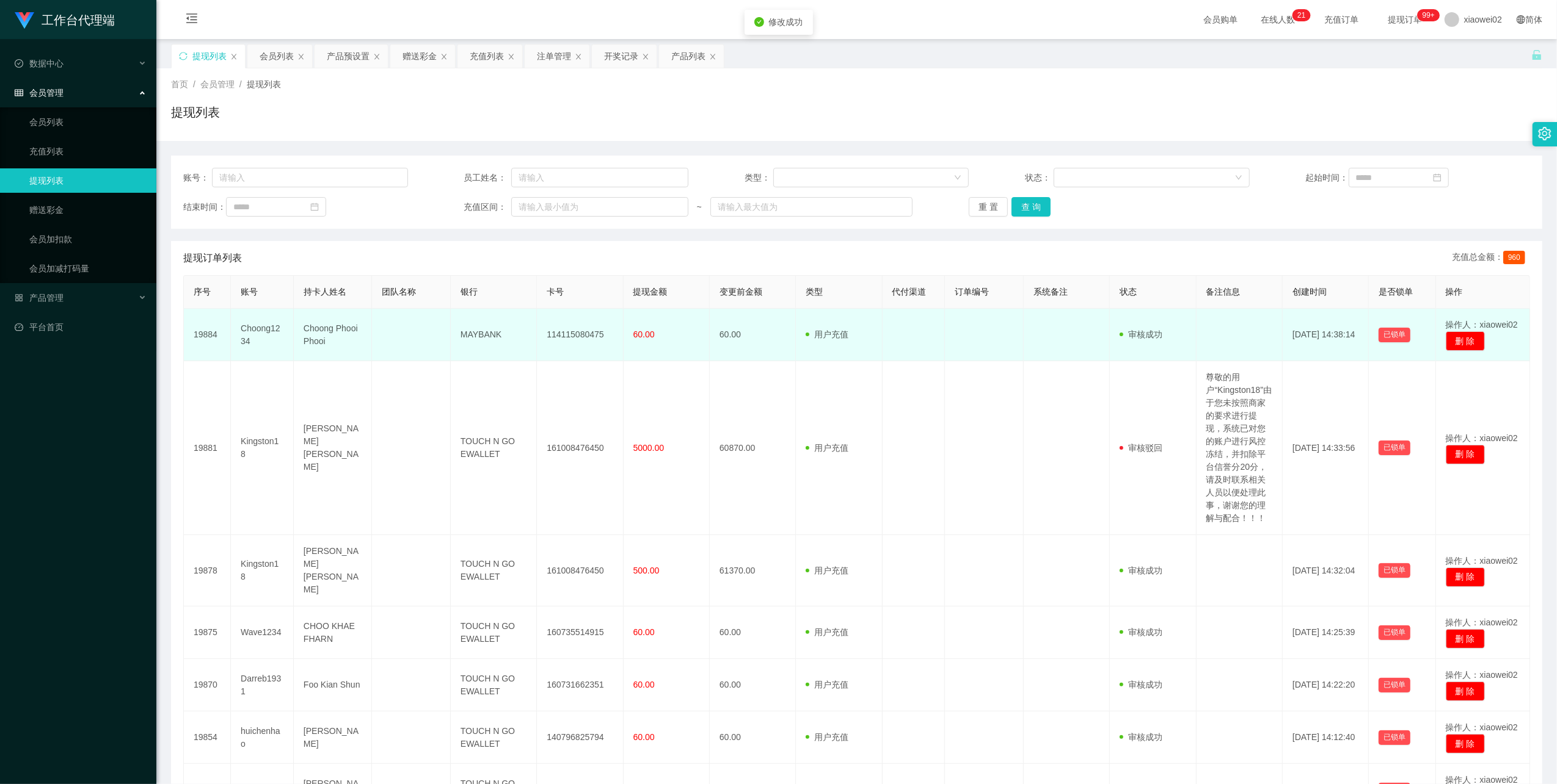
click at [560, 331] on td "114115080475" at bounding box center [580, 335] width 86 height 52
drag, startPoint x: 560, startPoint y: 331, endPoint x: 831, endPoint y: 223, distance: 291.7
click at [562, 331] on td "114115080475" at bounding box center [580, 335] width 86 height 52
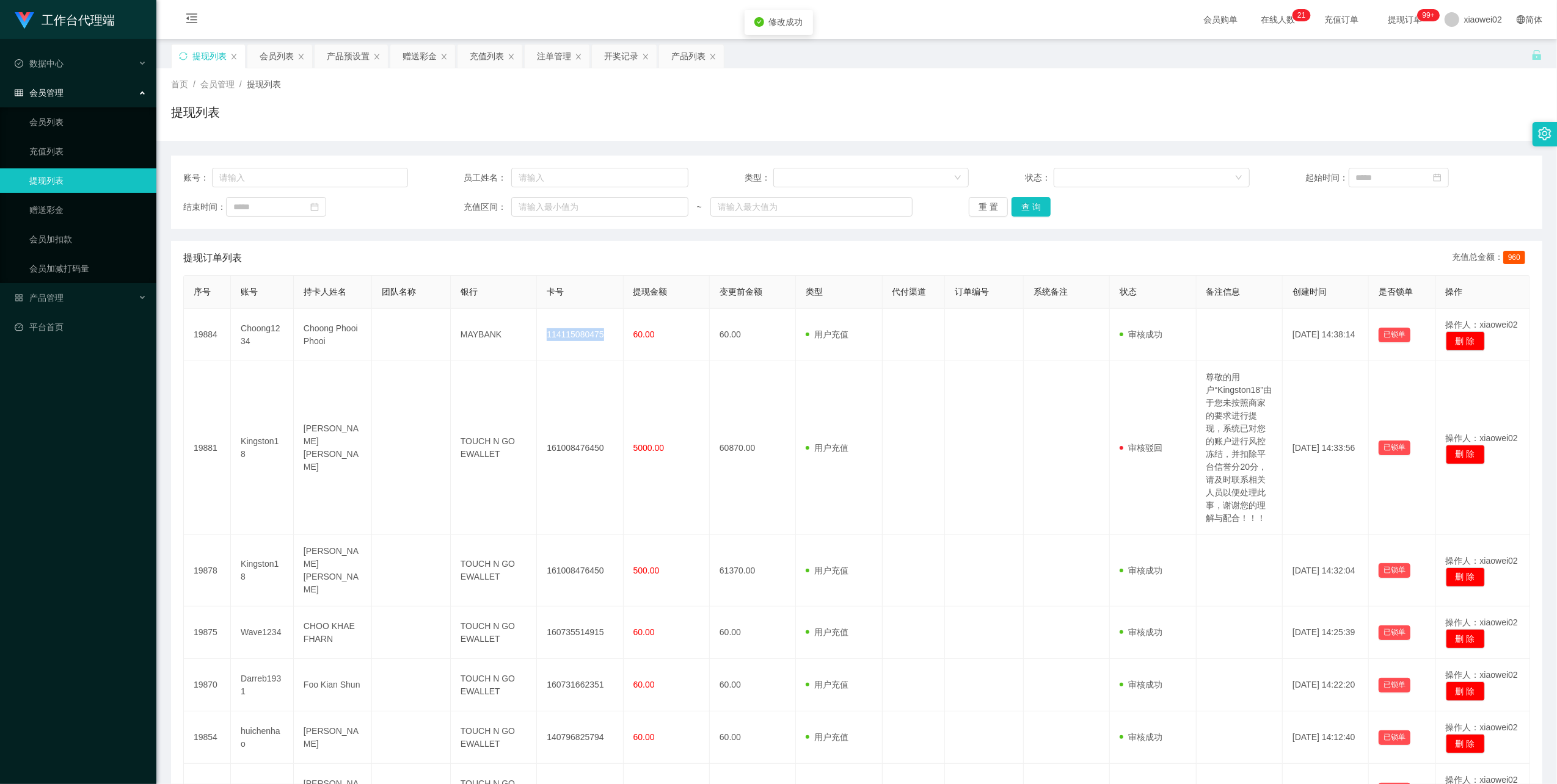
copy td "114115080475"
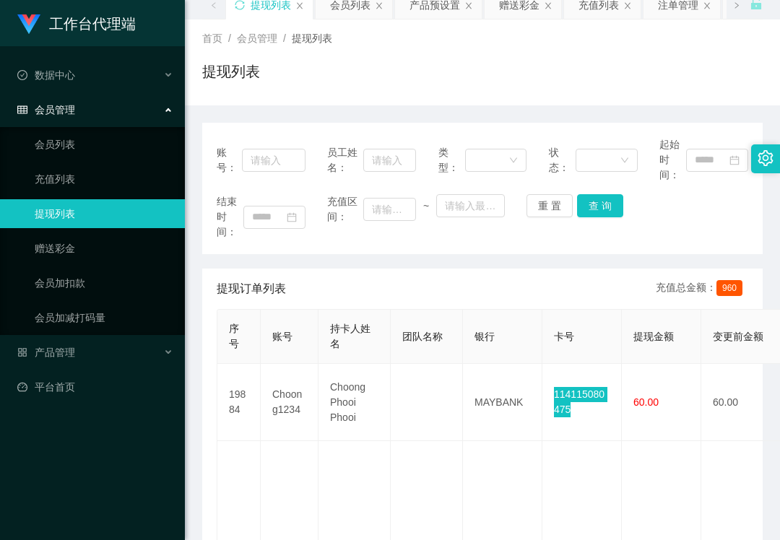
scroll to position [96, 0]
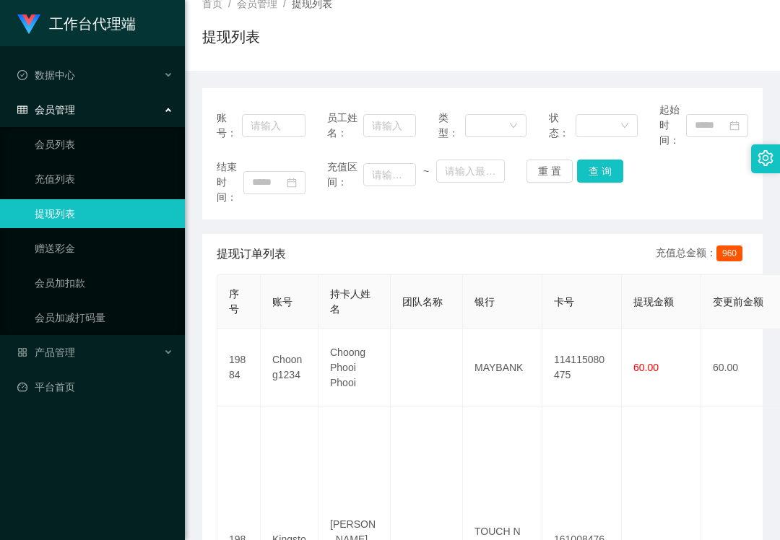
drag, startPoint x: 310, startPoint y: 426, endPoint x: 428, endPoint y: 278, distance: 189.1
click at [315, 423] on td "Kingston18" at bounding box center [290, 548] width 58 height 282
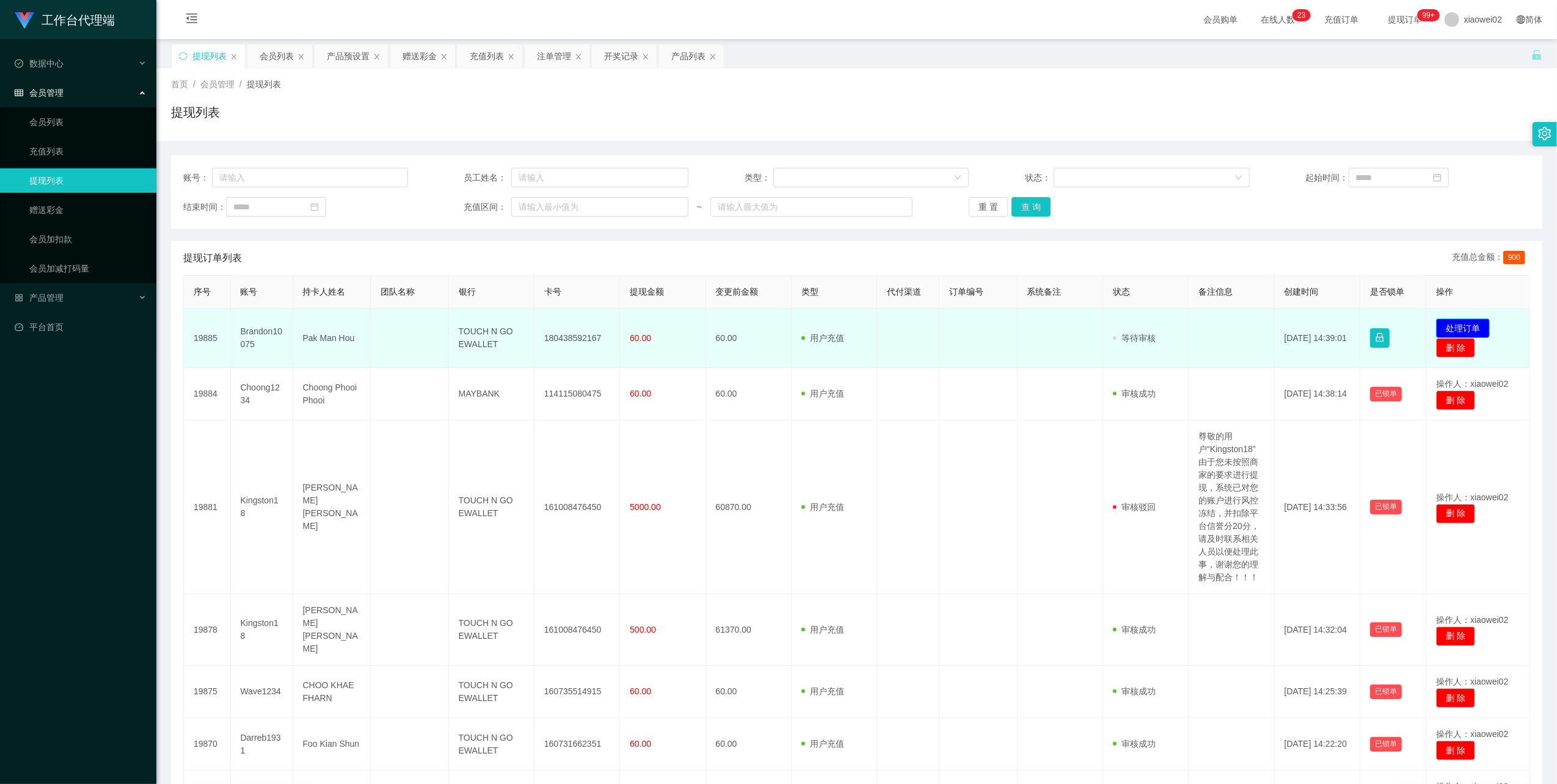
click at [1436, 324] on button "处理订单" at bounding box center [1463, 328] width 54 height 19
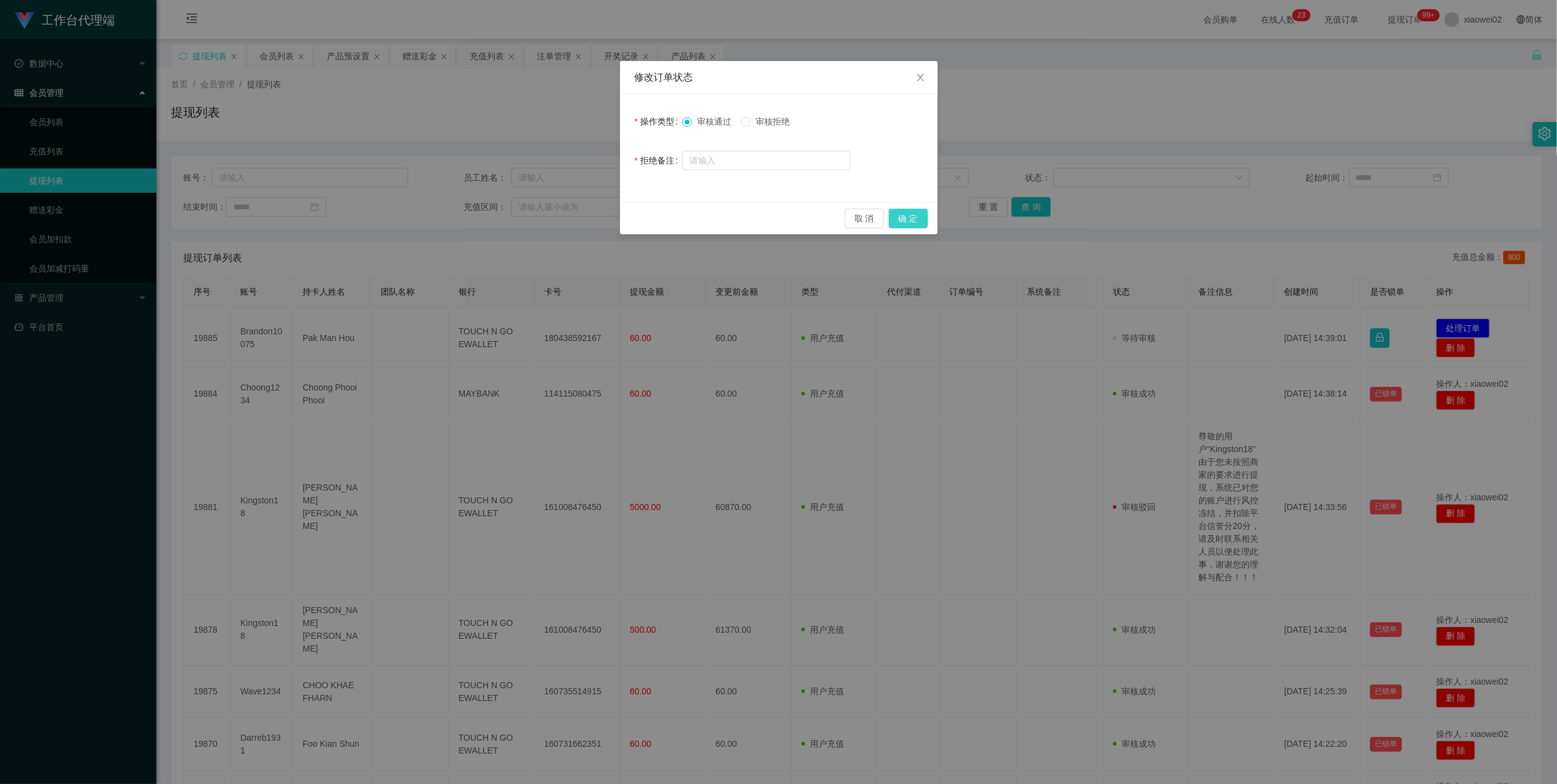
click at [907, 215] on button "确 定" at bounding box center [908, 218] width 39 height 19
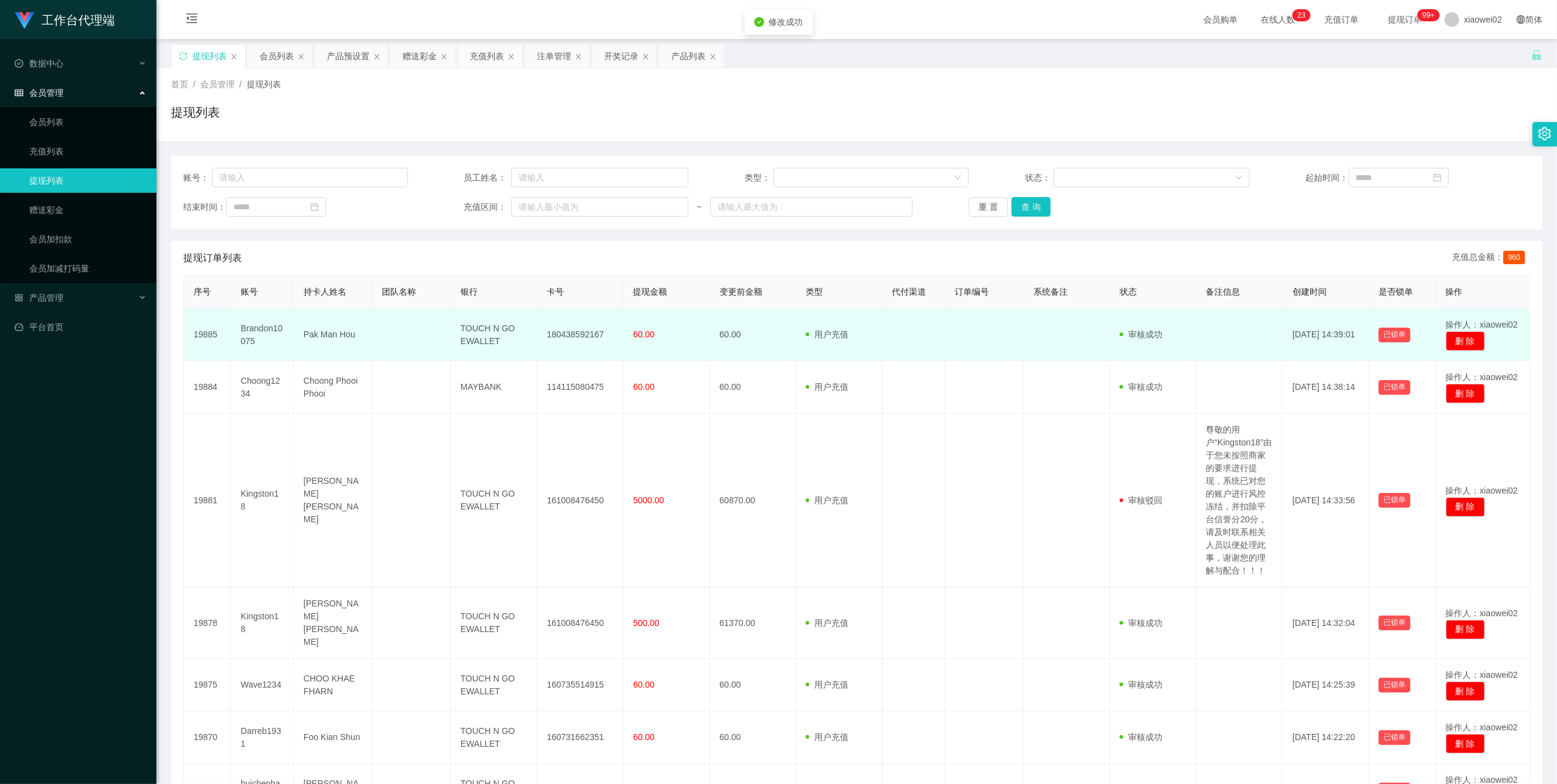
click at [560, 340] on td "180438592167" at bounding box center [580, 335] width 86 height 52
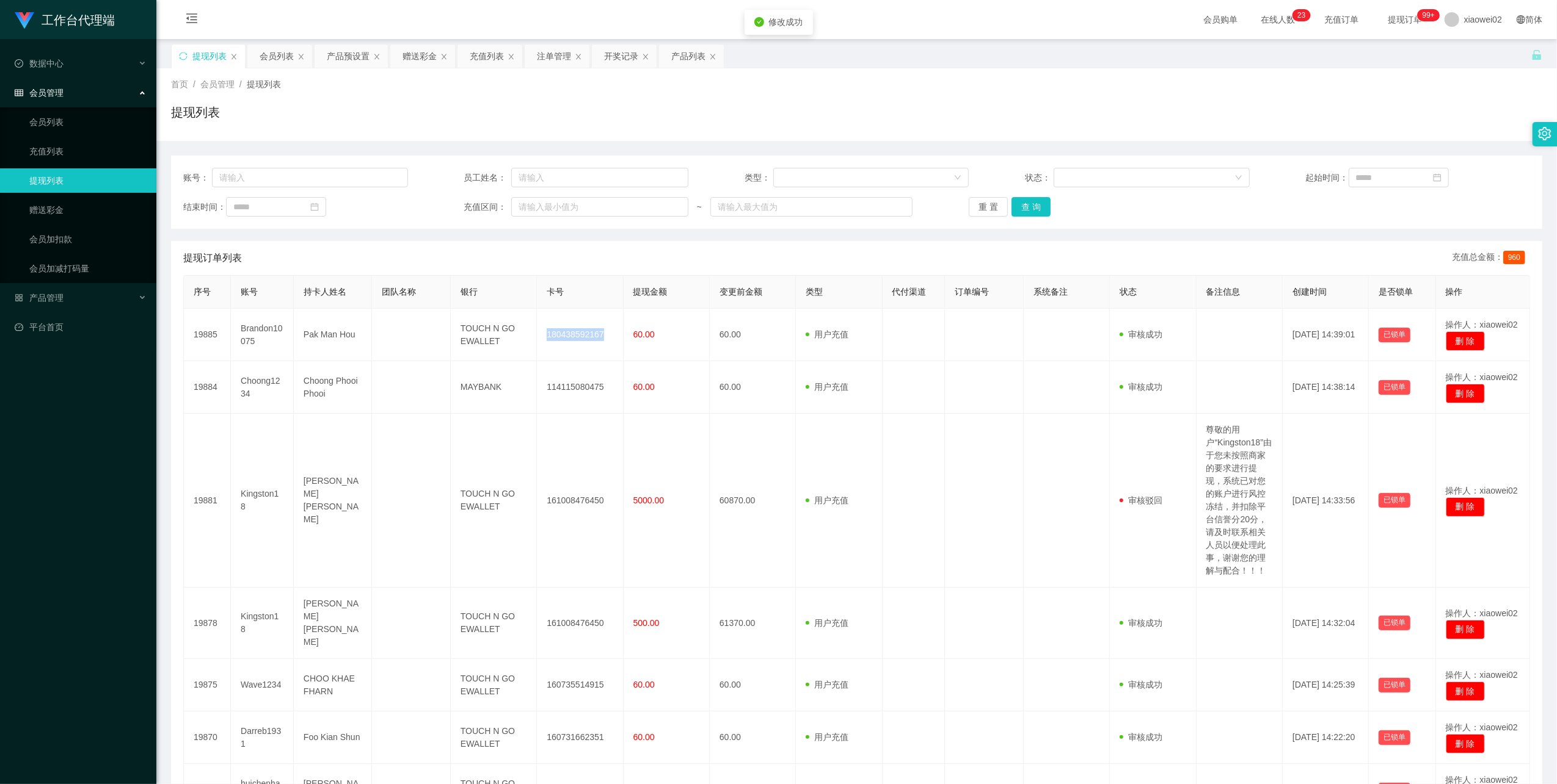
copy td "180438592167"
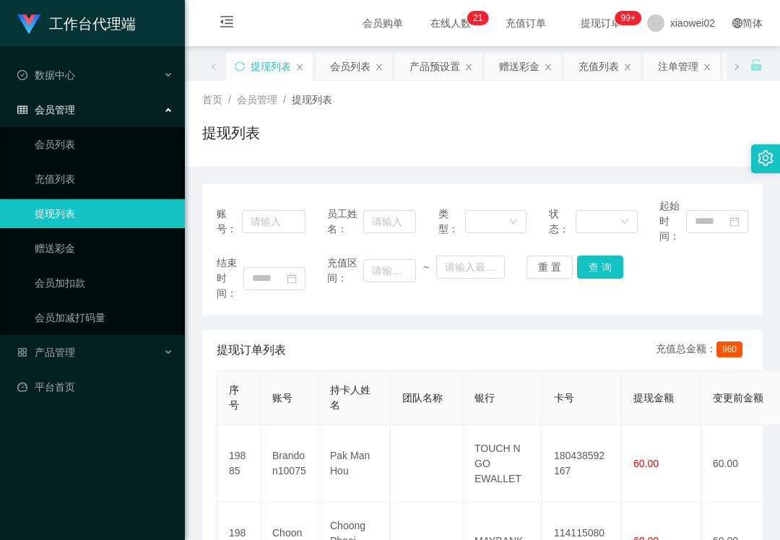
drag, startPoint x: 332, startPoint y: 332, endPoint x: 322, endPoint y: 316, distance: 19.8
click at [332, 332] on div "提现订单列表 充值总金额： 960" at bounding box center [483, 350] width 532 height 40
click at [76, 362] on div "产品管理" at bounding box center [92, 352] width 185 height 29
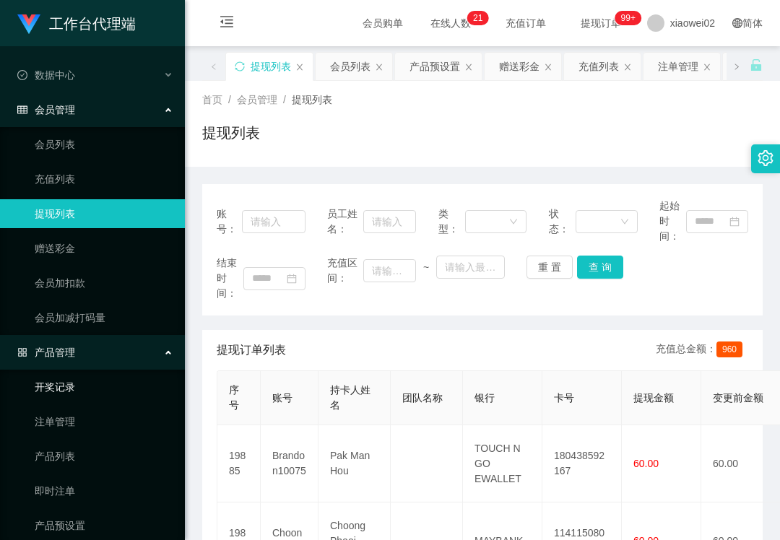
scroll to position [46, 0]
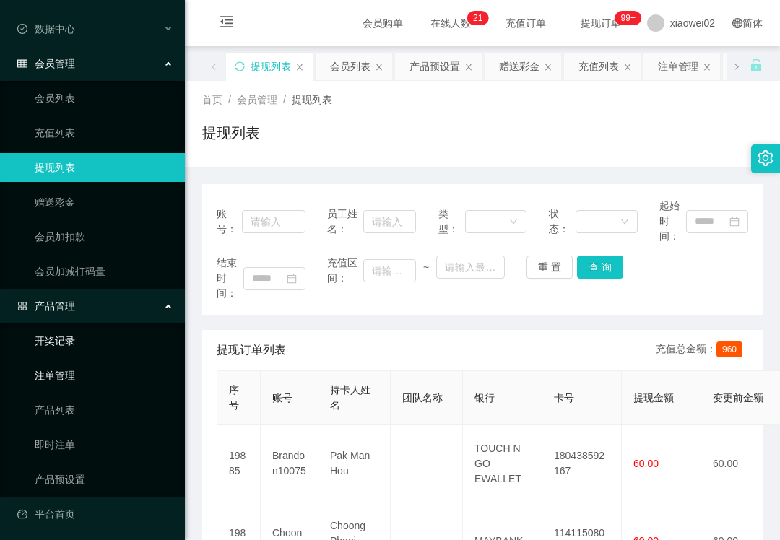
drag, startPoint x: 73, startPoint y: 374, endPoint x: 147, endPoint y: 345, distance: 80.1
click at [73, 374] on link "注单管理" at bounding box center [104, 375] width 139 height 29
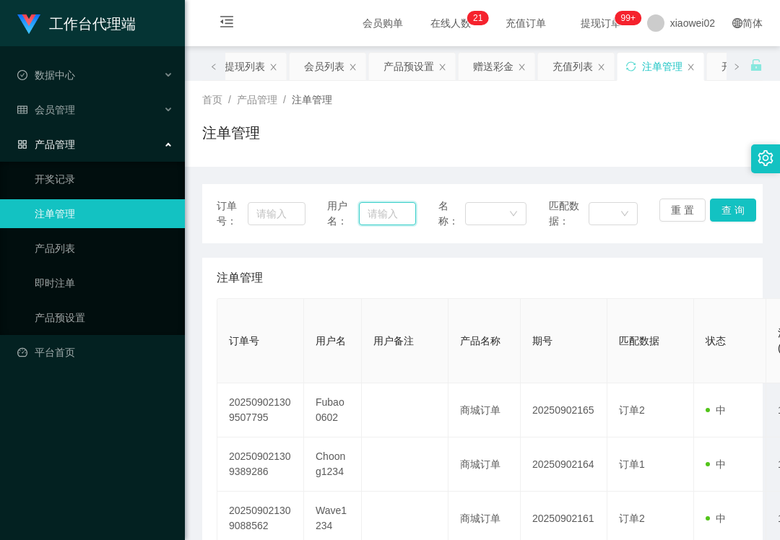
click at [361, 215] on input "text" at bounding box center [387, 213] width 56 height 23
paste input "Binbin"
type input "Binbin"
click at [720, 200] on button "查 询" at bounding box center [733, 210] width 46 height 23
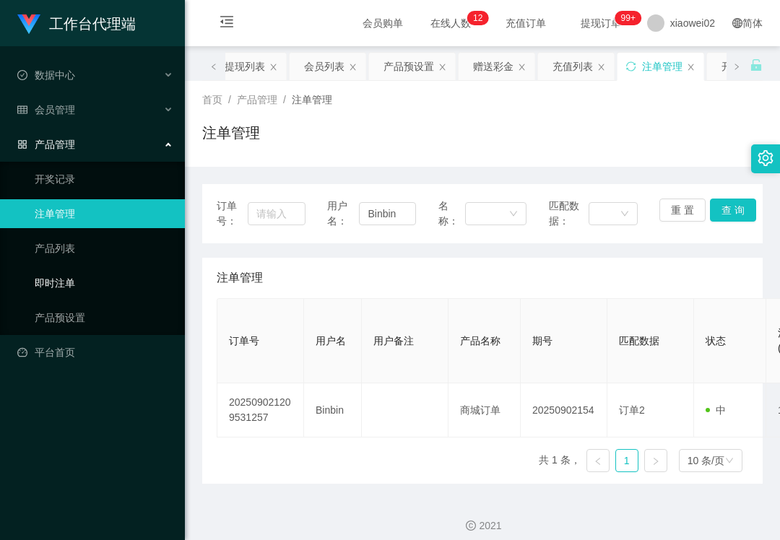
click at [87, 272] on link "即时注单" at bounding box center [104, 283] width 139 height 29
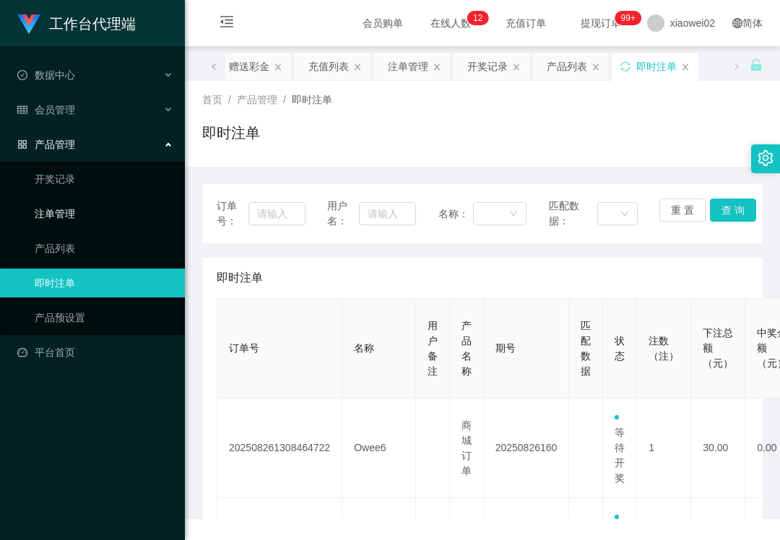
click at [105, 209] on link "注单管理" at bounding box center [104, 213] width 139 height 29
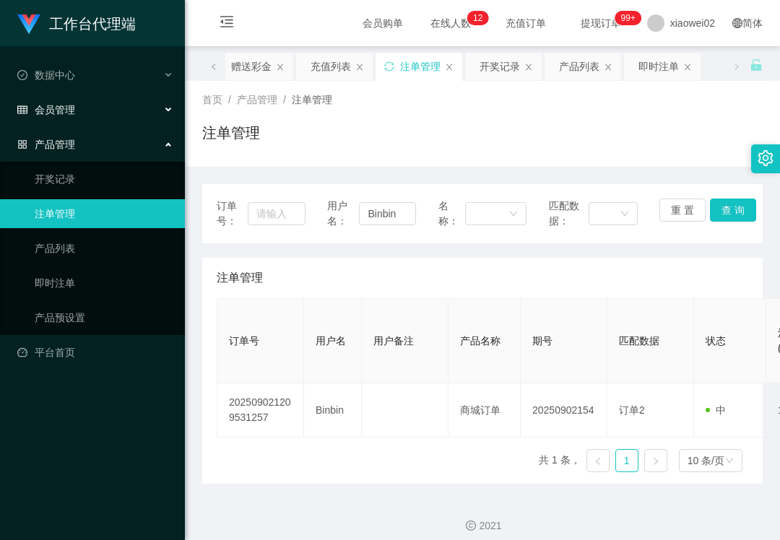
click at [72, 111] on span "会员管理" at bounding box center [46, 110] width 58 height 12
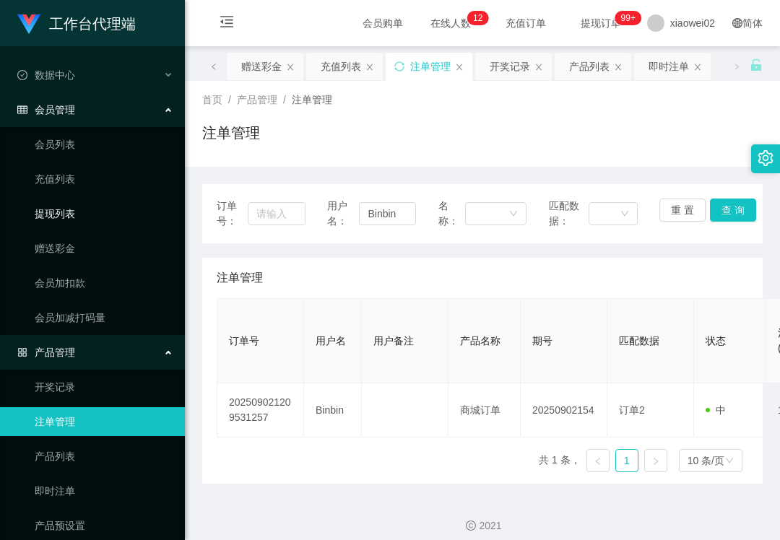
drag, startPoint x: 93, startPoint y: 214, endPoint x: 209, endPoint y: 230, distance: 116.7
click at [95, 214] on link "提现列表" at bounding box center [104, 213] width 139 height 29
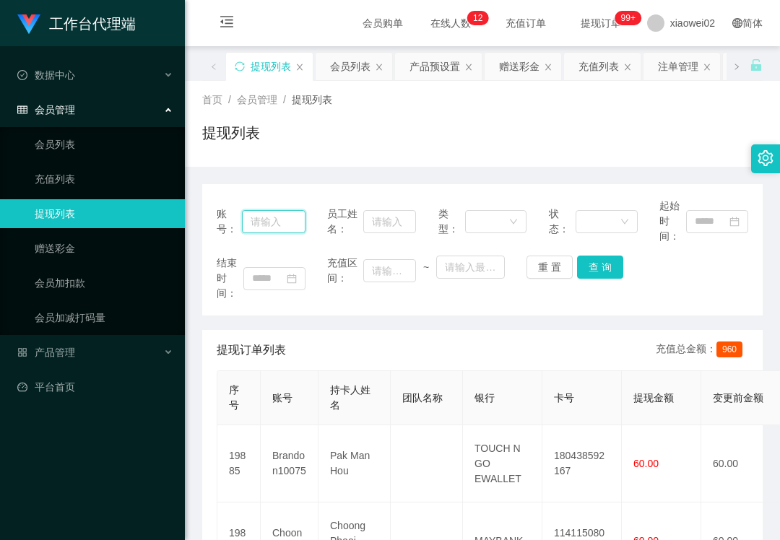
click at [279, 226] on input "text" at bounding box center [274, 221] width 64 height 23
paste input "Fubao0602"
type input "Fubao0602"
click at [601, 270] on button "查 询" at bounding box center [600, 267] width 46 height 23
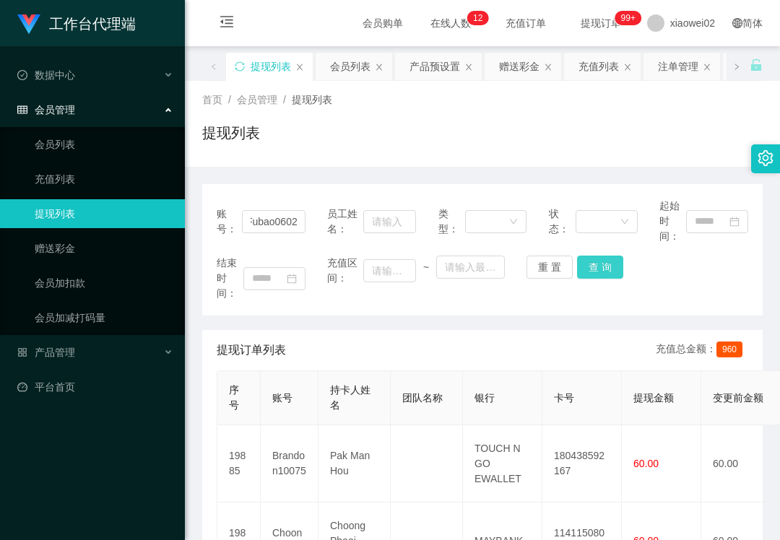
scroll to position [0, 0]
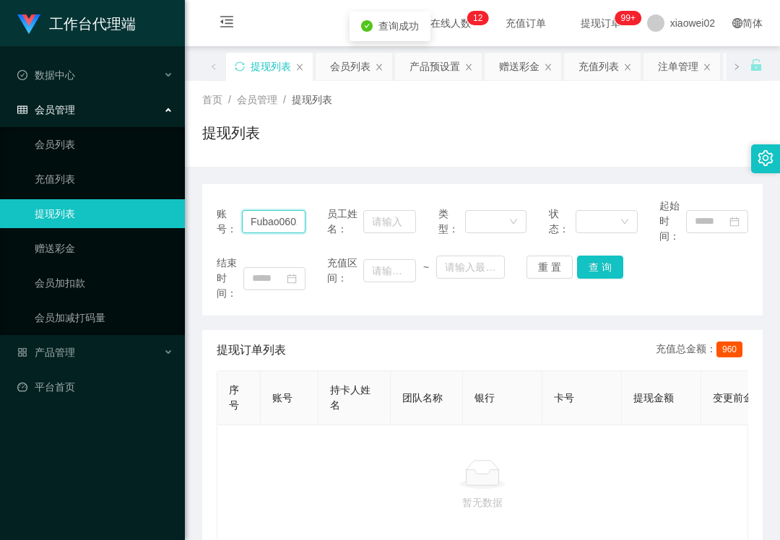
click at [264, 231] on input "Fubao0602" at bounding box center [274, 221] width 64 height 23
click at [103, 228] on ul "会员列表 充值列表 提现列表 赠送彩金 会员加扣款 会员加减打码量" at bounding box center [92, 231] width 185 height 208
click at [94, 241] on link "赠送彩金" at bounding box center [104, 248] width 139 height 29
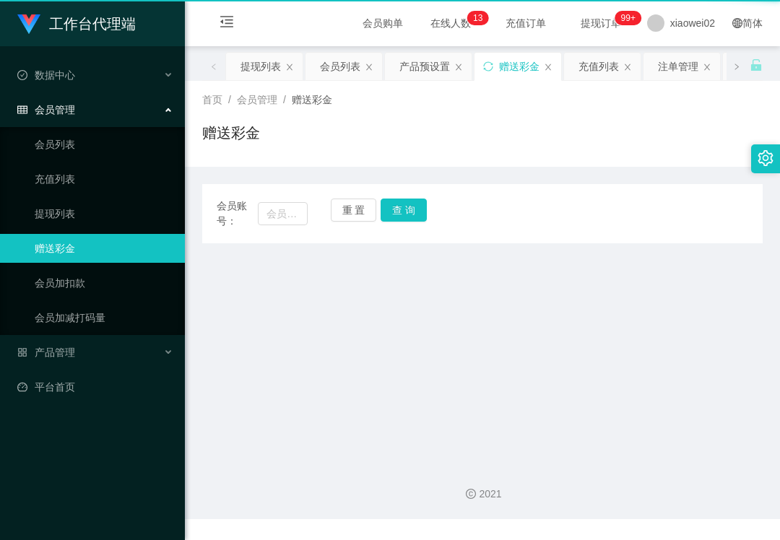
click at [94, 241] on link "赠送彩金" at bounding box center [104, 248] width 139 height 29
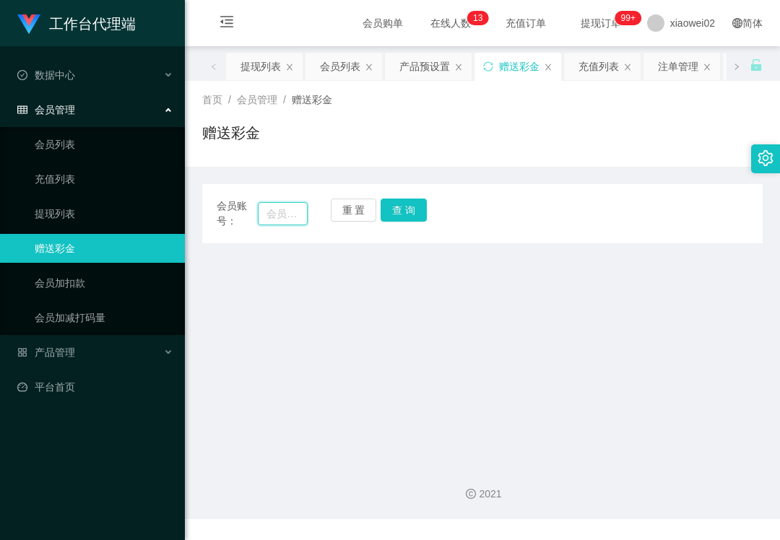
click at [286, 212] on input "text" at bounding box center [283, 213] width 50 height 23
paste input "Fubao0602"
type input "Fubao0602"
click at [403, 217] on button "查 询" at bounding box center [404, 210] width 46 height 23
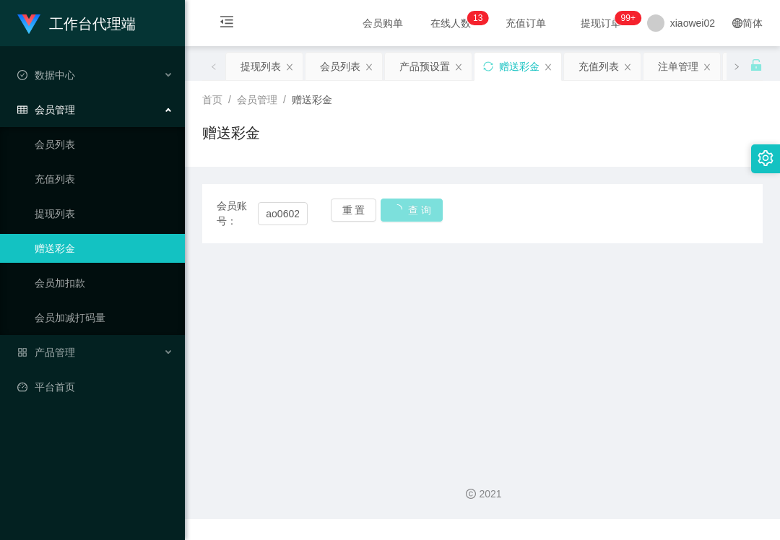
scroll to position [0, 0]
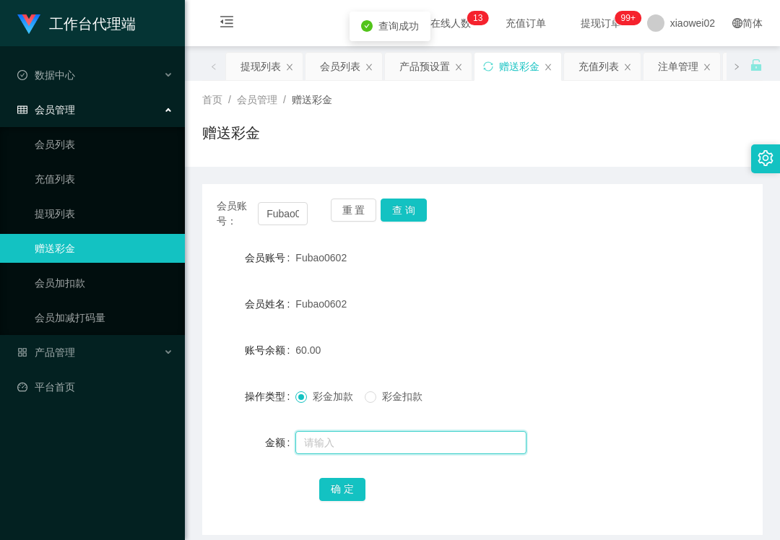
click at [341, 432] on input "text" at bounding box center [411, 442] width 231 height 23
type input "60"
click at [394, 400] on span "彩金扣款" at bounding box center [402, 397] width 52 height 12
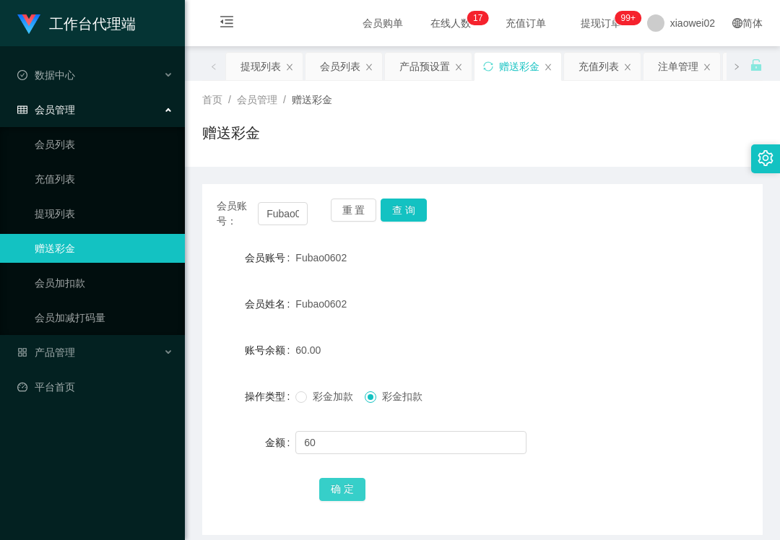
click at [348, 483] on button "确 定" at bounding box center [342, 489] width 46 height 23
click at [53, 203] on link "提现列表" at bounding box center [104, 213] width 139 height 29
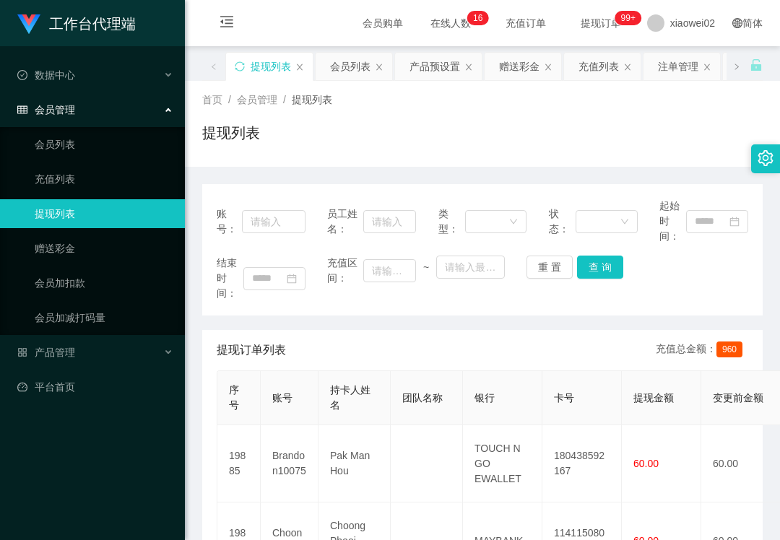
click at [405, 363] on div "提现订单列表 充值总金额： 960" at bounding box center [483, 350] width 532 height 40
click at [348, 340] on div "提现订单列表 充值总金额： 960" at bounding box center [483, 350] width 532 height 40
click at [408, 153] on div "提现列表" at bounding box center [482, 138] width 561 height 33
click at [94, 263] on ul "会员列表 充值列表 提现列表 赠送彩金 会员加扣款 会员加减打码量" at bounding box center [92, 231] width 185 height 208
click at [100, 250] on link "赠送彩金" at bounding box center [104, 248] width 139 height 29
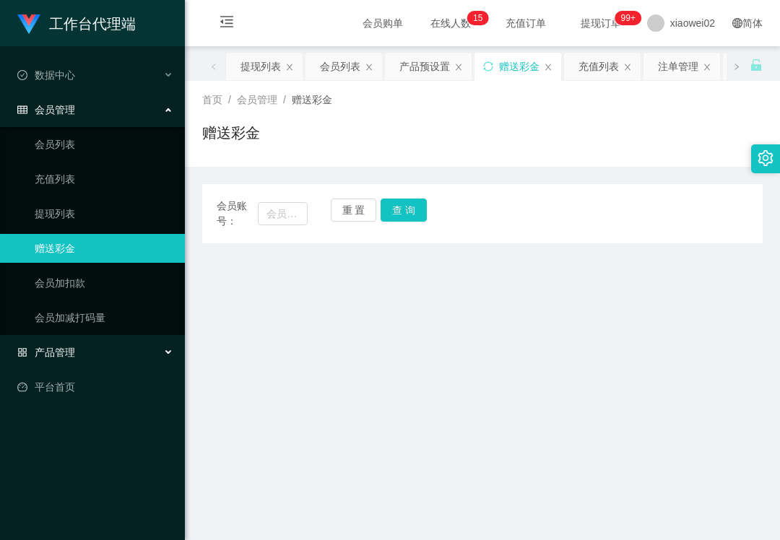
click at [95, 356] on div "产品管理" at bounding box center [92, 352] width 185 height 29
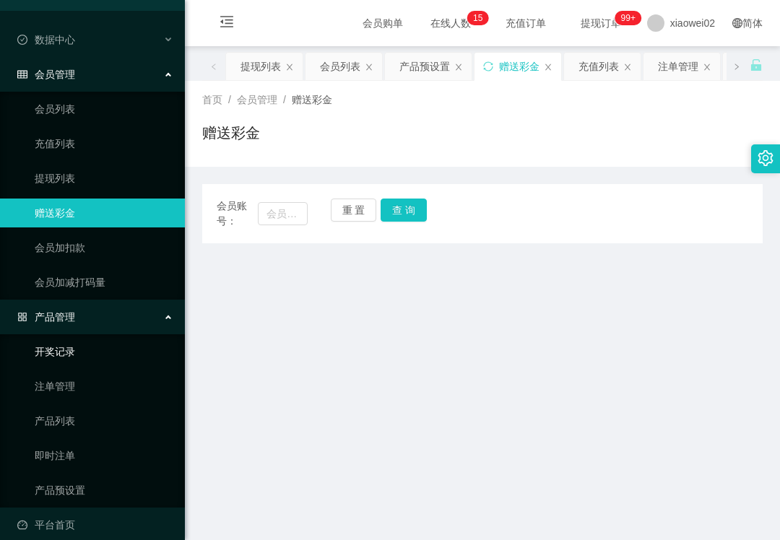
scroll to position [46, 0]
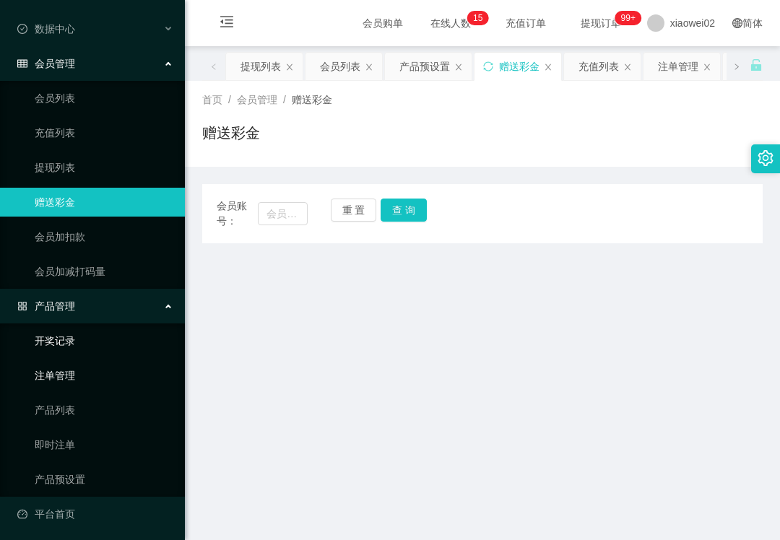
drag, startPoint x: 82, startPoint y: 362, endPoint x: 105, endPoint y: 348, distance: 27.3
click at [81, 362] on link "注单管理" at bounding box center [104, 375] width 139 height 29
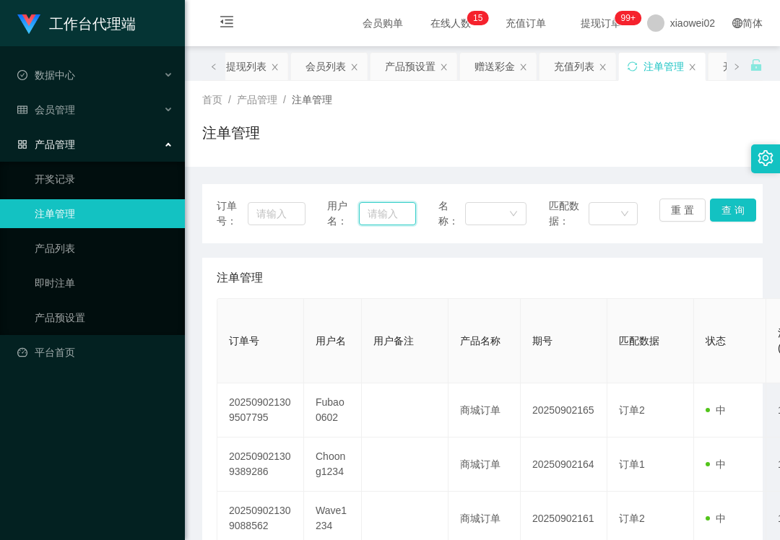
click at [383, 215] on input "text" at bounding box center [387, 213] width 56 height 23
paste input "Binbin"
type input "Binbin"
click at [729, 211] on button "查 询" at bounding box center [733, 210] width 46 height 23
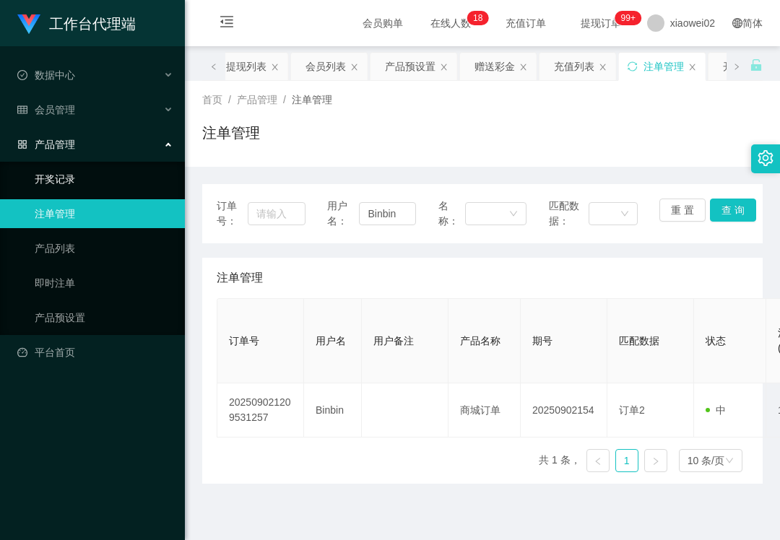
click at [169, 182] on link "开奖记录" at bounding box center [104, 179] width 139 height 29
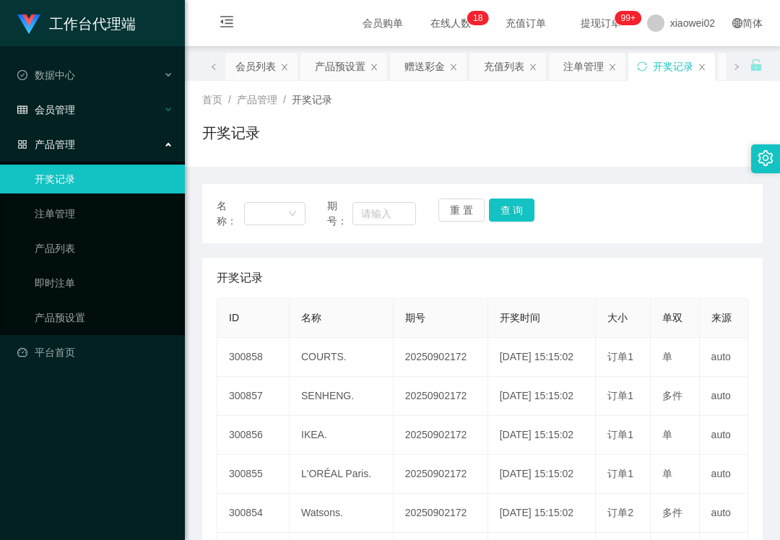
click at [137, 120] on div "会员管理" at bounding box center [92, 109] width 185 height 29
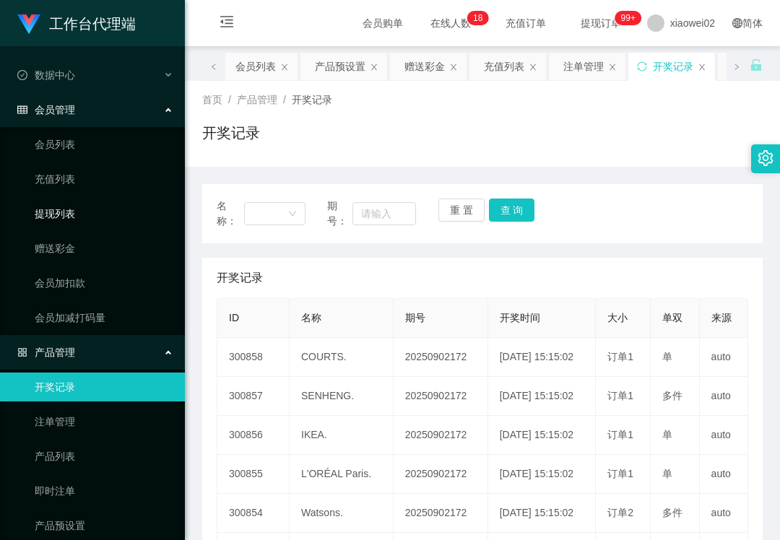
click at [122, 199] on link "提现列表" at bounding box center [104, 213] width 139 height 29
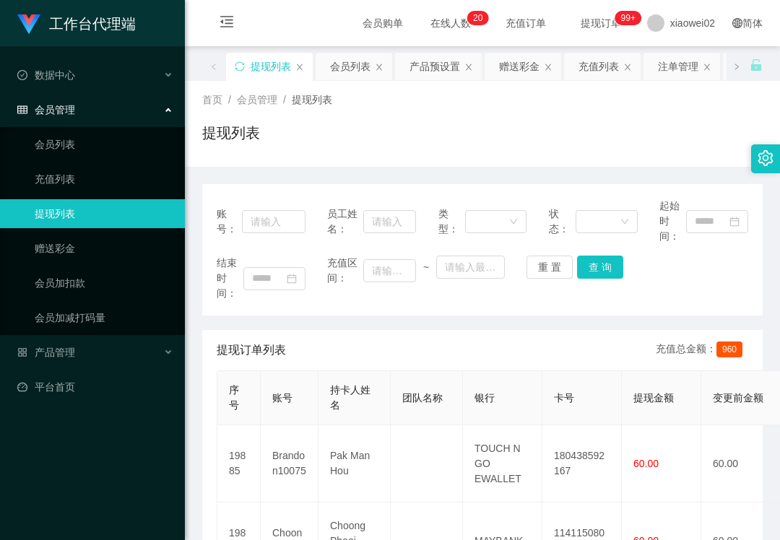
click at [313, 288] on div "结束时间： 充值区间： ~ 重 置 查 询" at bounding box center [483, 279] width 532 height 46
click at [101, 134] on link "会员列表" at bounding box center [104, 144] width 139 height 29
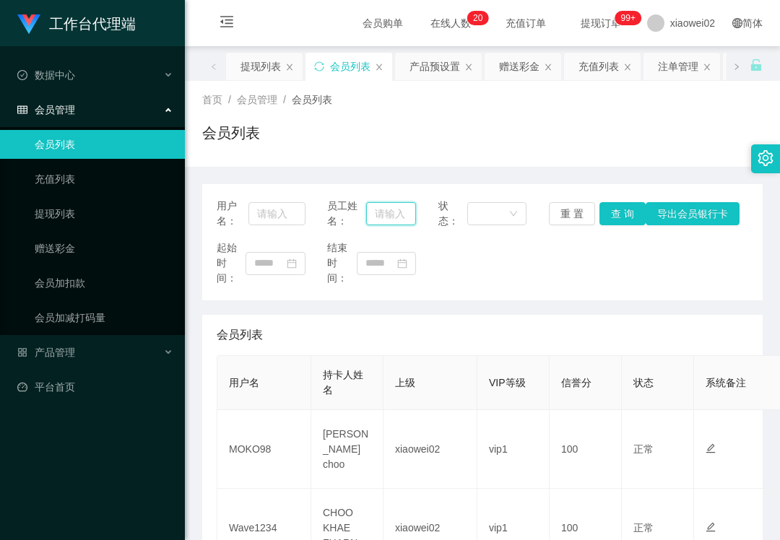
click at [376, 211] on input "text" at bounding box center [391, 213] width 50 height 23
click at [261, 206] on input "text" at bounding box center [277, 213] width 56 height 23
paste input "Binbin"
type input "Binbin"
click at [619, 215] on button "查 询" at bounding box center [623, 213] width 46 height 23
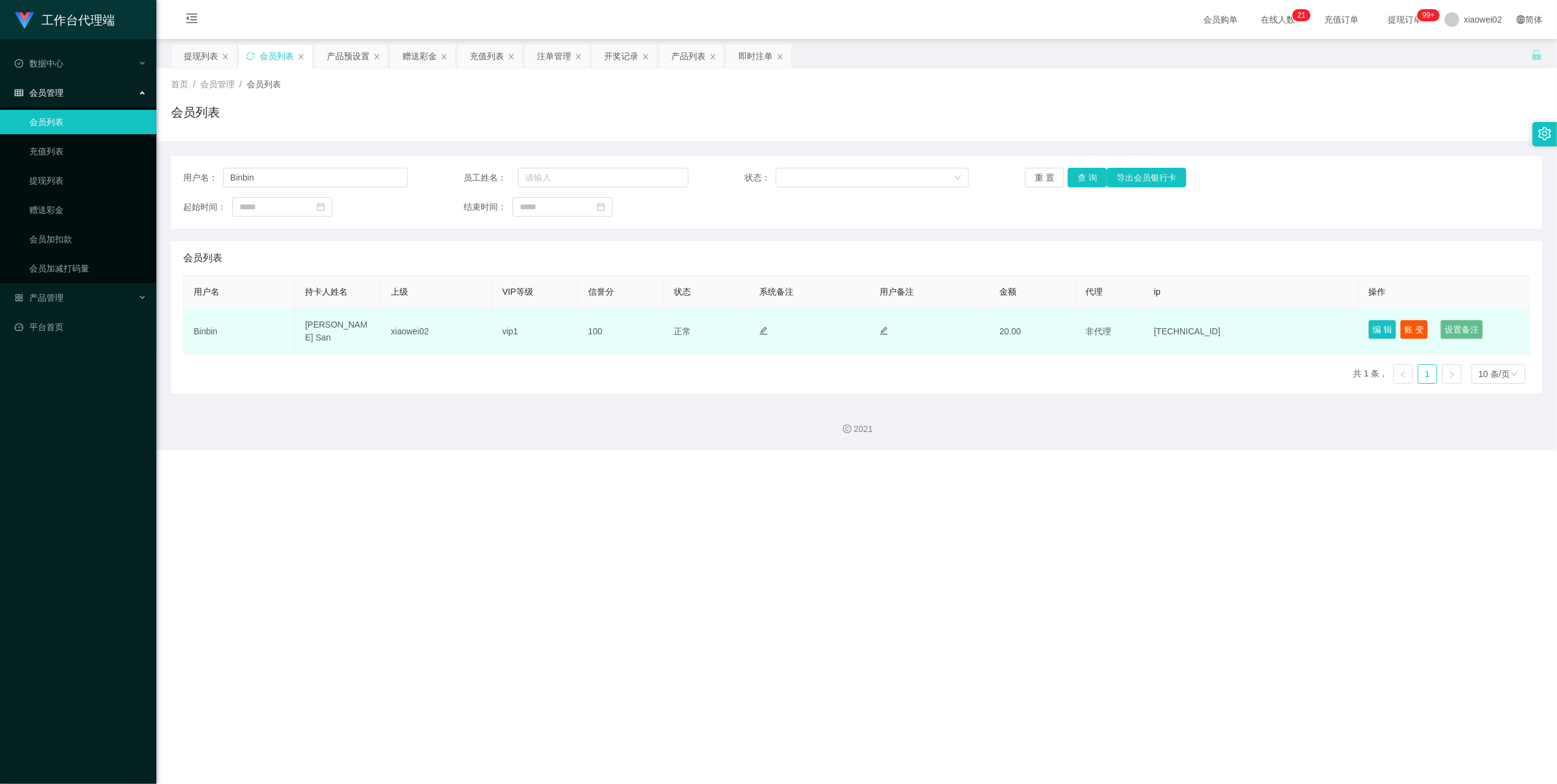
click at [193, 324] on td "Binbin" at bounding box center [239, 332] width 112 height 46
click at [198, 331] on td "Binbin" at bounding box center [239, 332] width 112 height 46
copy td "Binbin"
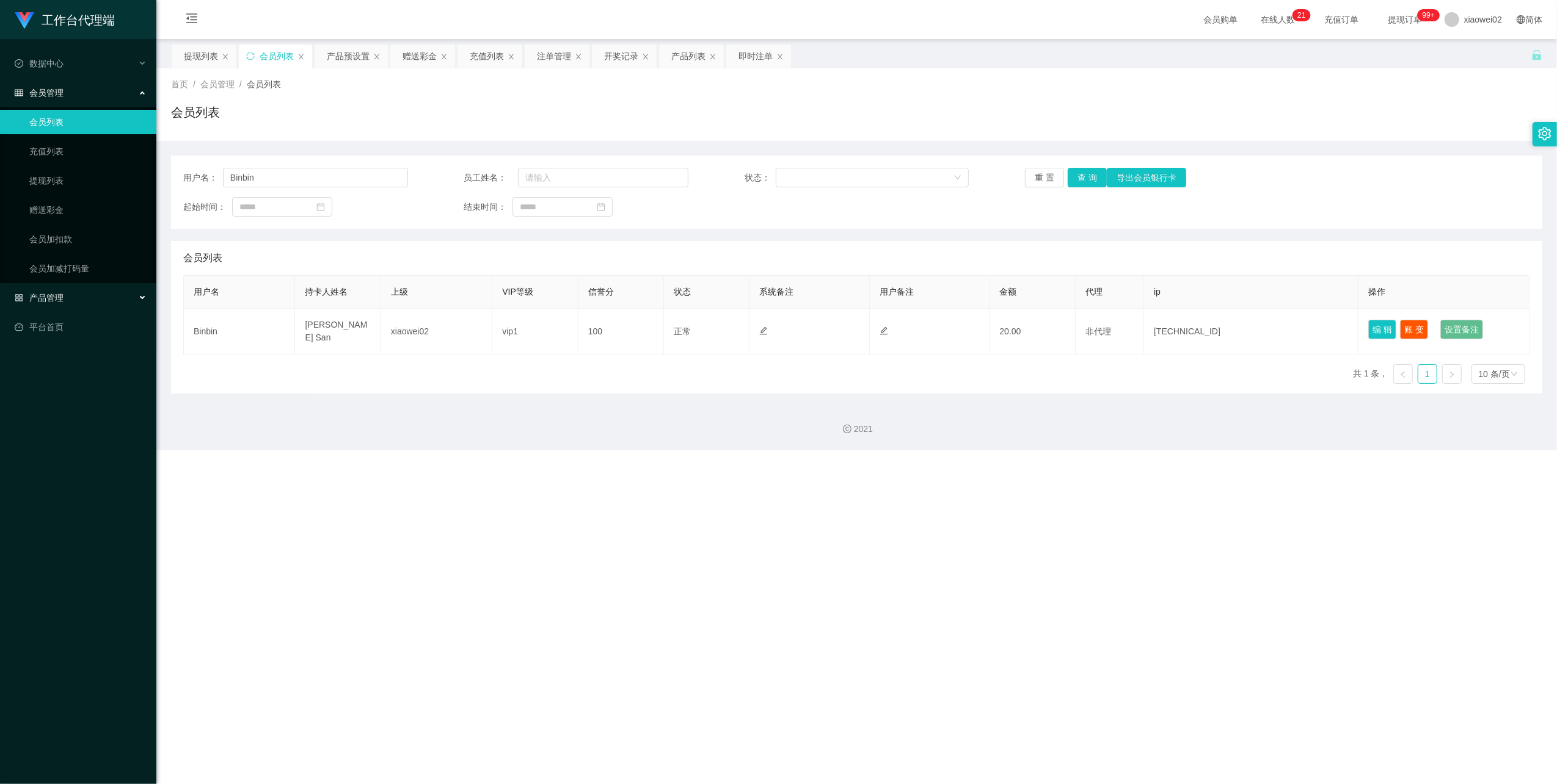
click at [96, 291] on div "产品管理" at bounding box center [78, 297] width 156 height 24
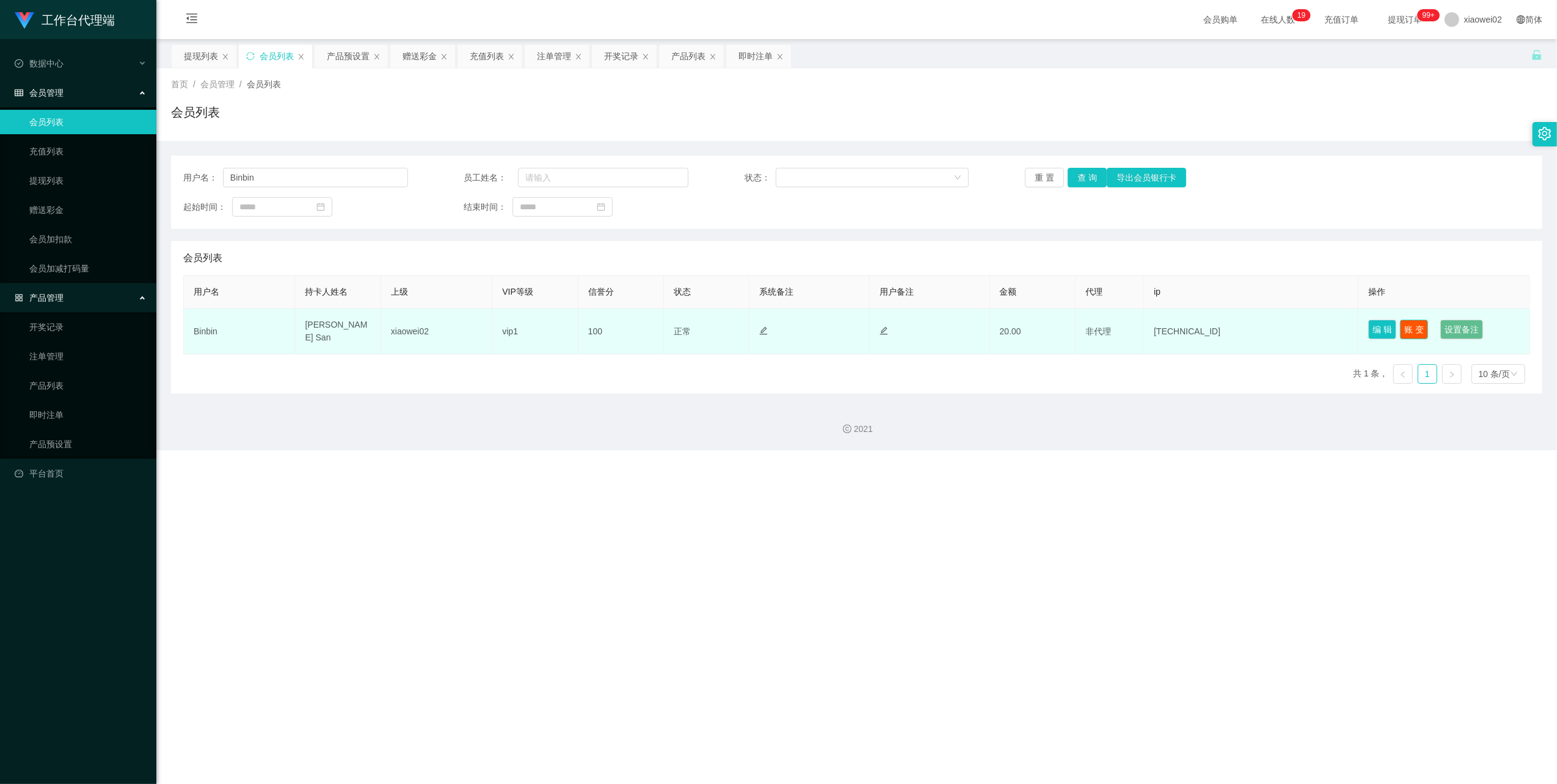
click at [659, 327] on button "账 变" at bounding box center [1413, 329] width 28 height 19
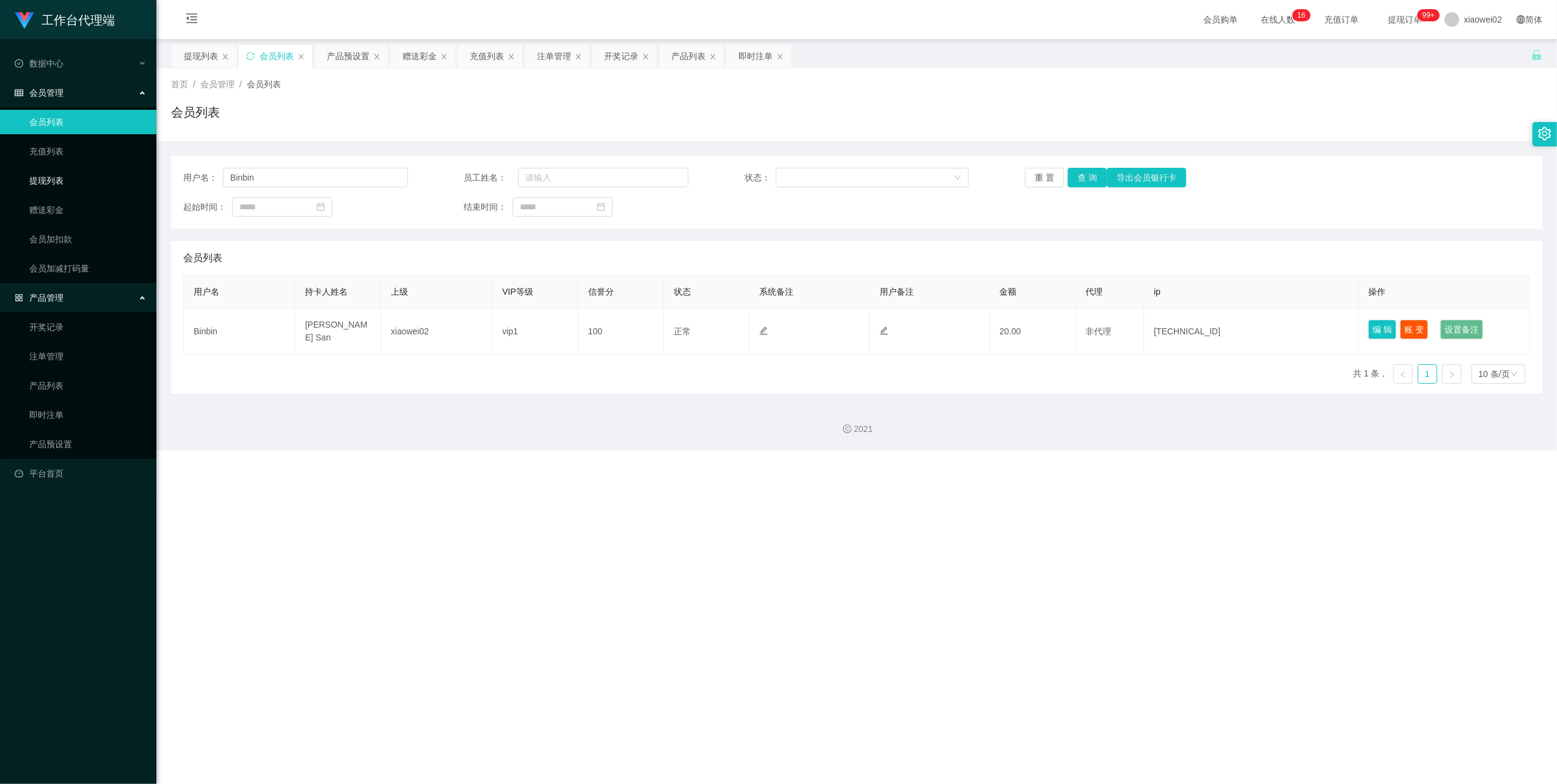
click at [59, 177] on link "提现列表" at bounding box center [88, 180] width 117 height 24
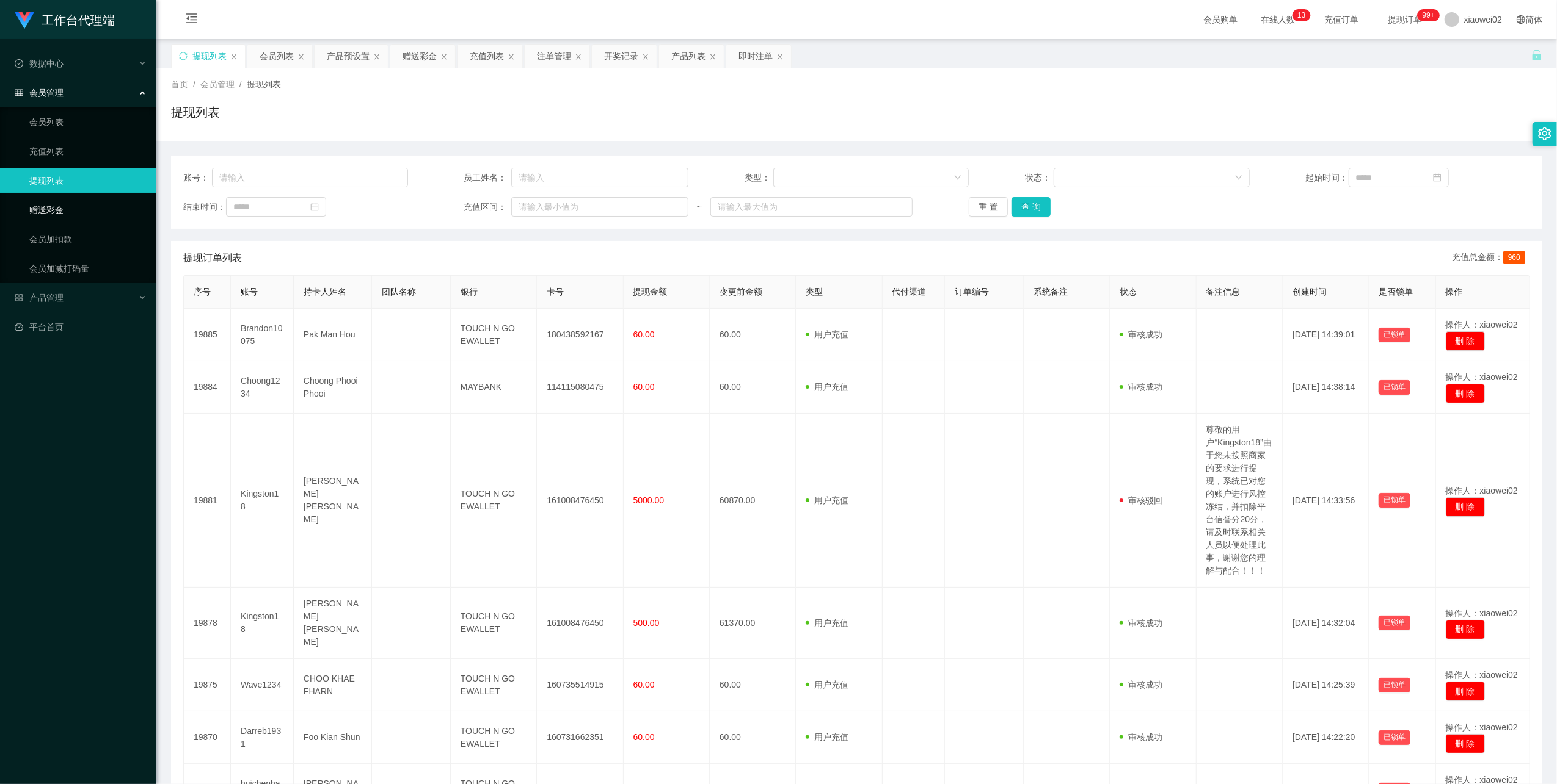
click at [63, 208] on link "赠送彩金" at bounding box center [88, 210] width 117 height 24
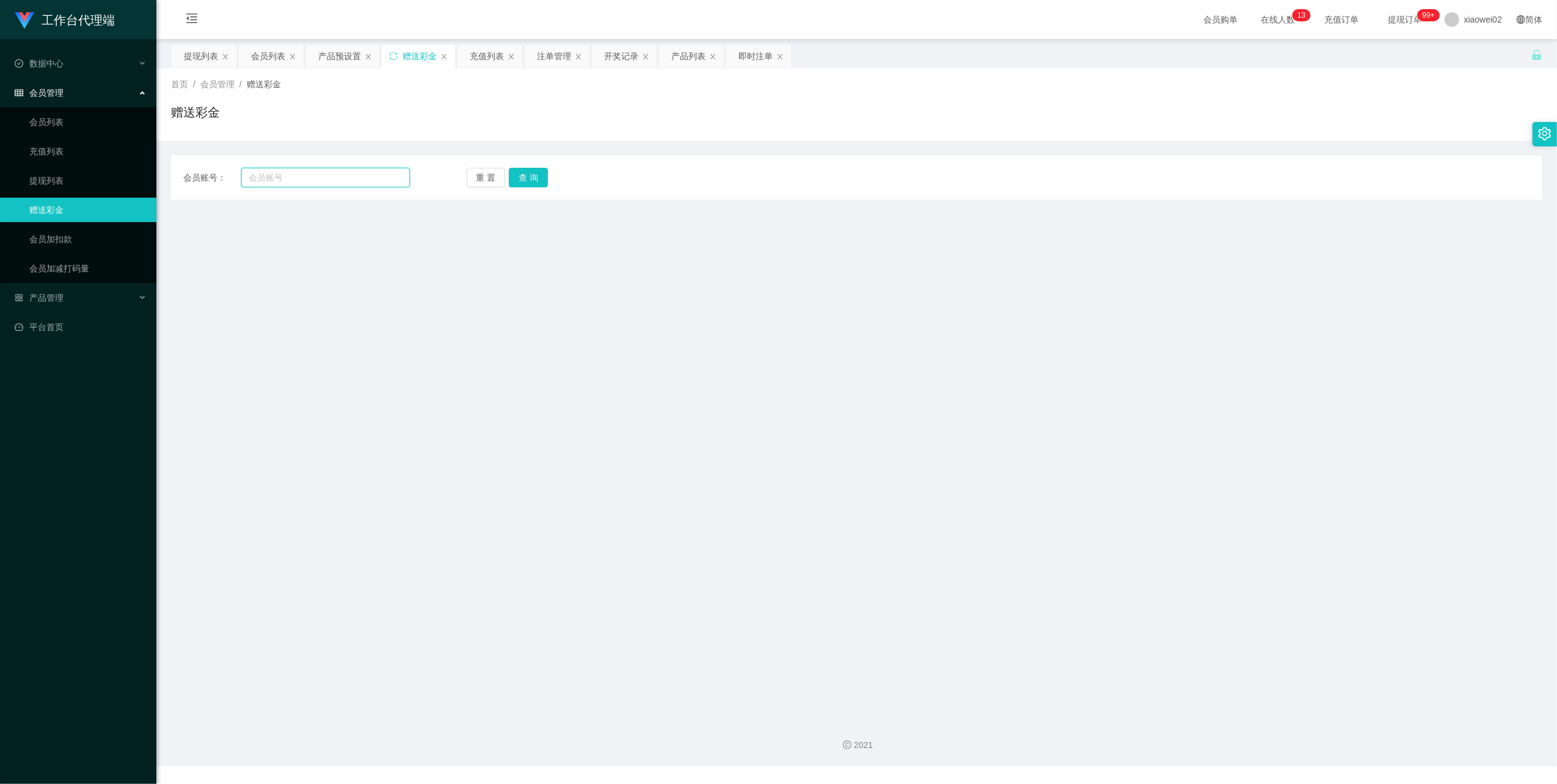
click at [314, 183] on input "text" at bounding box center [325, 177] width 168 height 19
paste input "Binbin"
type input "Binbin"
click at [538, 174] on button "查 询" at bounding box center [528, 177] width 39 height 19
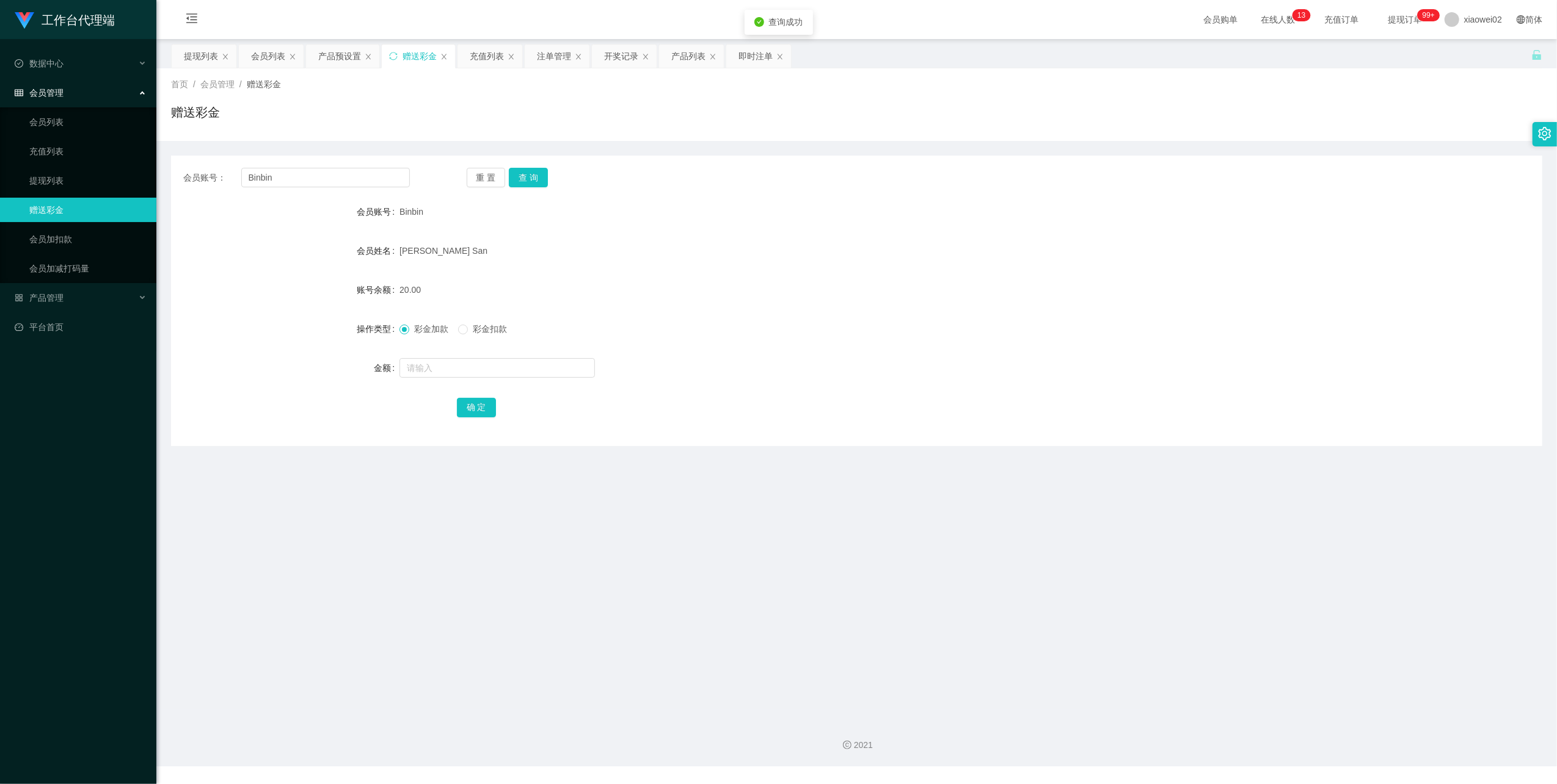
click at [477, 357] on div at bounding box center [800, 368] width 800 height 24
click at [470, 369] on input "text" at bounding box center [497, 368] width 195 height 19
type input "40"
click at [464, 399] on button "确 定" at bounding box center [476, 407] width 39 height 19
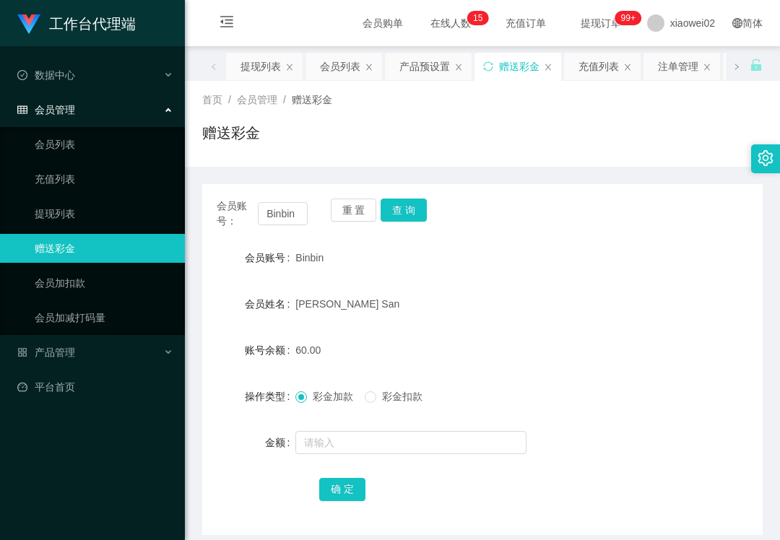
drag, startPoint x: 460, startPoint y: 220, endPoint x: 351, endPoint y: 223, distance: 109.2
click at [460, 221] on div "会员账号： Binbin 重 置 查 询" at bounding box center [482, 214] width 561 height 30
click at [108, 227] on ul "会员列表 充值列表 提现列表 赠送彩金 会员加扣款 会员加减打码量" at bounding box center [92, 231] width 185 height 208
click at [108, 217] on link "提现列表" at bounding box center [104, 213] width 139 height 29
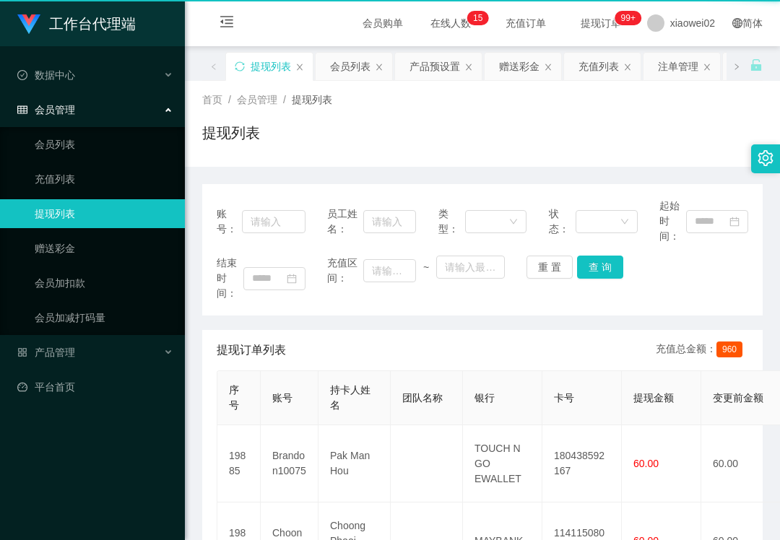
drag, startPoint x: 108, startPoint y: 215, endPoint x: 116, endPoint y: 119, distance: 96.4
click at [108, 210] on link "提现列表" at bounding box center [104, 213] width 139 height 29
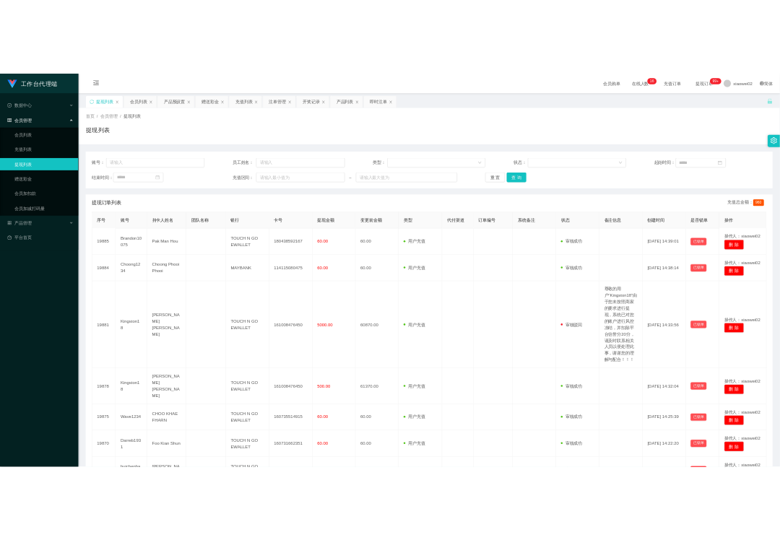
scroll to position [319, 0]
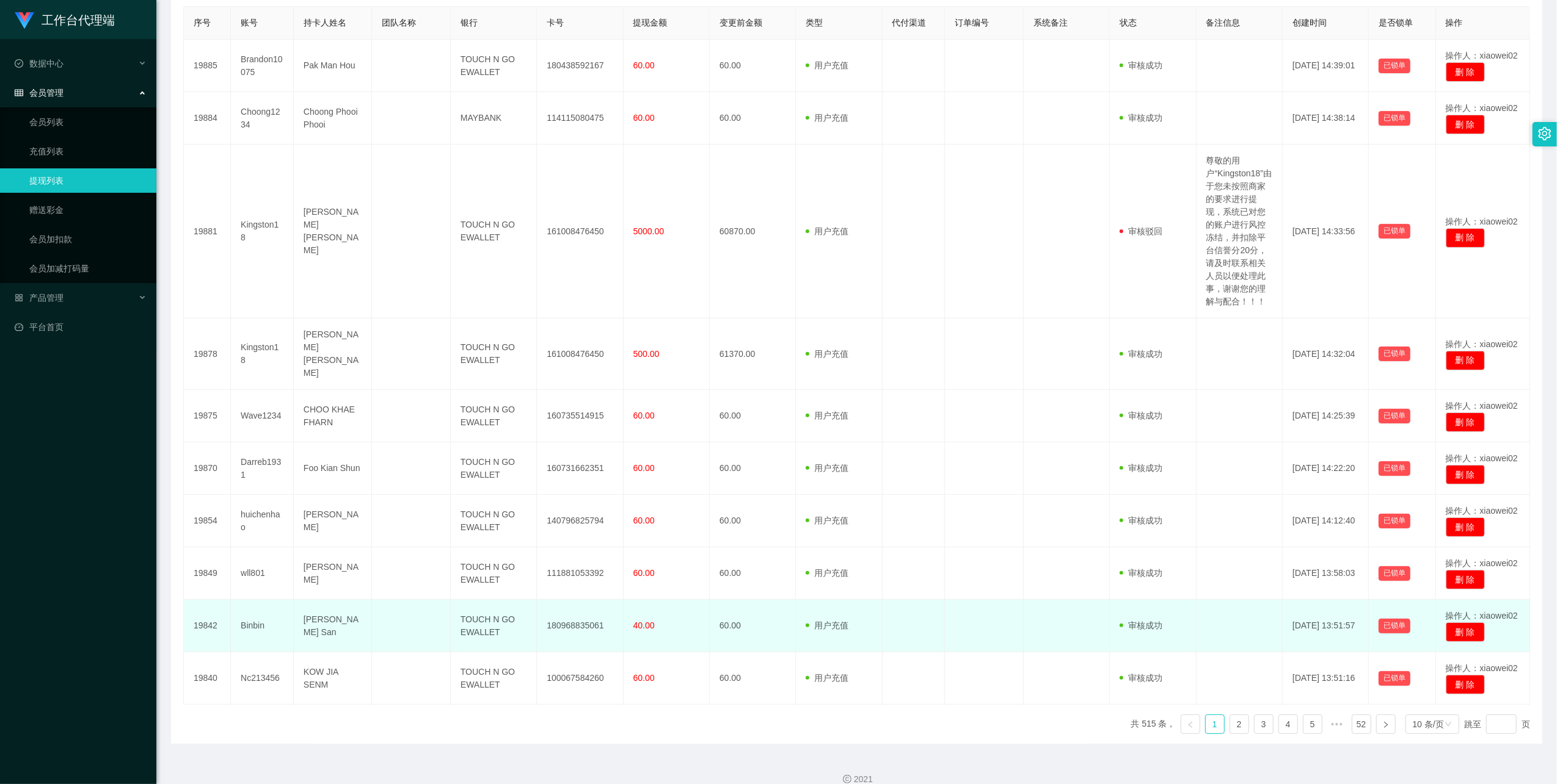
click at [562, 456] on td "180968835061" at bounding box center [580, 626] width 86 height 52
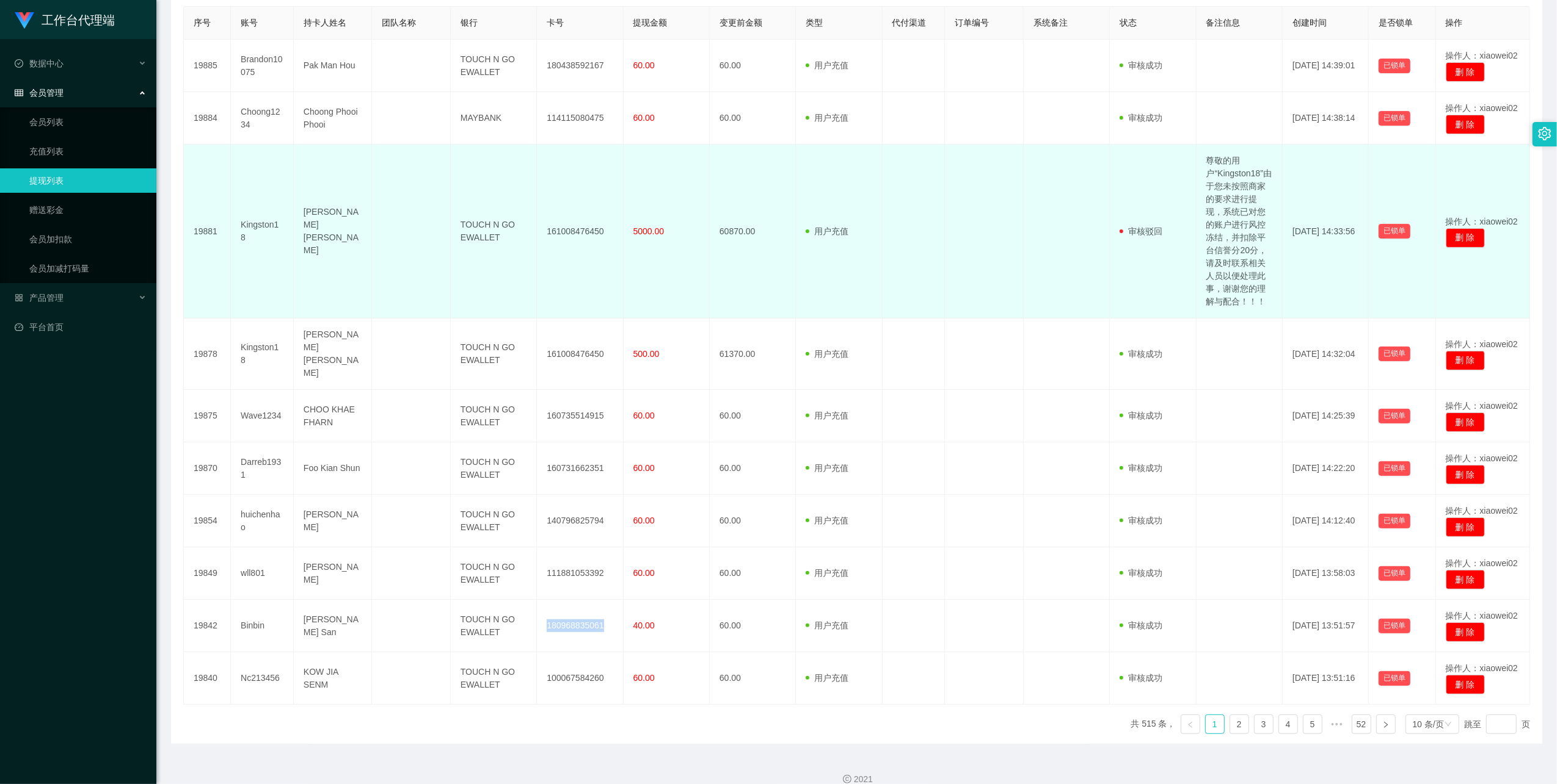
copy td "180968835061"
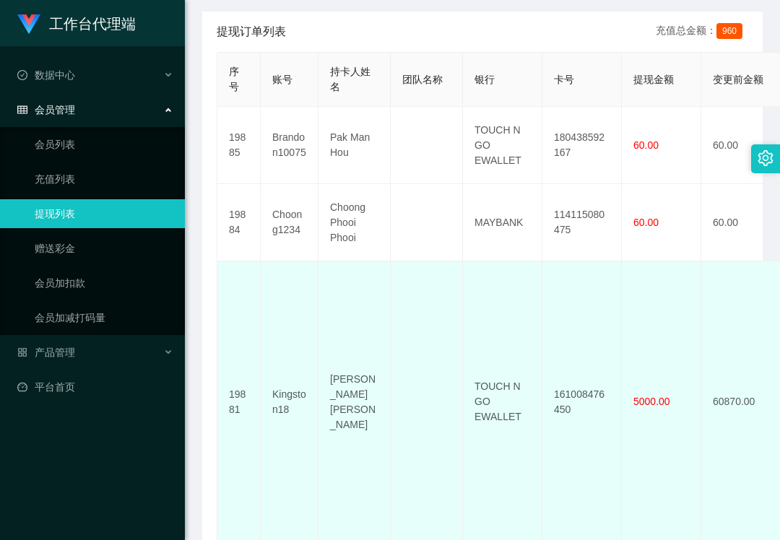
drag, startPoint x: 315, startPoint y: 390, endPoint x: 321, endPoint y: 331, distance: 59.5
click at [316, 380] on td "Kingston18" at bounding box center [290, 403] width 58 height 282
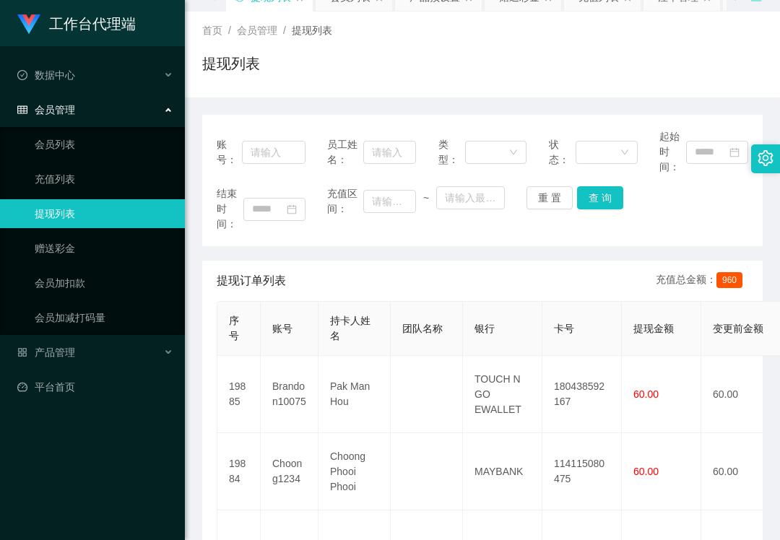
scroll to position [0, 0]
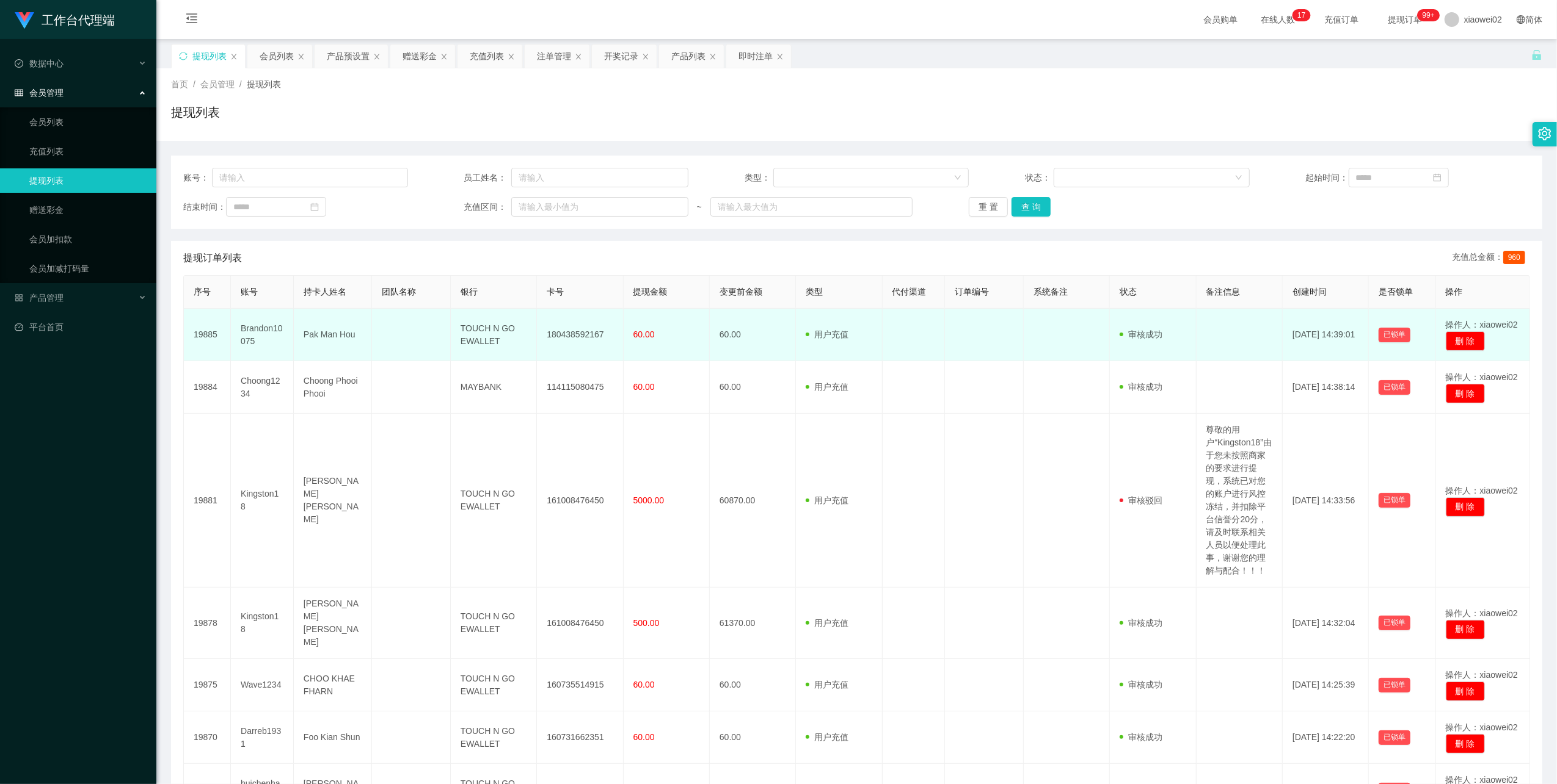
click at [565, 335] on td "180438592167" at bounding box center [580, 335] width 86 height 52
copy td "180438592167"
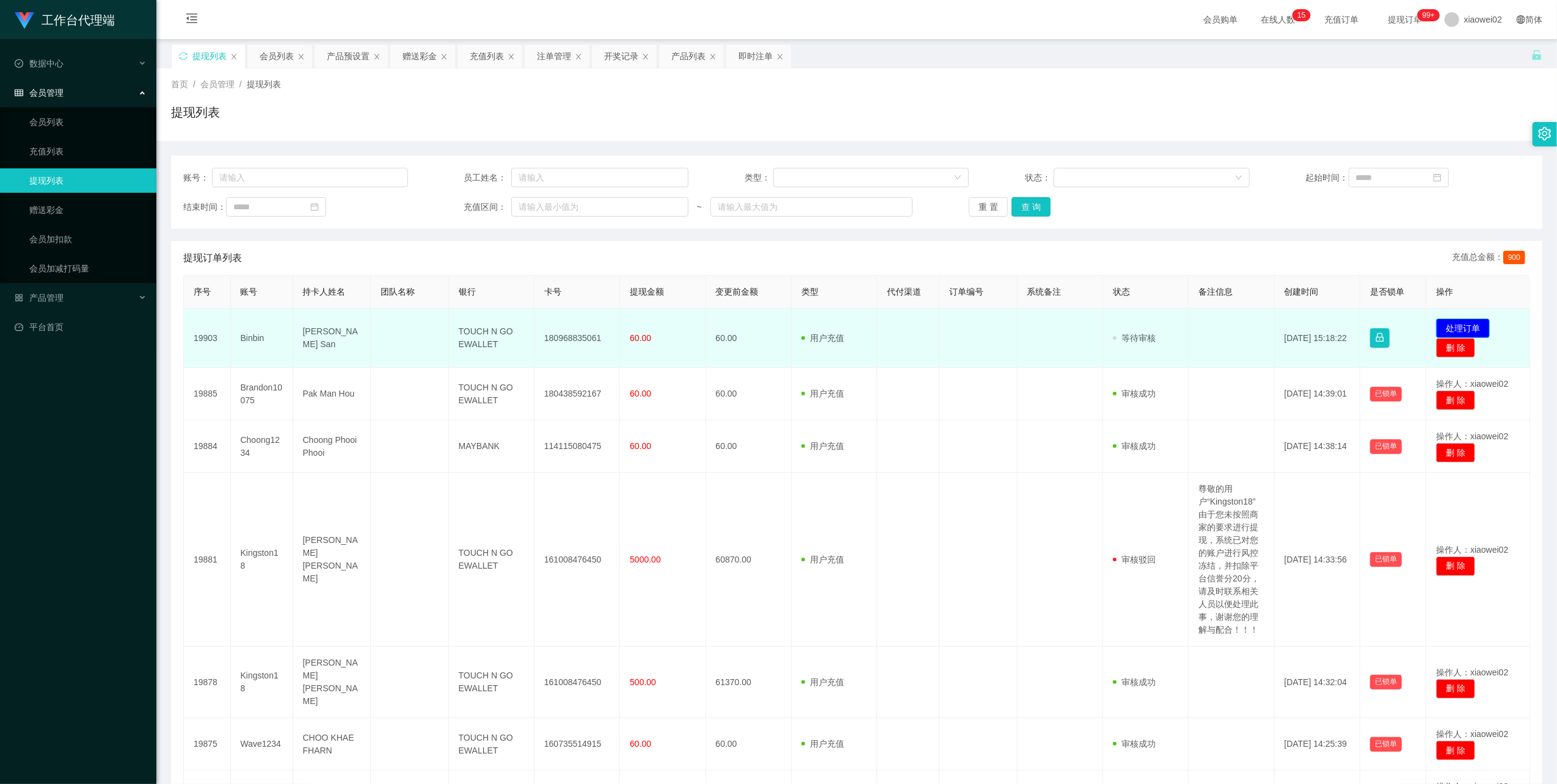
click at [1444, 328] on button "处理订单" at bounding box center [1463, 328] width 54 height 19
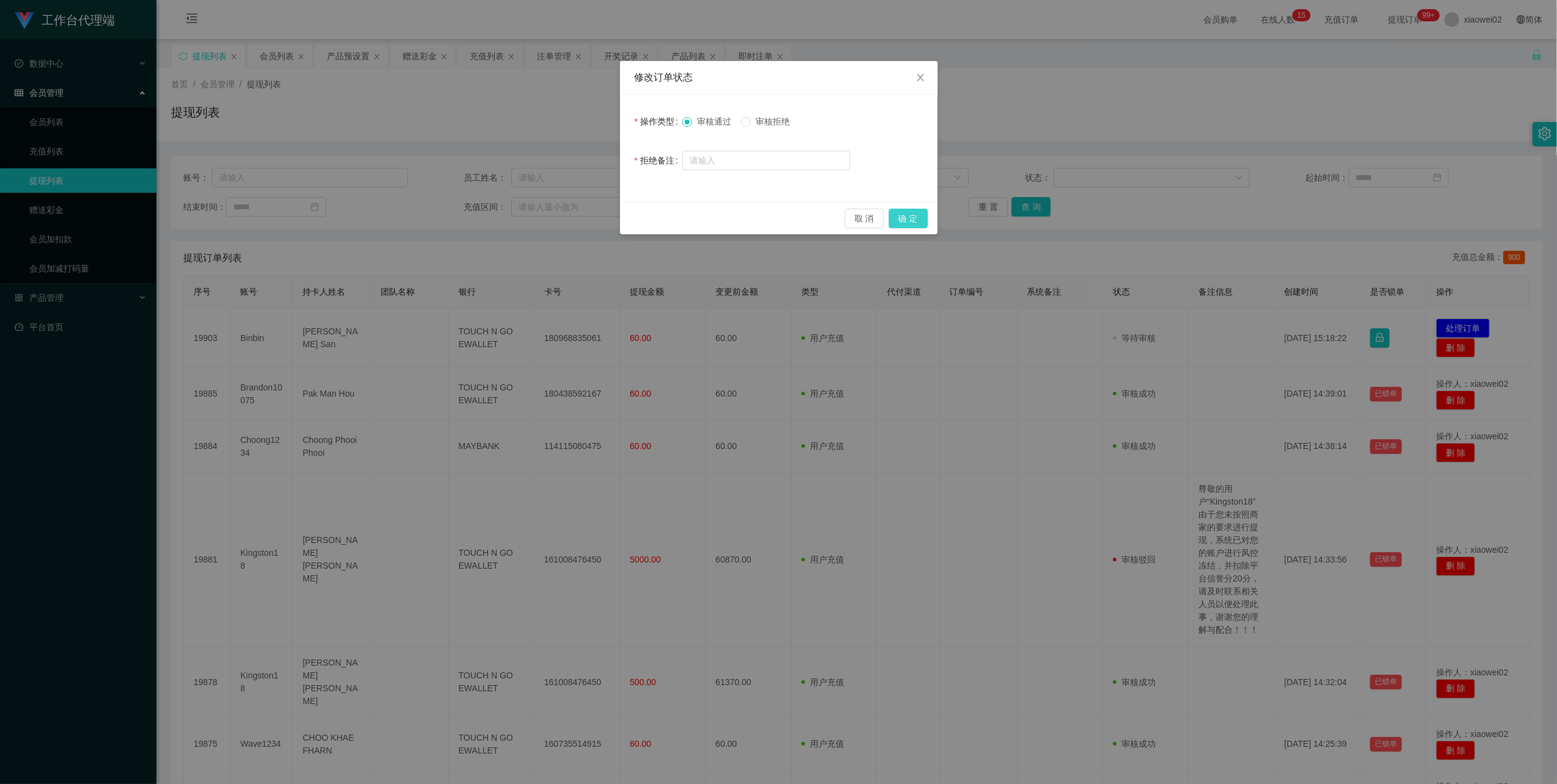
click at [902, 217] on button "确 定" at bounding box center [908, 218] width 39 height 19
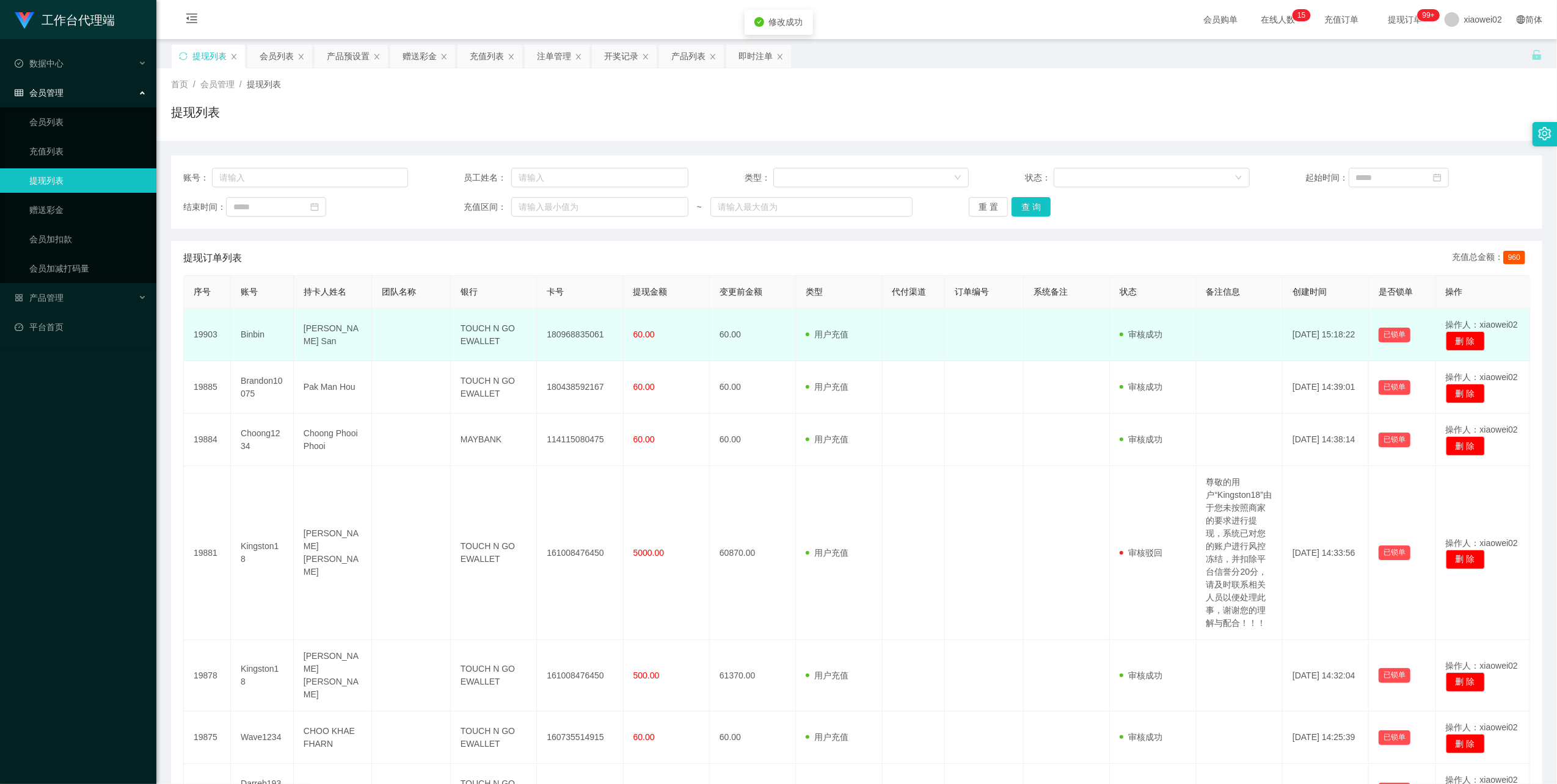
click at [570, 346] on td "180968835061" at bounding box center [580, 335] width 86 height 52
click at [570, 334] on td "180968835061" at bounding box center [580, 335] width 86 height 52
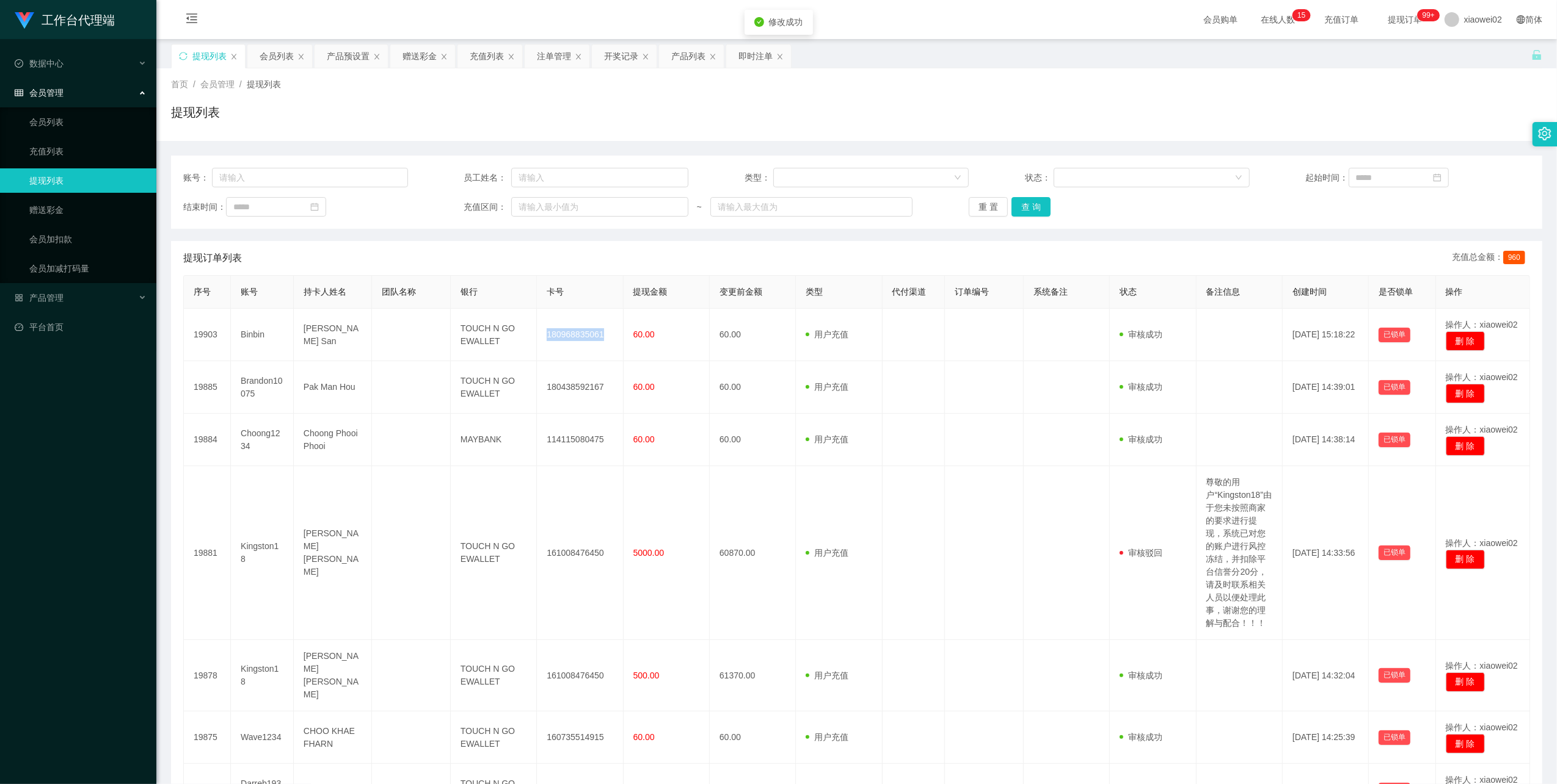
copy td "180968835061"
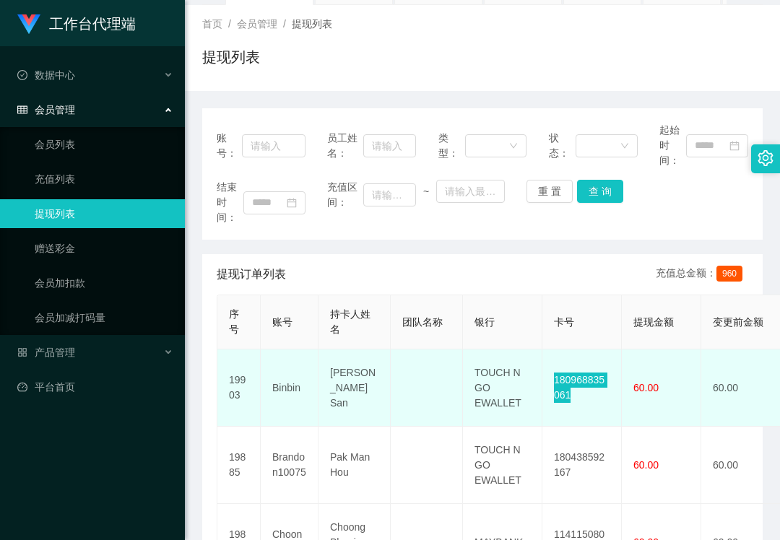
scroll to position [96, 0]
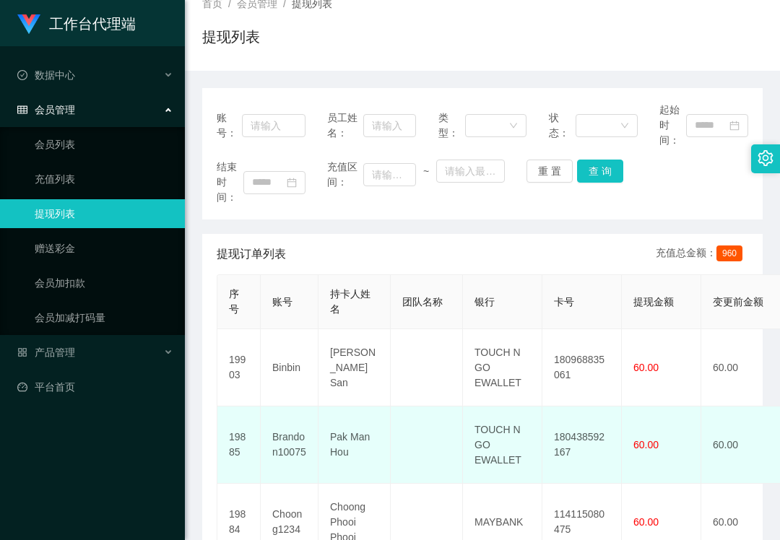
click at [593, 438] on td "180438592167" at bounding box center [582, 445] width 79 height 77
copy td "180438592167"
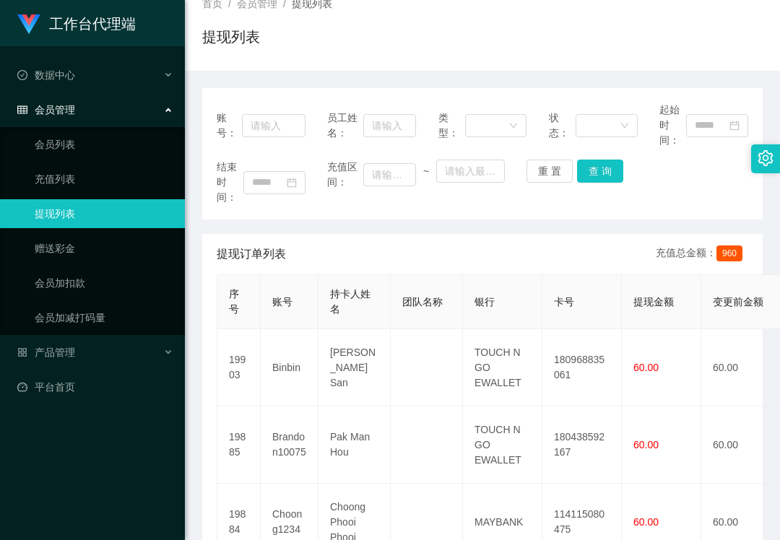
click at [99, 122] on li "会员管理 会员列表 充值列表 提现列表 赠送彩金 会员加扣款 会员加减打码量" at bounding box center [92, 215] width 185 height 240
click at [90, 142] on link "会员列表" at bounding box center [104, 144] width 139 height 29
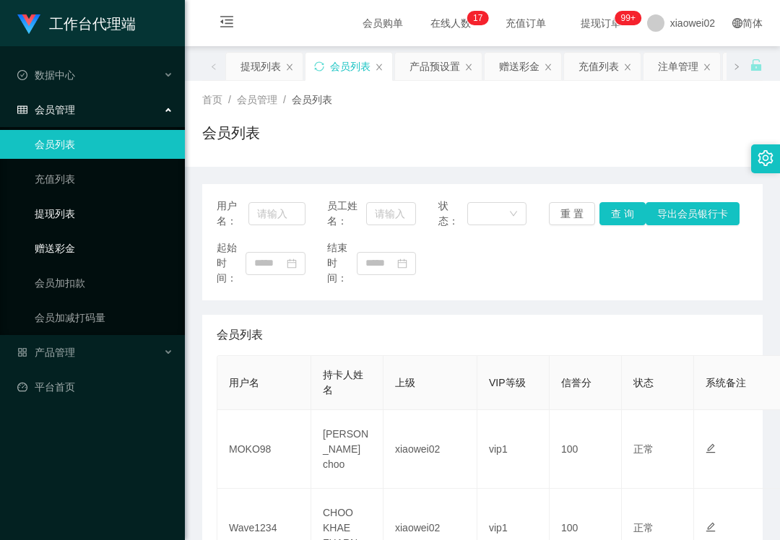
click at [97, 217] on link "提现列表" at bounding box center [104, 213] width 139 height 29
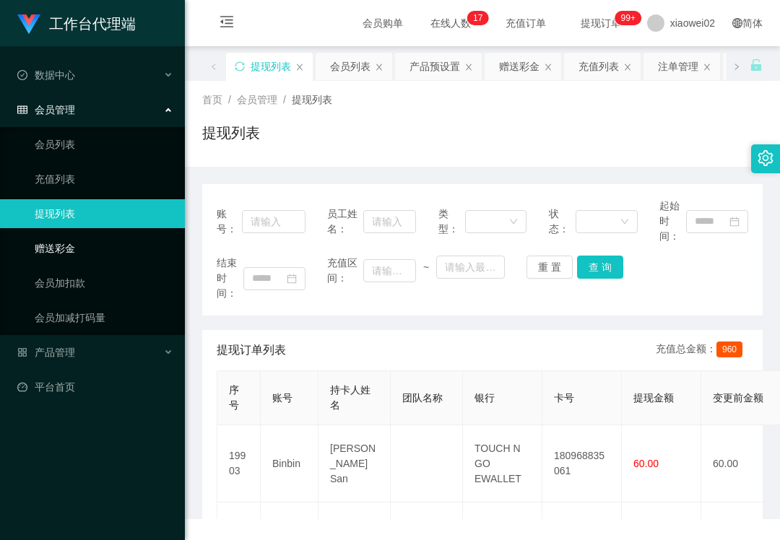
click at [105, 255] on link "赠送彩金" at bounding box center [104, 248] width 139 height 29
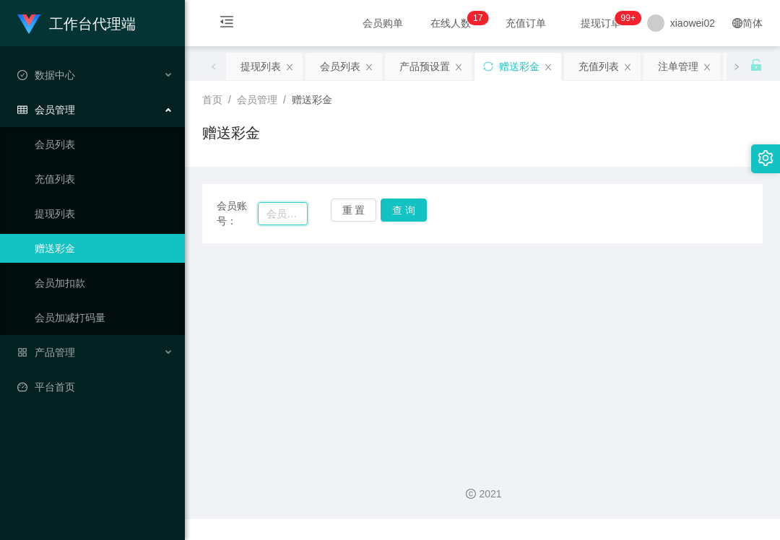
drag, startPoint x: 276, startPoint y: 220, endPoint x: 285, endPoint y: 218, distance: 8.9
click at [277, 220] on input "text" at bounding box center [283, 213] width 50 height 23
paste input "wll801"
type input "wll801"
click at [387, 211] on button "查 询" at bounding box center [404, 210] width 46 height 23
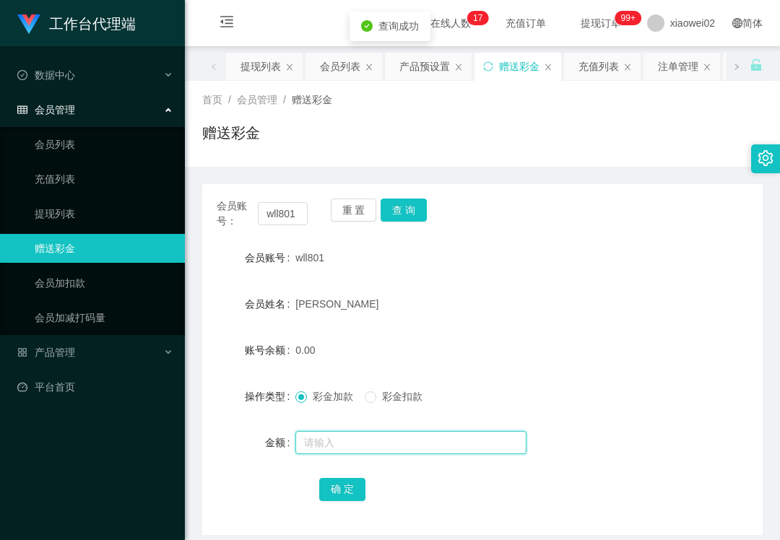
click at [339, 446] on input "text" at bounding box center [411, 442] width 231 height 23
type input "100"
click at [337, 492] on button "确 定" at bounding box center [342, 489] width 46 height 23
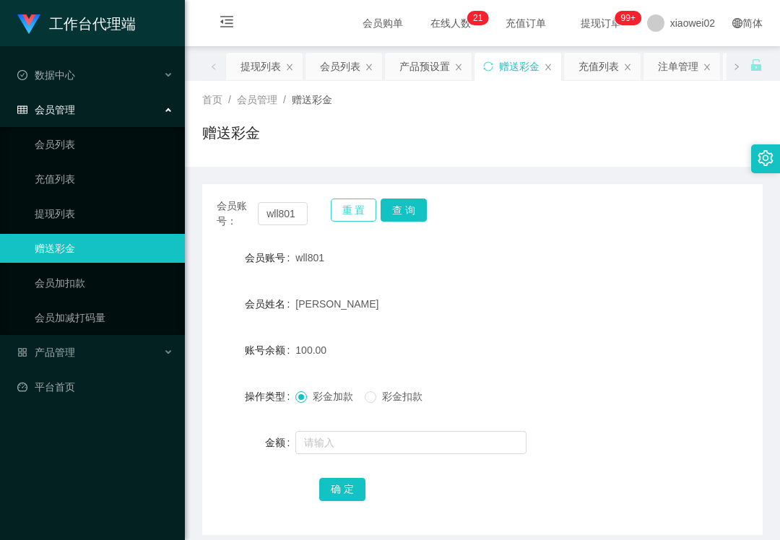
click at [360, 211] on button "重 置" at bounding box center [354, 210] width 46 height 23
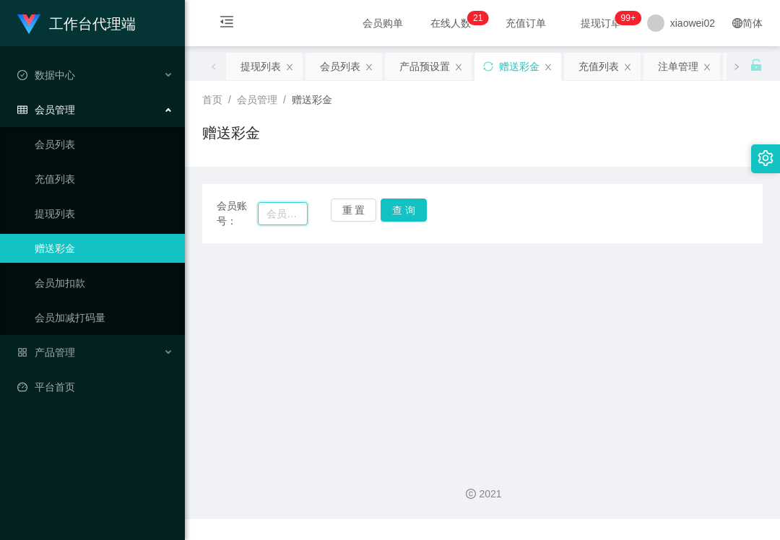
click at [289, 217] on input "text" at bounding box center [283, 213] width 50 height 23
paste input "Gavin0307"
type input "Gavin0307"
click at [412, 212] on button "查 询" at bounding box center [404, 210] width 46 height 23
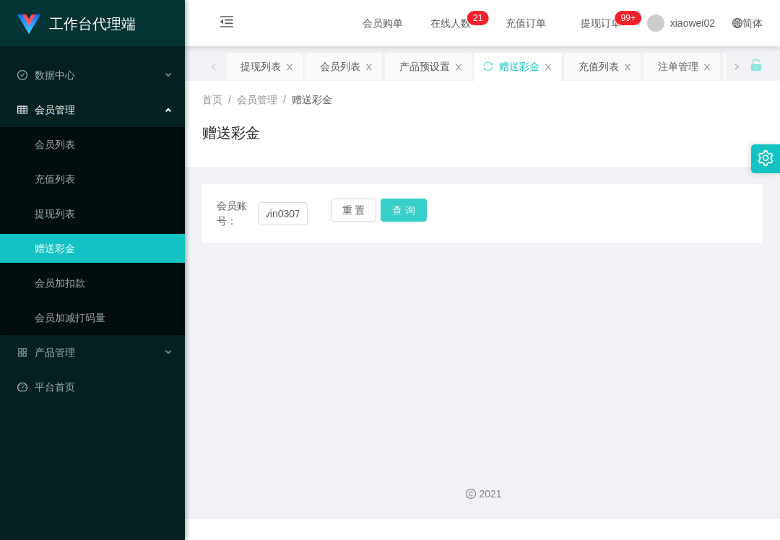
scroll to position [0, 0]
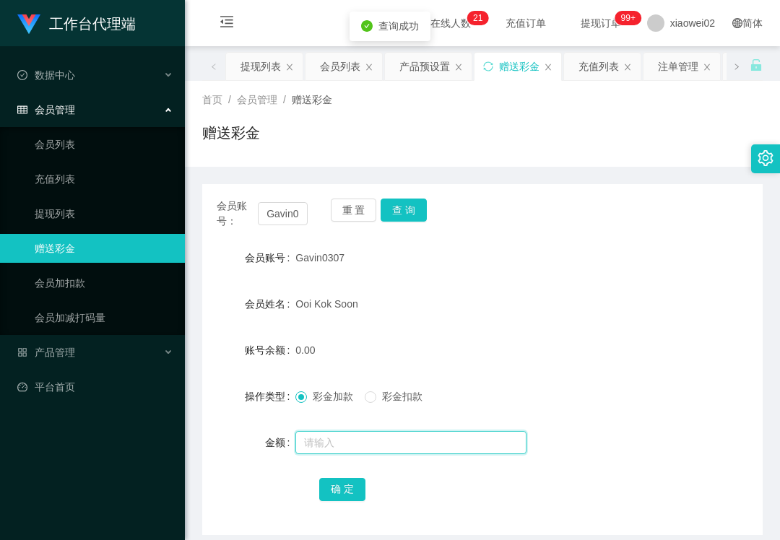
click at [342, 438] on input "text" at bounding box center [411, 442] width 231 height 23
type input "100"
click at [329, 486] on button "确 定" at bounding box center [342, 489] width 46 height 23
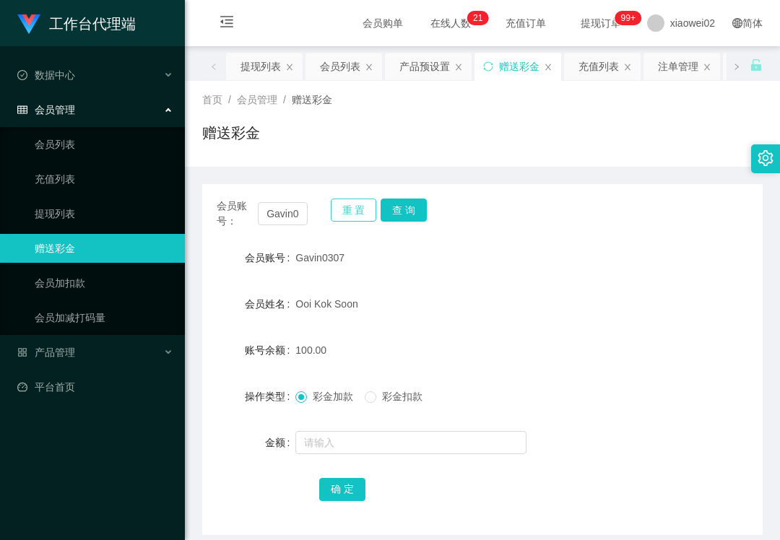
drag, startPoint x: 355, startPoint y: 215, endPoint x: 278, endPoint y: 214, distance: 77.3
click at [354, 215] on button "重 置" at bounding box center [354, 210] width 46 height 23
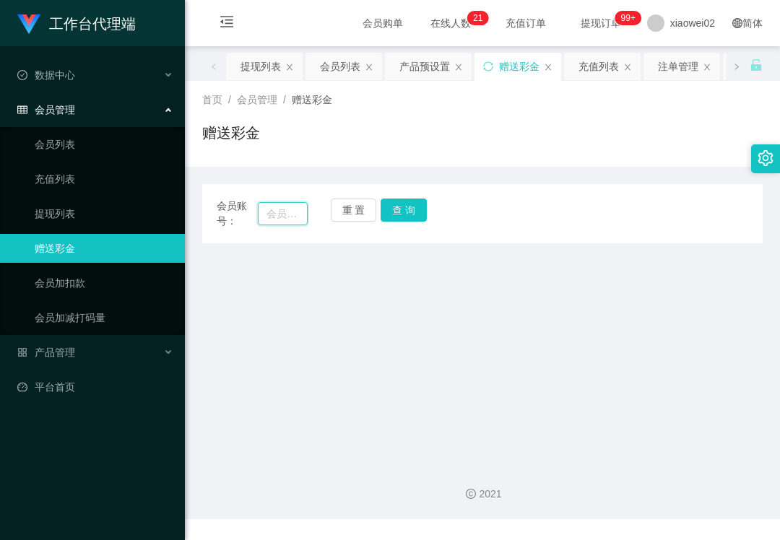
click at [278, 214] on input "text" at bounding box center [283, 213] width 50 height 23
paste input "Nc213456"
type input "Nc213456"
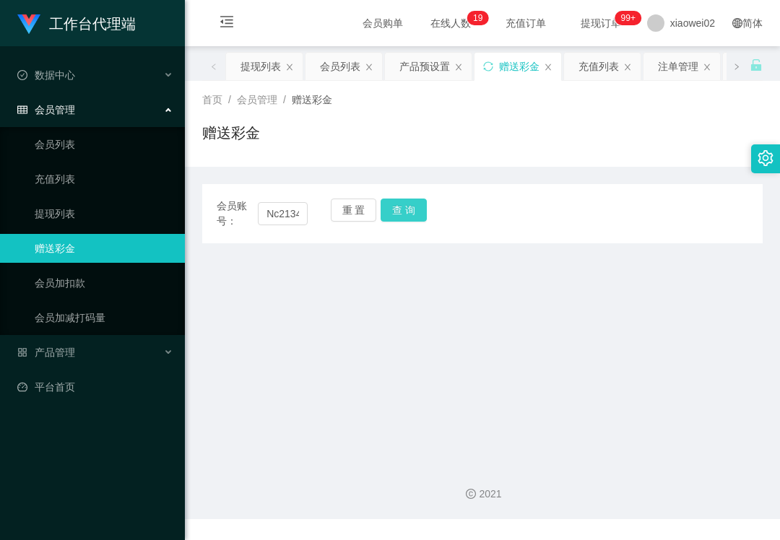
click at [393, 212] on button "查 询" at bounding box center [404, 210] width 46 height 23
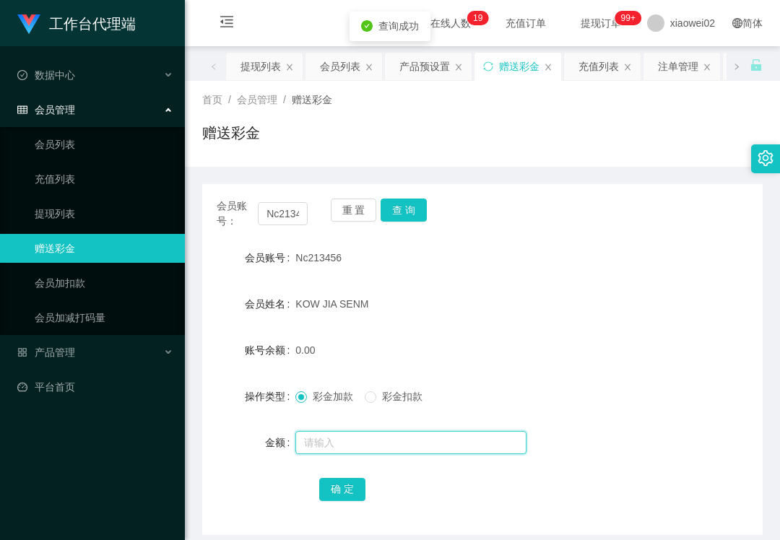
click at [333, 445] on input "text" at bounding box center [411, 442] width 231 height 23
type input "200"
click at [338, 483] on button "确 定" at bounding box center [342, 489] width 46 height 23
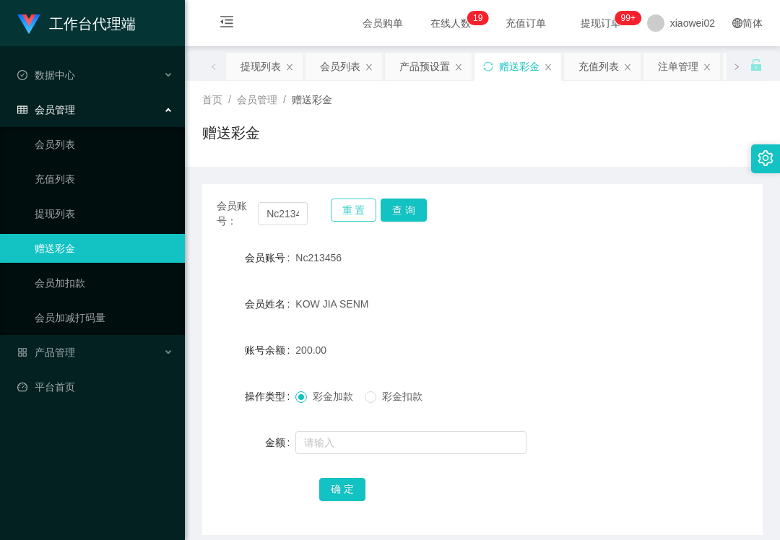
drag, startPoint x: 364, startPoint y: 212, endPoint x: 345, endPoint y: 211, distance: 18.8
click at [363, 212] on button "重 置" at bounding box center [354, 210] width 46 height 23
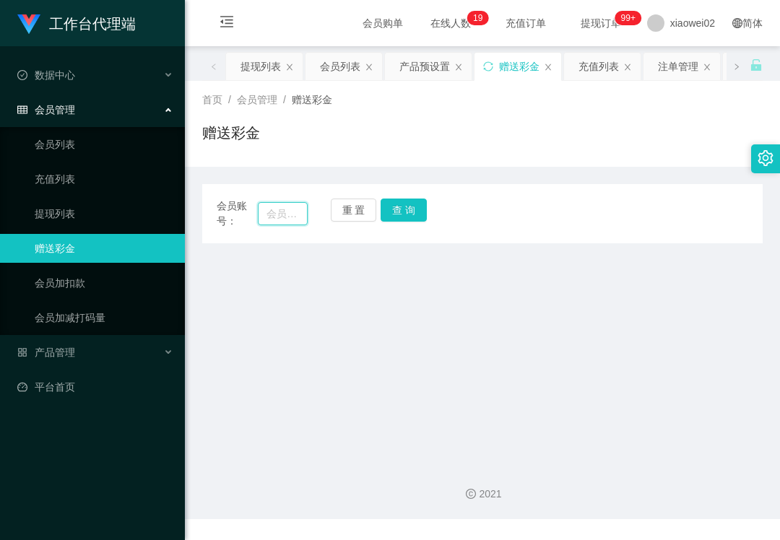
drag, startPoint x: 296, startPoint y: 217, endPoint x: 303, endPoint y: 225, distance: 11.3
click at [296, 217] on input "text" at bounding box center [283, 213] width 50 height 23
paste input "Brandon10075"
type input "Brandon10075"
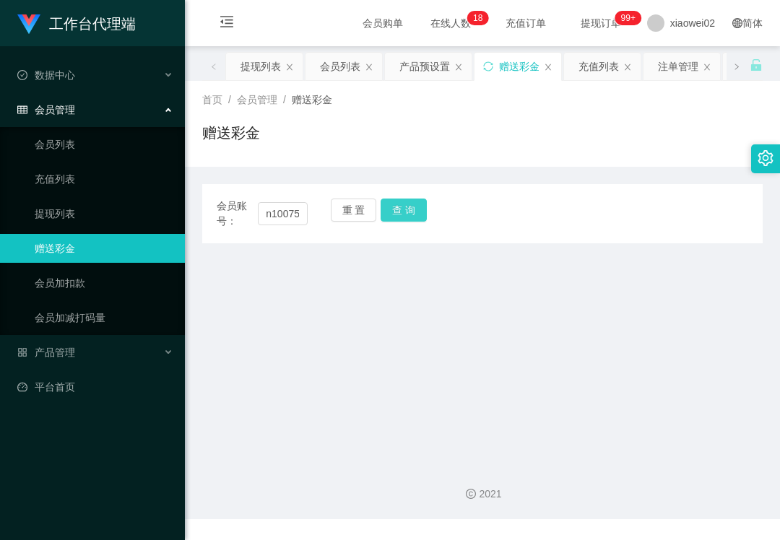
drag, startPoint x: 408, startPoint y: 209, endPoint x: 385, endPoint y: 266, distance: 61.3
click at [408, 209] on button "查 询" at bounding box center [404, 210] width 46 height 23
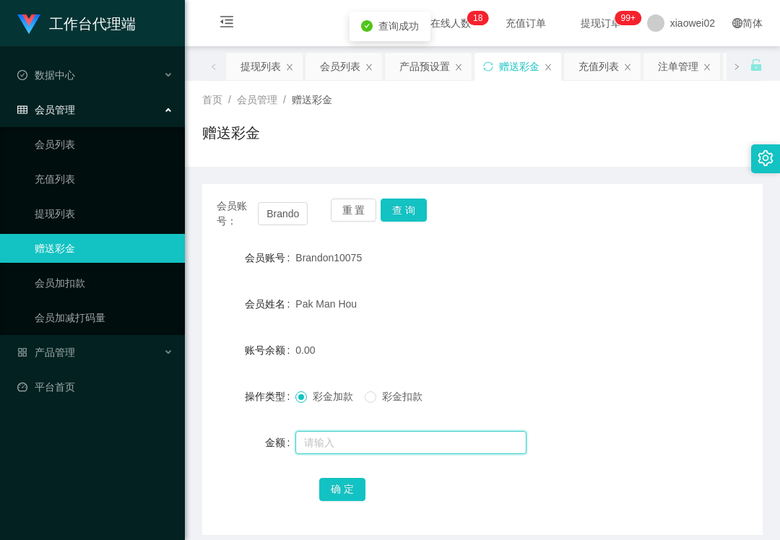
click at [336, 443] on input "text" at bounding box center [411, 442] width 231 height 23
type input "200"
click at [337, 483] on button "确 定" at bounding box center [342, 489] width 46 height 23
click at [555, 431] on div at bounding box center [459, 442] width 327 height 29
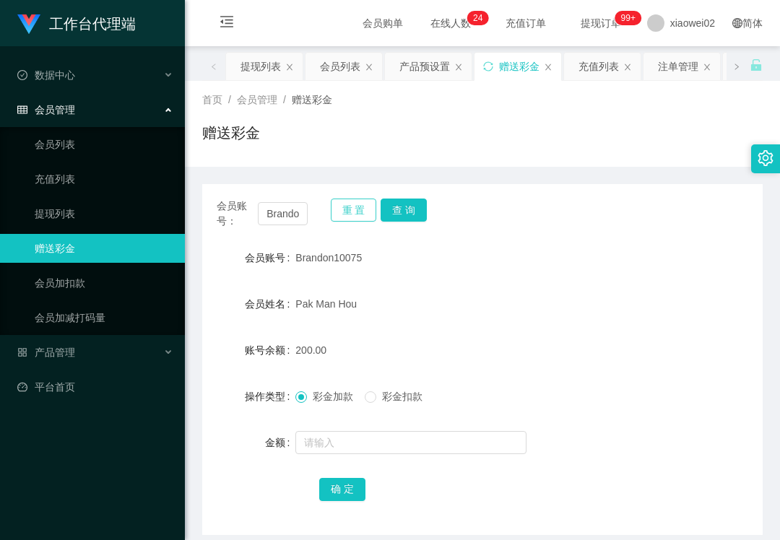
click at [336, 208] on button "重 置" at bounding box center [354, 210] width 46 height 23
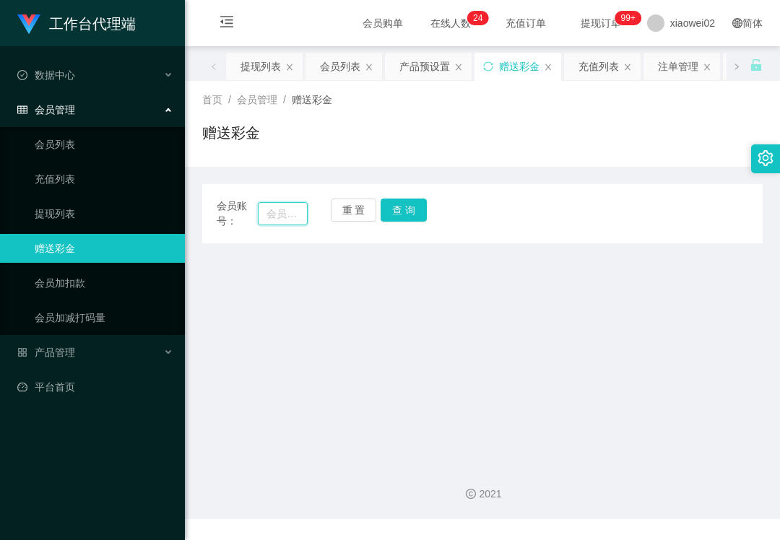
click at [279, 220] on input "text" at bounding box center [283, 213] width 50 height 23
paste input "Gomo1234"
type input "Gomo1234"
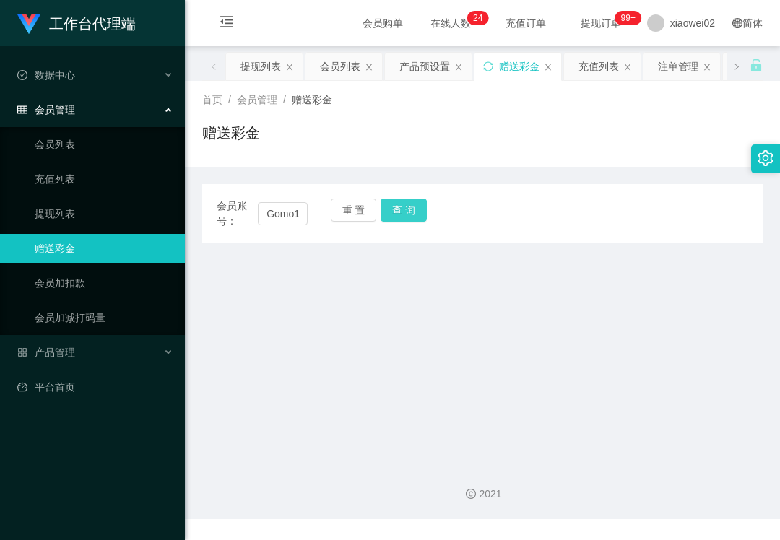
drag, startPoint x: 394, startPoint y: 215, endPoint x: 382, endPoint y: 237, distance: 24.6
click at [394, 215] on button "查 询" at bounding box center [404, 210] width 46 height 23
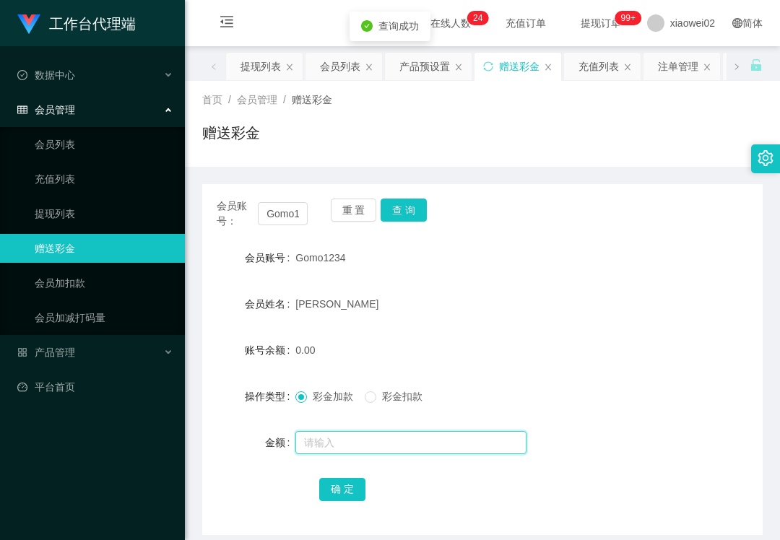
click at [327, 438] on input "text" at bounding box center [411, 442] width 231 height 23
type input "100"
click at [353, 498] on button "确 定" at bounding box center [342, 489] width 46 height 23
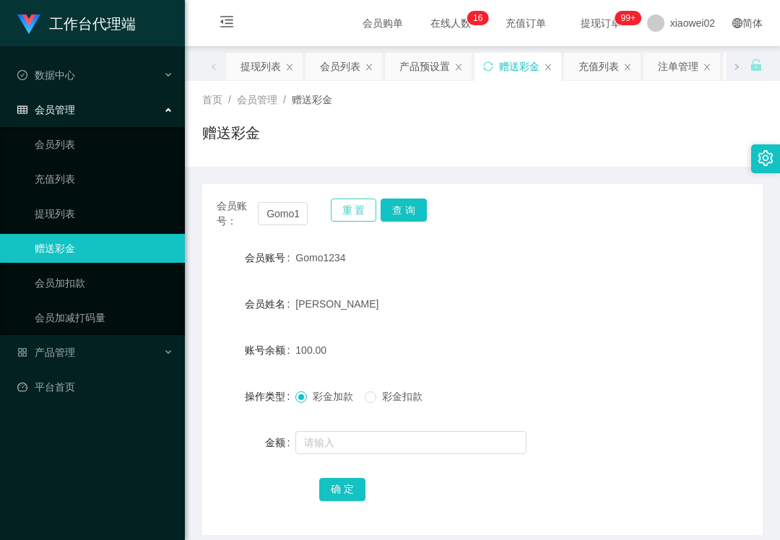
click at [338, 211] on button "重 置" at bounding box center [354, 210] width 46 height 23
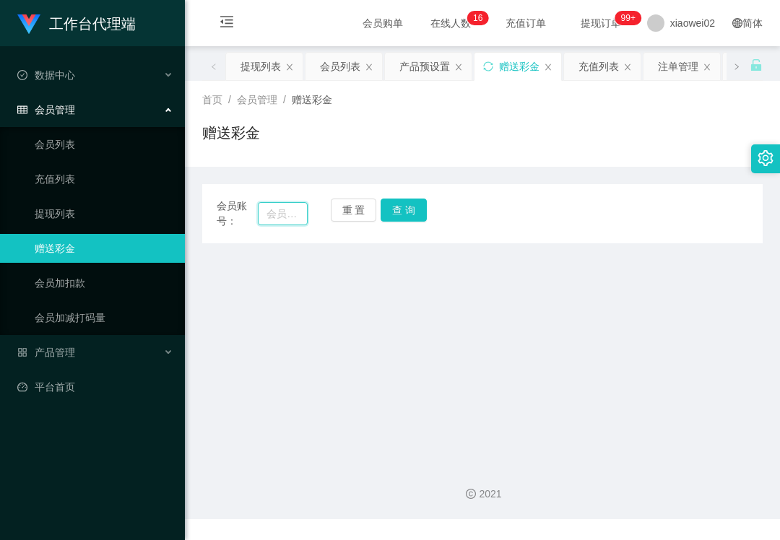
click at [290, 218] on input "text" at bounding box center [283, 213] width 50 height 23
paste input "Choong1234"
type input "Choong1234"
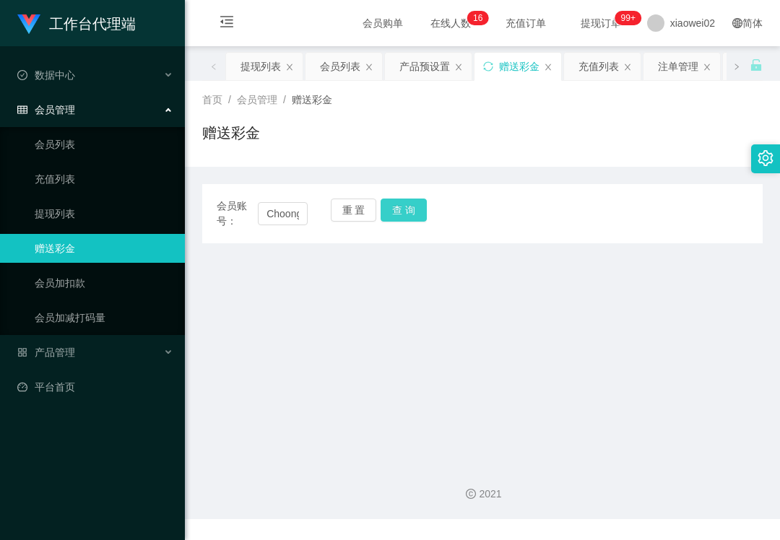
click at [388, 211] on button "查 询" at bounding box center [404, 210] width 46 height 23
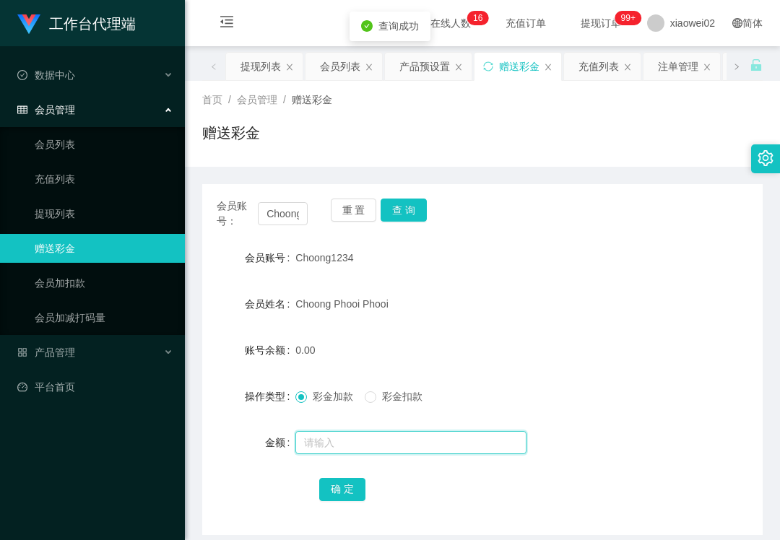
click at [357, 449] on input "text" at bounding box center [411, 442] width 231 height 23
type input "200"
click at [328, 491] on button "确 定" at bounding box center [342, 489] width 46 height 23
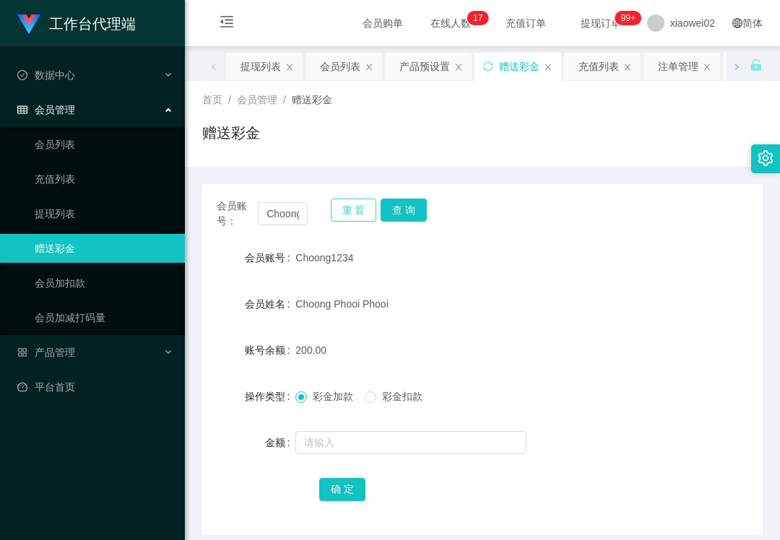
click at [357, 199] on button "重 置" at bounding box center [354, 210] width 46 height 23
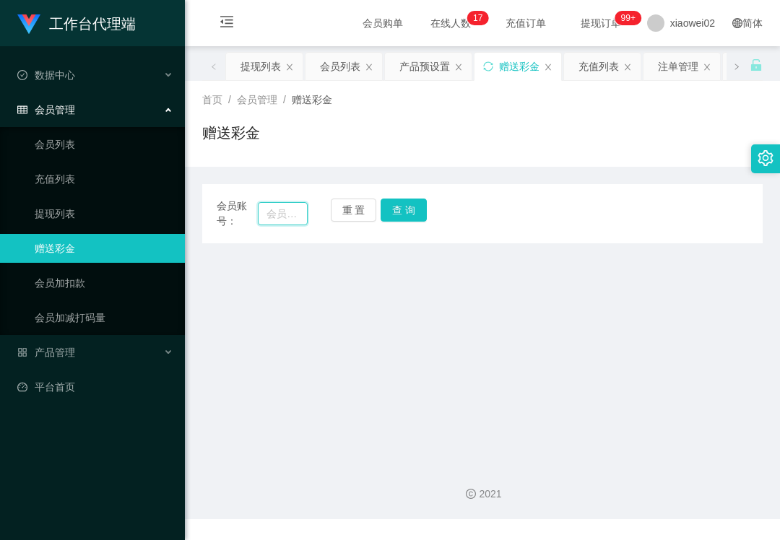
click at [266, 205] on input "text" at bounding box center [283, 213] width 50 height 23
paste input "khawhy1997"
type input "khawhy1997"
drag, startPoint x: 405, startPoint y: 212, endPoint x: 402, endPoint y: 220, distance: 7.8
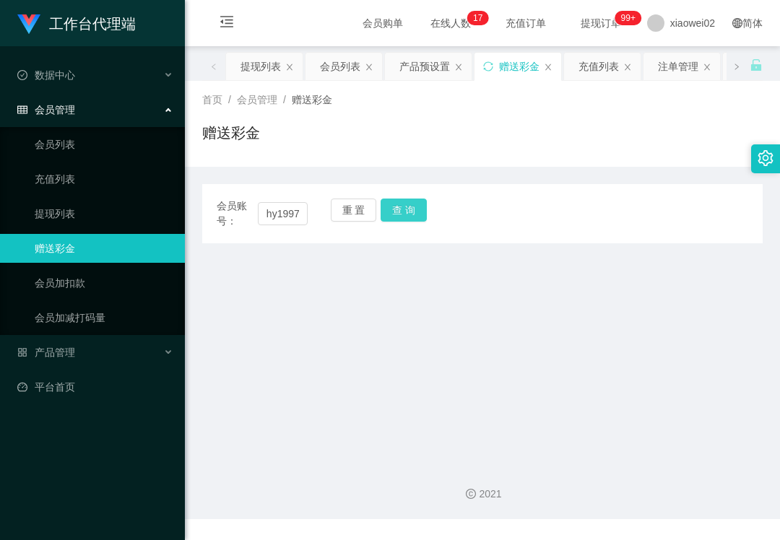
click at [405, 212] on button "查 询" at bounding box center [404, 210] width 46 height 23
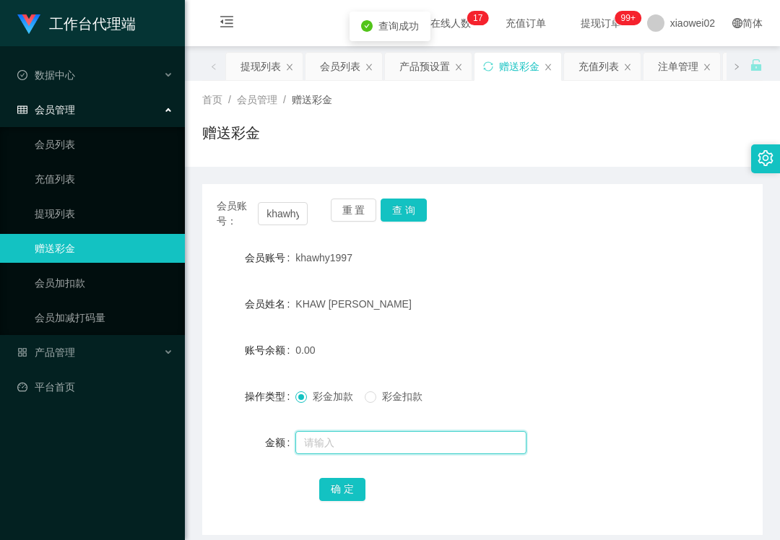
click at [335, 449] on input "text" at bounding box center [411, 442] width 231 height 23
type input "100"
click at [357, 496] on button "确 定" at bounding box center [342, 489] width 46 height 23
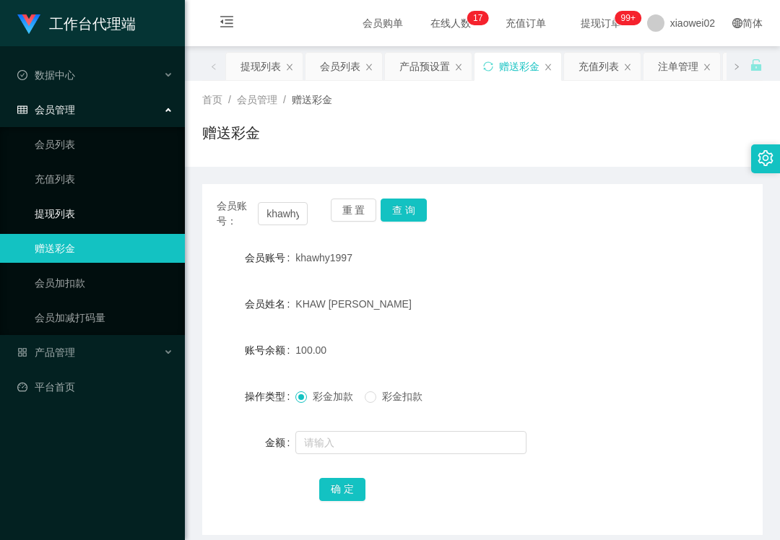
click at [120, 203] on link "提现列表" at bounding box center [104, 213] width 139 height 29
